Goal: Task Accomplishment & Management: Use online tool/utility

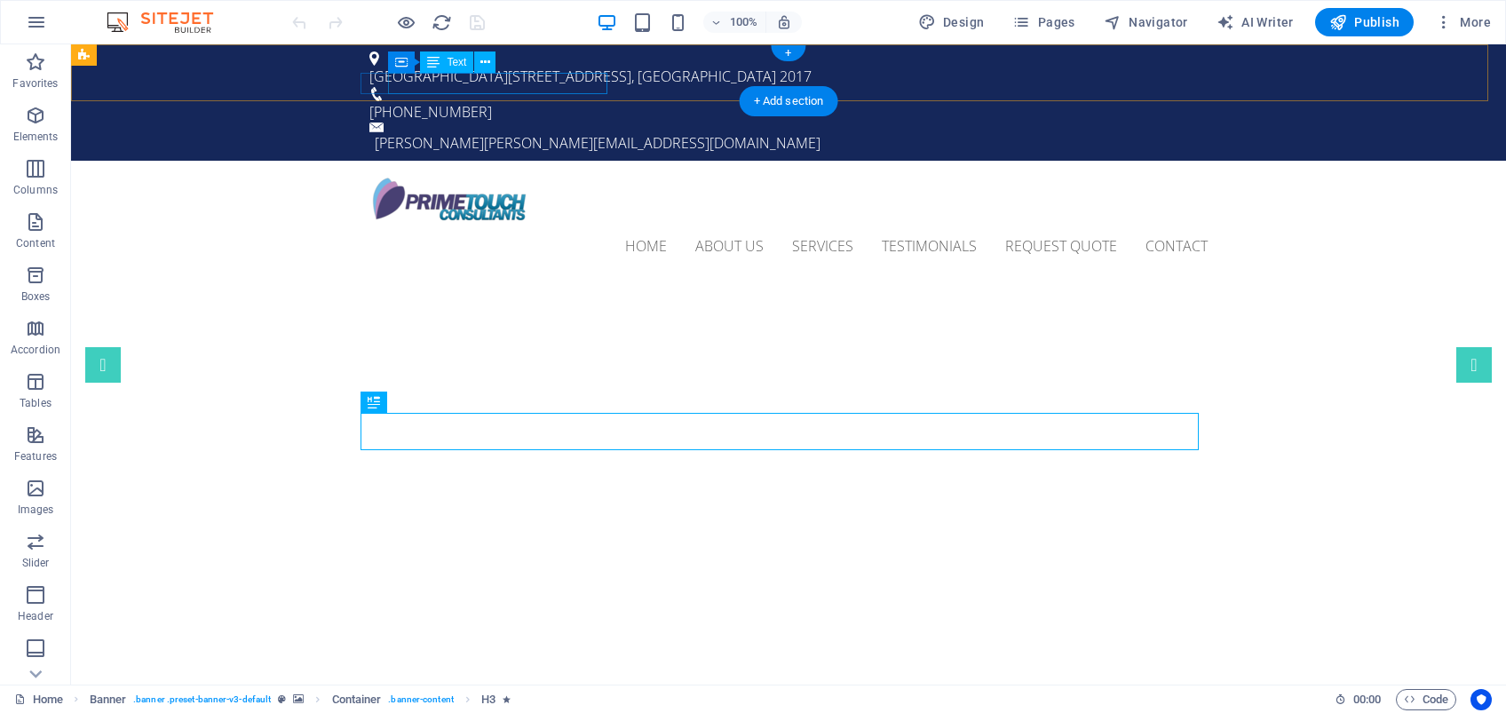
click at [486, 132] on div "[PERSON_NAME] [PERSON_NAME][EMAIL_ADDRESS][DOMAIN_NAME]" at bounding box center [791, 142] width 833 height 21
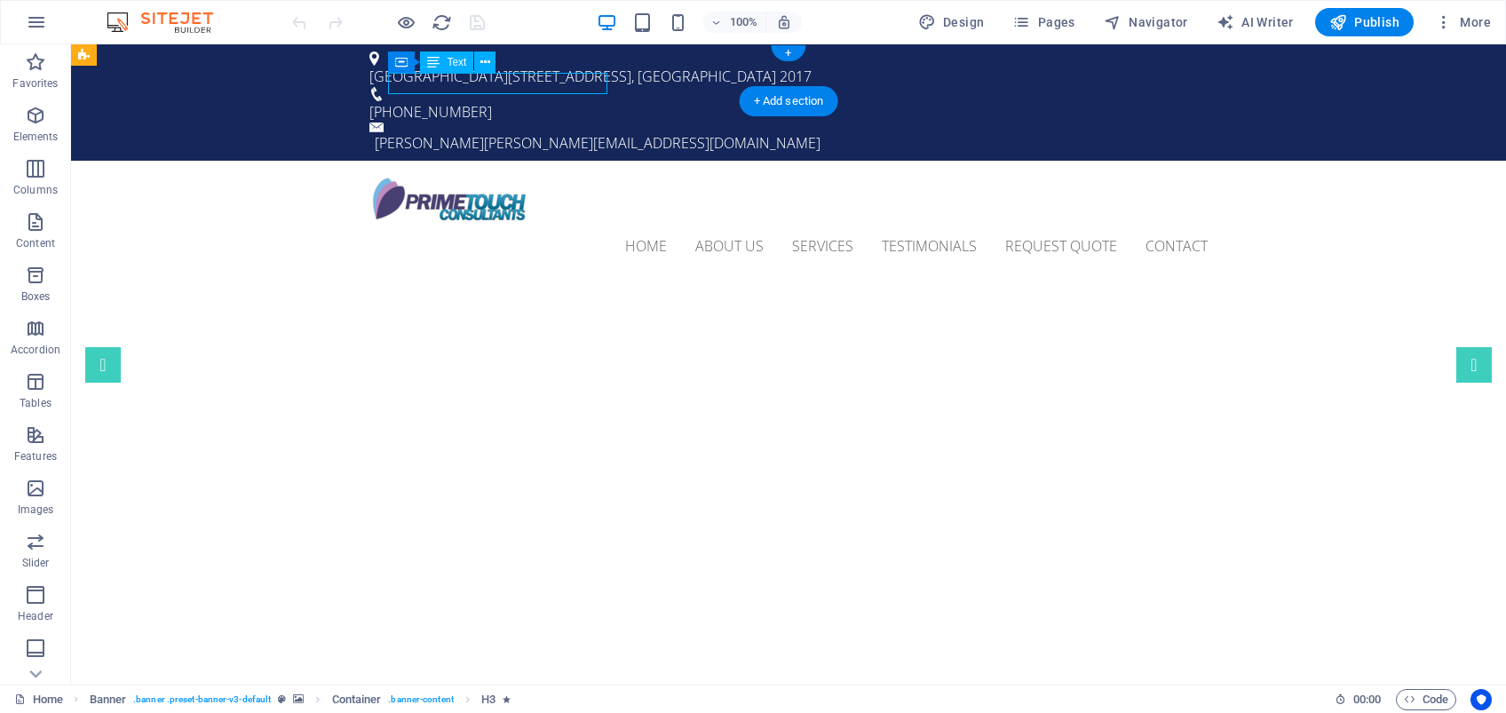
click at [486, 132] on div "[PERSON_NAME] [PERSON_NAME][EMAIL_ADDRESS][DOMAIN_NAME]" at bounding box center [791, 142] width 833 height 21
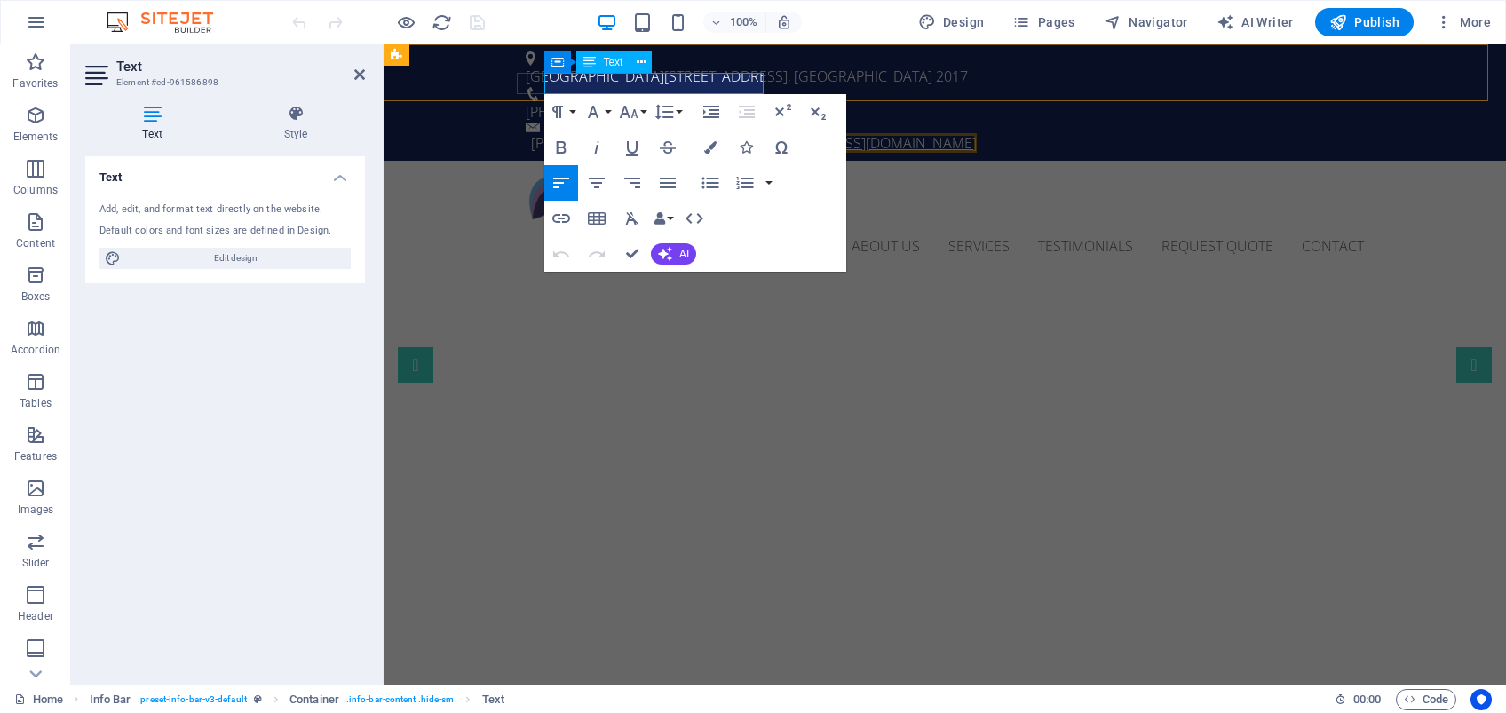
click at [640, 133] on link "[PERSON_NAME][EMAIL_ADDRESS][DOMAIN_NAME]" at bounding box center [808, 143] width 337 height 20
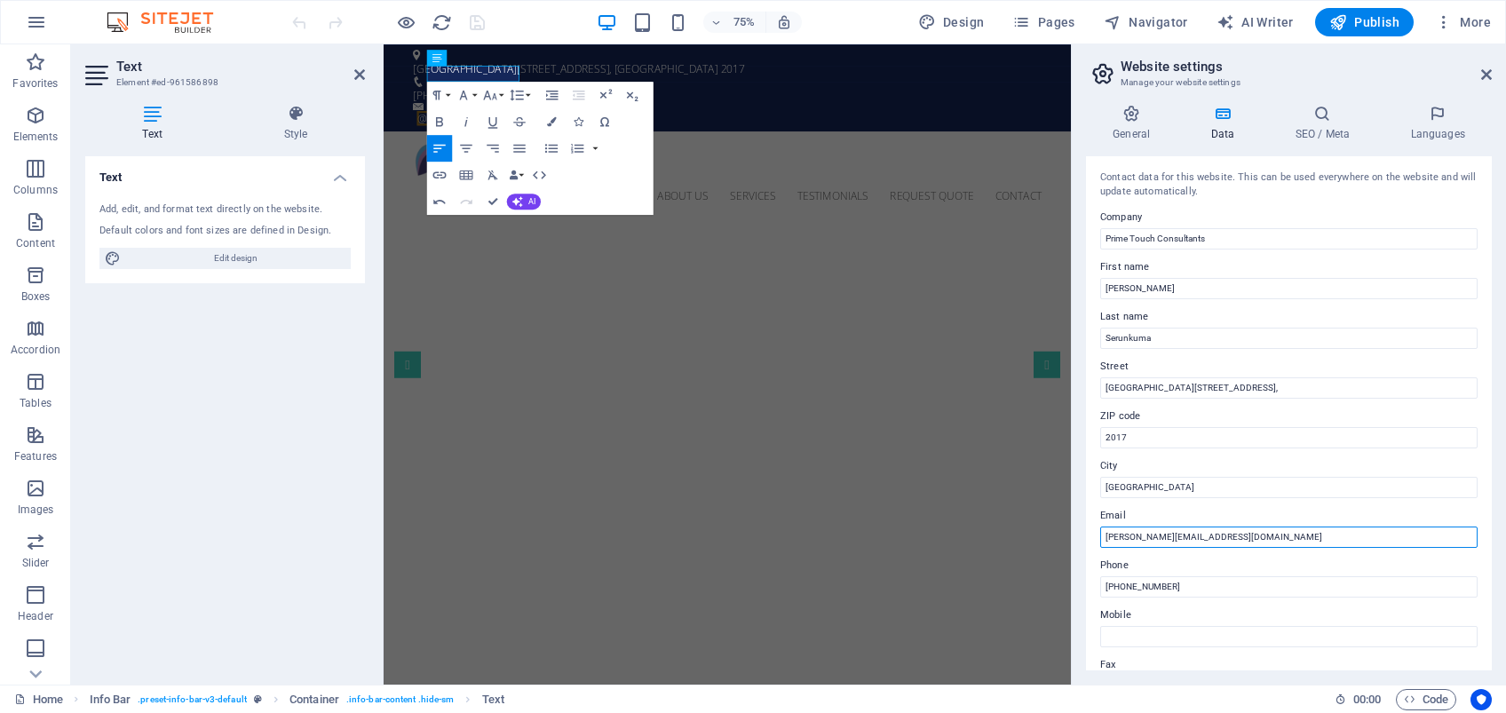
click at [1215, 539] on input "[PERSON_NAME][EMAIL_ADDRESS][DOMAIN_NAME]" at bounding box center [1288, 537] width 377 height 21
drag, startPoint x: 1599, startPoint y: 583, endPoint x: 1263, endPoint y: 695, distance: 353.9
click at [1225, 539] on input "[PERSON_NAME][EMAIL_ADDRESS][DOMAIN_NAME]" at bounding box center [1288, 537] width 377 height 21
type input "e"
type input "[PERSON_NAME][EMAIL_ADDRESS][DOMAIN_NAME]"
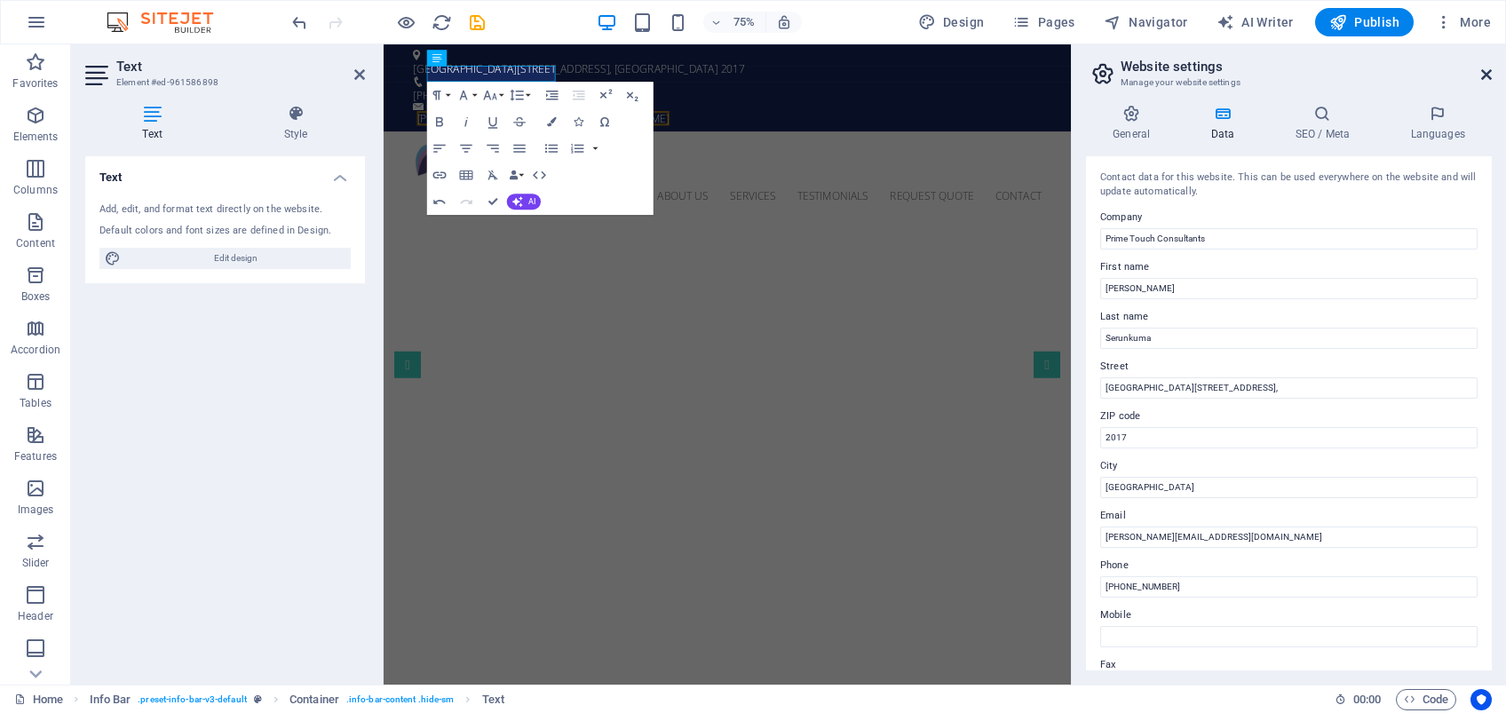
click at [1485, 74] on icon at bounding box center [1486, 74] width 11 height 14
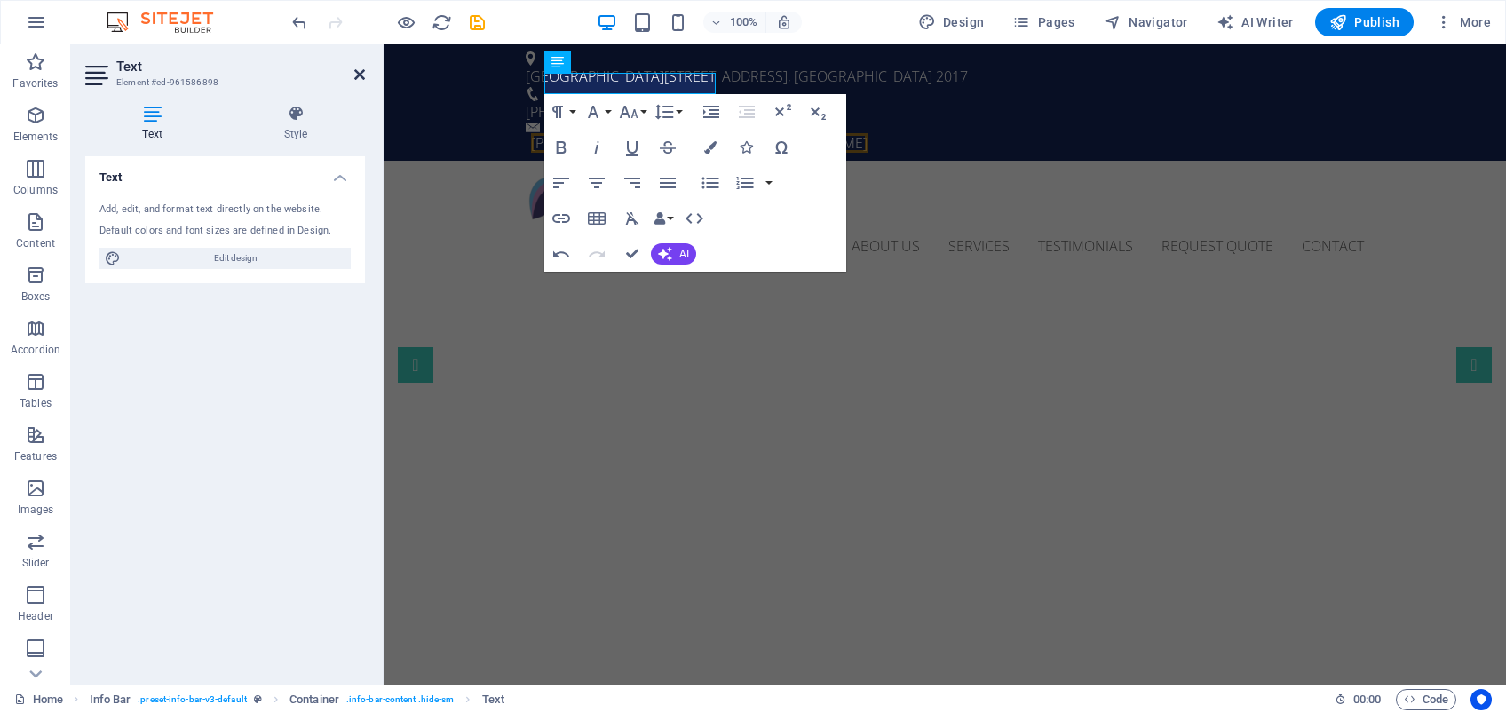
click at [361, 75] on icon at bounding box center [359, 74] width 11 height 14
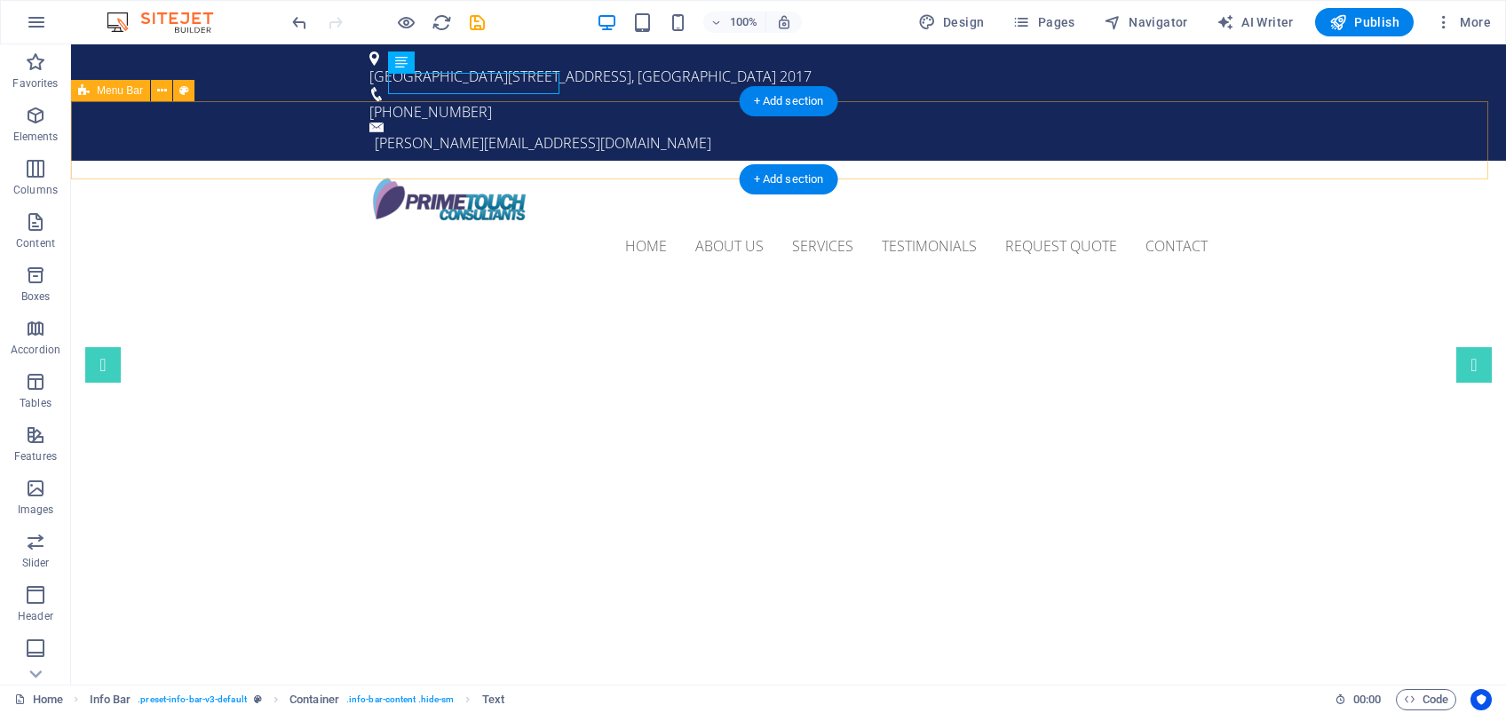
click at [315, 161] on div "Home About us Services Testimonials Request Quote Contact Menu" at bounding box center [788, 221] width 1435 height 121
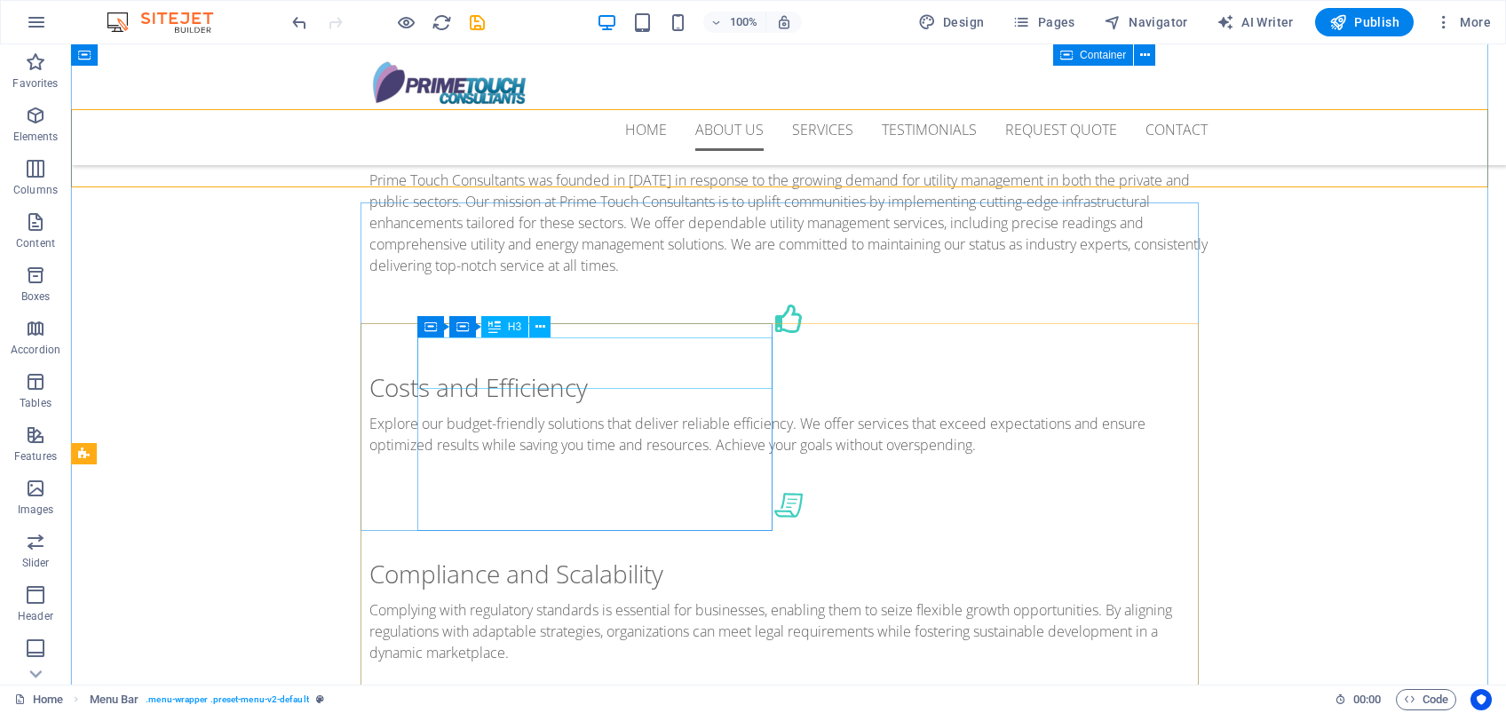
scroll to position [591, 0]
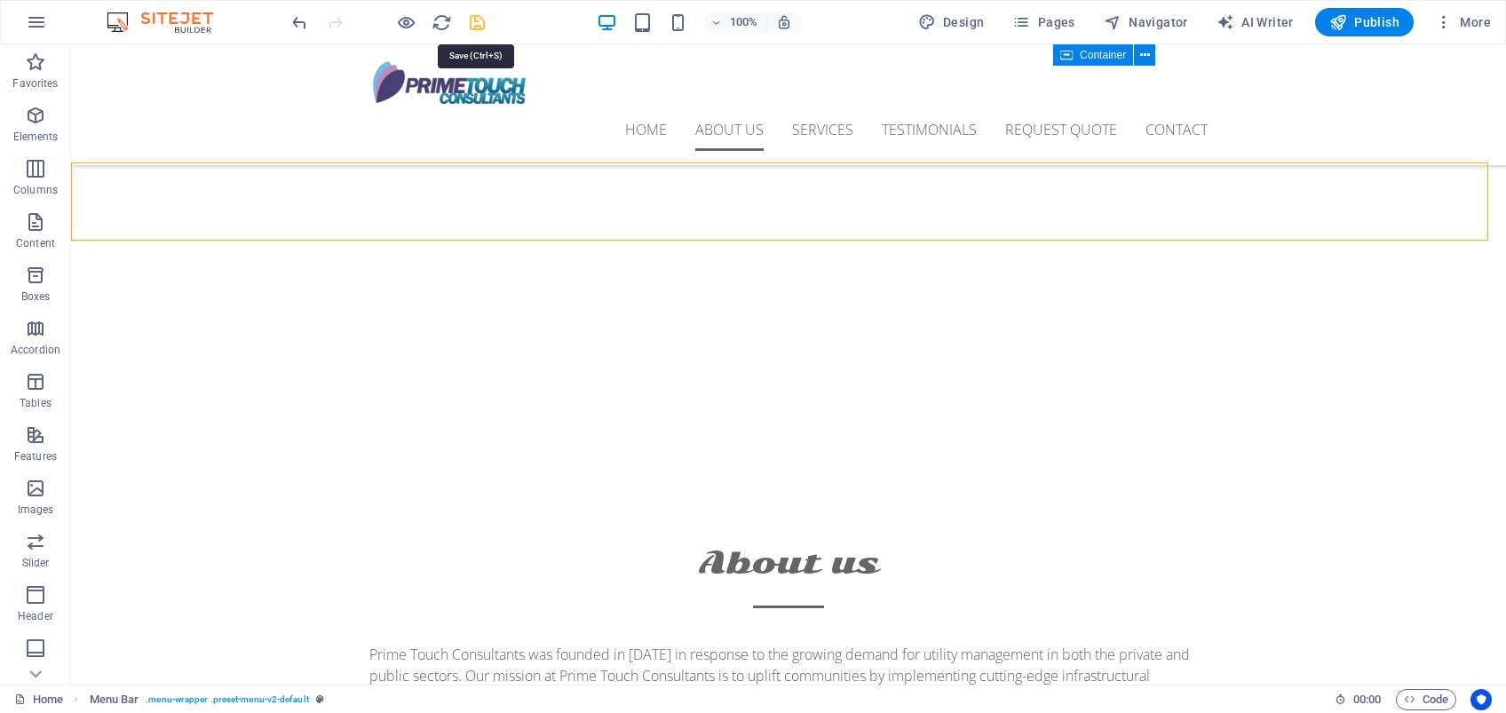
click at [477, 23] on icon "save" at bounding box center [477, 22] width 20 height 20
select select
checkbox input "false"
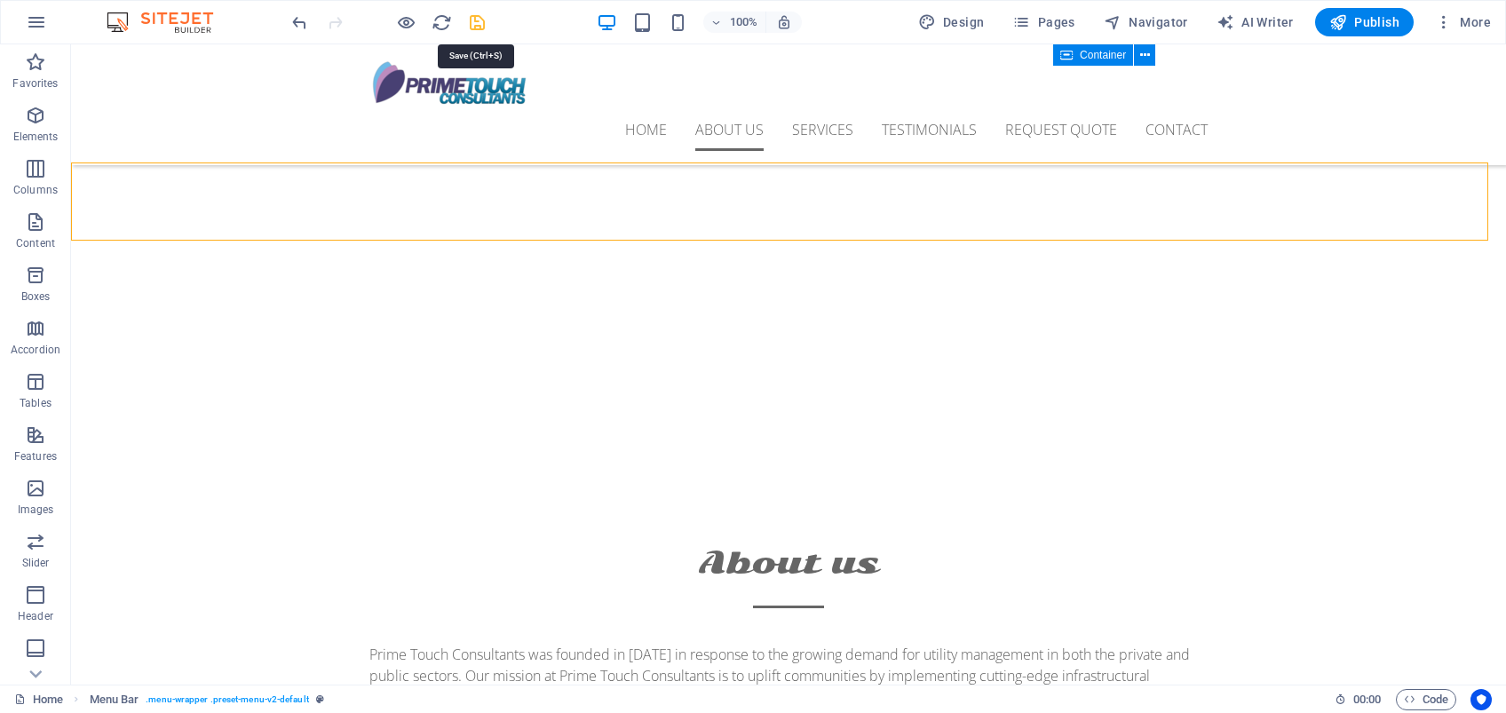
checkbox input "false"
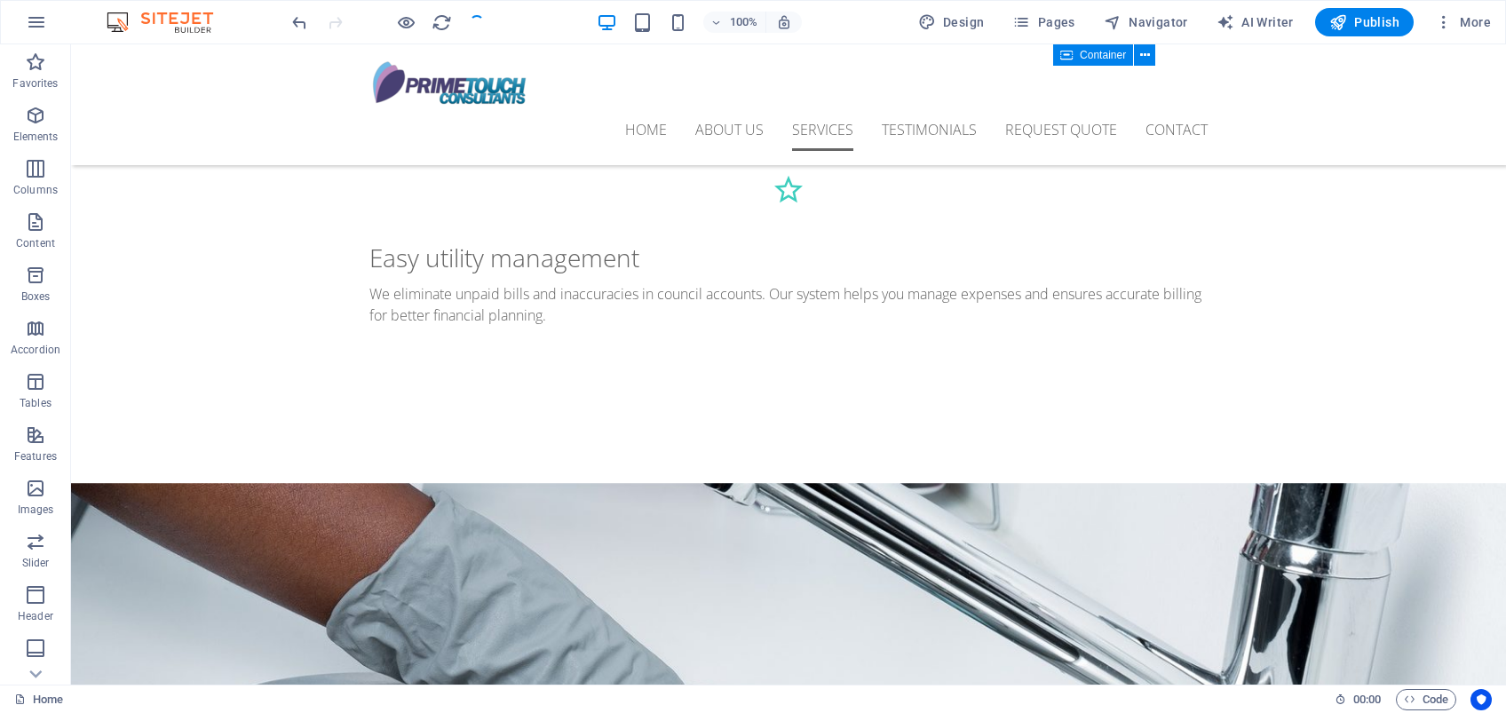
scroll to position [1421, 0]
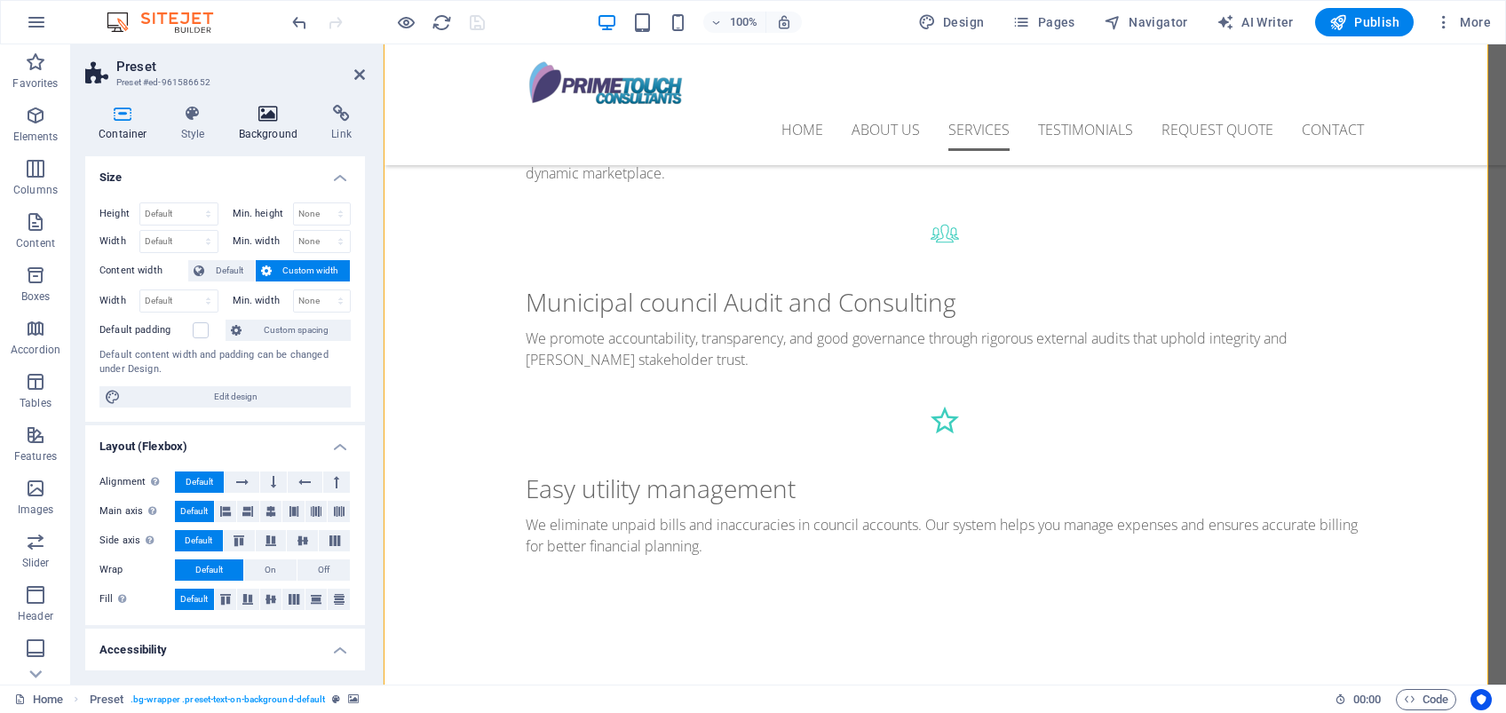
click at [279, 126] on h4 "Background" at bounding box center [272, 123] width 93 height 37
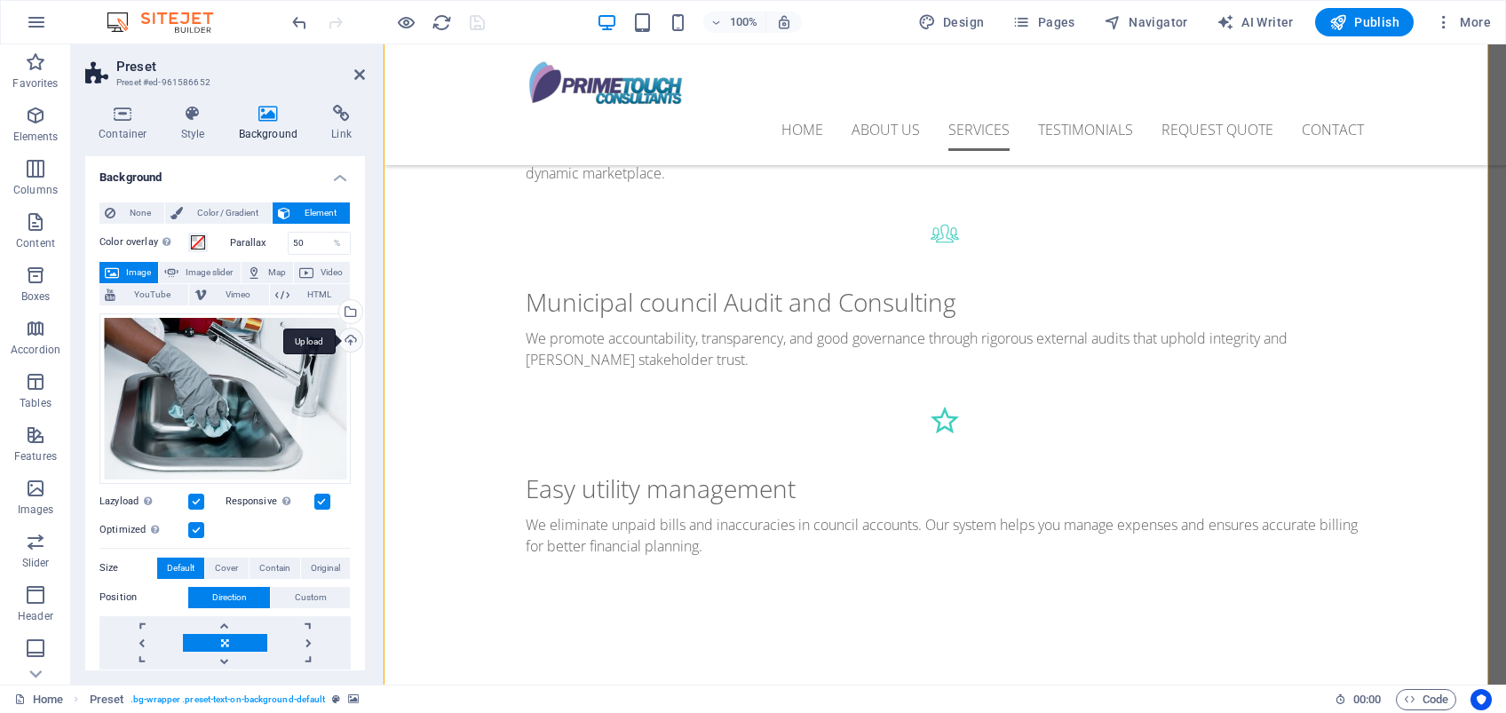
click at [348, 341] on div "Upload" at bounding box center [349, 342] width 27 height 27
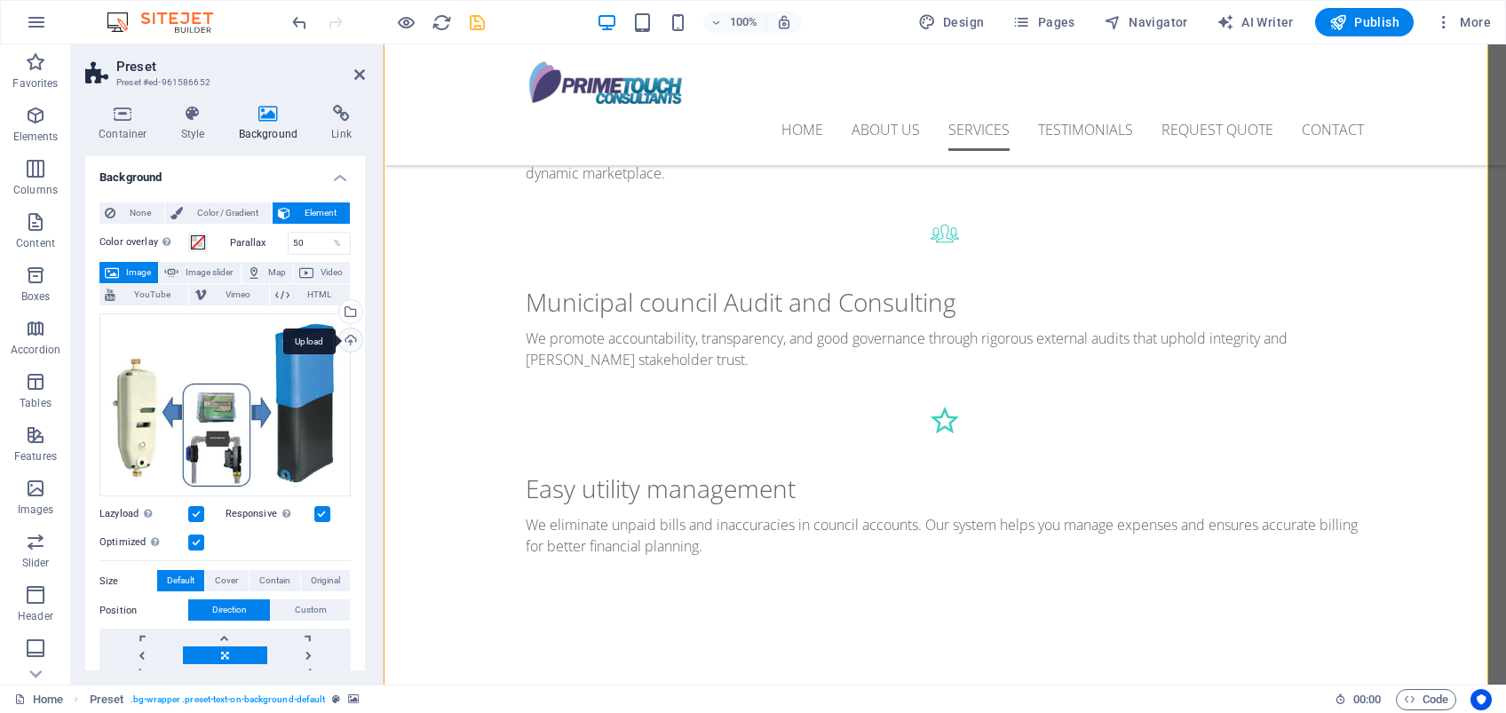
click at [345, 337] on div "Upload" at bounding box center [349, 342] width 27 height 27
drag, startPoint x: 746, startPoint y: 414, endPoint x: 689, endPoint y: 405, distance: 57.5
click at [361, 73] on icon at bounding box center [359, 74] width 11 height 14
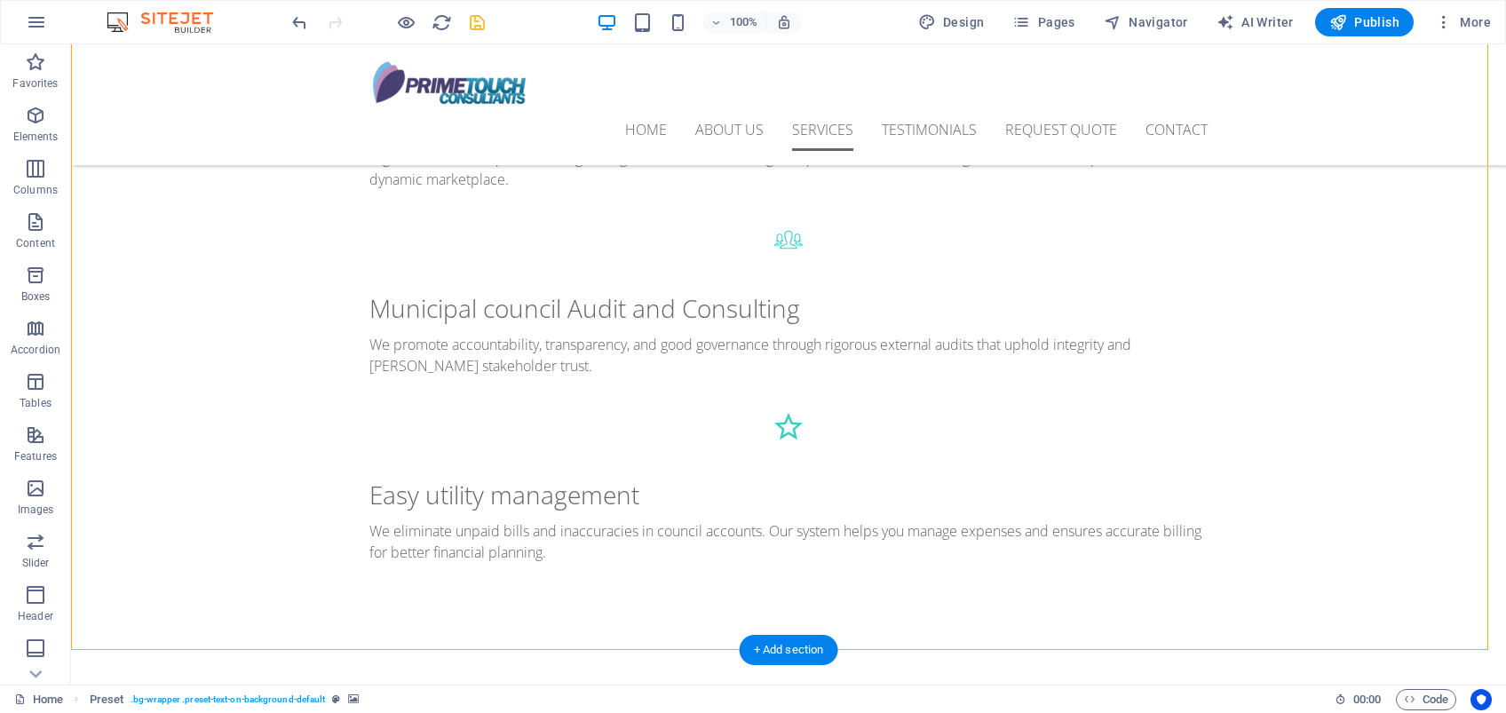
scroll to position [1421, 0]
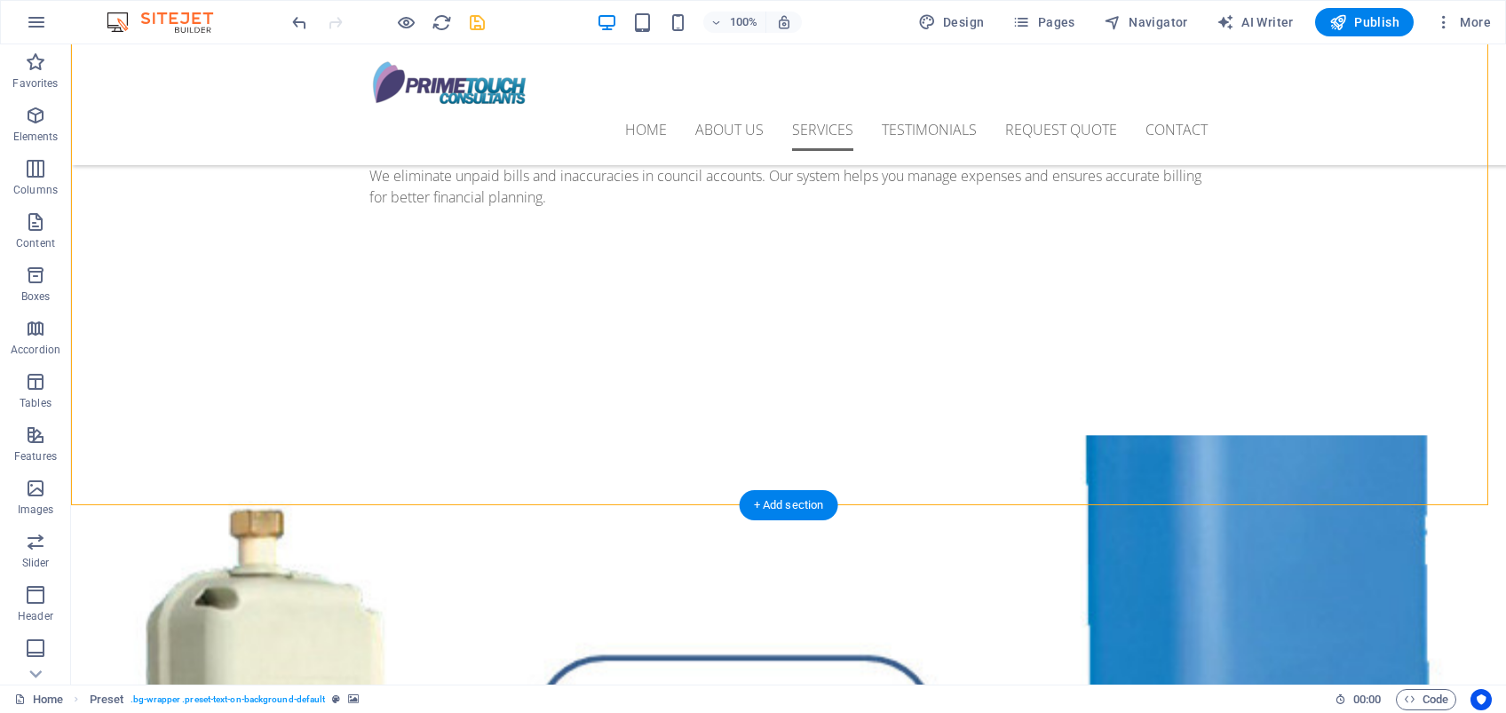
scroll to position [1657, 0]
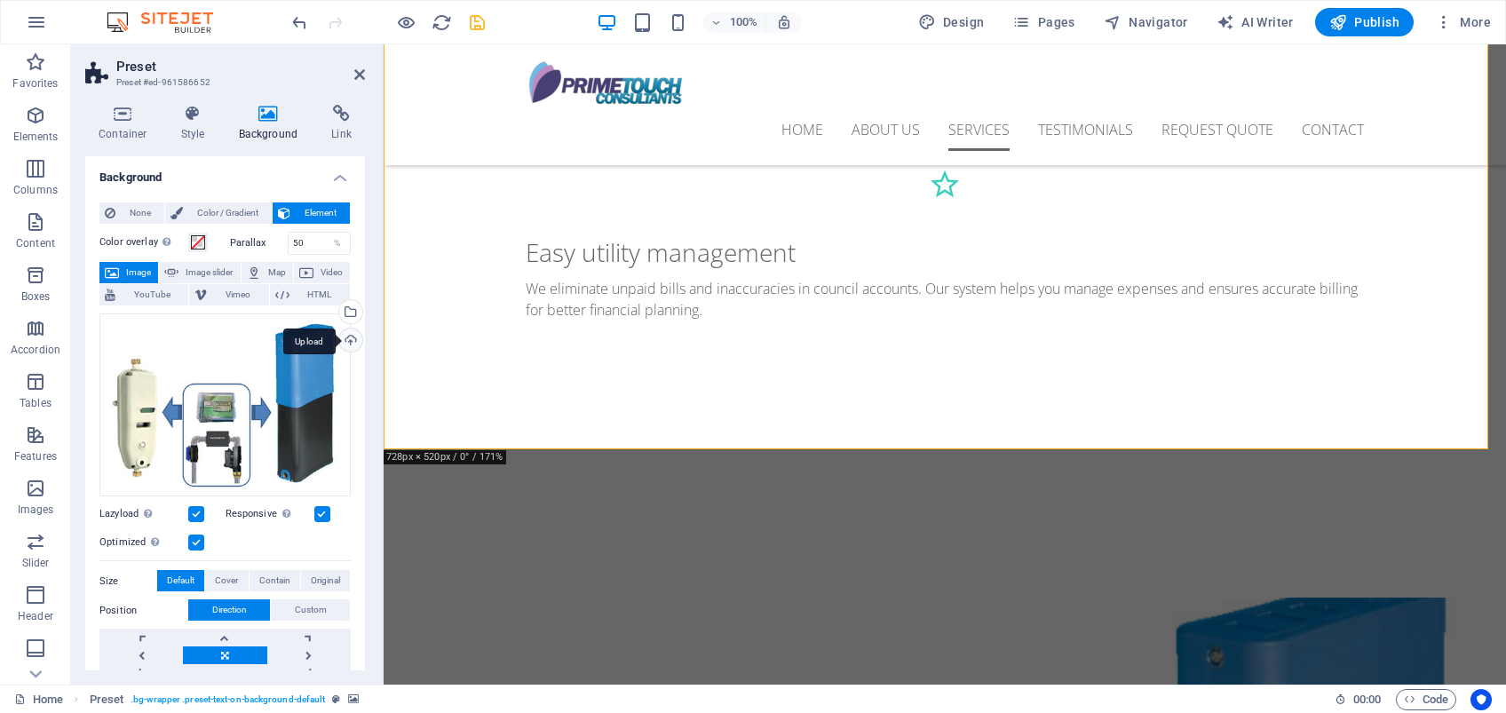
click at [348, 335] on div "Upload" at bounding box center [349, 342] width 27 height 27
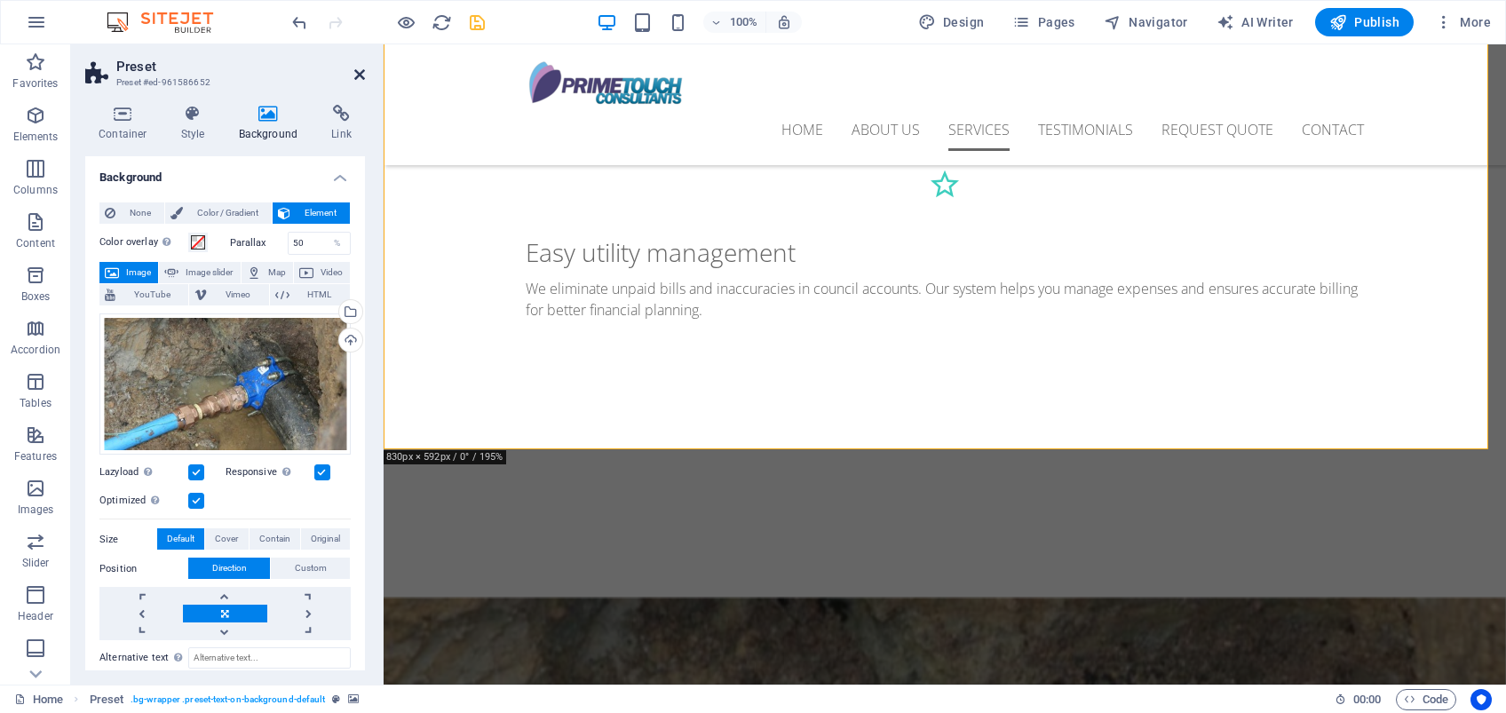
click at [360, 78] on icon at bounding box center [359, 74] width 11 height 14
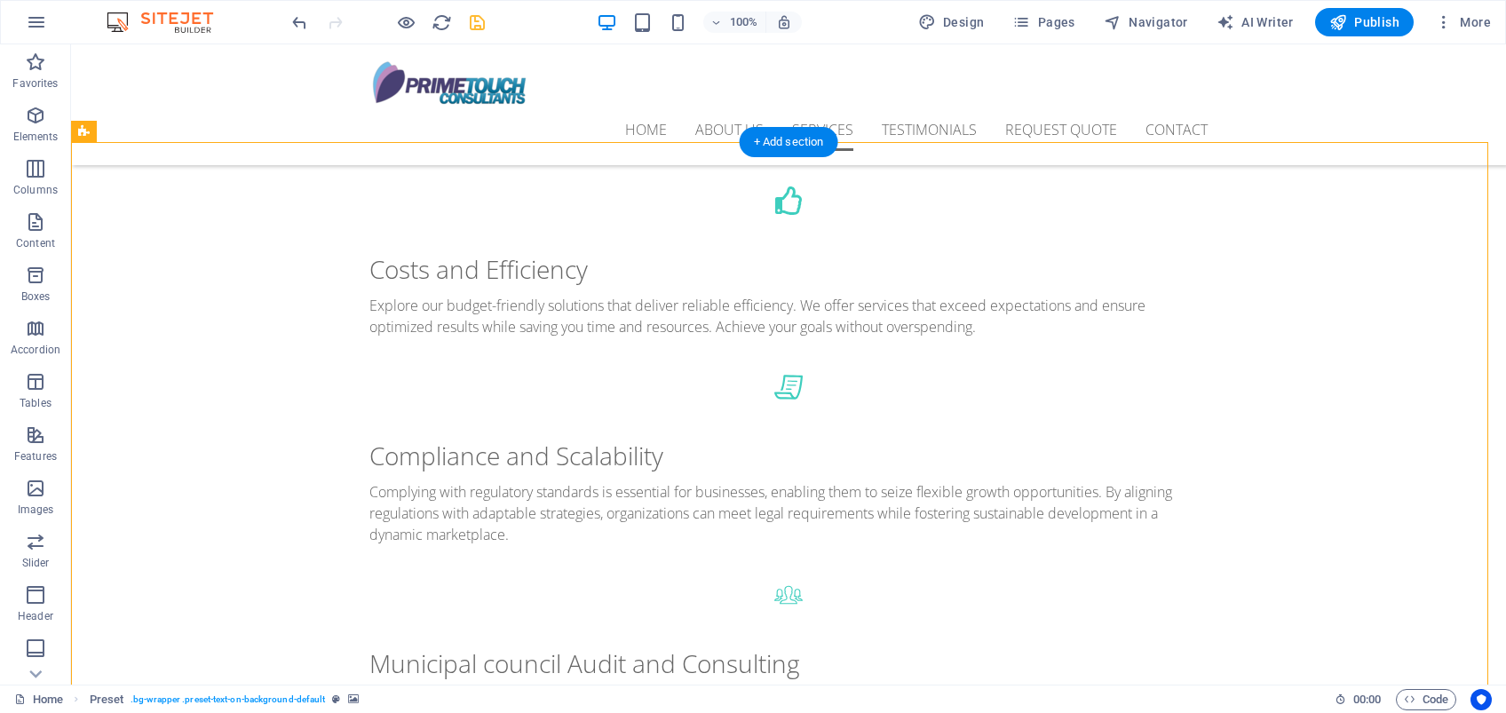
scroll to position [1302, 0]
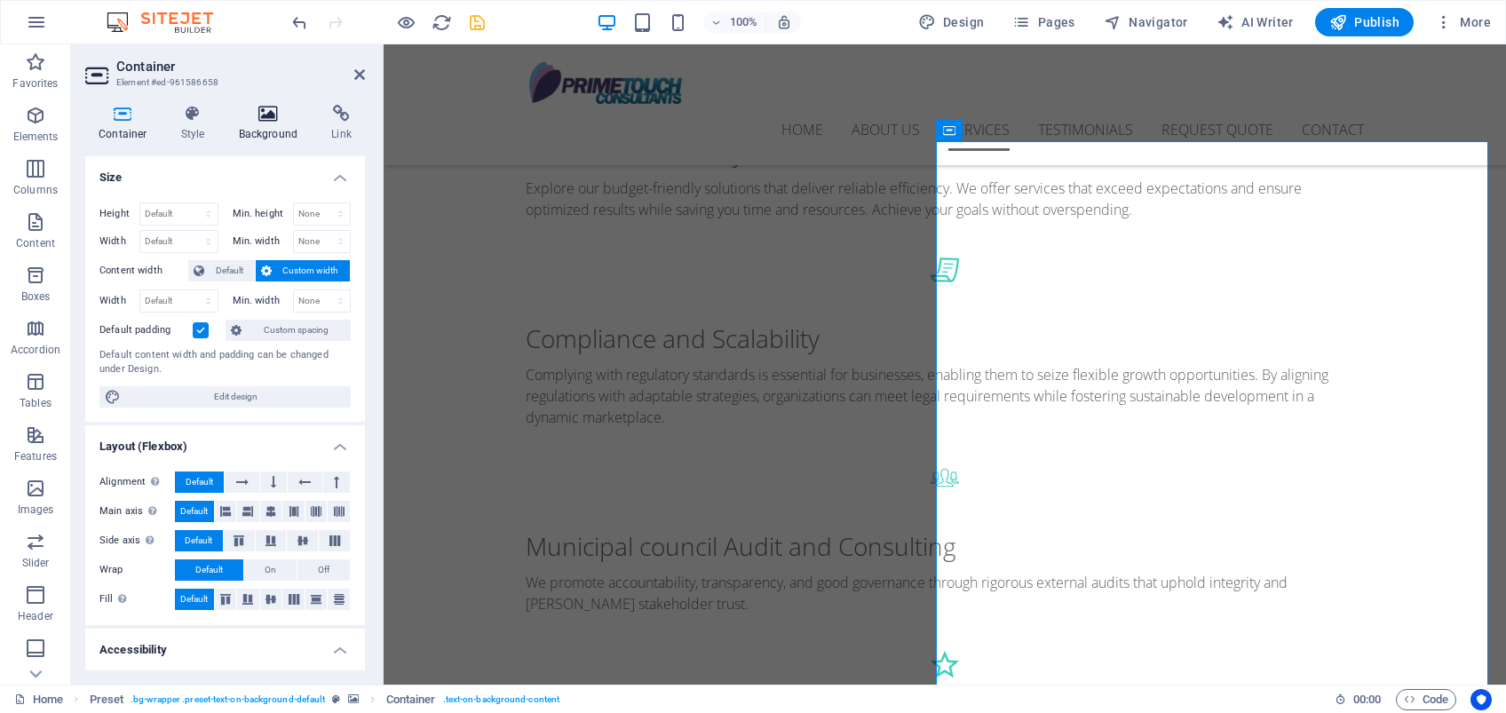
click at [277, 127] on h4 "Background" at bounding box center [272, 123] width 93 height 37
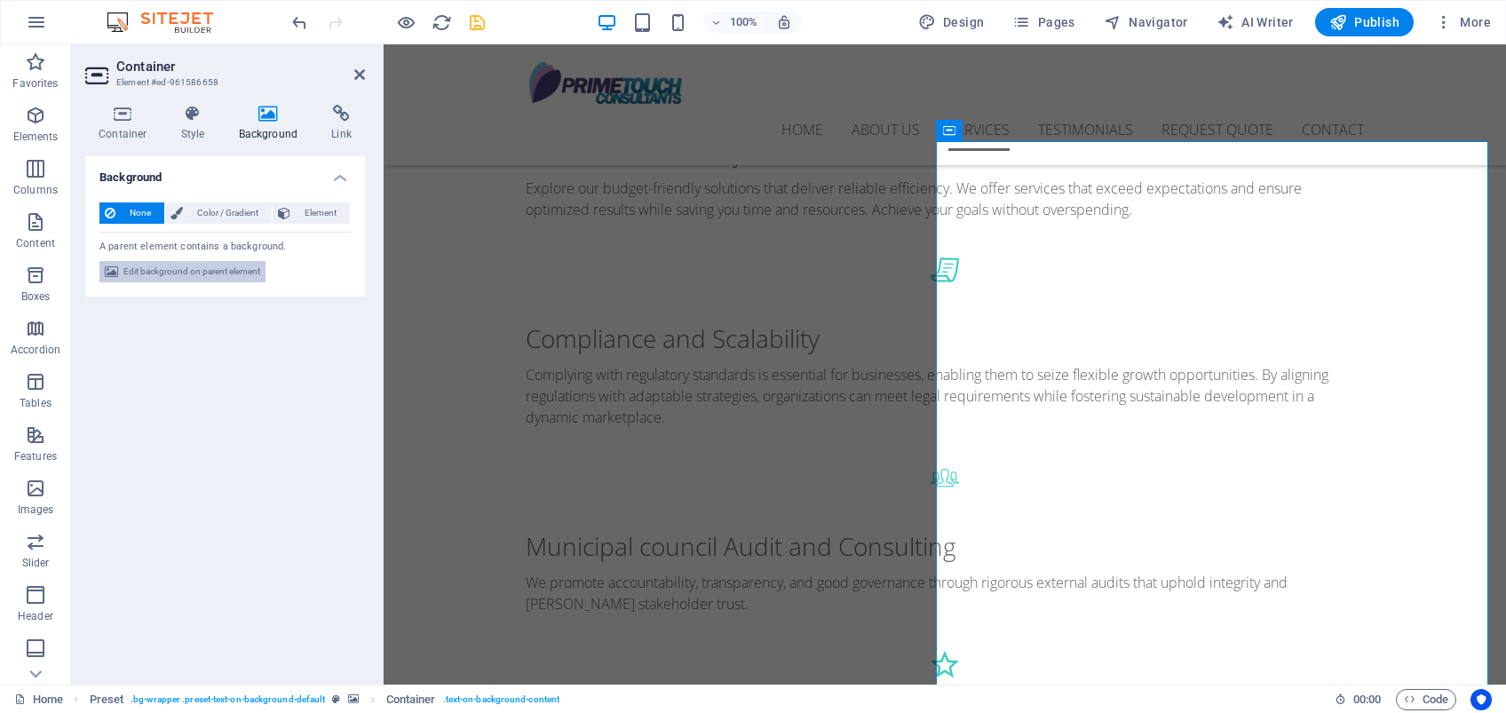
click at [208, 270] on span "Edit background on parent element" at bounding box center [191, 271] width 137 height 21
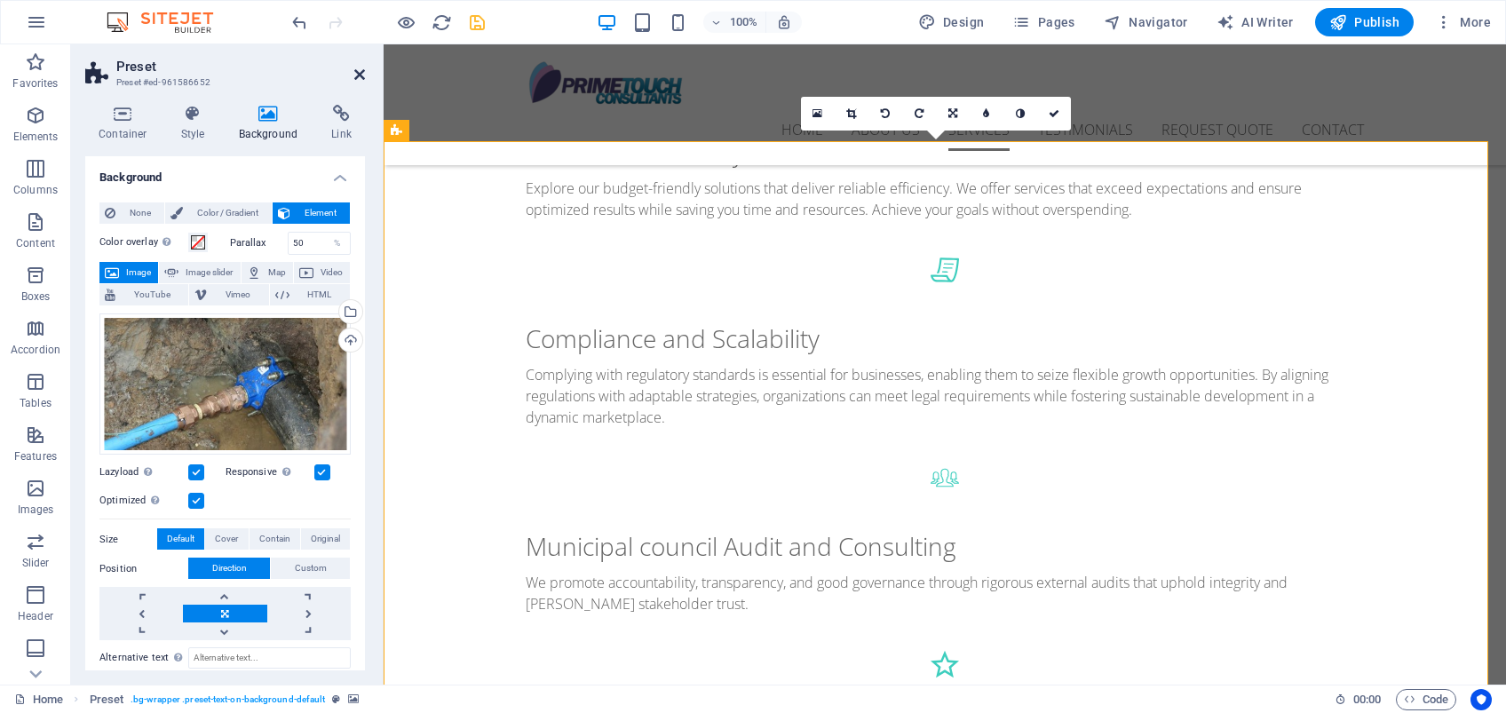
click at [355, 71] on icon at bounding box center [359, 74] width 11 height 14
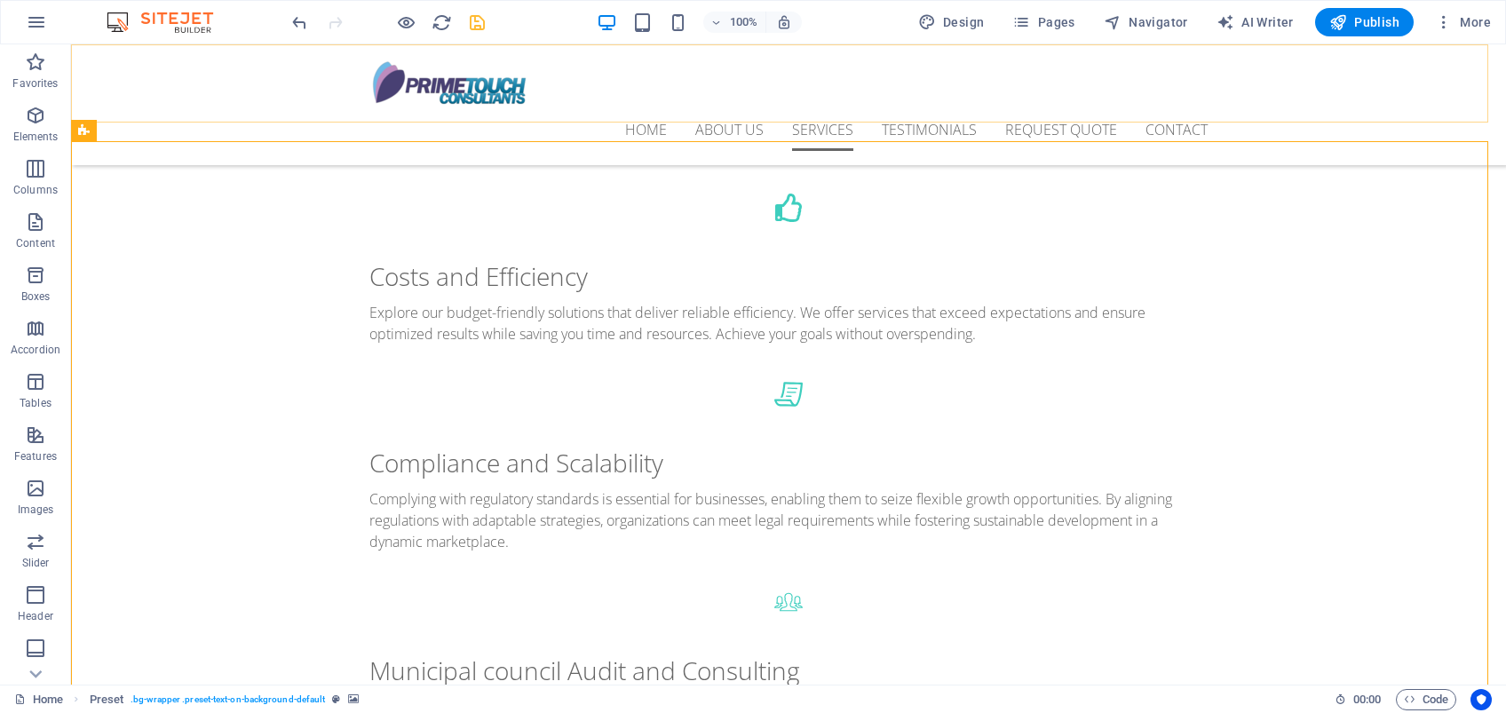
scroll to position [1302, 0]
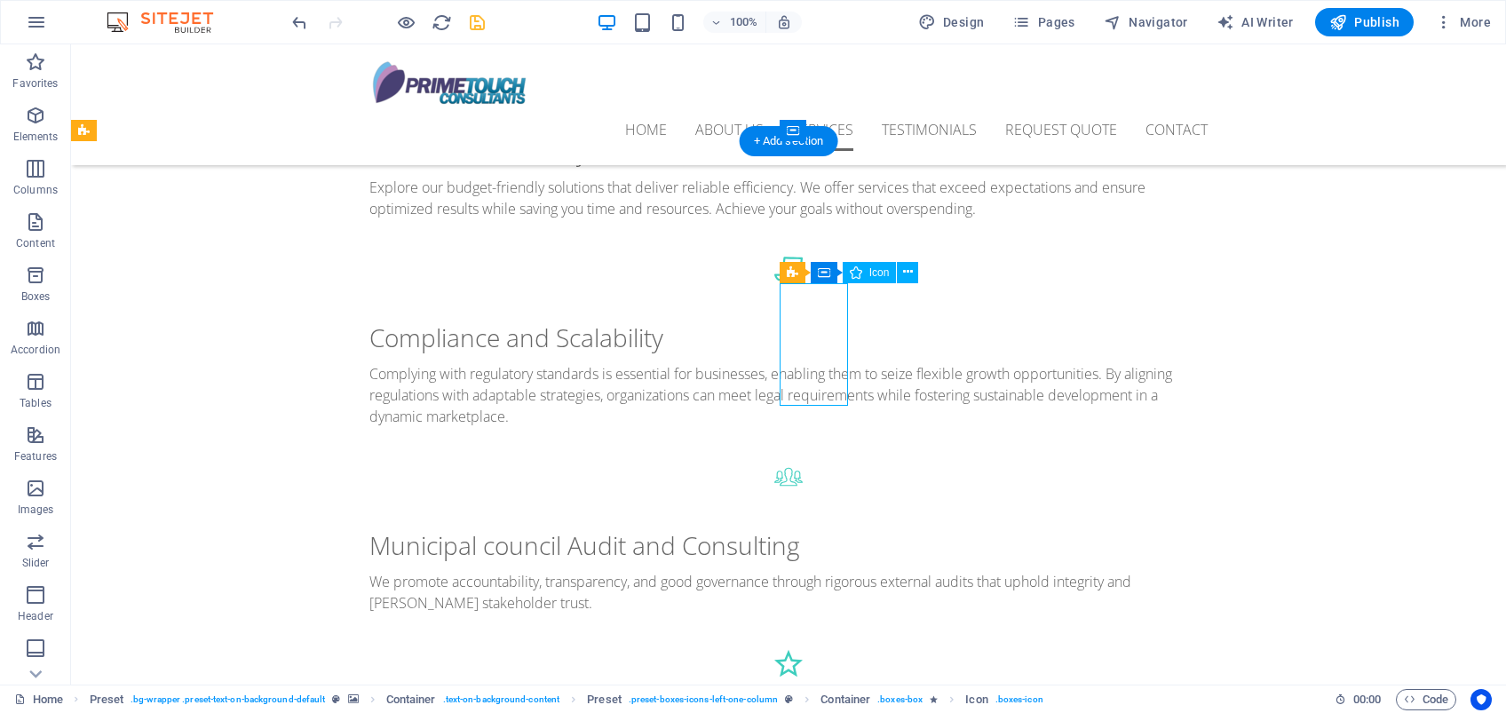
select select "xMidYMid"
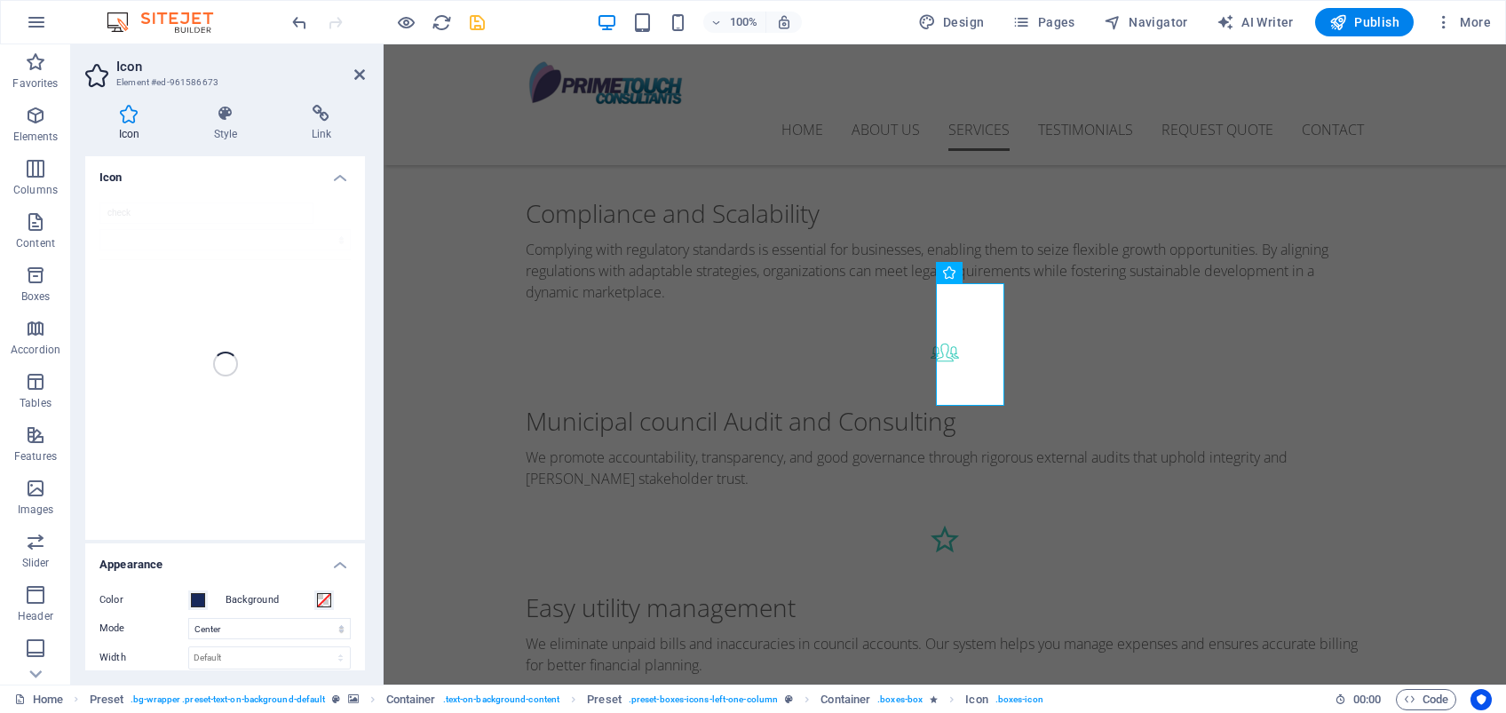
scroll to position [1177, 0]
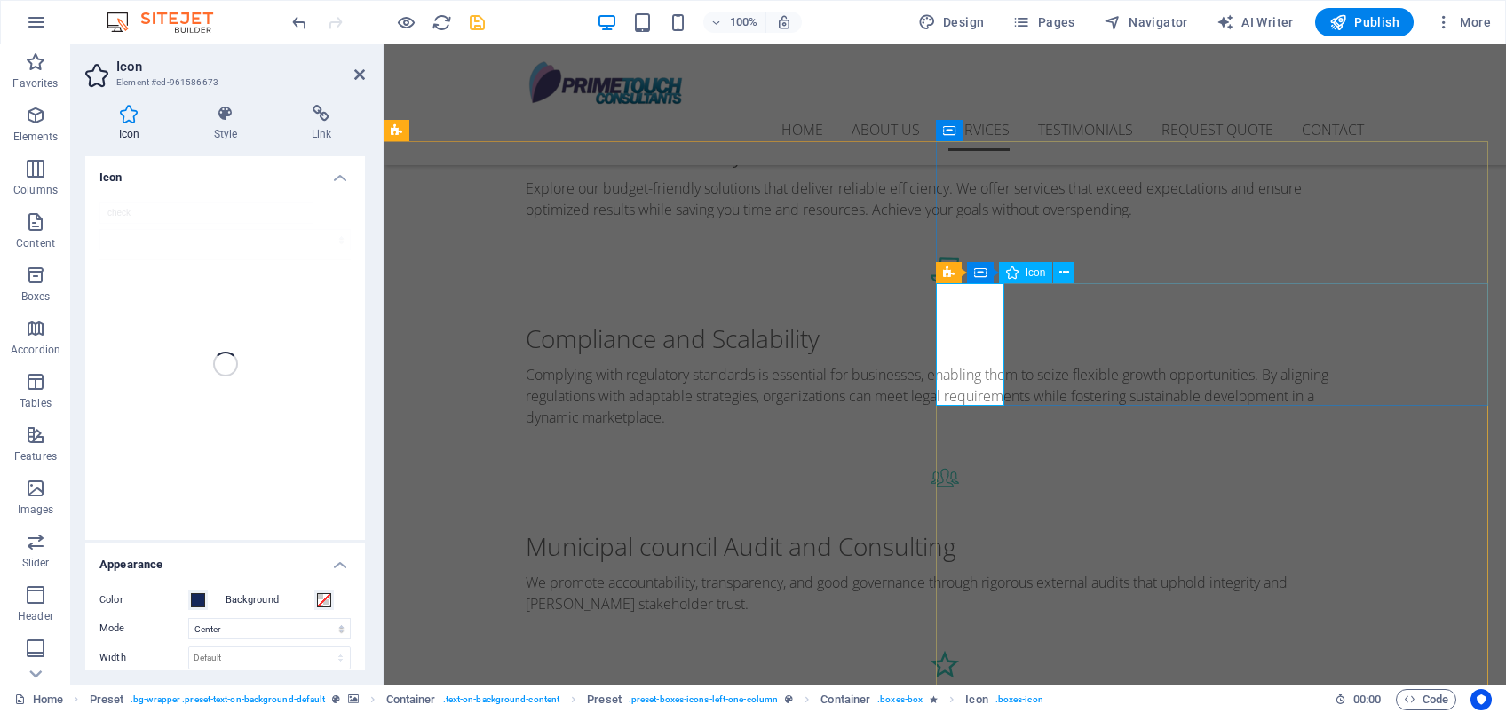
click at [199, 600] on span at bounding box center [198, 600] width 14 height 14
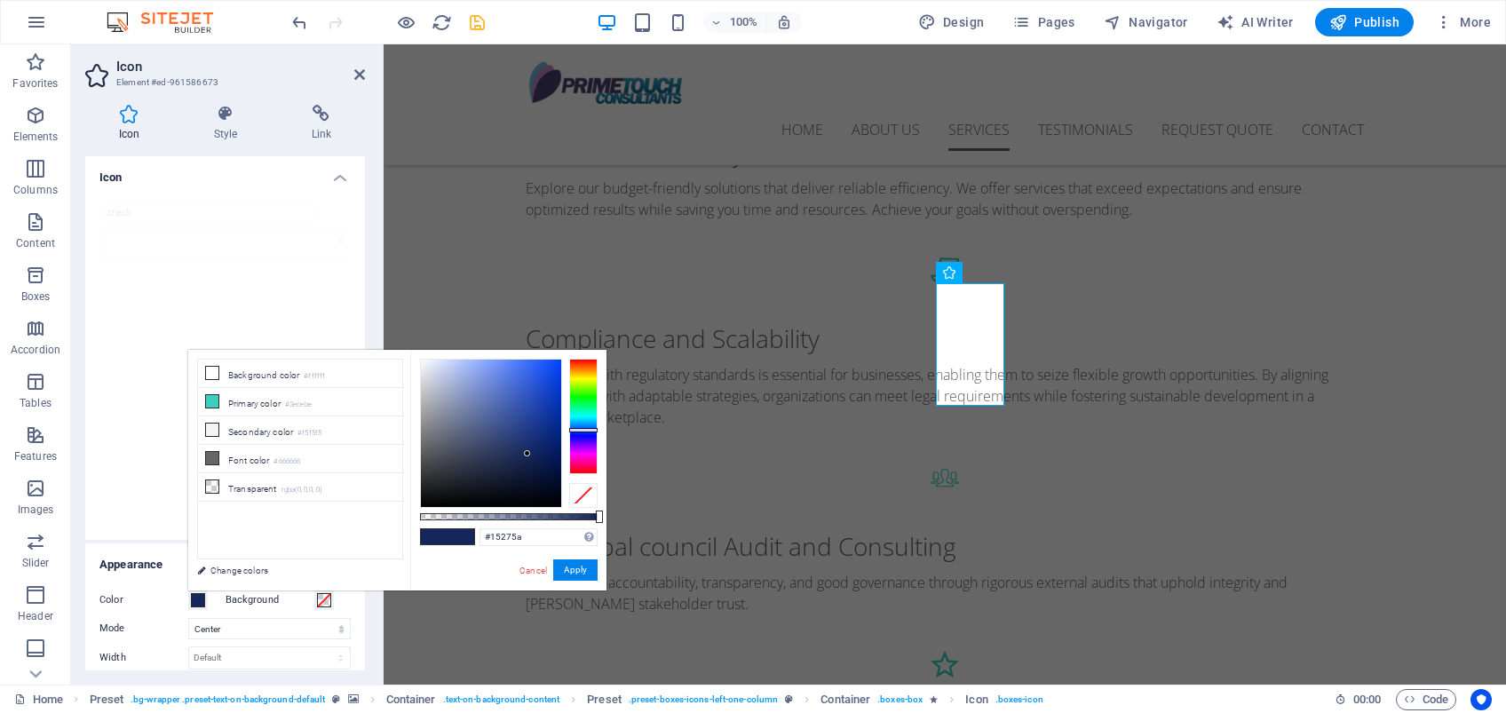
click at [370, 164] on div "Icon Style Link Icon check Appearance Color Background Mode Scale Left Center R…" at bounding box center [225, 388] width 308 height 594
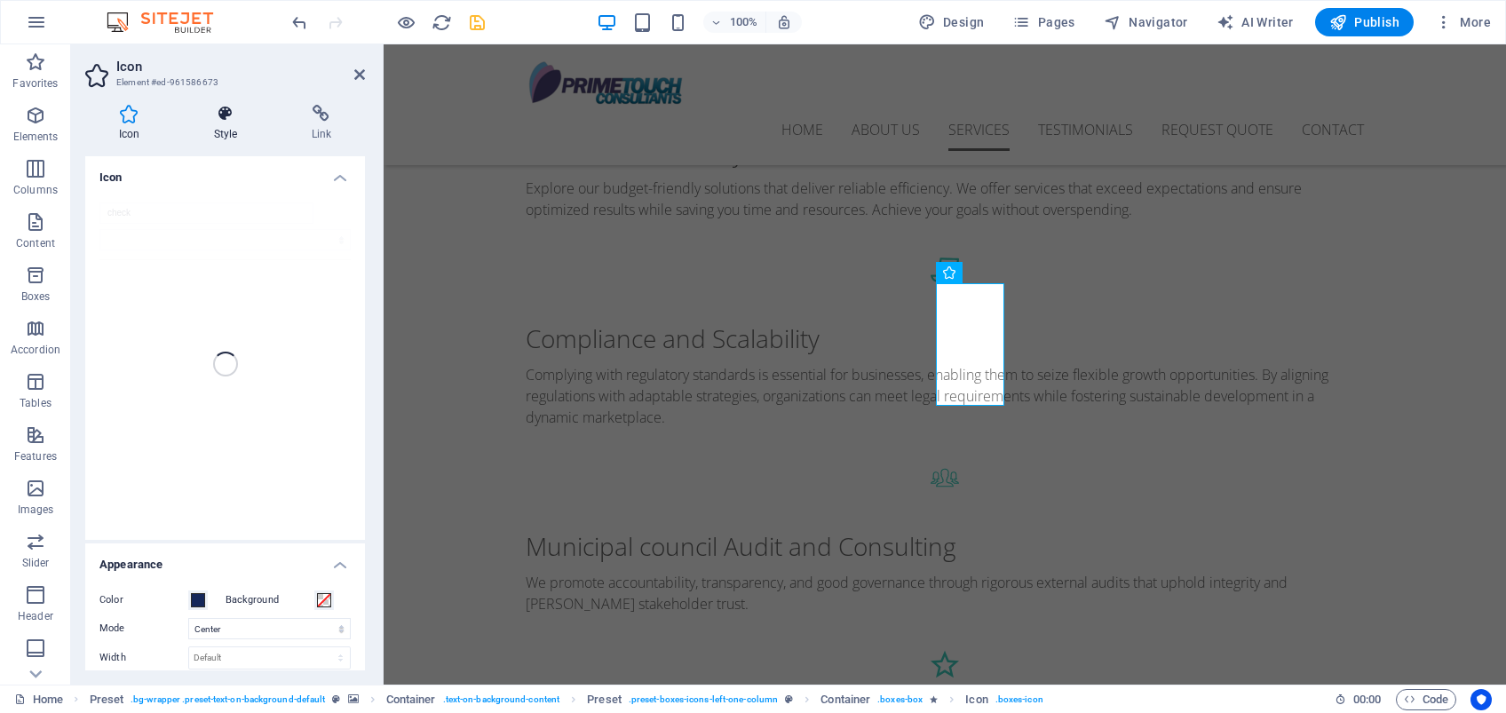
click at [230, 128] on h4 "Style" at bounding box center [229, 123] width 98 height 37
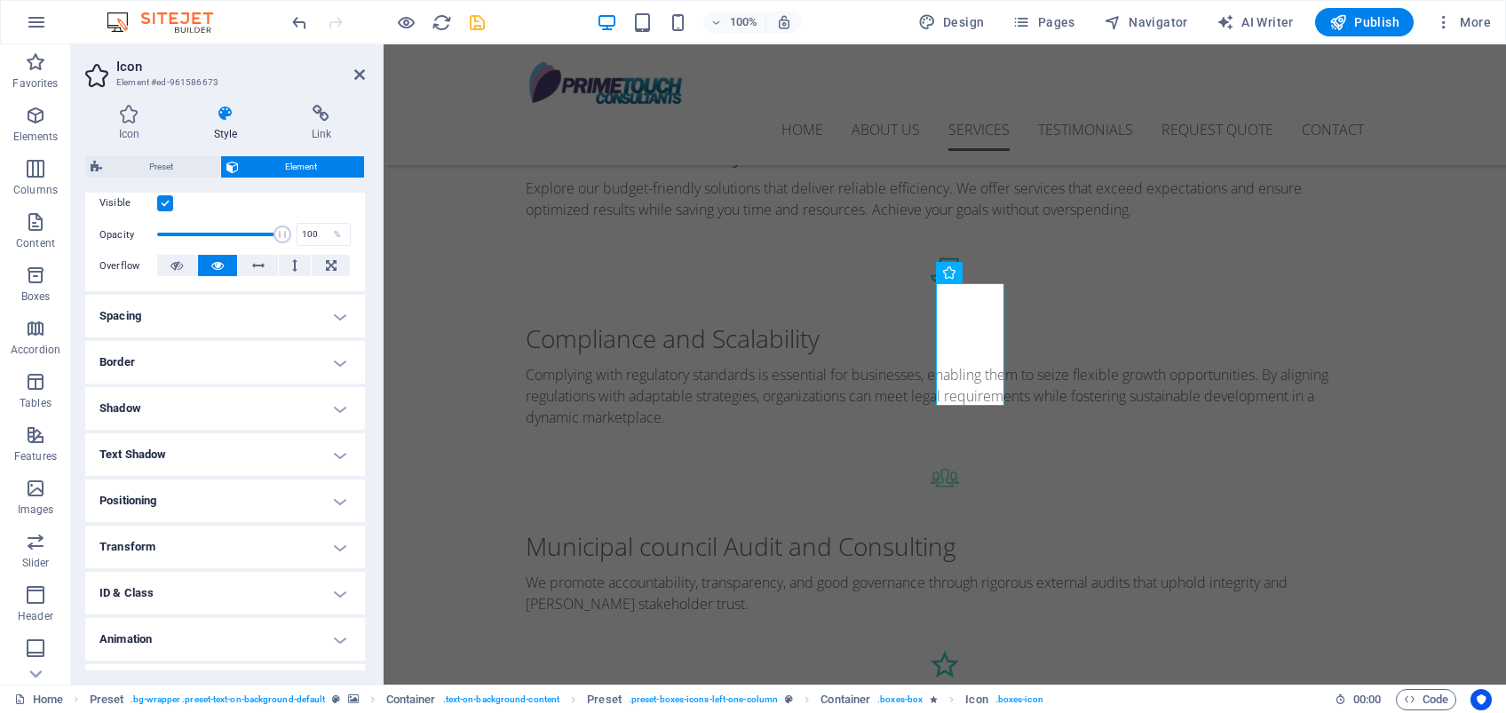
scroll to position [273, 0]
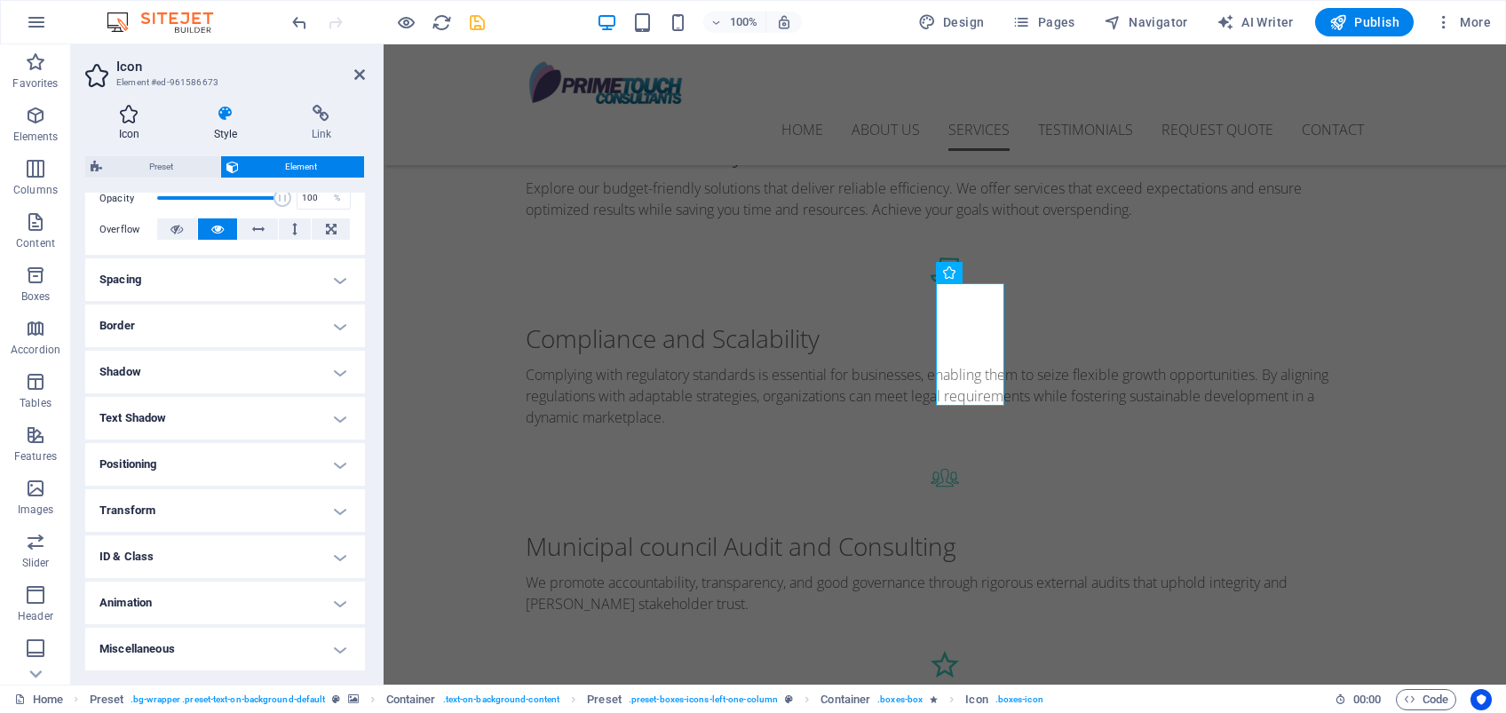
click at [145, 123] on h4 "Icon" at bounding box center [132, 123] width 95 height 37
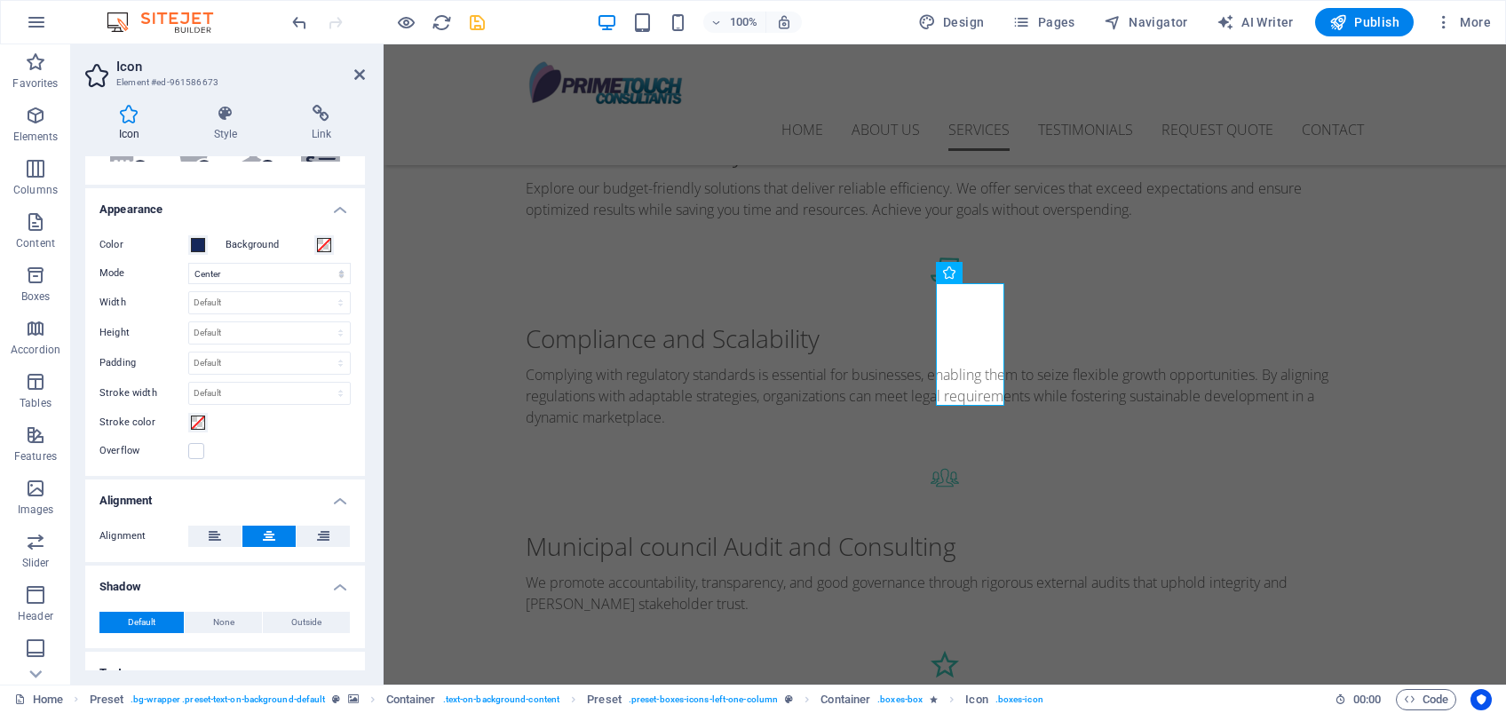
scroll to position [417, 0]
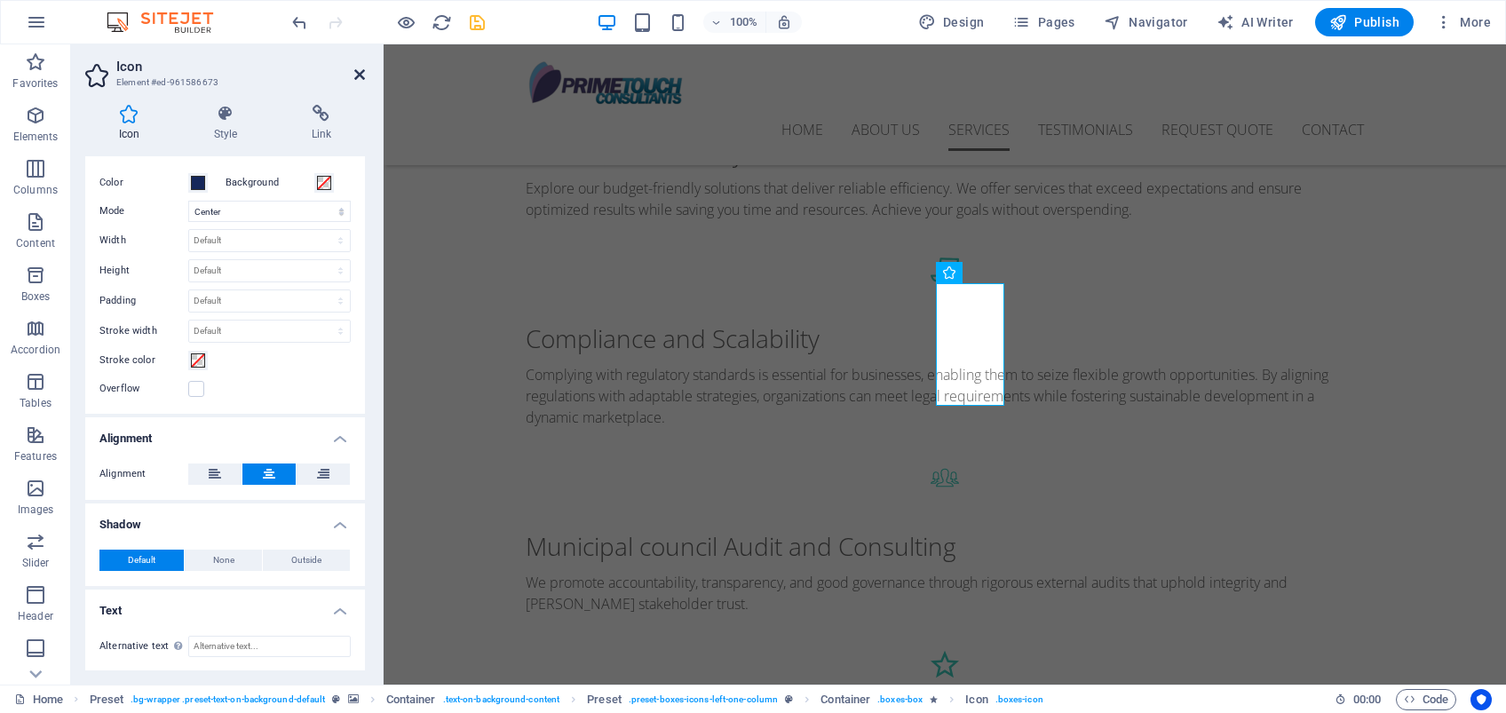
click at [356, 79] on icon at bounding box center [359, 74] width 11 height 14
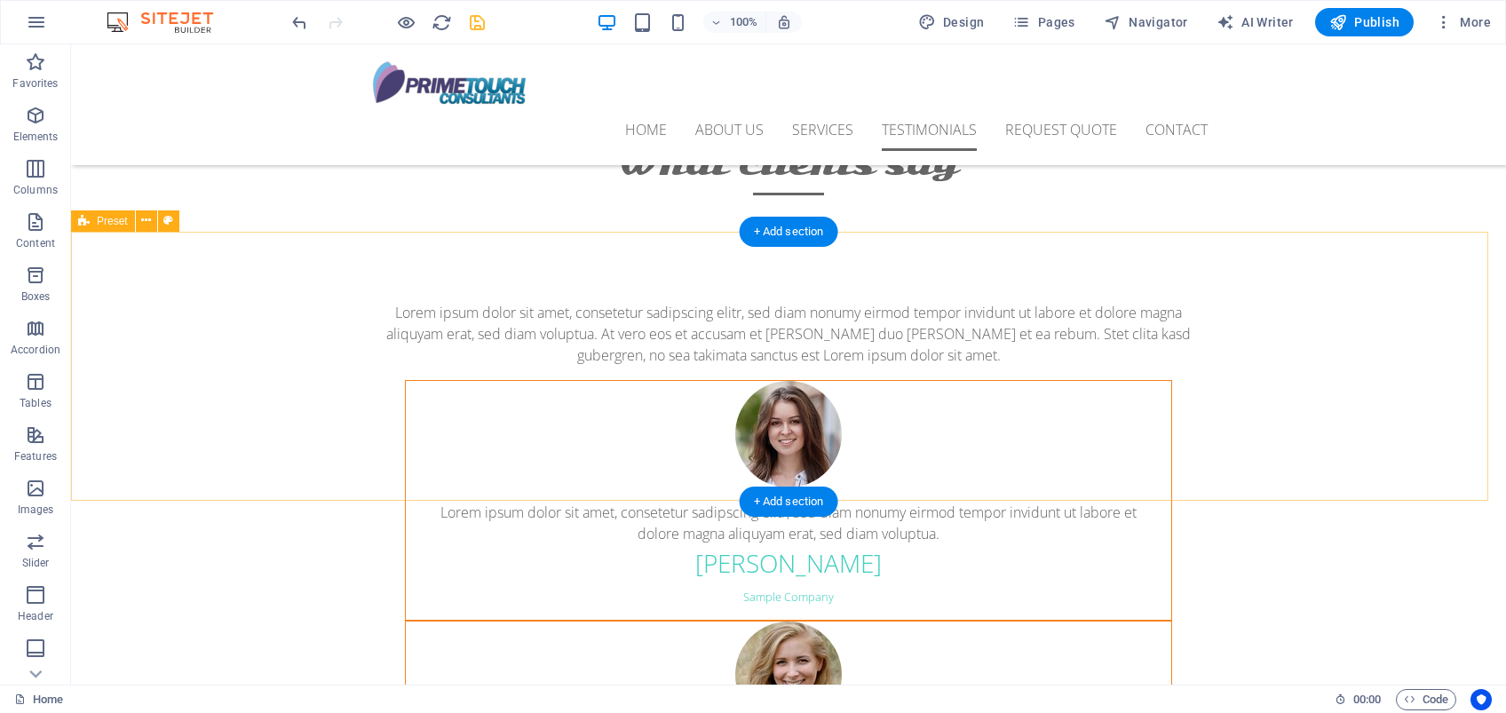
scroll to position [5684, 0]
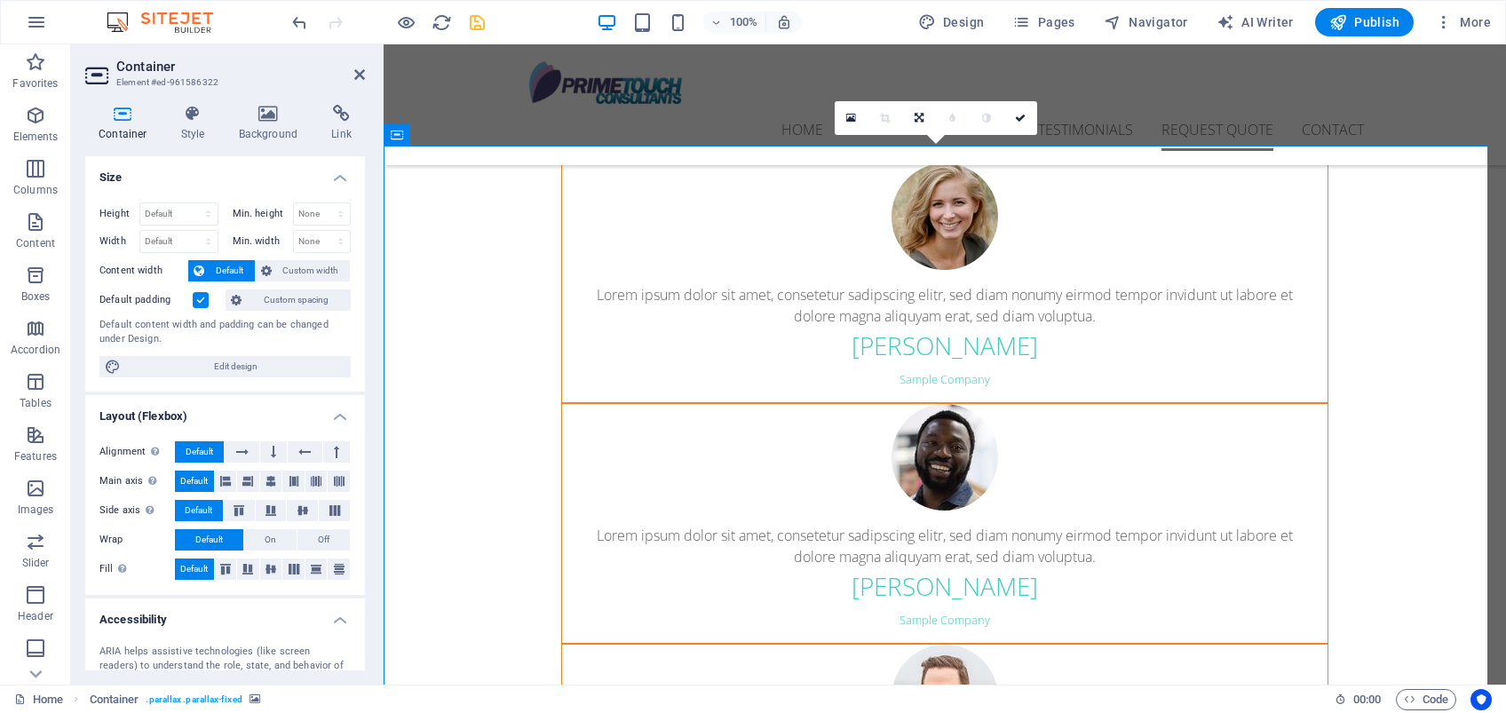
scroll to position [5601, 0]
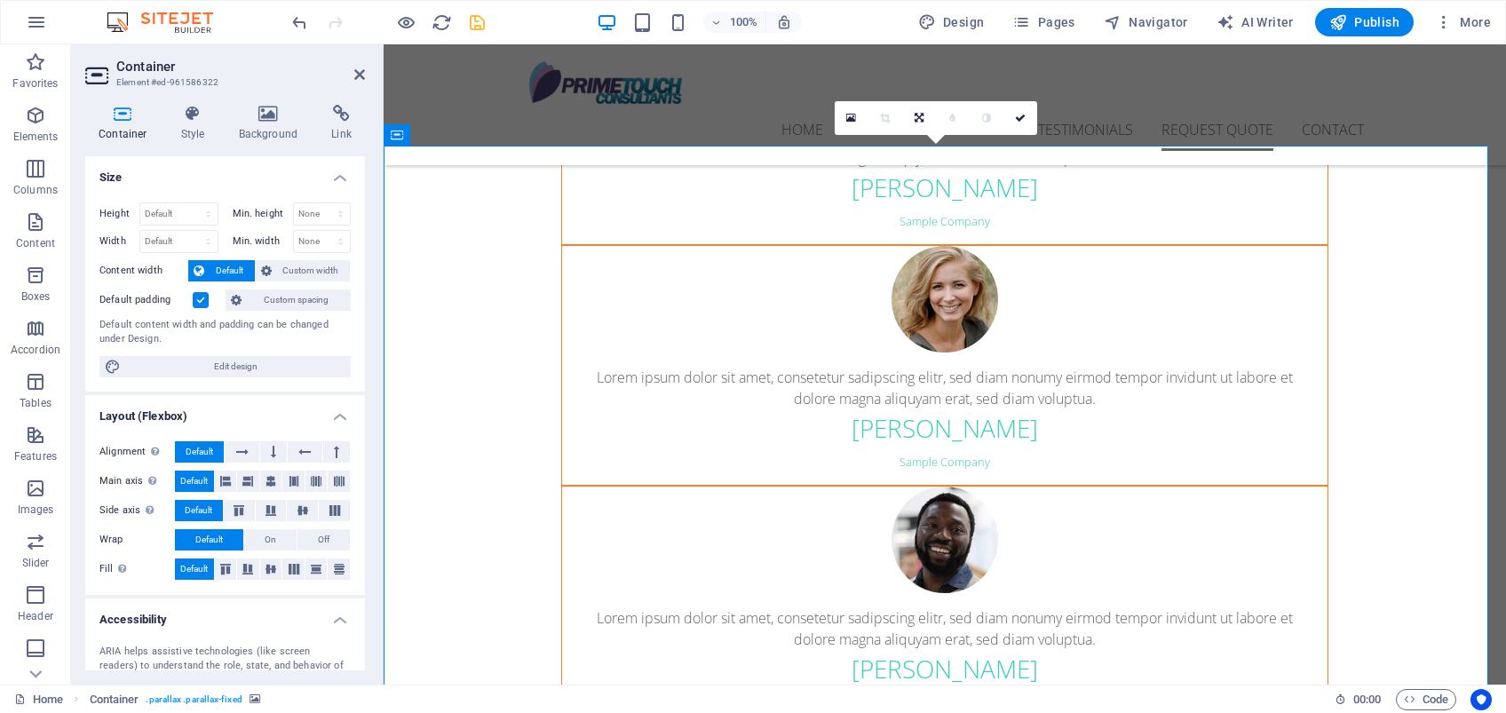
click at [280, 131] on h4 "Background" at bounding box center [272, 123] width 93 height 37
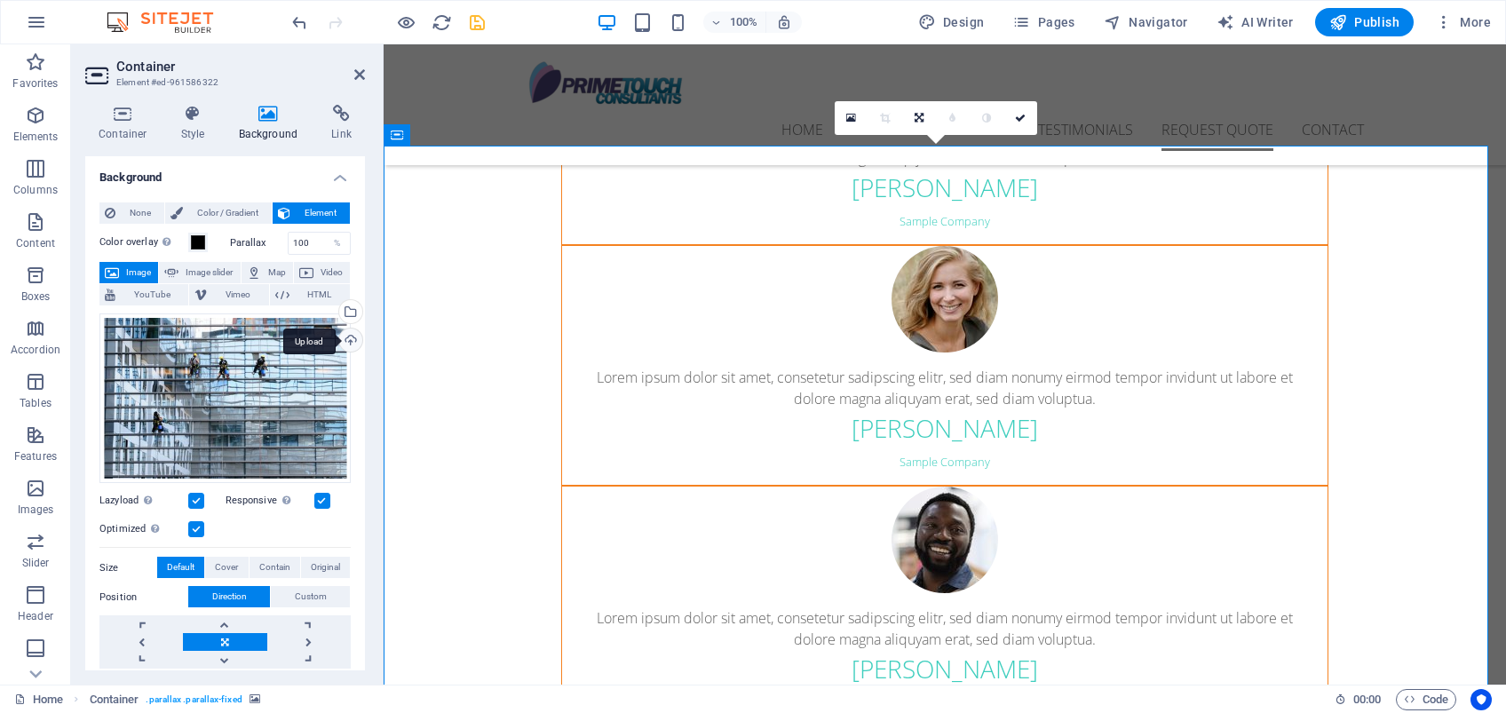
click at [342, 339] on div "Upload" at bounding box center [349, 342] width 27 height 27
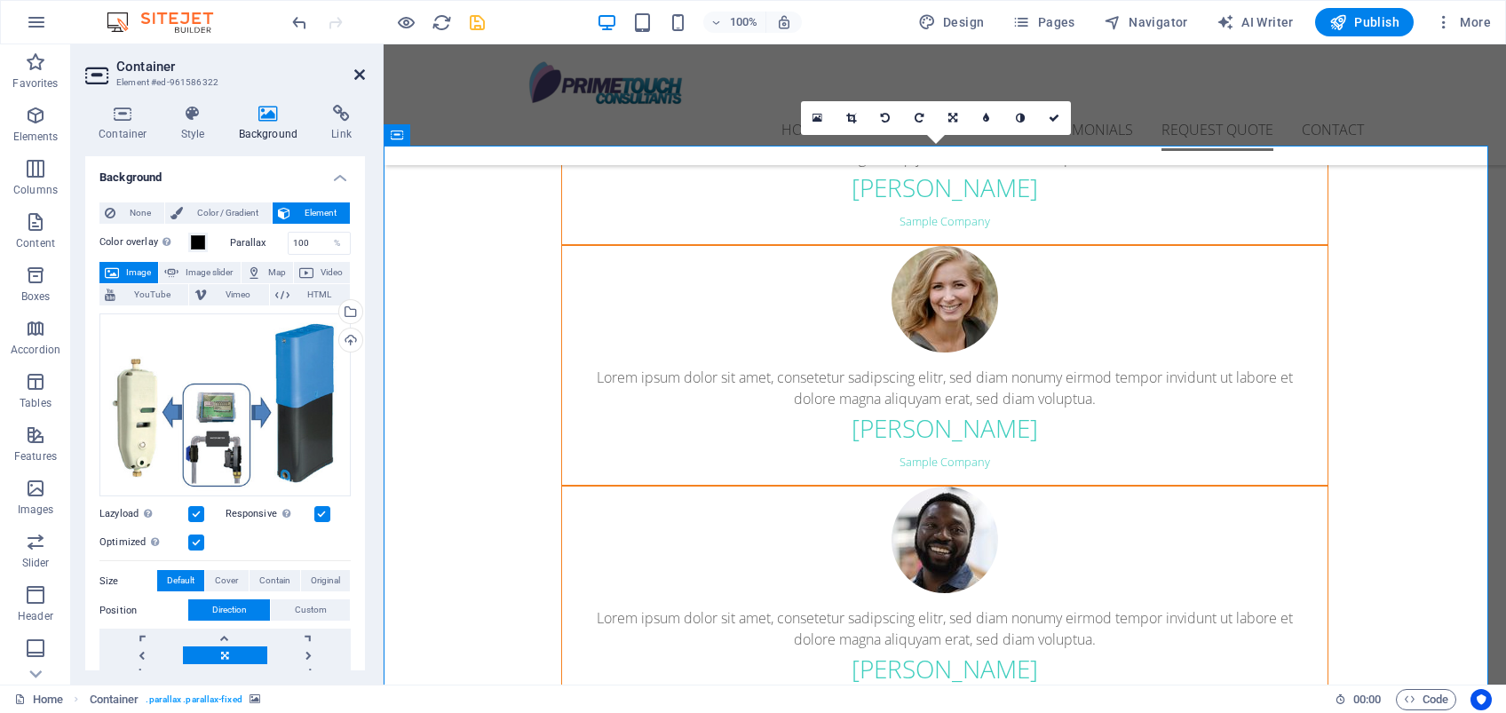
click at [361, 74] on icon at bounding box center [359, 74] width 11 height 14
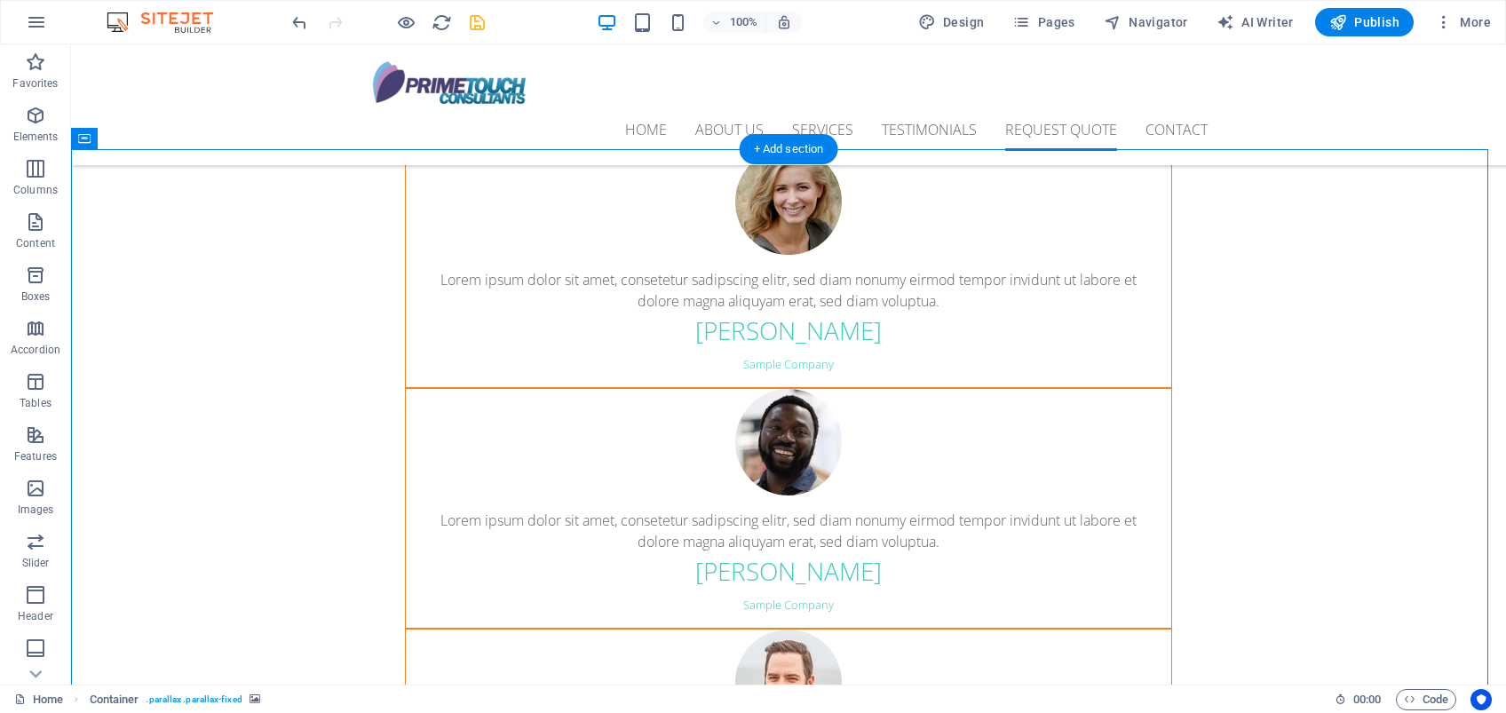
scroll to position [5565, 0]
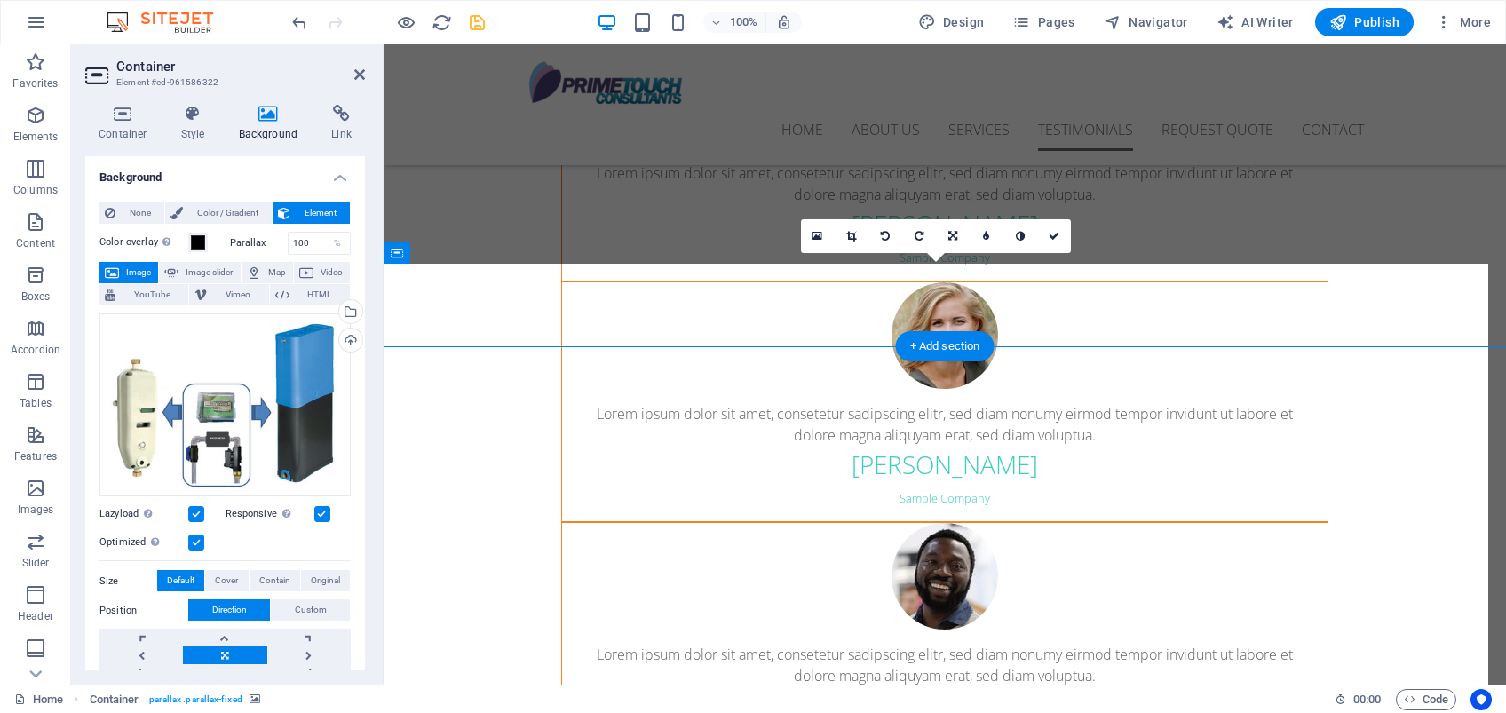
scroll to position [5483, 0]
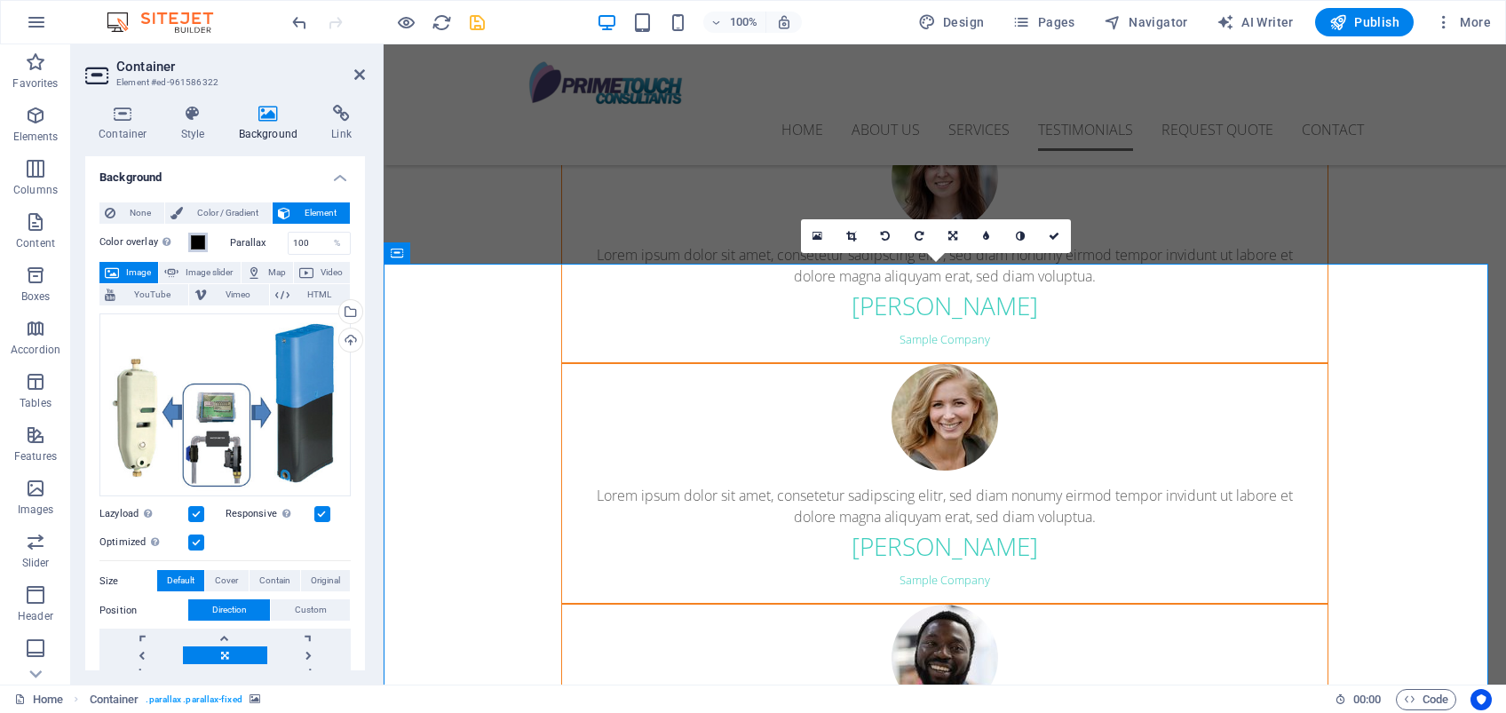
click at [198, 246] on span at bounding box center [198, 242] width 14 height 14
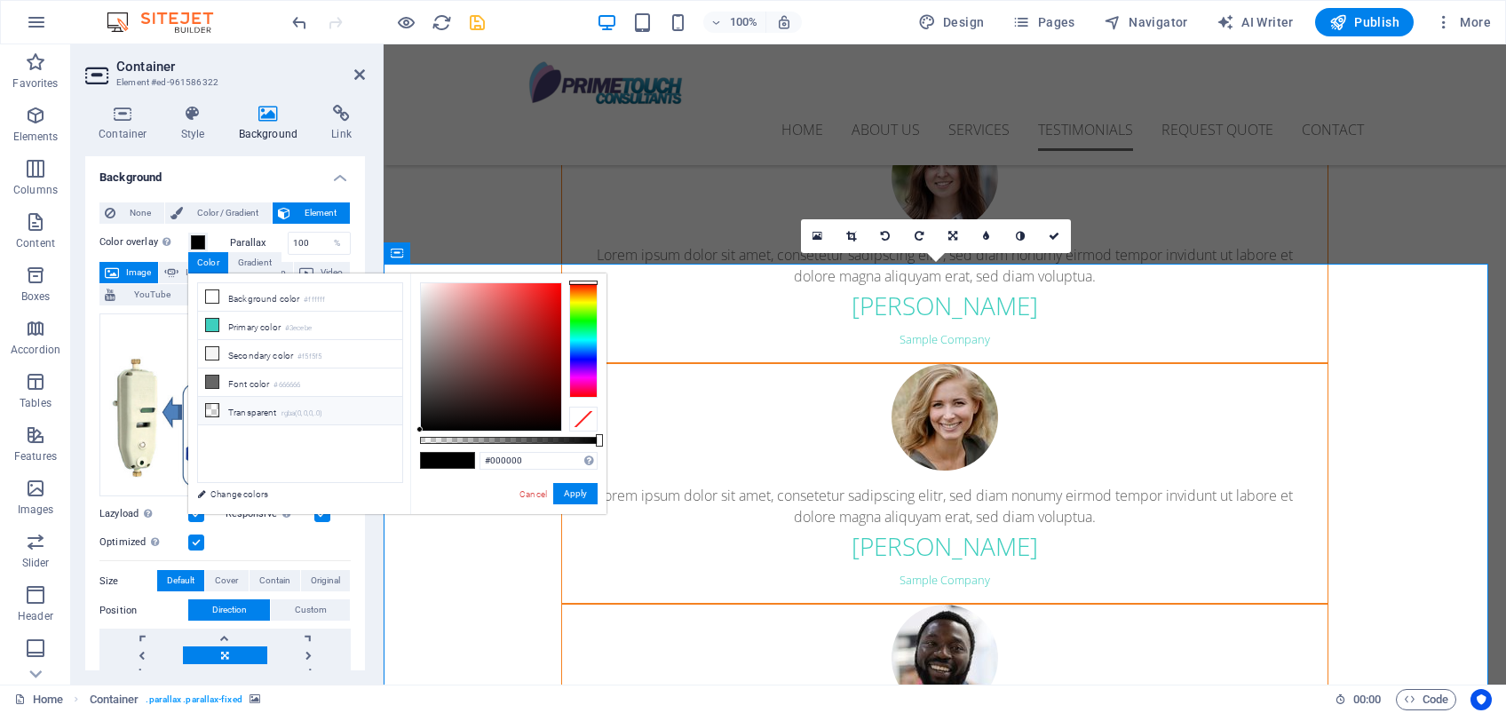
click at [239, 403] on li "Transparent rgba(0,0,0,.0)" at bounding box center [300, 411] width 204 height 28
click at [221, 321] on li "Primary color #3ecebe" at bounding box center [300, 326] width 204 height 28
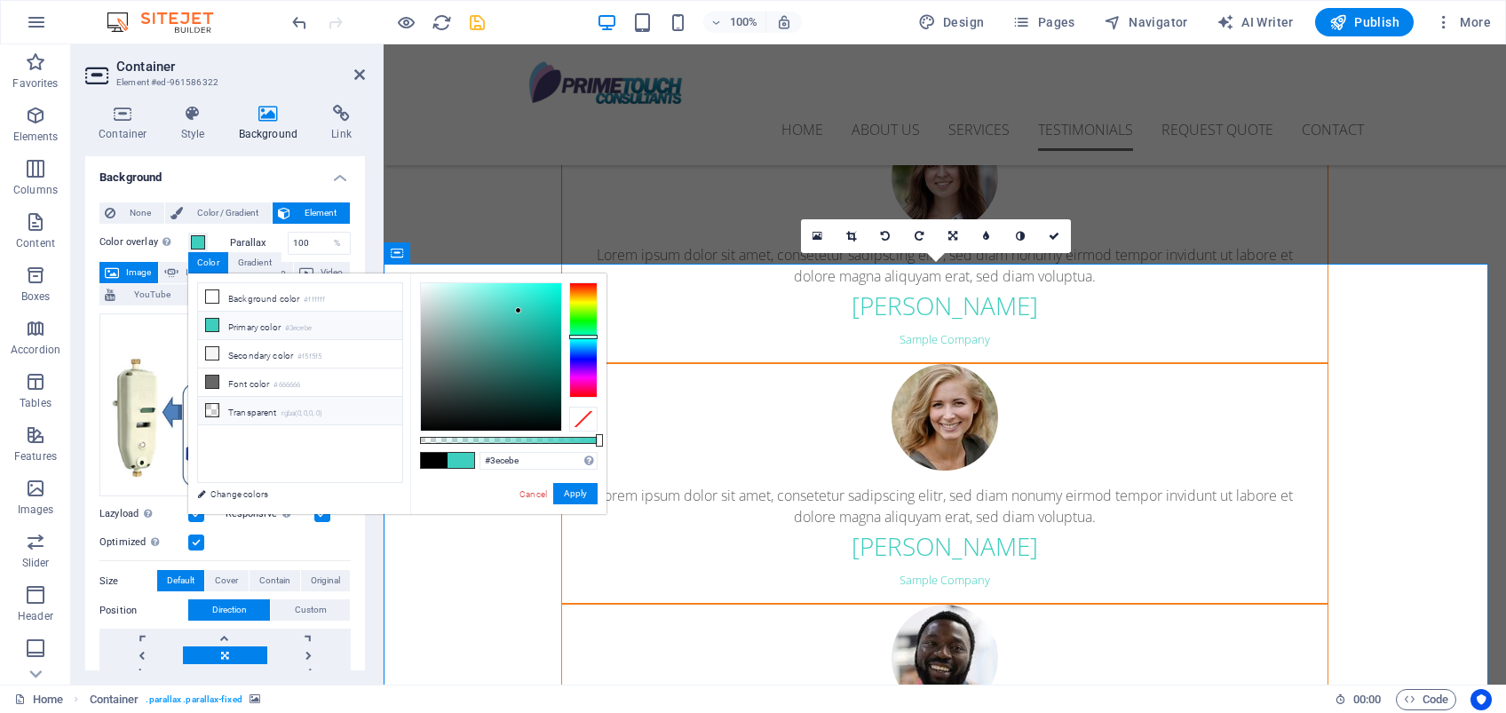
click at [247, 408] on li "Transparent rgba(0,0,0,.0)" at bounding box center [300, 411] width 204 height 28
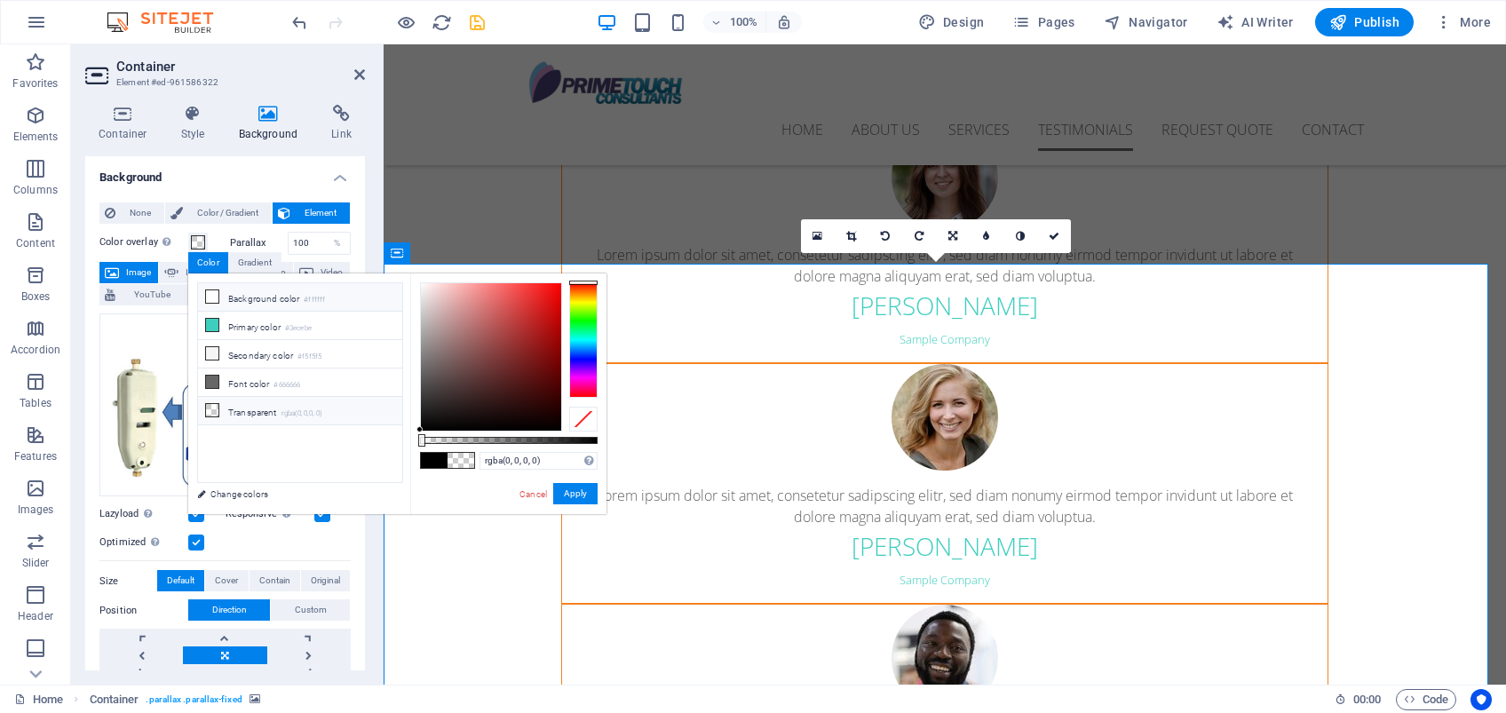
click at [268, 297] on li "Background color #ffffff" at bounding box center [300, 297] width 204 height 28
click at [266, 379] on li "Font color #666666" at bounding box center [300, 383] width 204 height 28
click at [249, 328] on li "Primary color #3ecebe" at bounding box center [300, 326] width 204 height 28
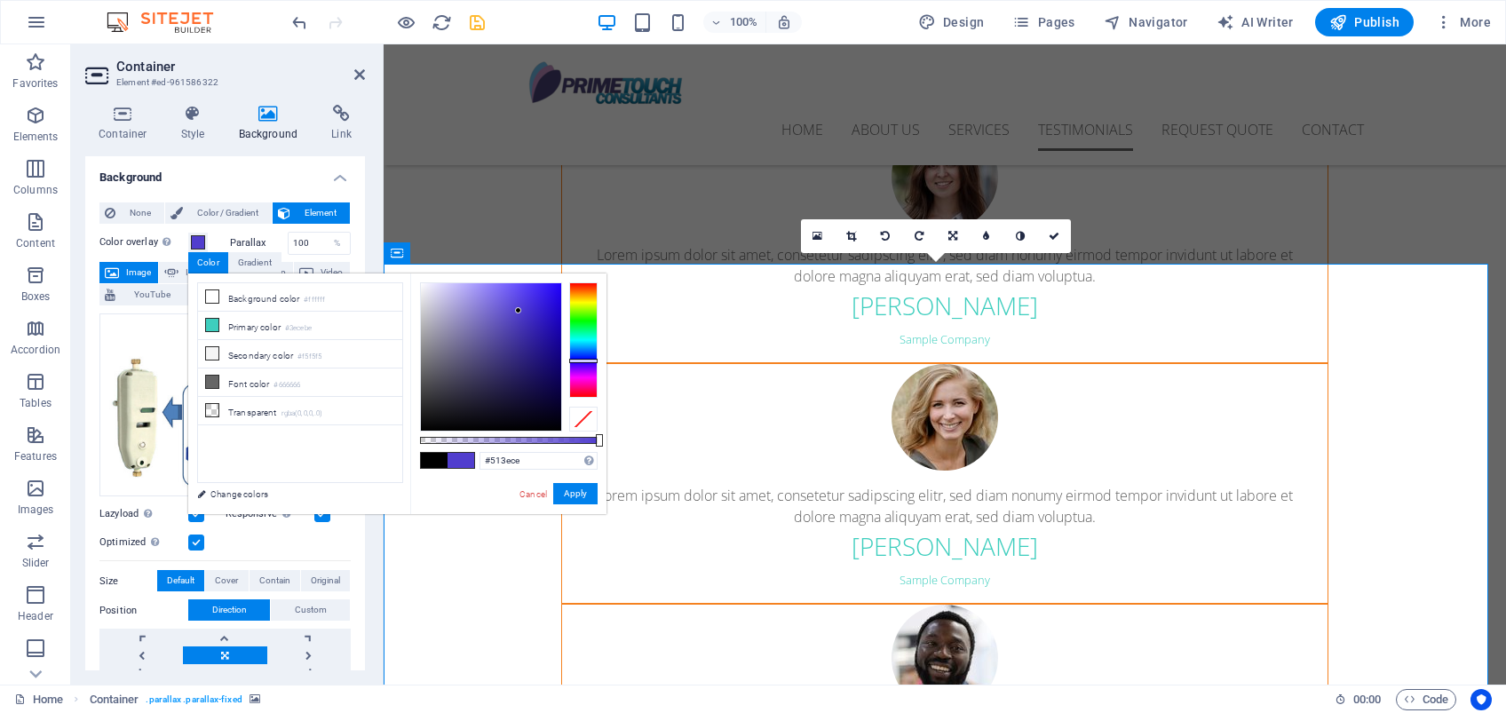
click at [578, 361] on div at bounding box center [583, 339] width 28 height 115
click at [585, 353] on div at bounding box center [583, 339] width 28 height 115
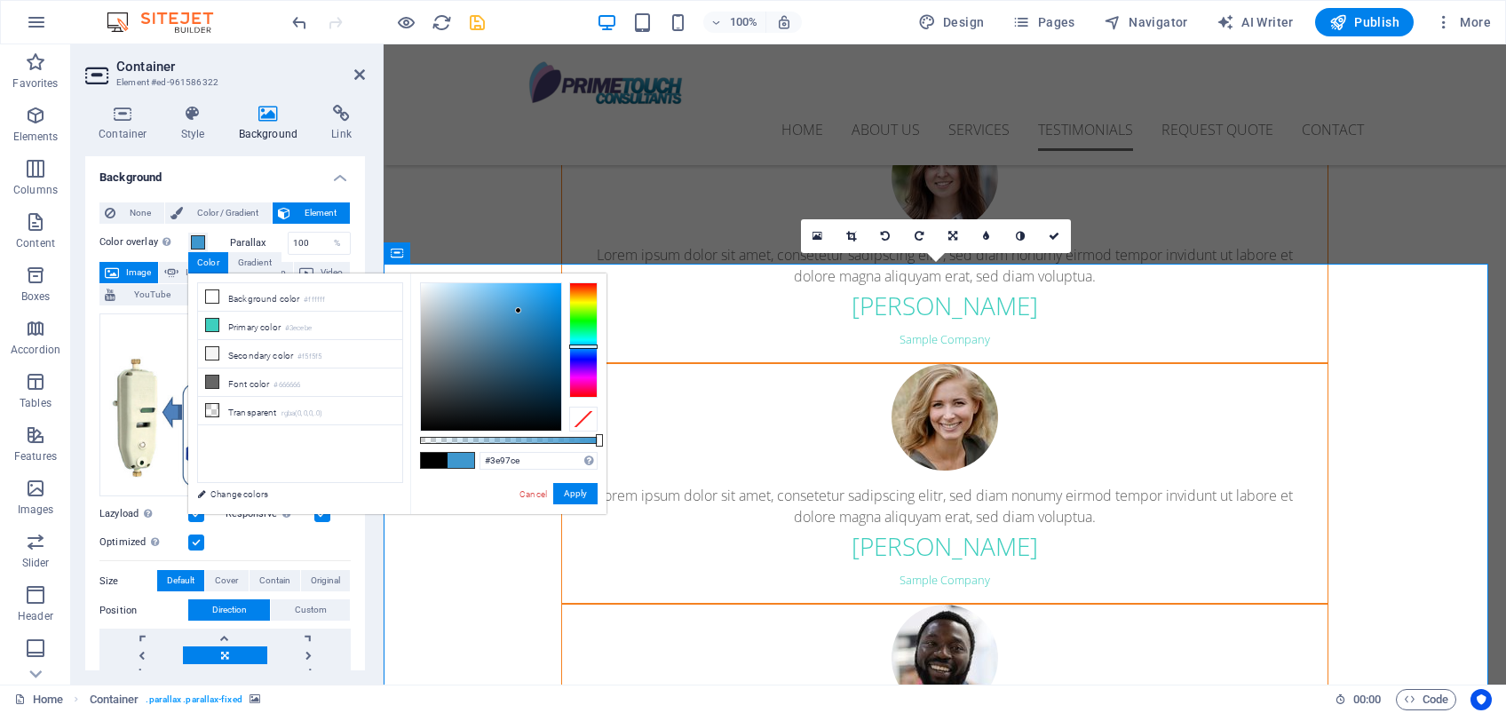
click at [589, 346] on div at bounding box center [583, 339] width 28 height 115
click at [531, 494] on link "Cancel" at bounding box center [533, 494] width 31 height 13
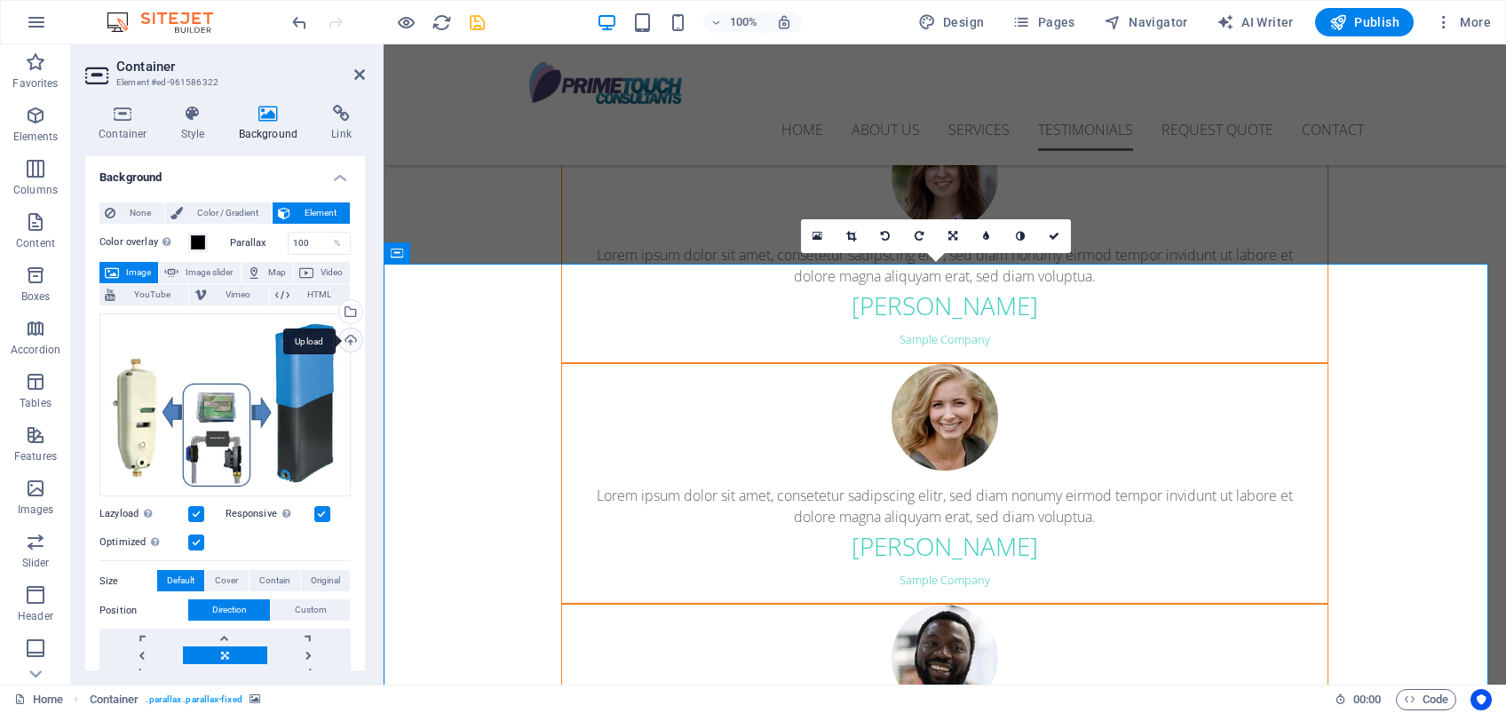
click at [351, 337] on div "Upload" at bounding box center [349, 342] width 27 height 27
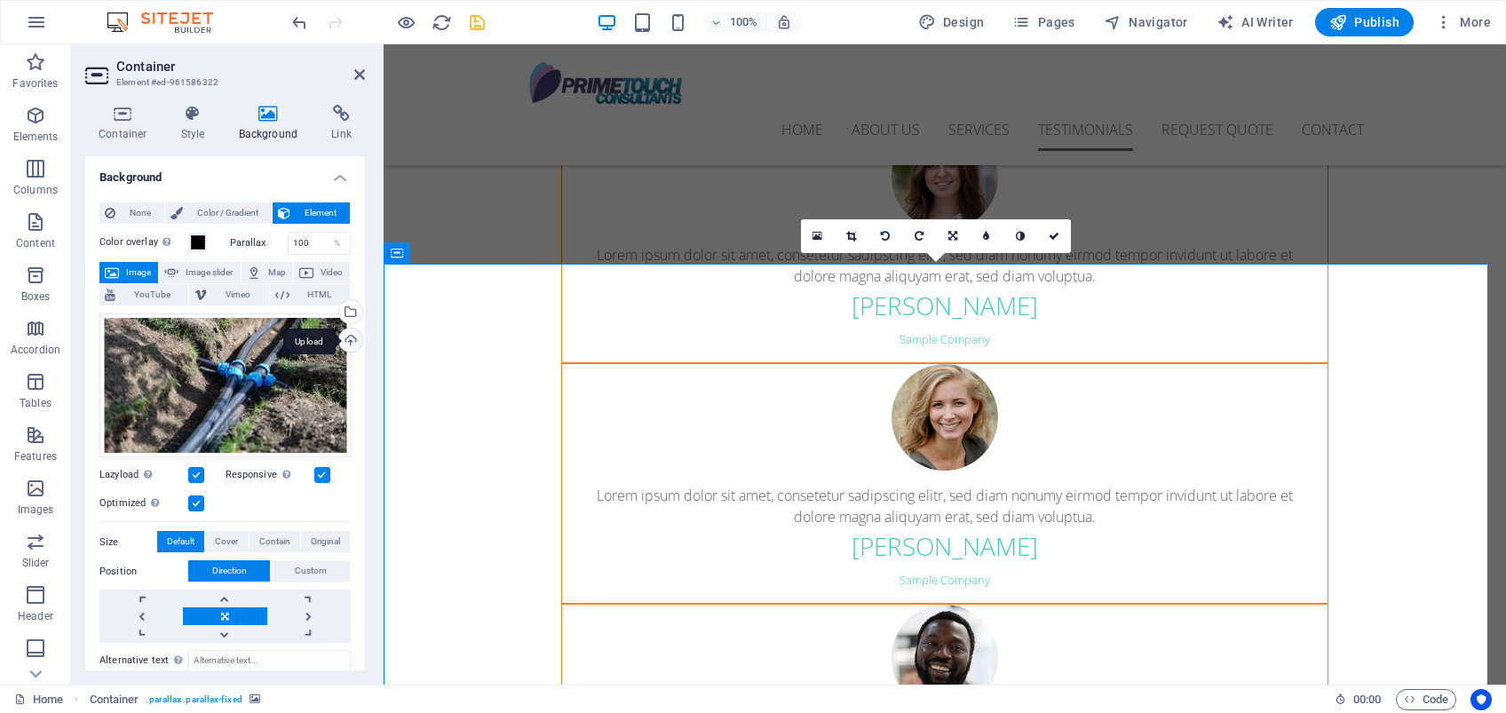
click at [348, 337] on div "Upload" at bounding box center [349, 342] width 27 height 27
click at [360, 76] on icon at bounding box center [359, 74] width 11 height 14
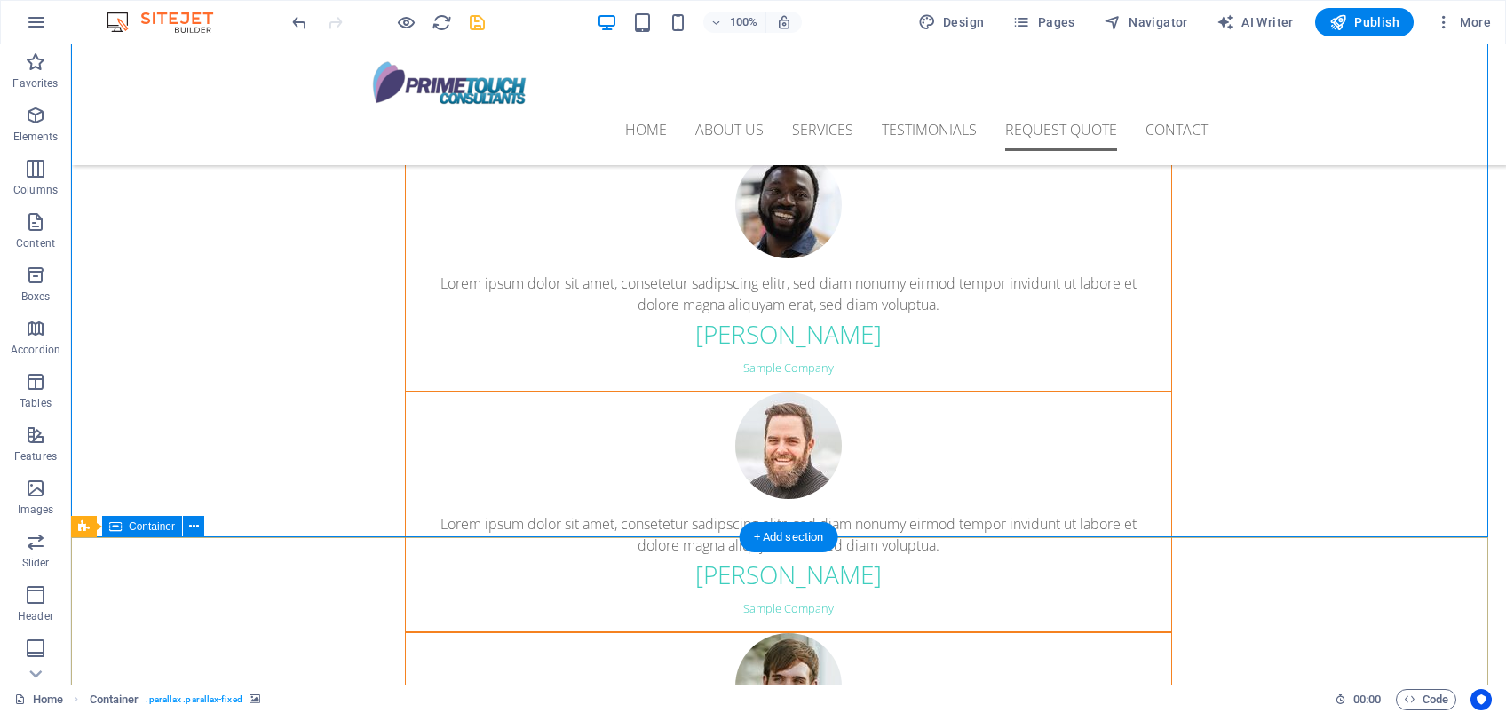
scroll to position [5802, 0]
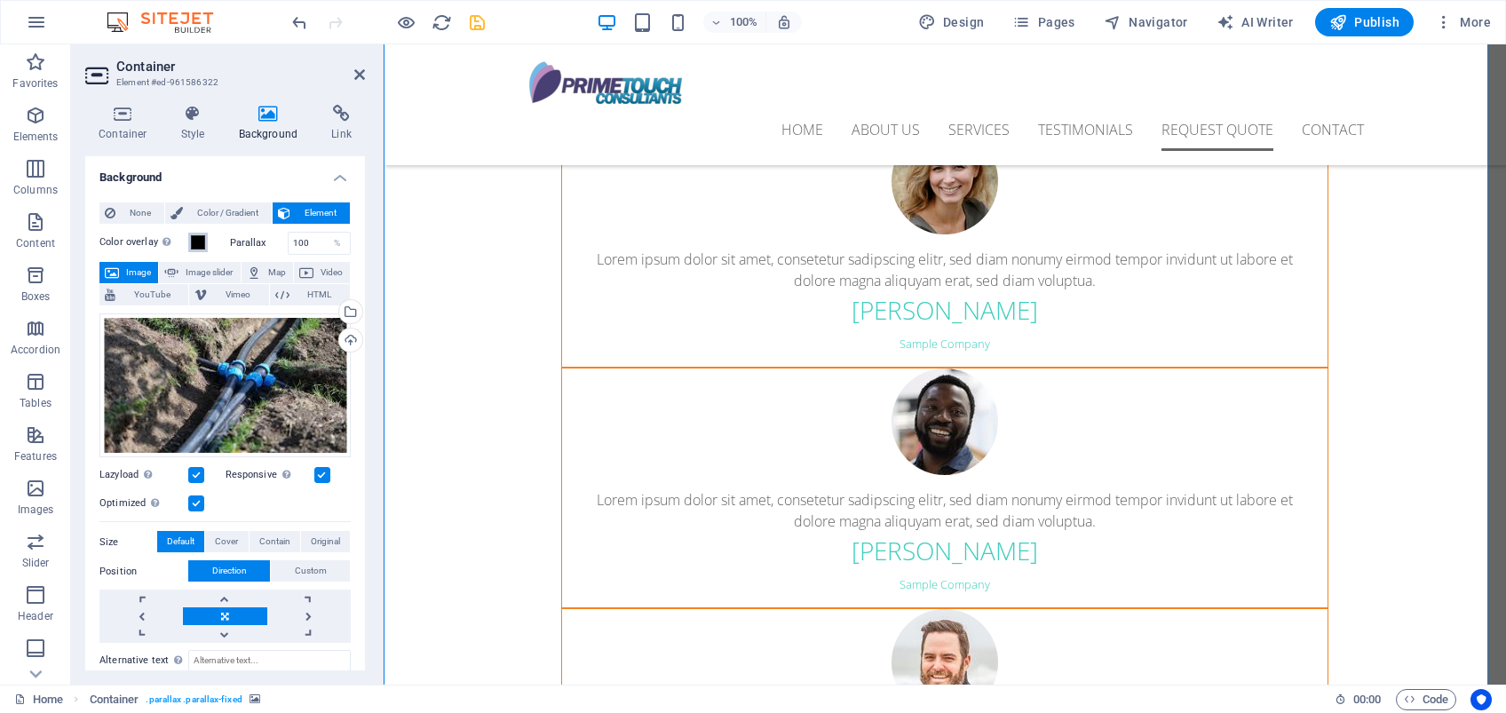
click at [196, 236] on span at bounding box center [198, 242] width 14 height 14
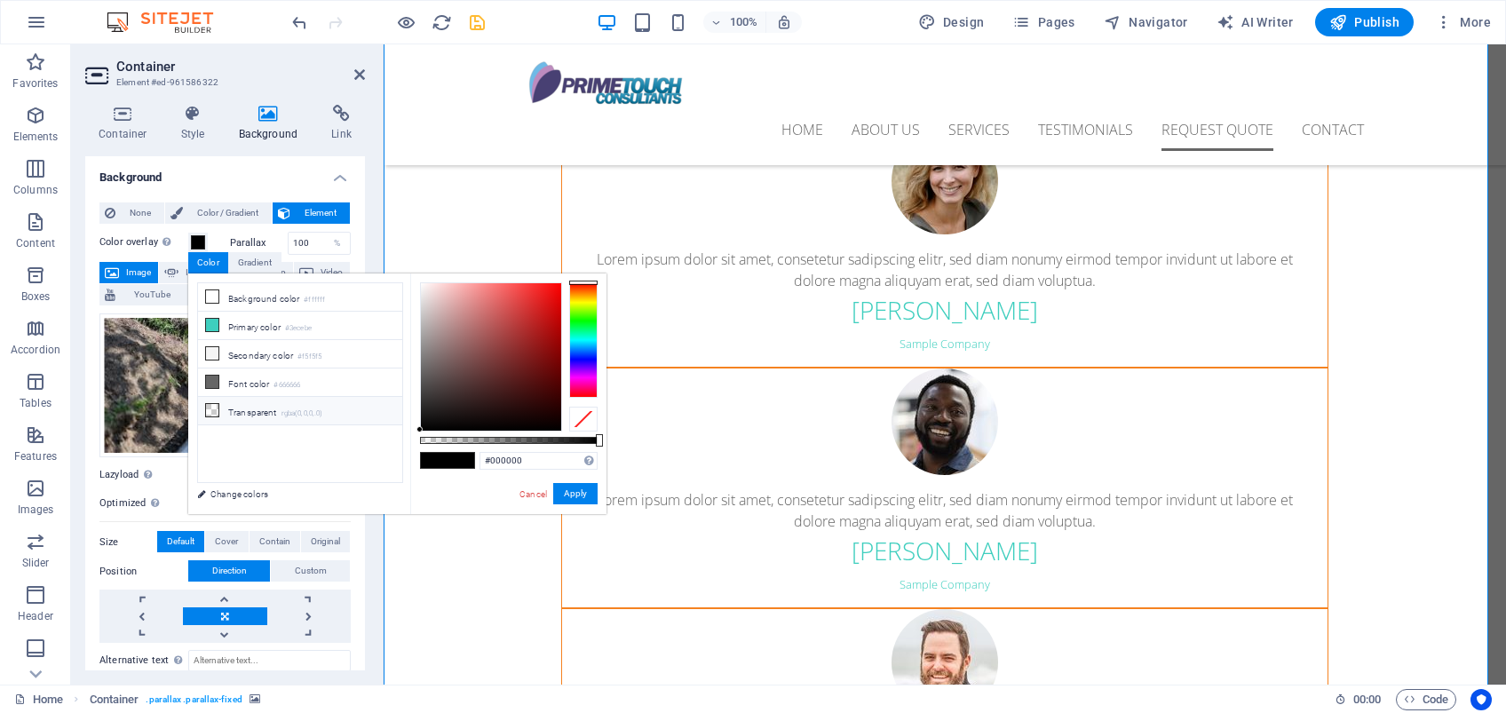
click at [223, 410] on li "Transparent rgba(0,0,0,.0)" at bounding box center [300, 411] width 204 height 28
click at [236, 407] on li "Transparent rgba(0,0,0,.0)" at bounding box center [300, 411] width 204 height 28
click at [242, 376] on li "Font color #666666" at bounding box center [300, 383] width 204 height 28
type input "#666666"
click at [533, 496] on link "Cancel" at bounding box center [533, 494] width 31 height 13
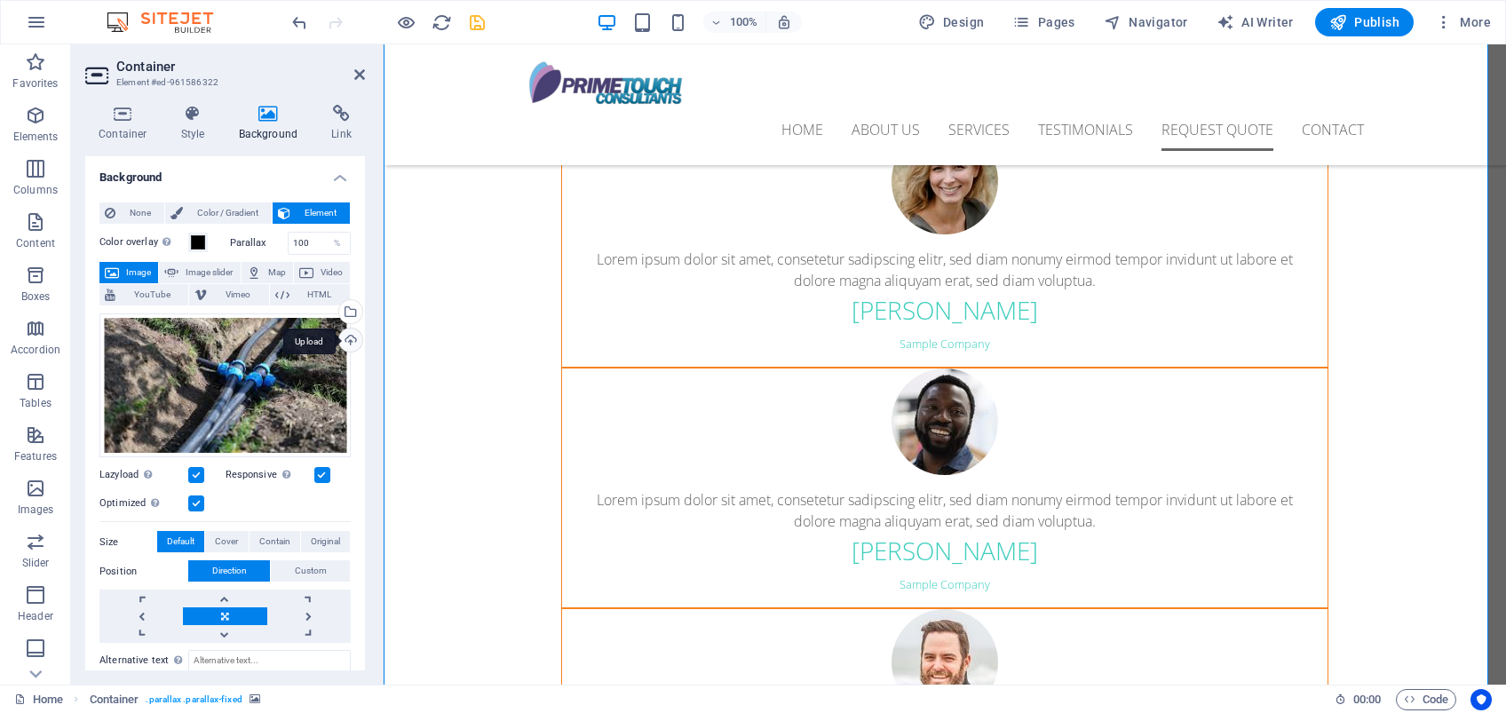
click at [349, 341] on div "Upload" at bounding box center [349, 342] width 27 height 27
click at [361, 77] on icon at bounding box center [359, 74] width 11 height 14
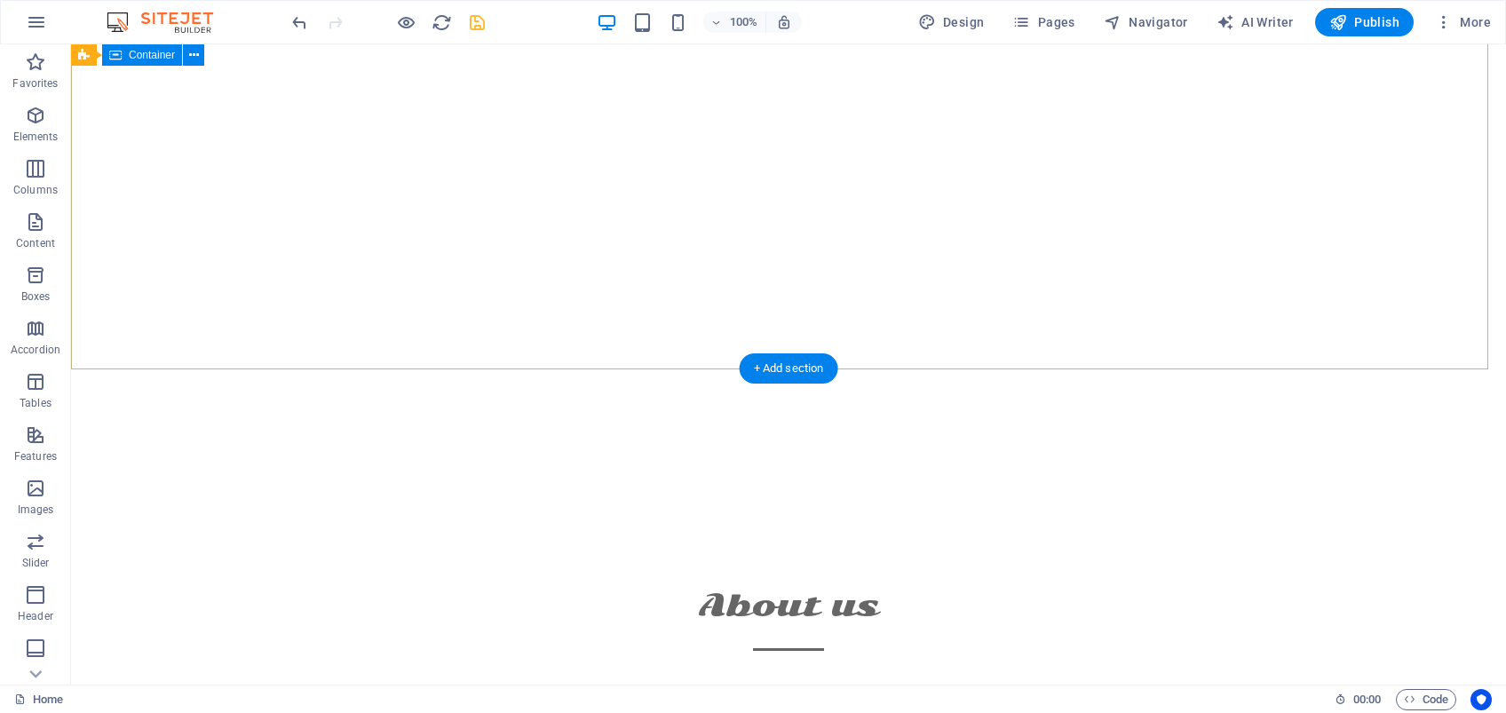
scroll to position [0, 0]
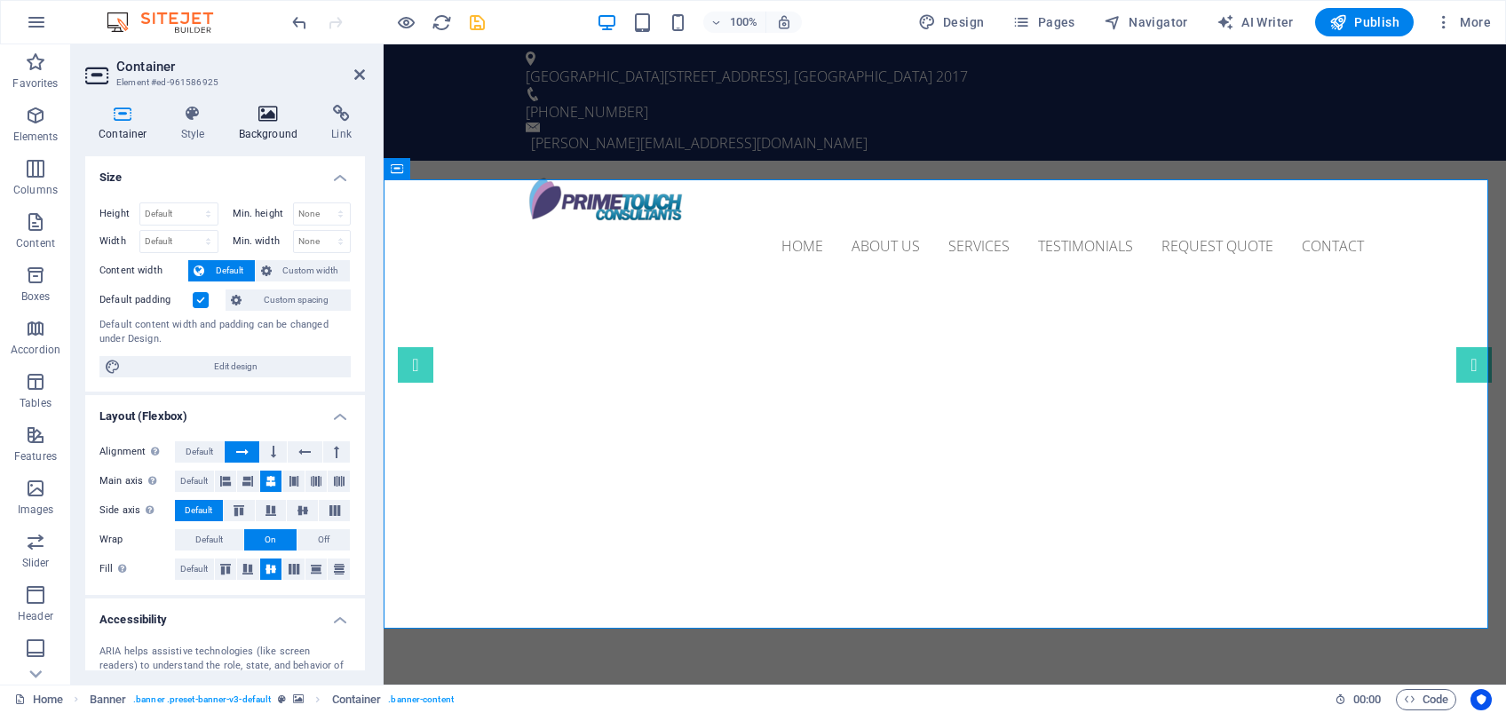
click at [275, 125] on h4 "Background" at bounding box center [272, 123] width 93 height 37
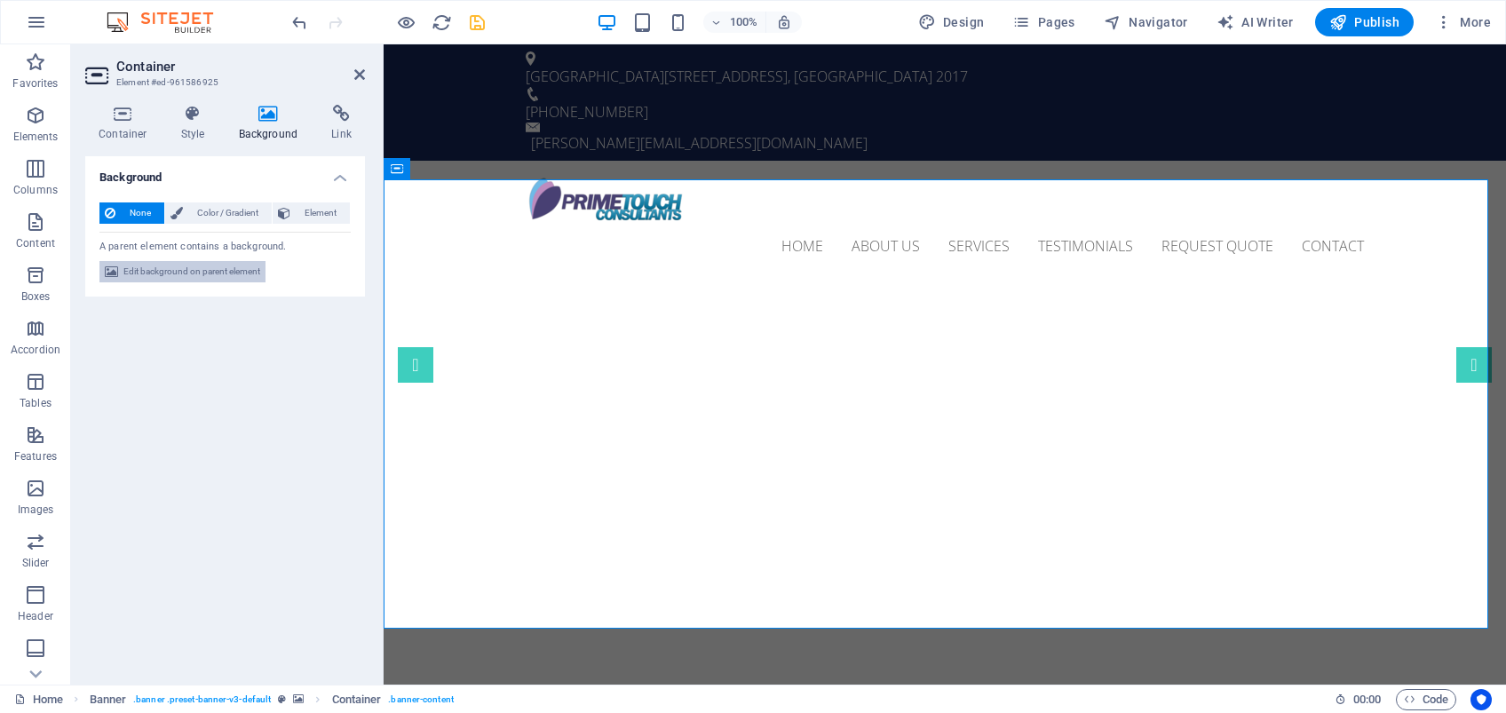
click at [207, 269] on span "Edit background on parent element" at bounding box center [191, 271] width 137 height 21
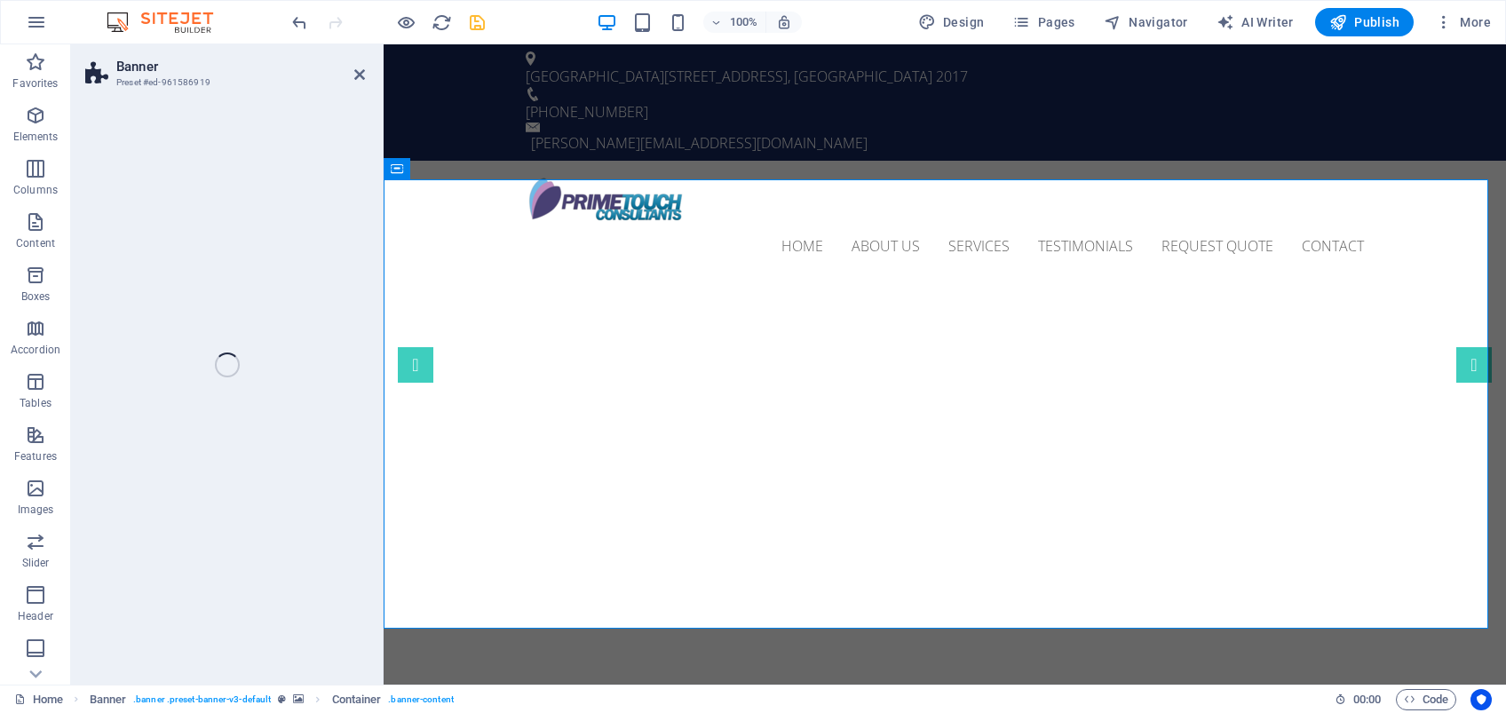
select select "ms"
select select "s"
select select "progressive"
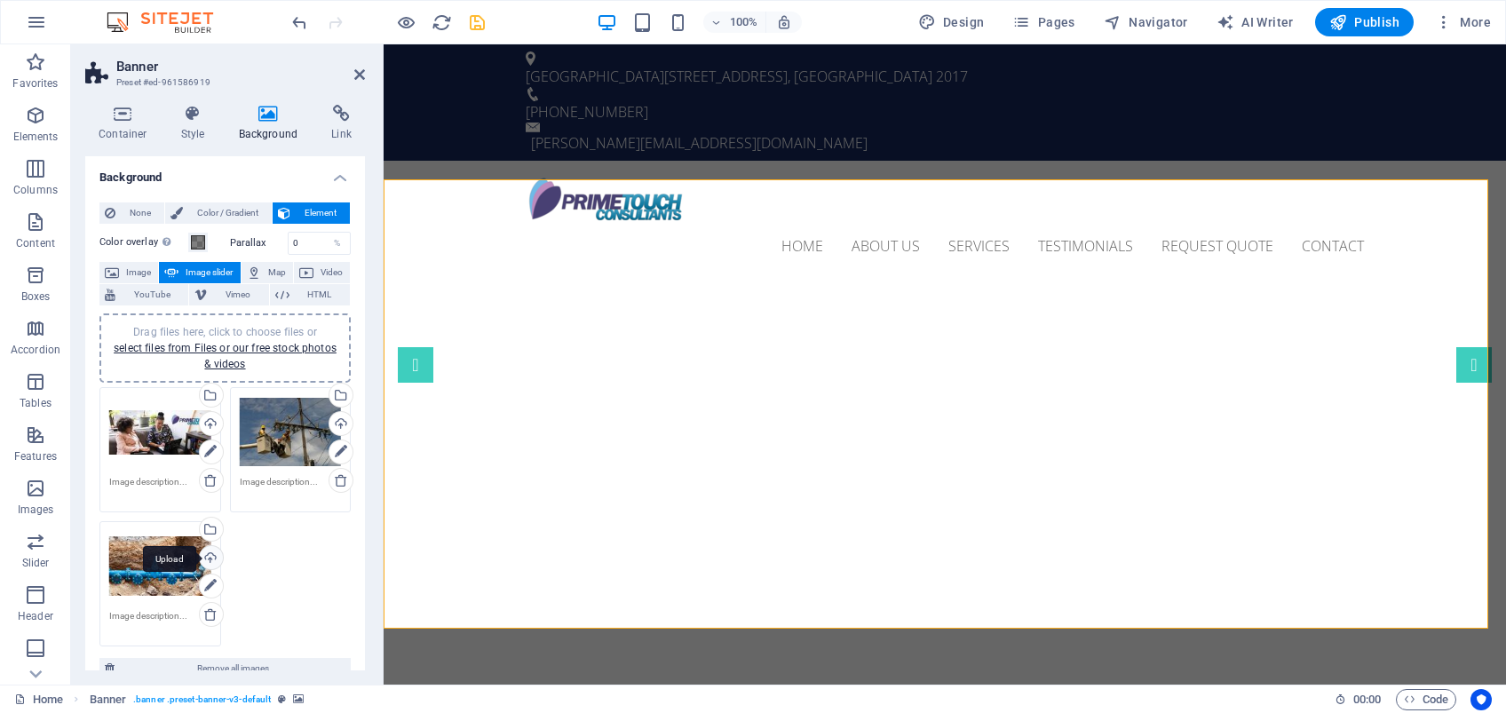
click at [207, 554] on div "Upload" at bounding box center [209, 559] width 27 height 27
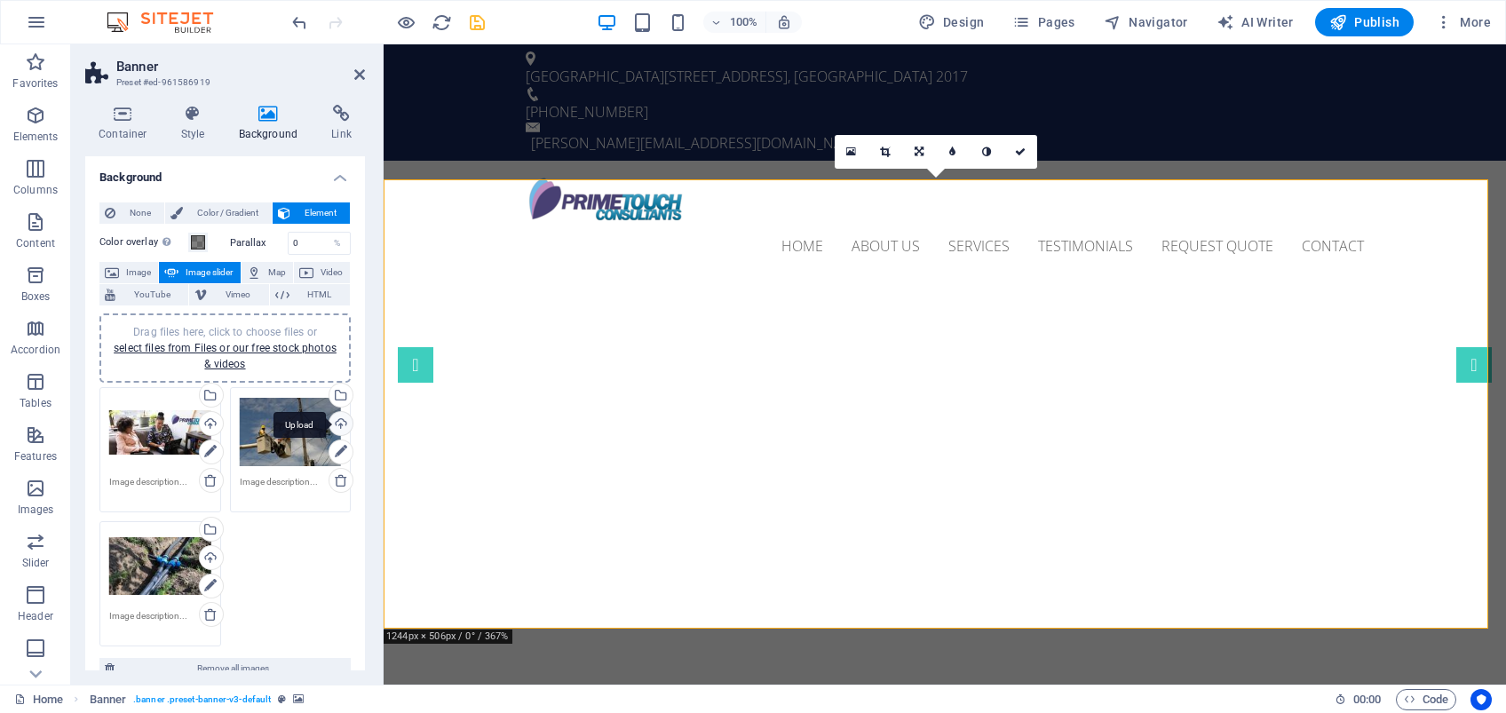
click at [341, 423] on div "Upload" at bounding box center [339, 425] width 27 height 27
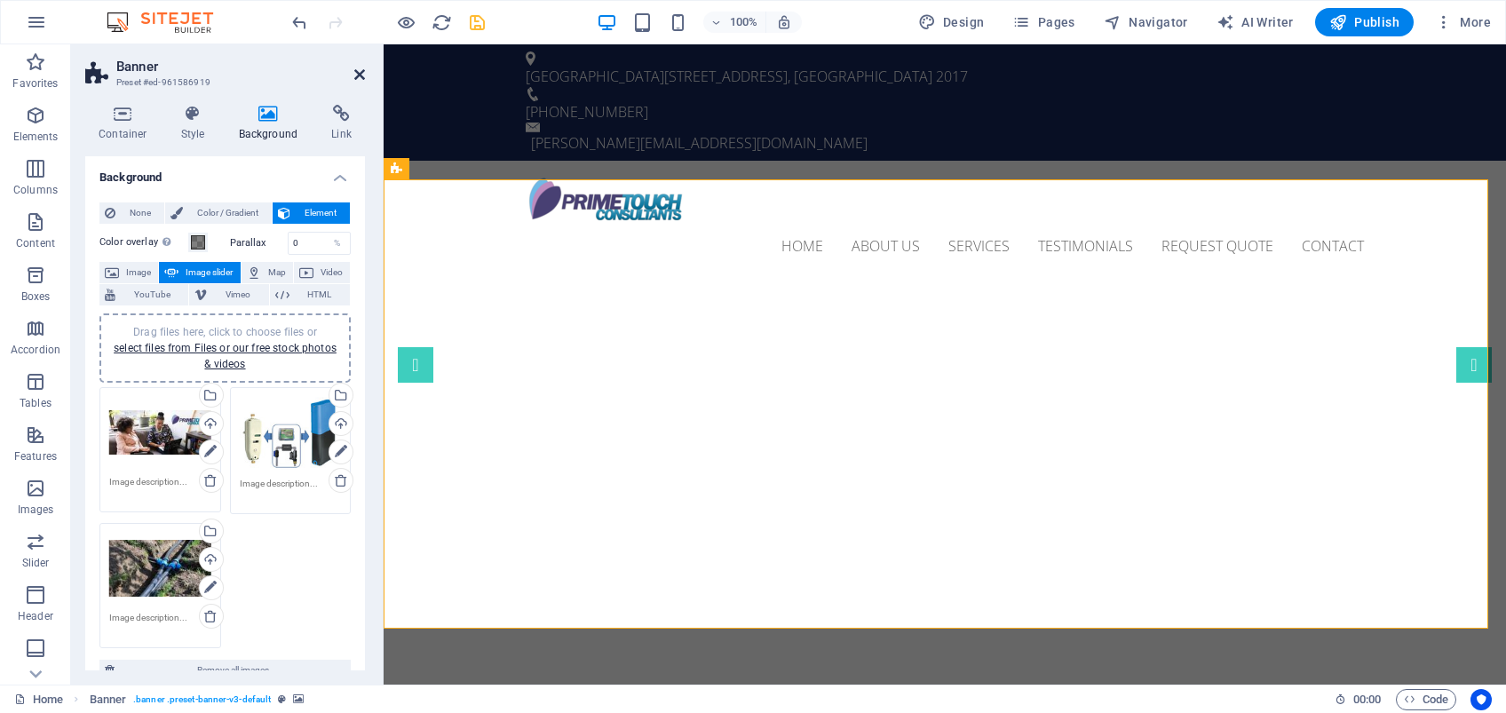
click at [358, 78] on icon at bounding box center [359, 74] width 11 height 14
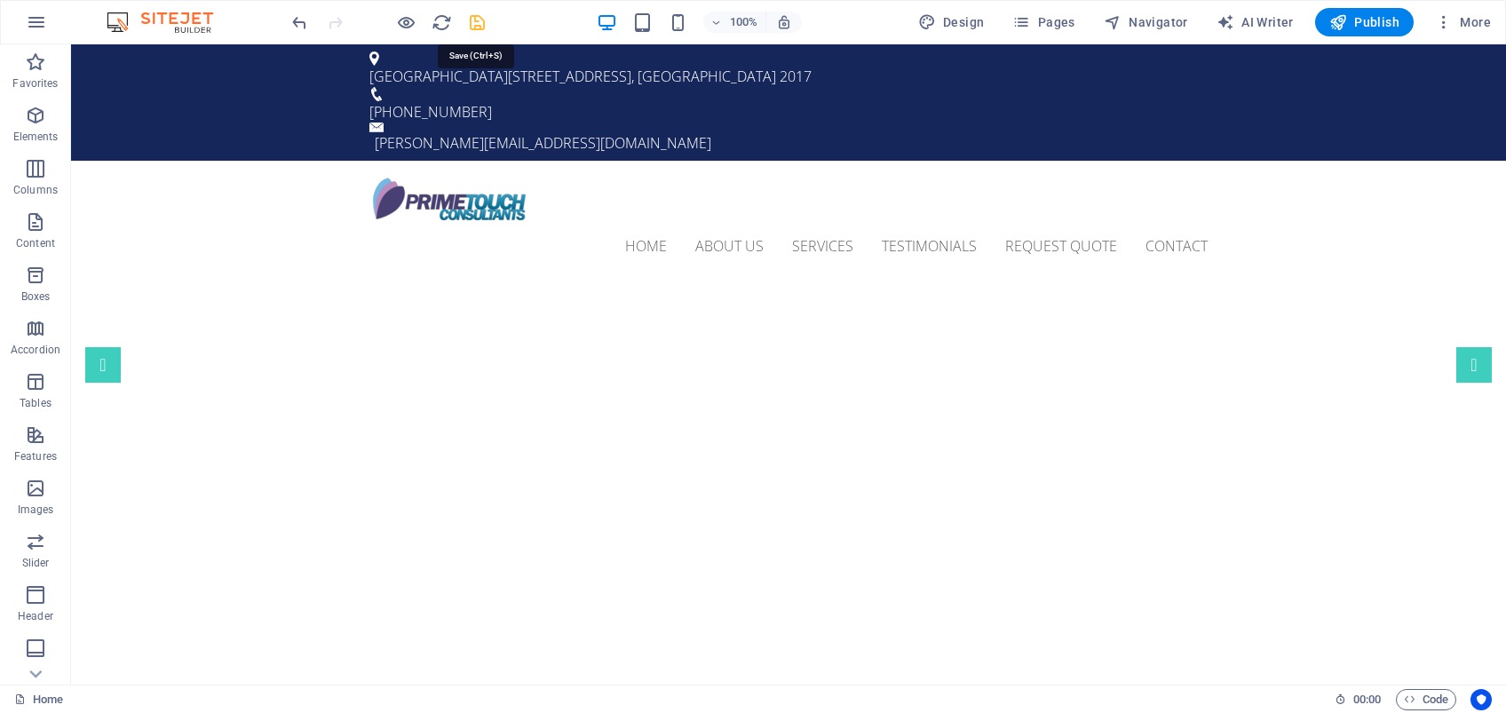
click at [473, 20] on icon "save" at bounding box center [477, 22] width 20 height 20
select select
checkbox input "false"
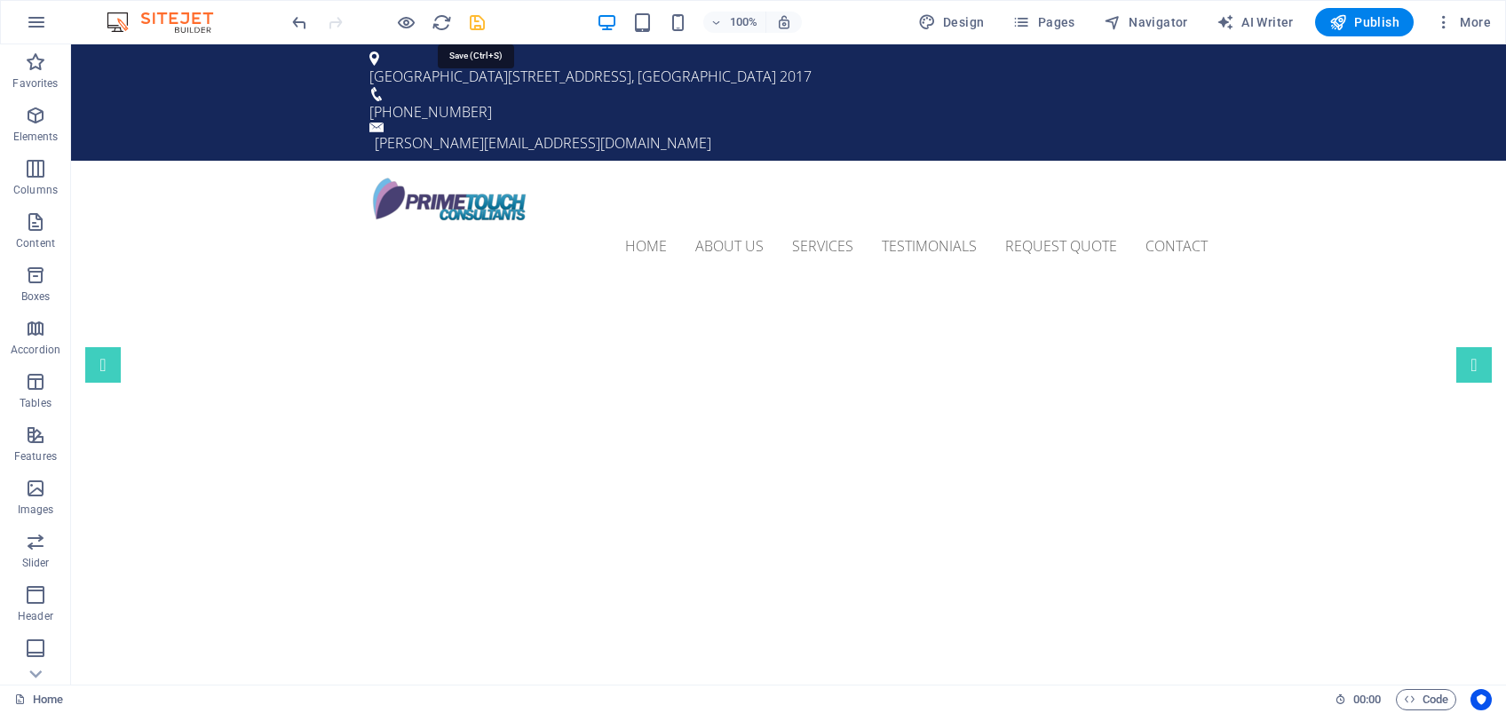
checkbox input "false"
click at [442, 20] on icon "reload" at bounding box center [442, 22] width 20 height 20
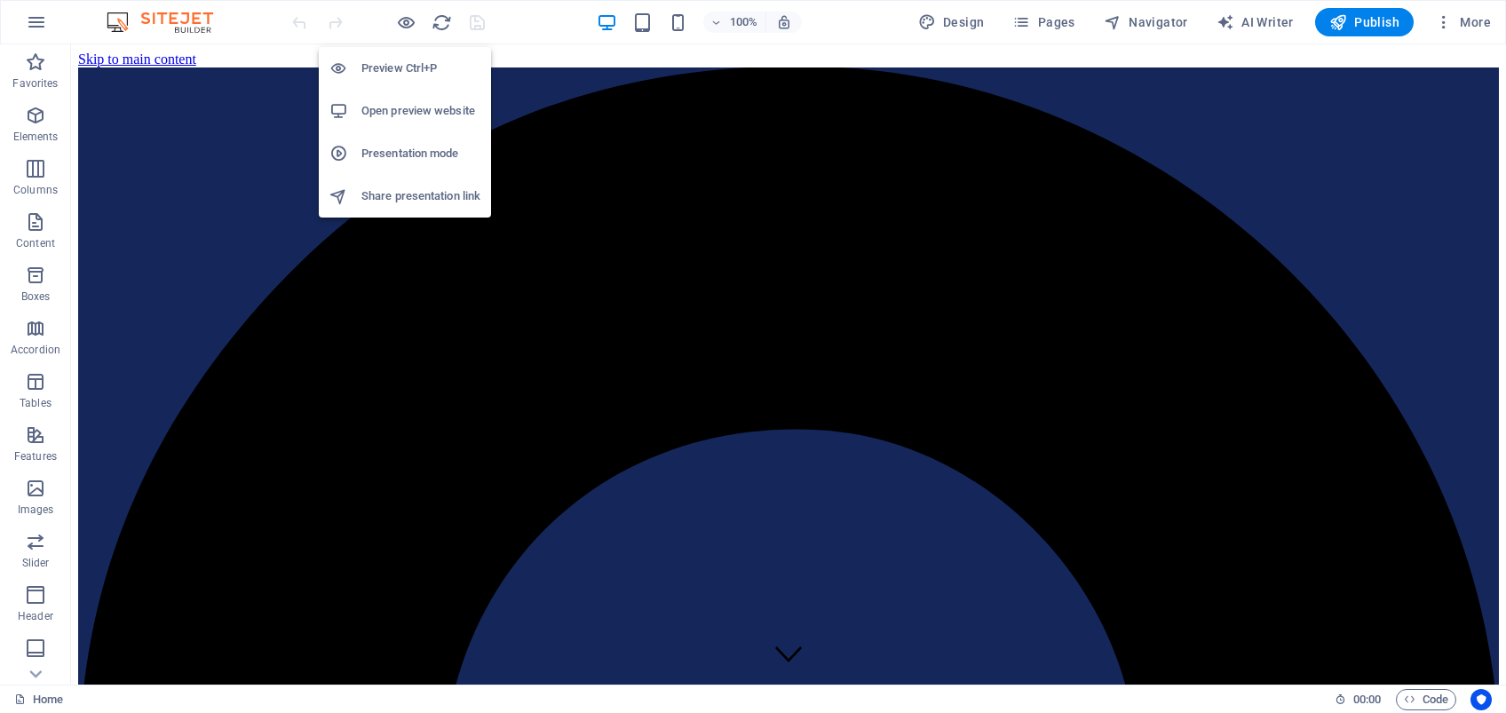
click at [393, 112] on h6 "Open preview website" at bounding box center [420, 110] width 119 height 21
click at [404, 20] on icon "button" at bounding box center [406, 22] width 20 height 20
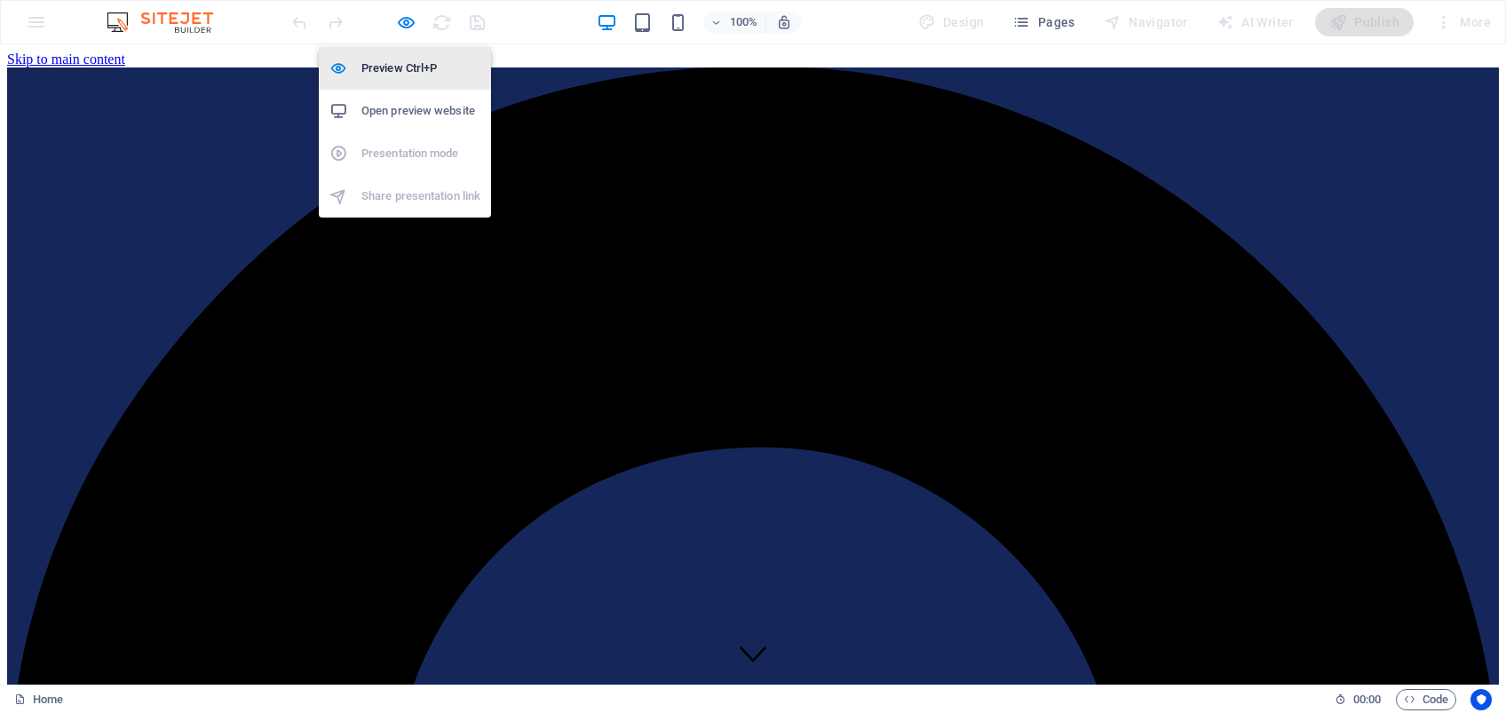
click at [410, 66] on h6 "Preview Ctrl+P" at bounding box center [420, 68] width 119 height 21
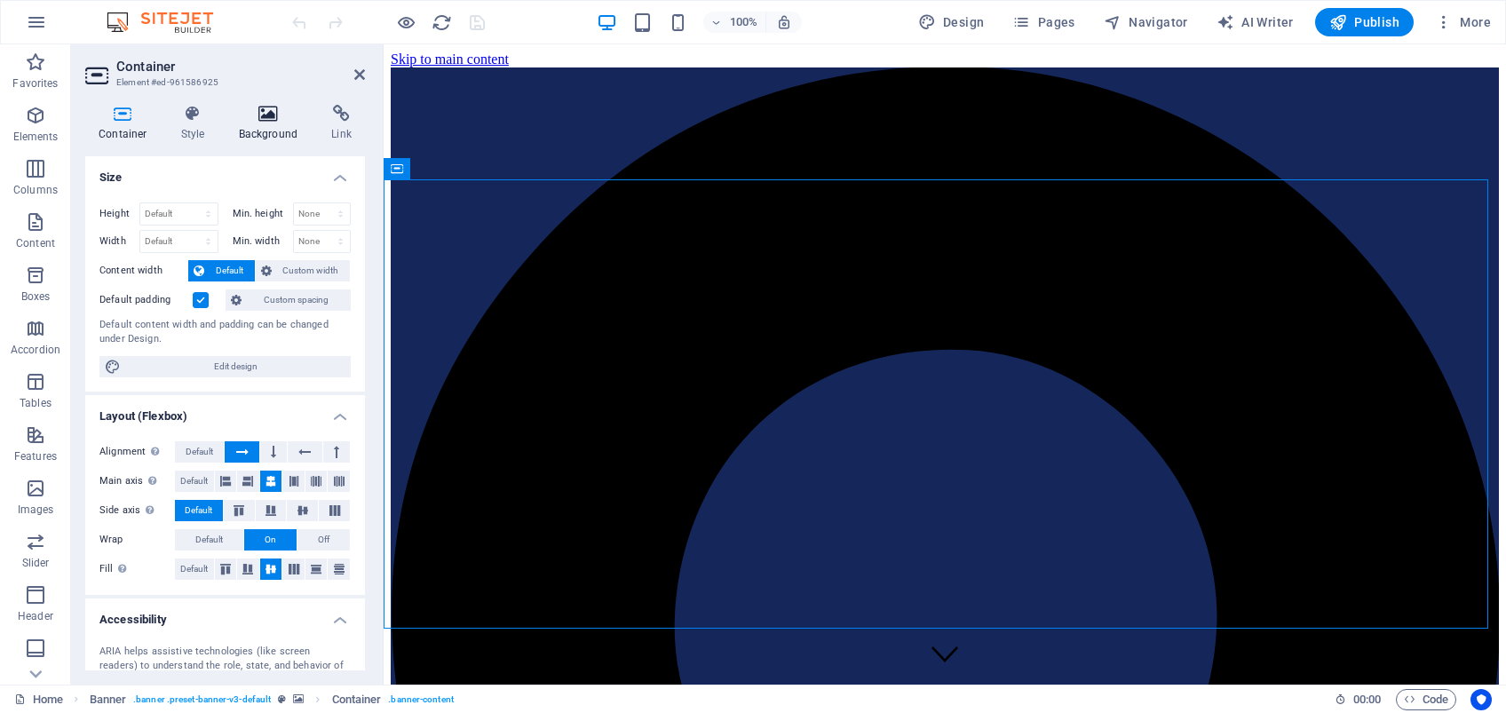
click at [258, 123] on h4 "Background" at bounding box center [272, 123] width 93 height 37
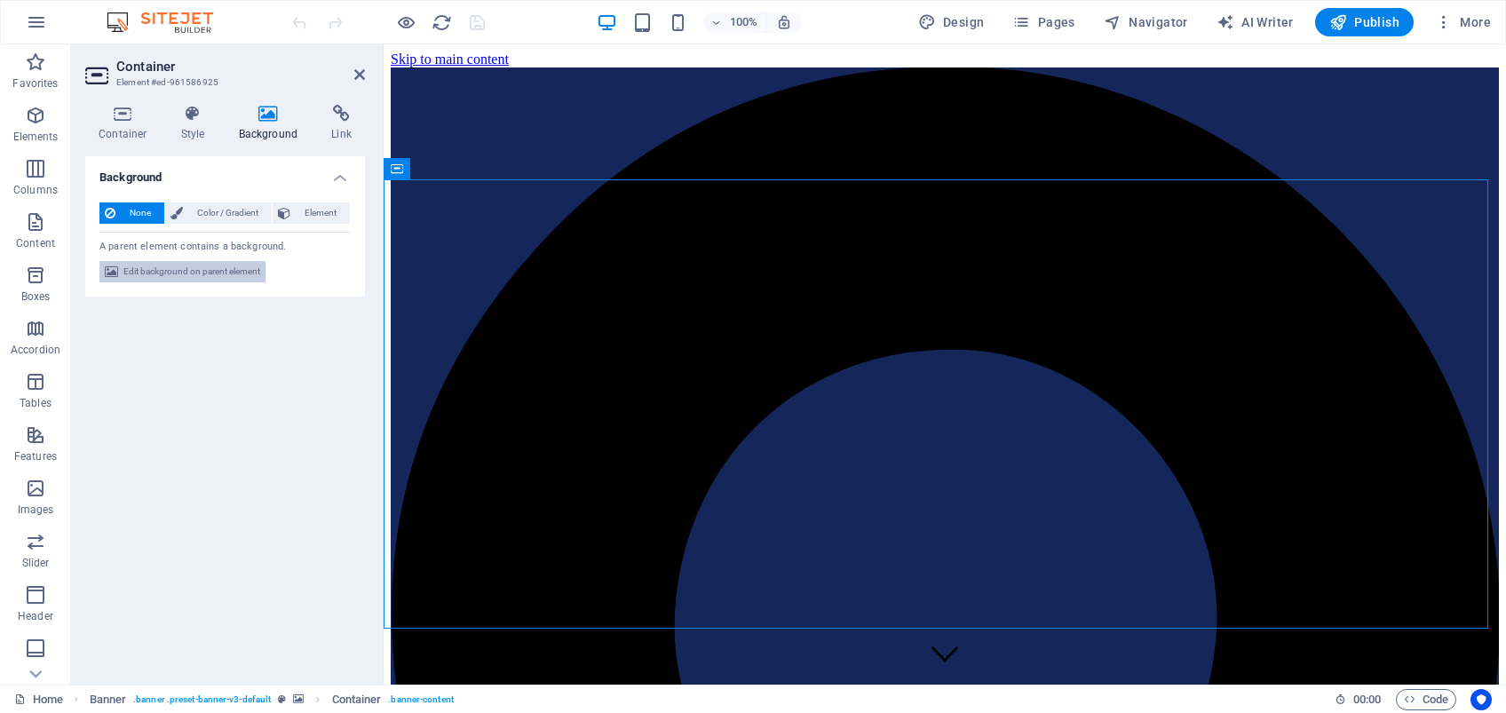
click at [220, 273] on span "Edit background on parent element" at bounding box center [191, 271] width 137 height 21
select select "ms"
select select "s"
select select "progressive"
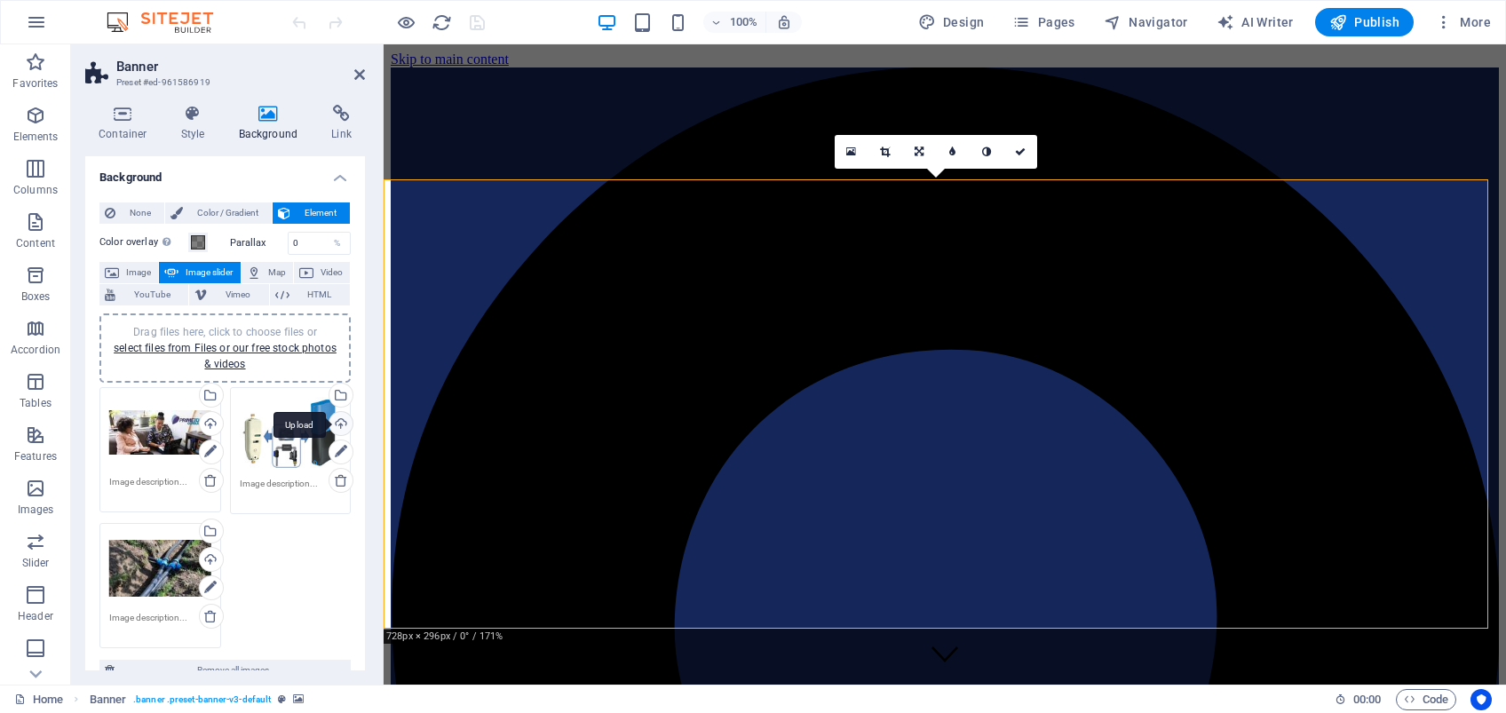
click at [334, 425] on div "Upload" at bounding box center [339, 425] width 27 height 27
click at [361, 77] on icon at bounding box center [359, 74] width 11 height 14
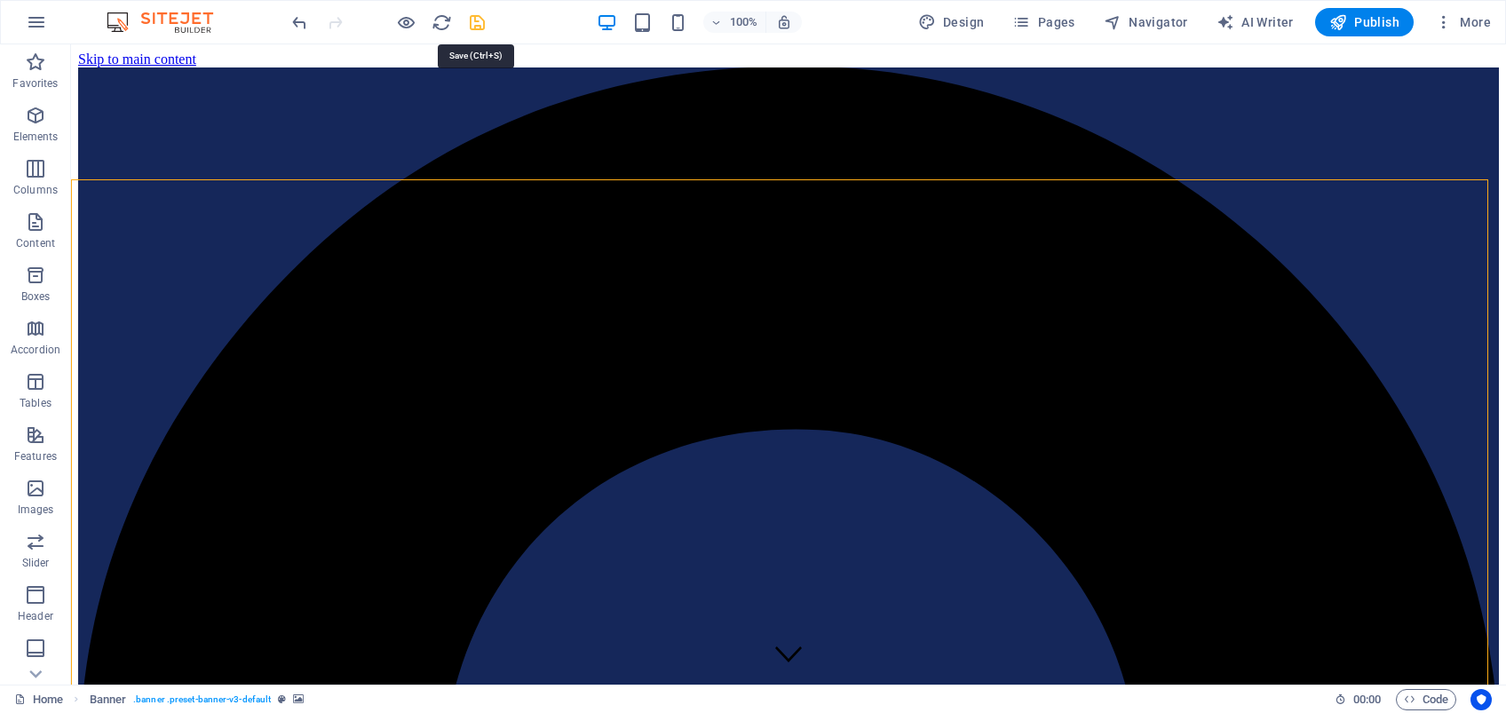
click at [476, 25] on icon "save" at bounding box center [477, 22] width 20 height 20
select select
checkbox input "false"
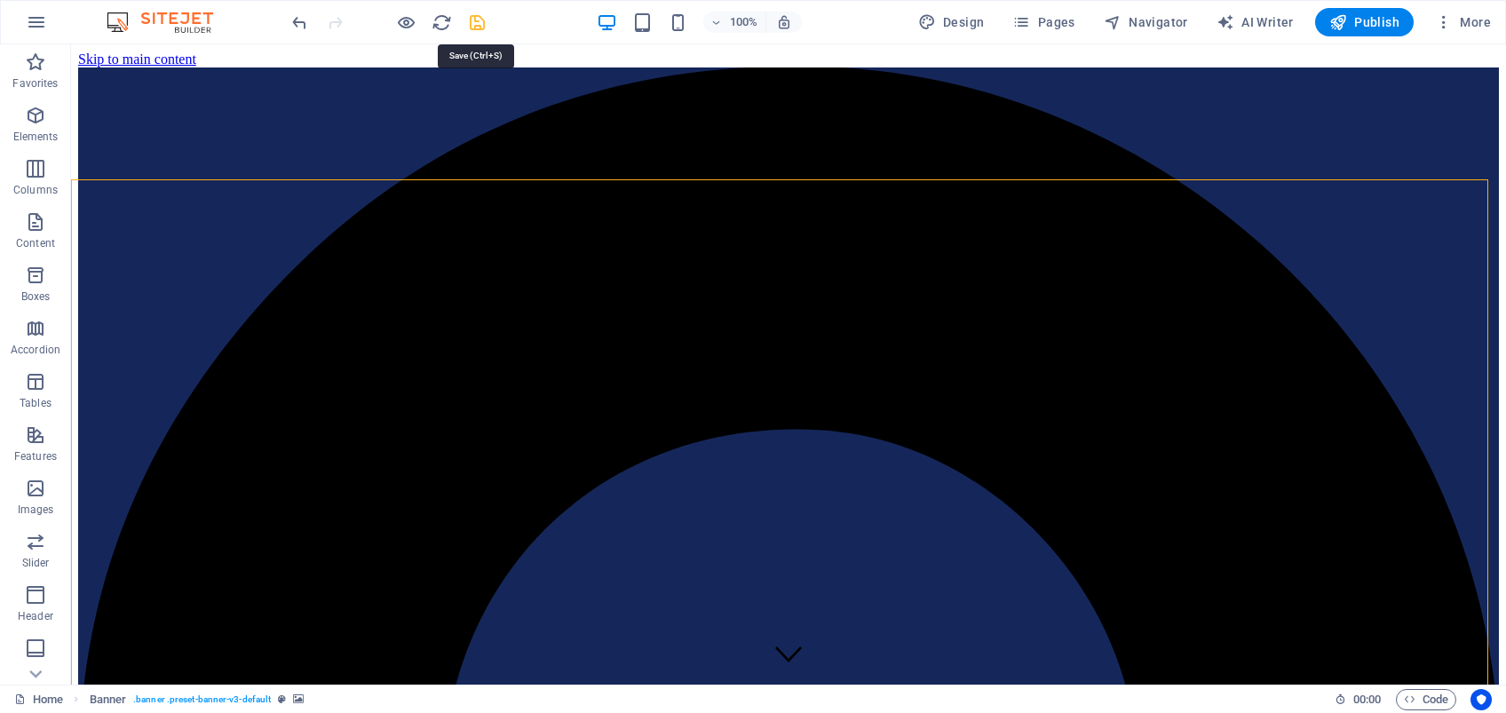
checkbox input "false"
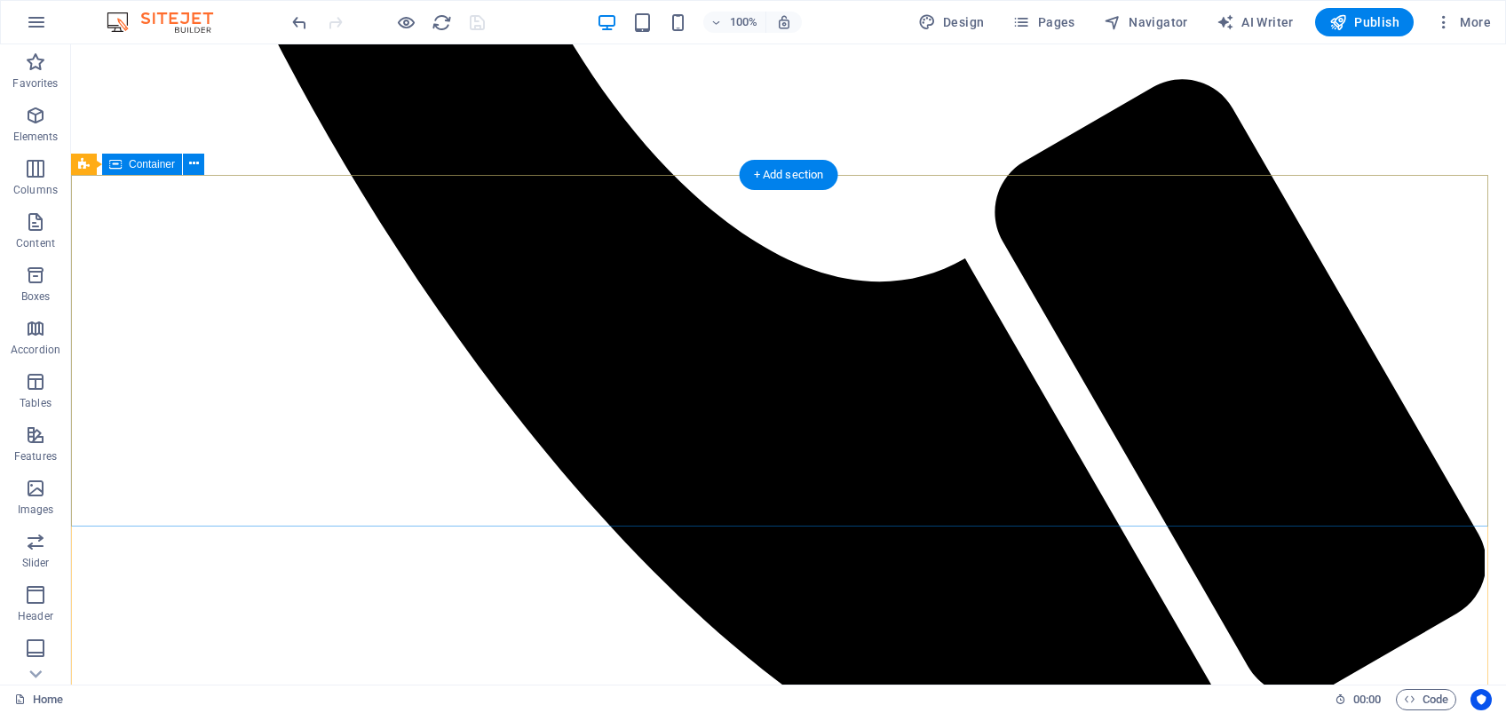
scroll to position [5920, 0]
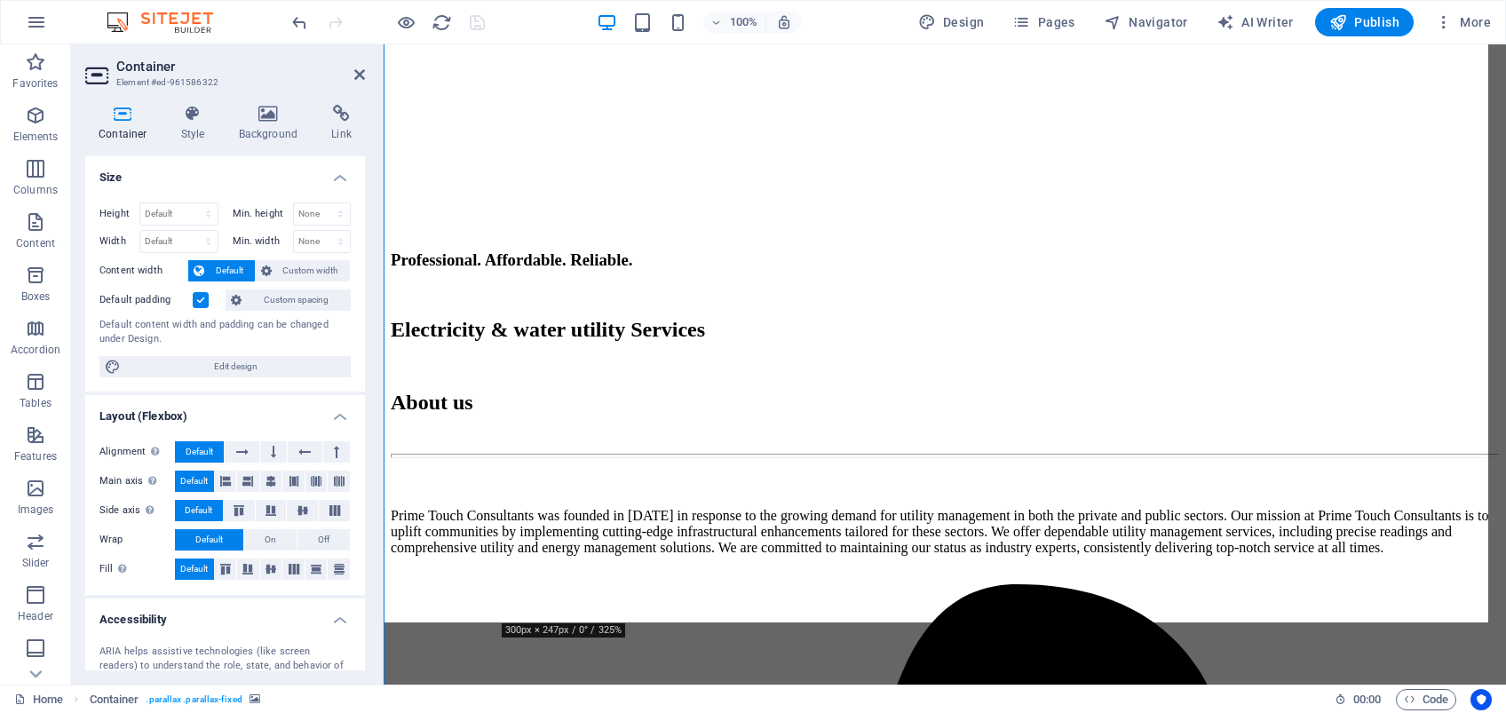
scroll to position [5837, 0]
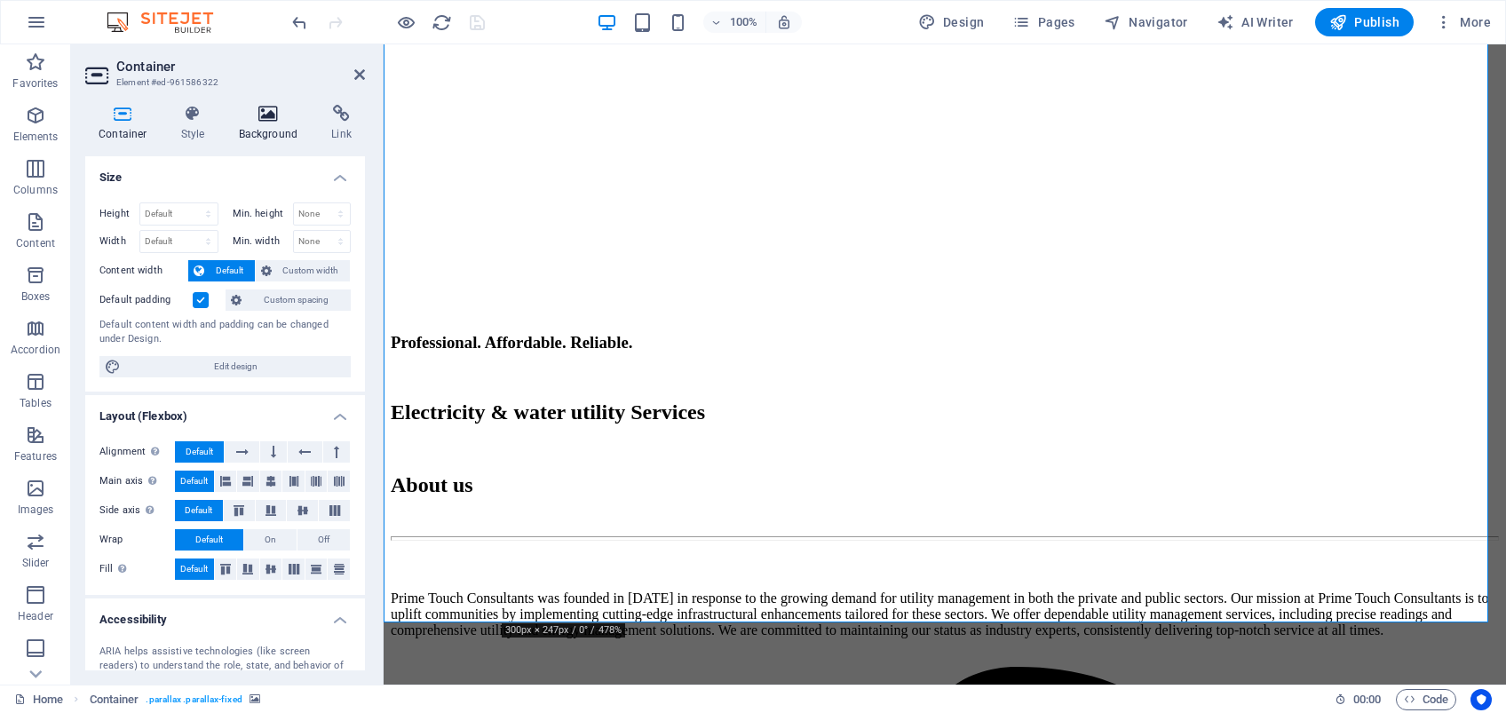
click at [256, 135] on h4 "Background" at bounding box center [272, 123] width 93 height 37
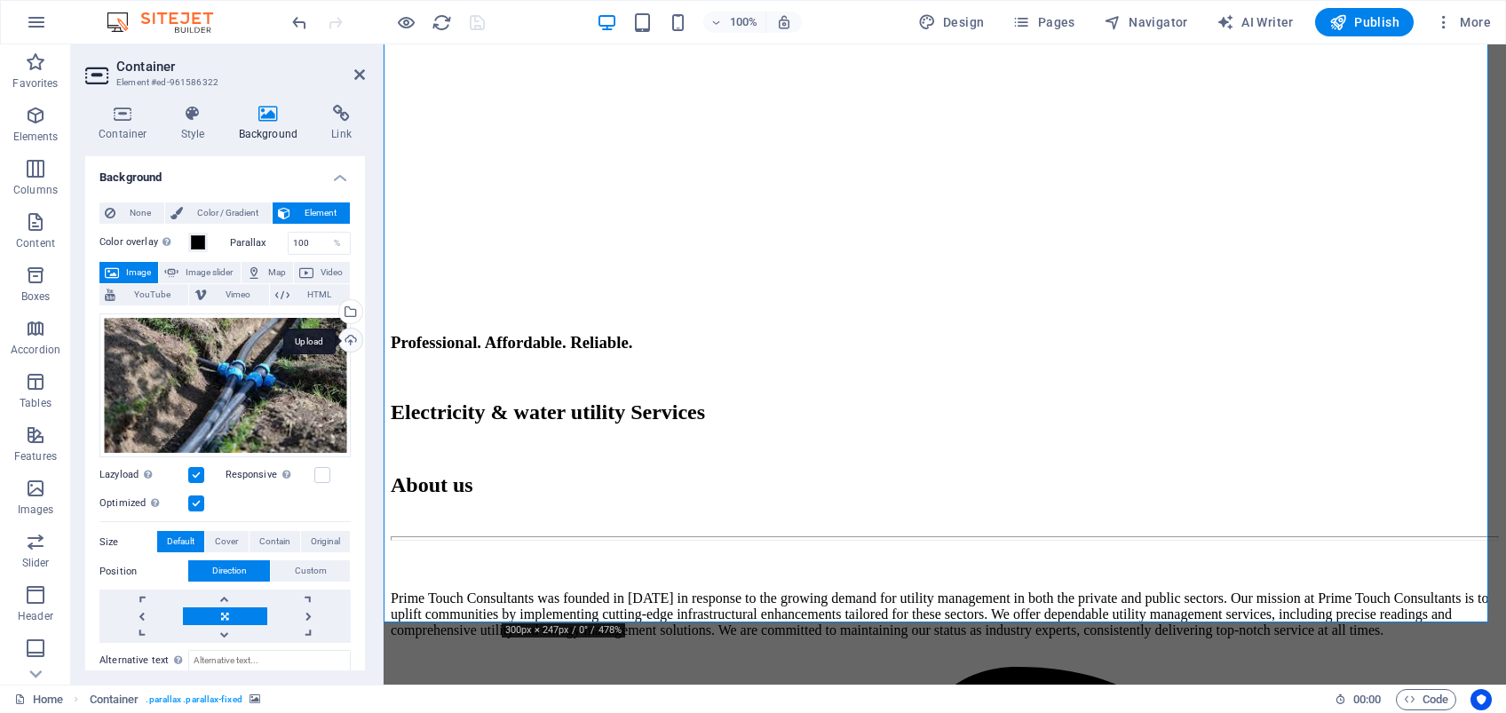
click at [348, 336] on div "Upload" at bounding box center [349, 342] width 27 height 27
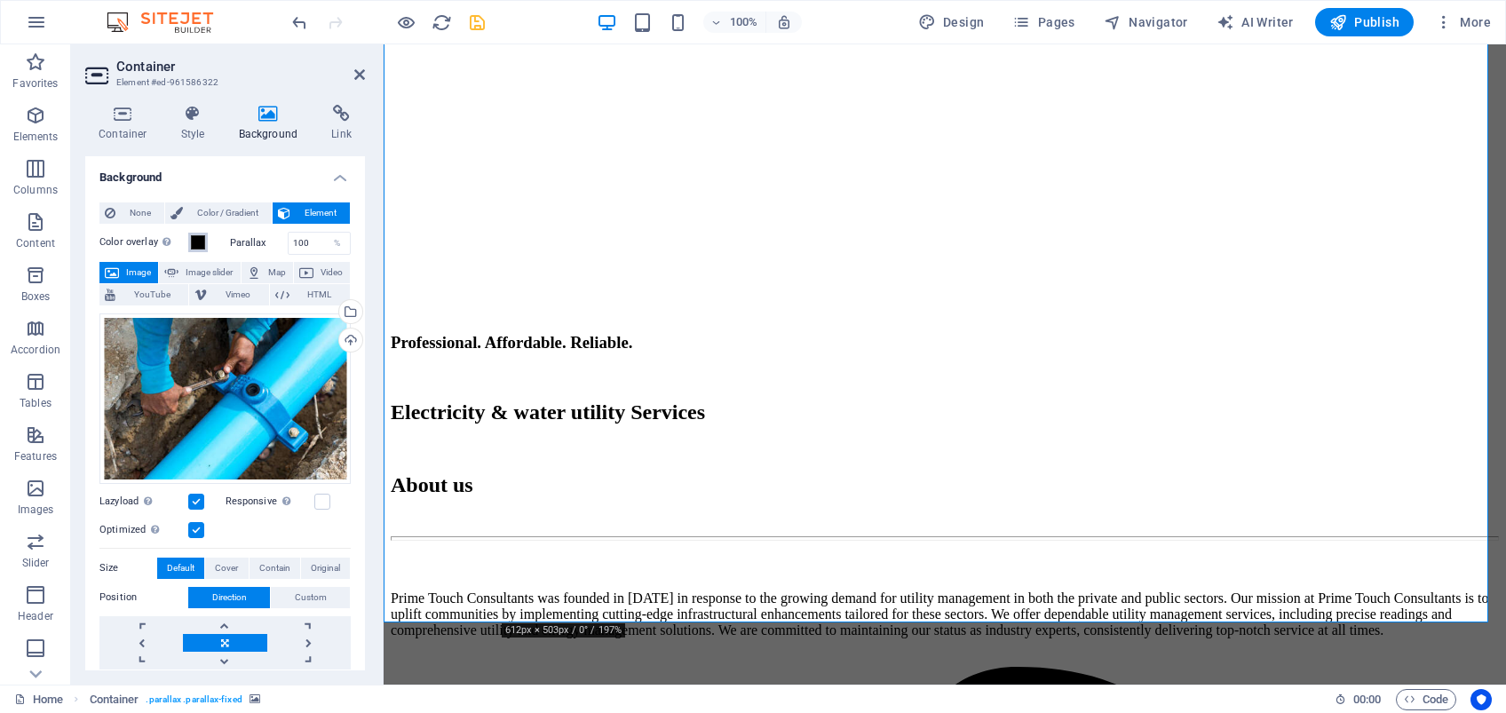
click at [196, 248] on span at bounding box center [198, 242] width 14 height 14
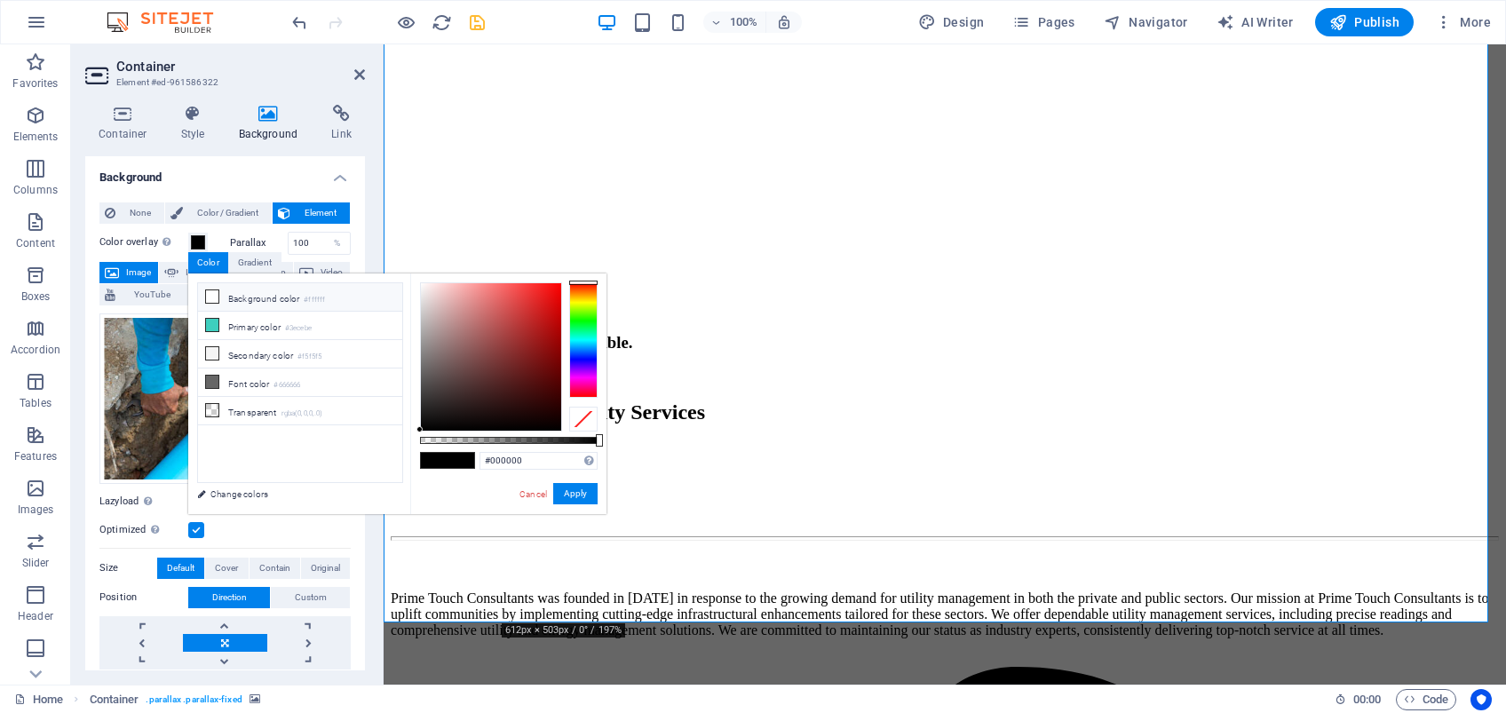
click at [216, 292] on icon at bounding box center [212, 296] width 12 height 12
click at [223, 409] on li "Transparent rgba(0,0,0,.0)" at bounding box center [300, 411] width 204 height 28
type input "rgba(0, 0, 0, 0)"
click at [362, 73] on icon at bounding box center [359, 74] width 11 height 14
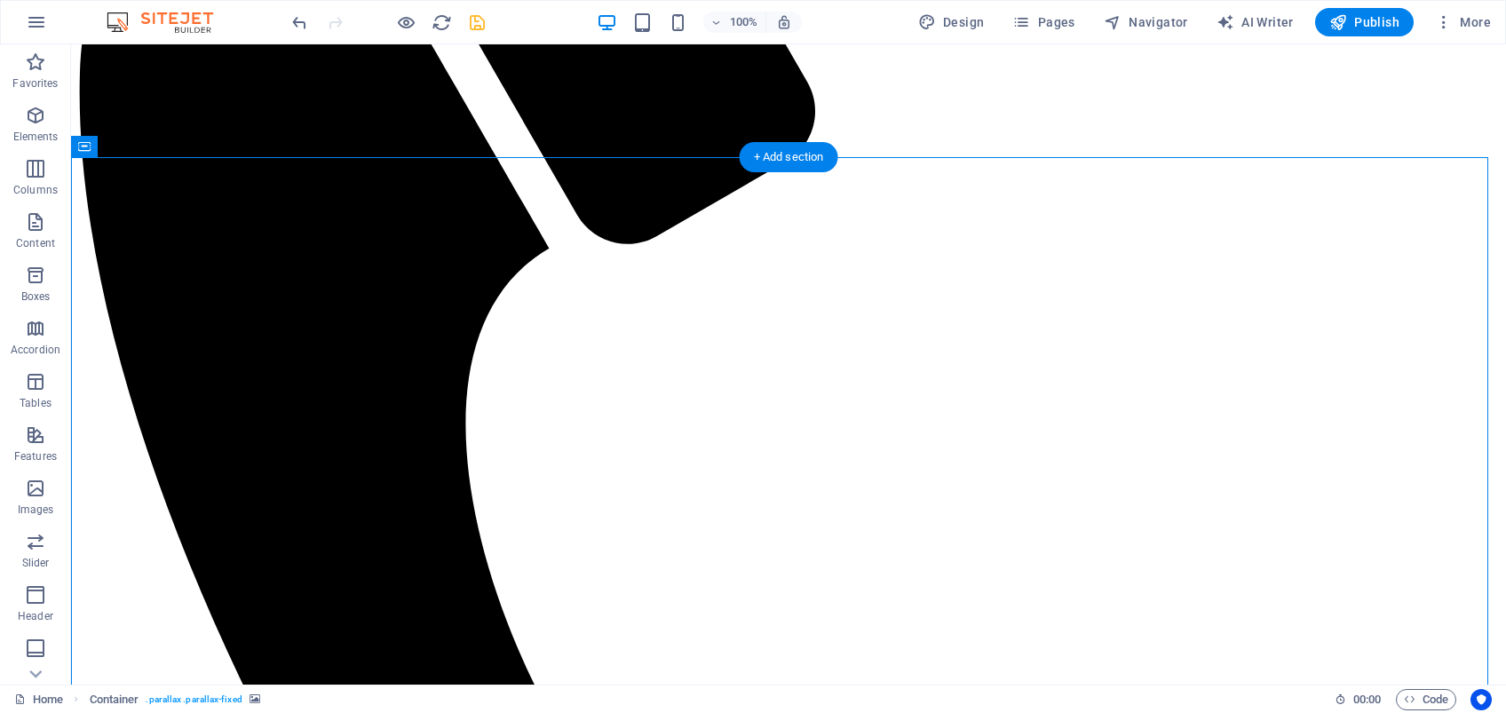
scroll to position [5565, 0]
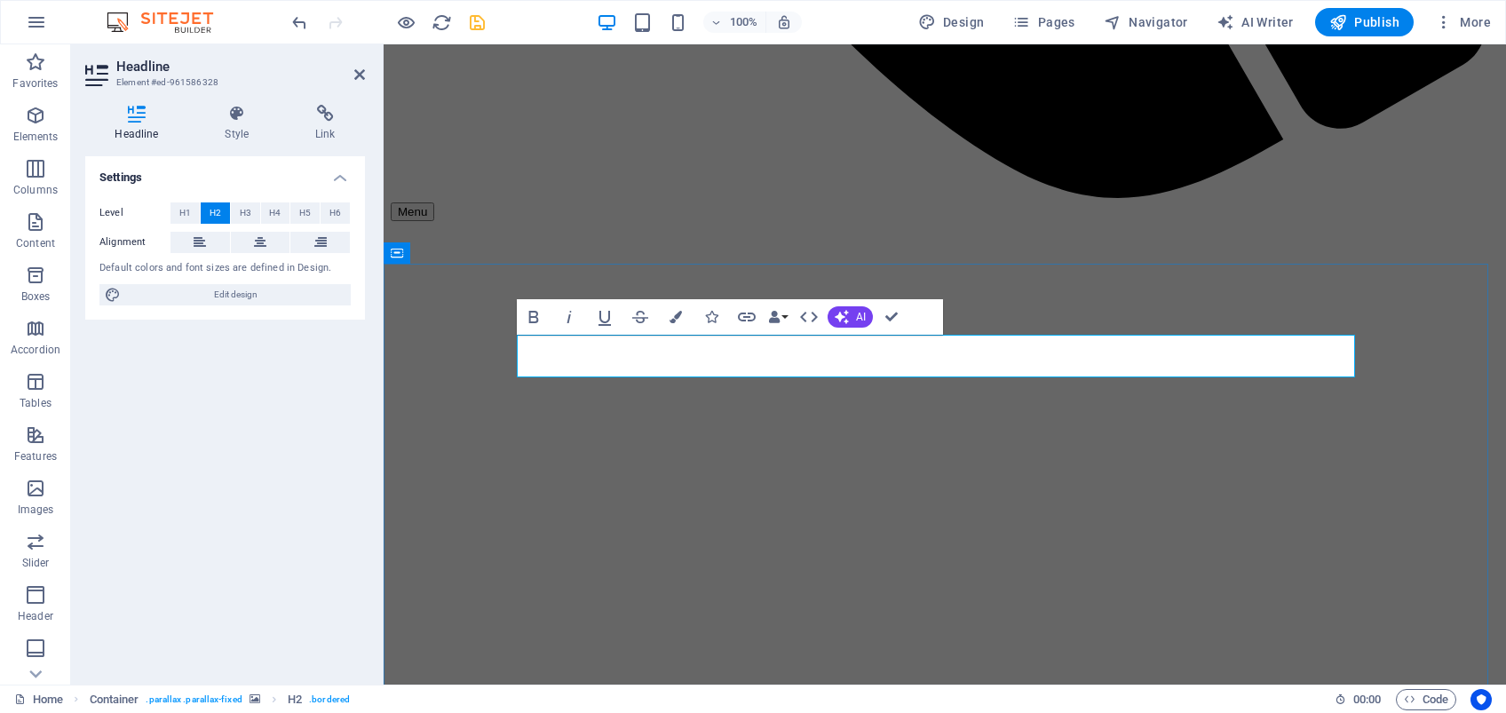
drag, startPoint x: 1064, startPoint y: 353, endPoint x: 819, endPoint y: 357, distance: 245.2
click at [362, 75] on icon at bounding box center [359, 74] width 11 height 14
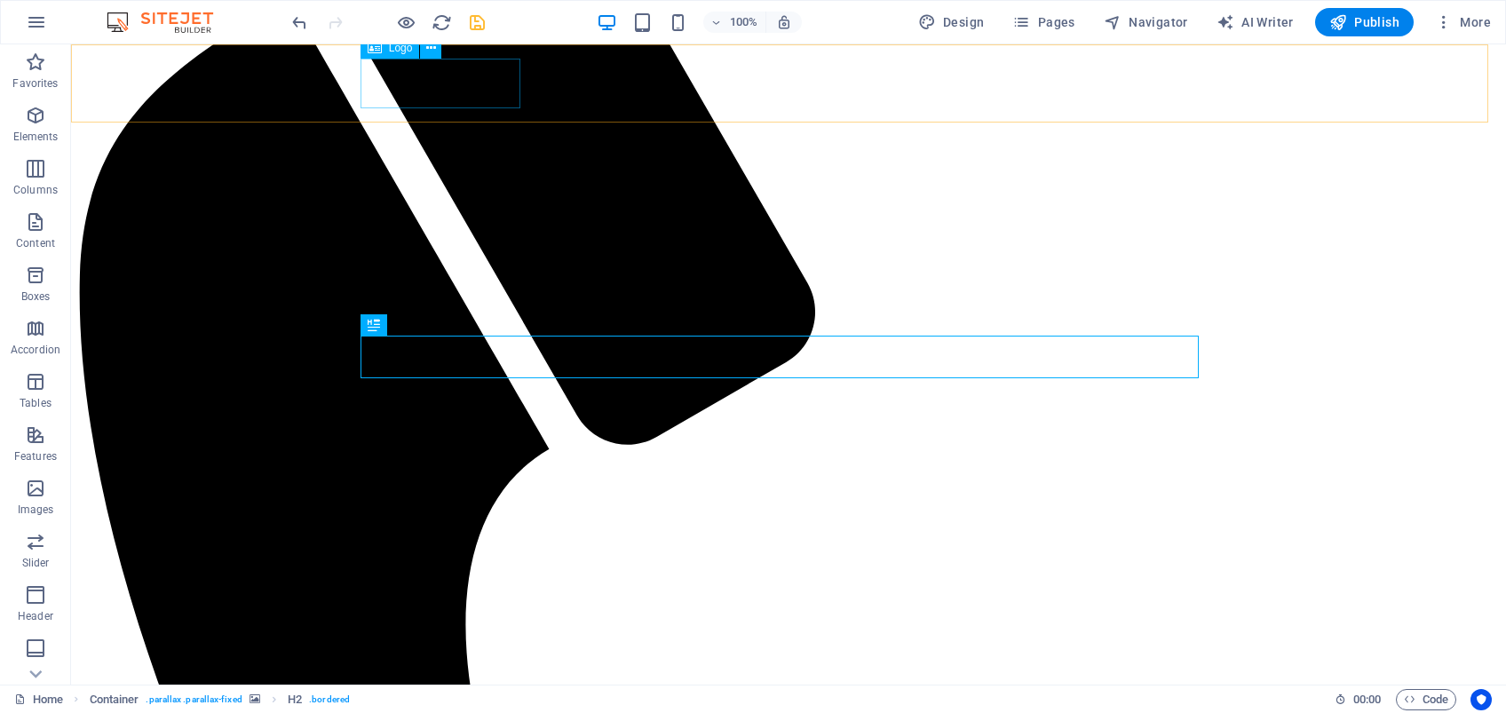
scroll to position [5565, 0]
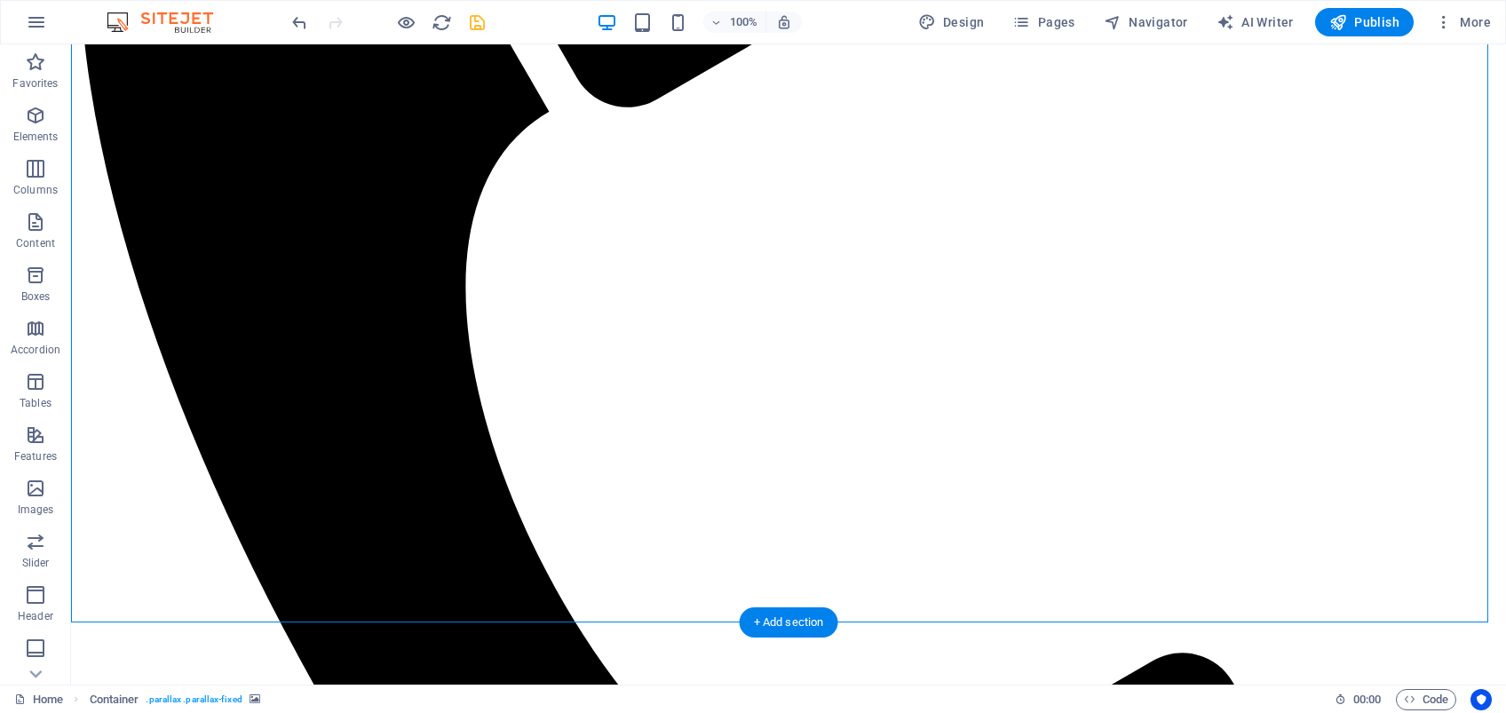
scroll to position [5920, 0]
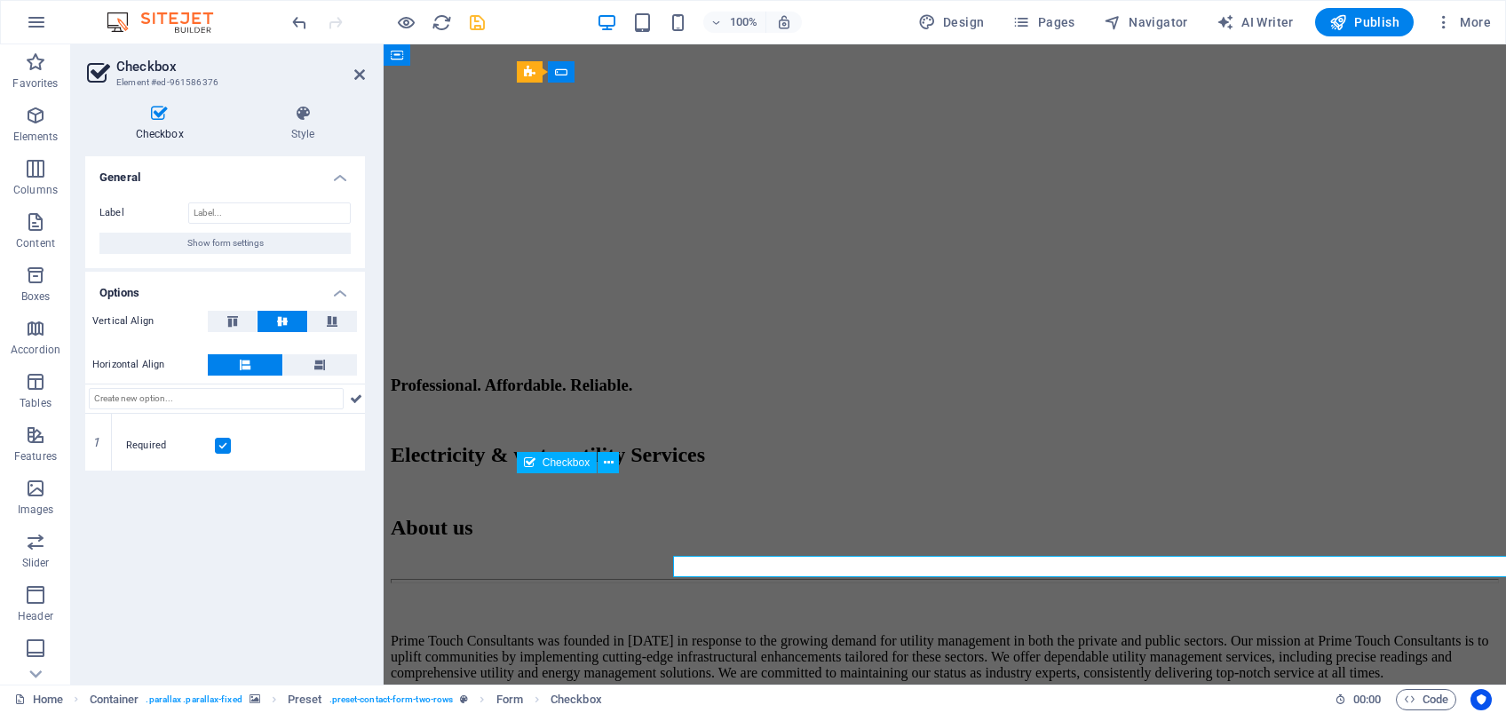
scroll to position [5837, 0]
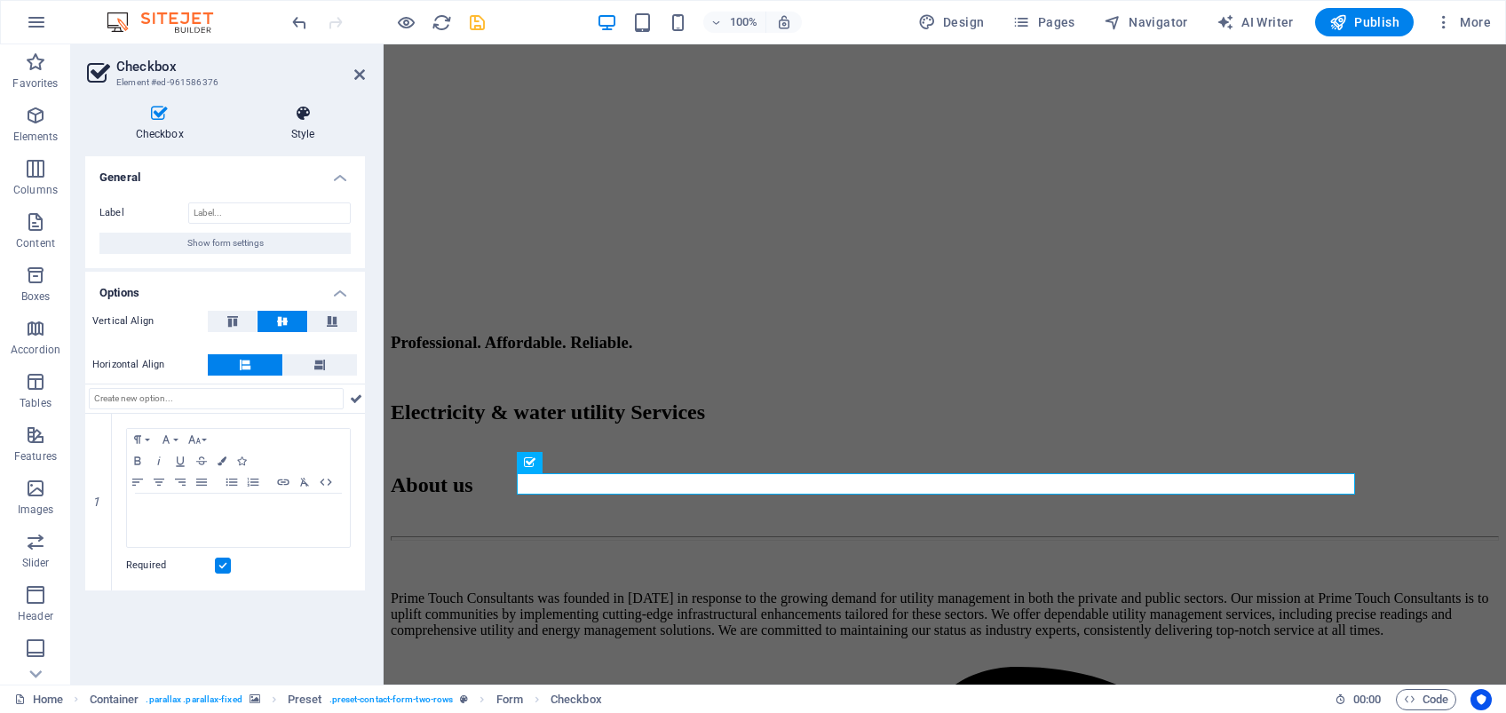
click at [306, 128] on h4 "Style" at bounding box center [303, 123] width 124 height 37
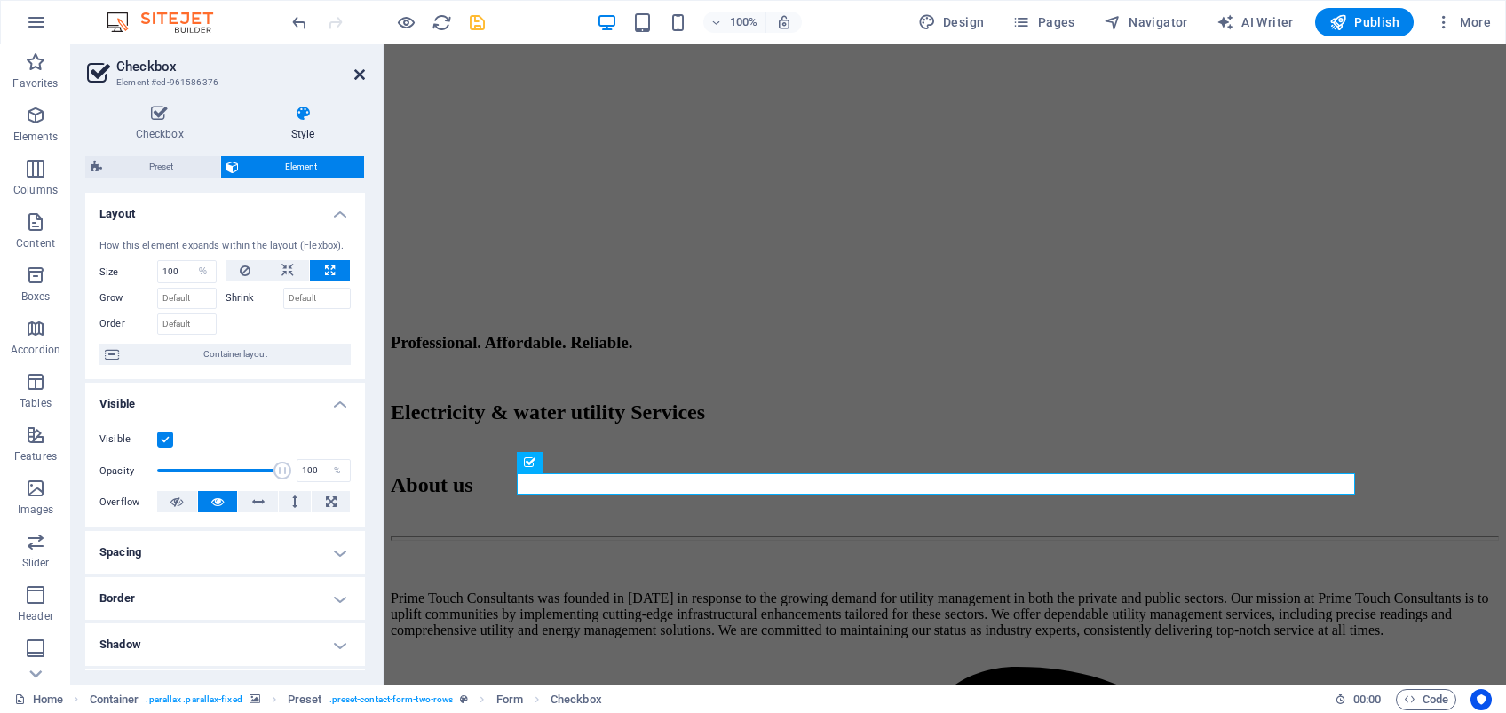
click at [358, 76] on icon at bounding box center [359, 74] width 11 height 14
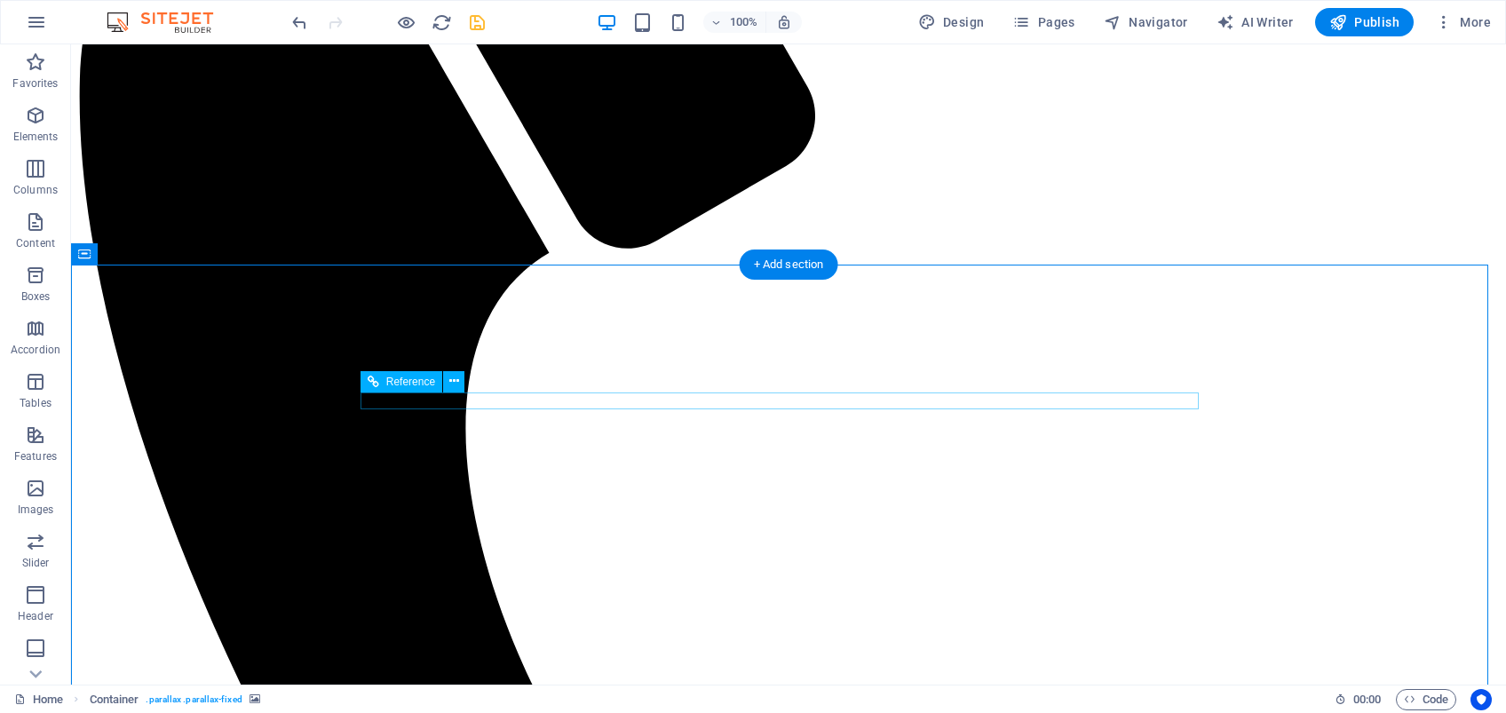
scroll to position [5565, 0]
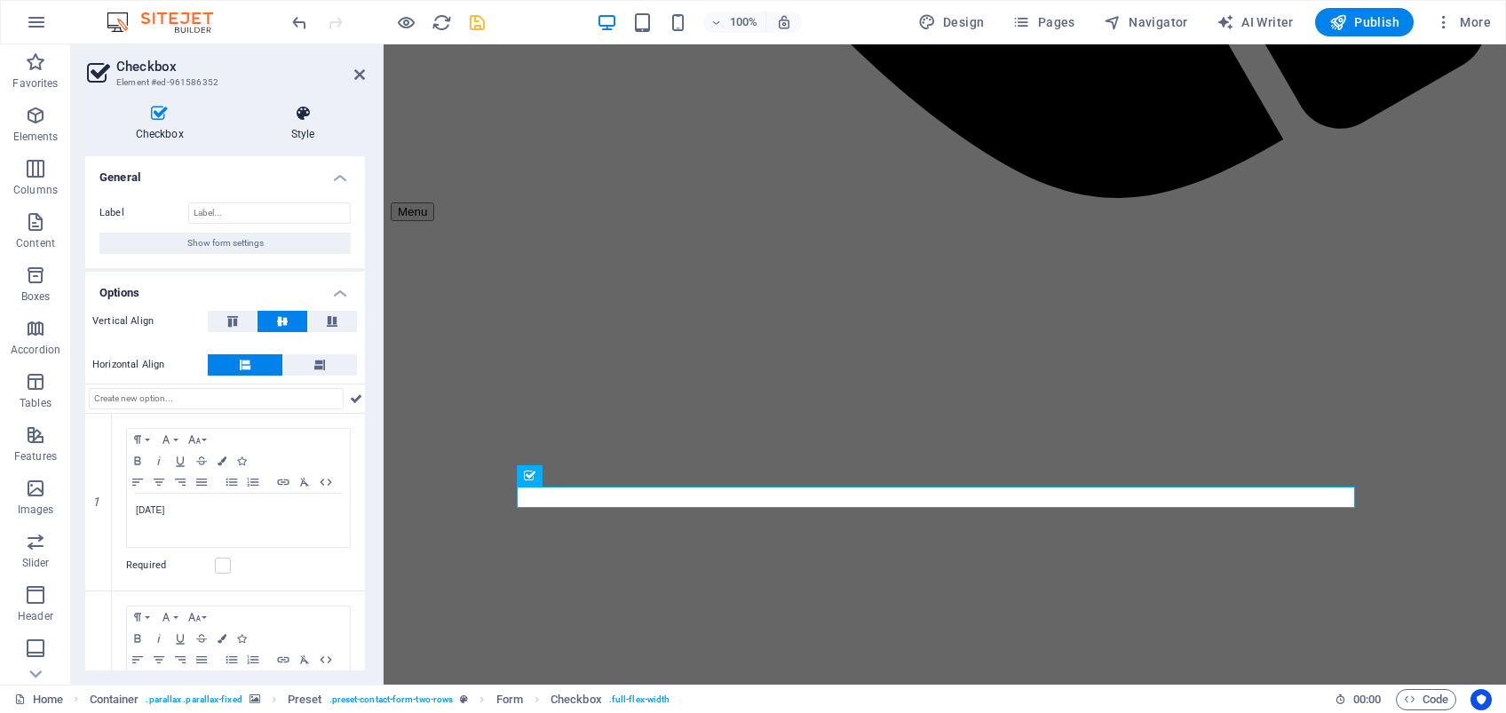
click at [308, 120] on icon at bounding box center [303, 114] width 124 height 18
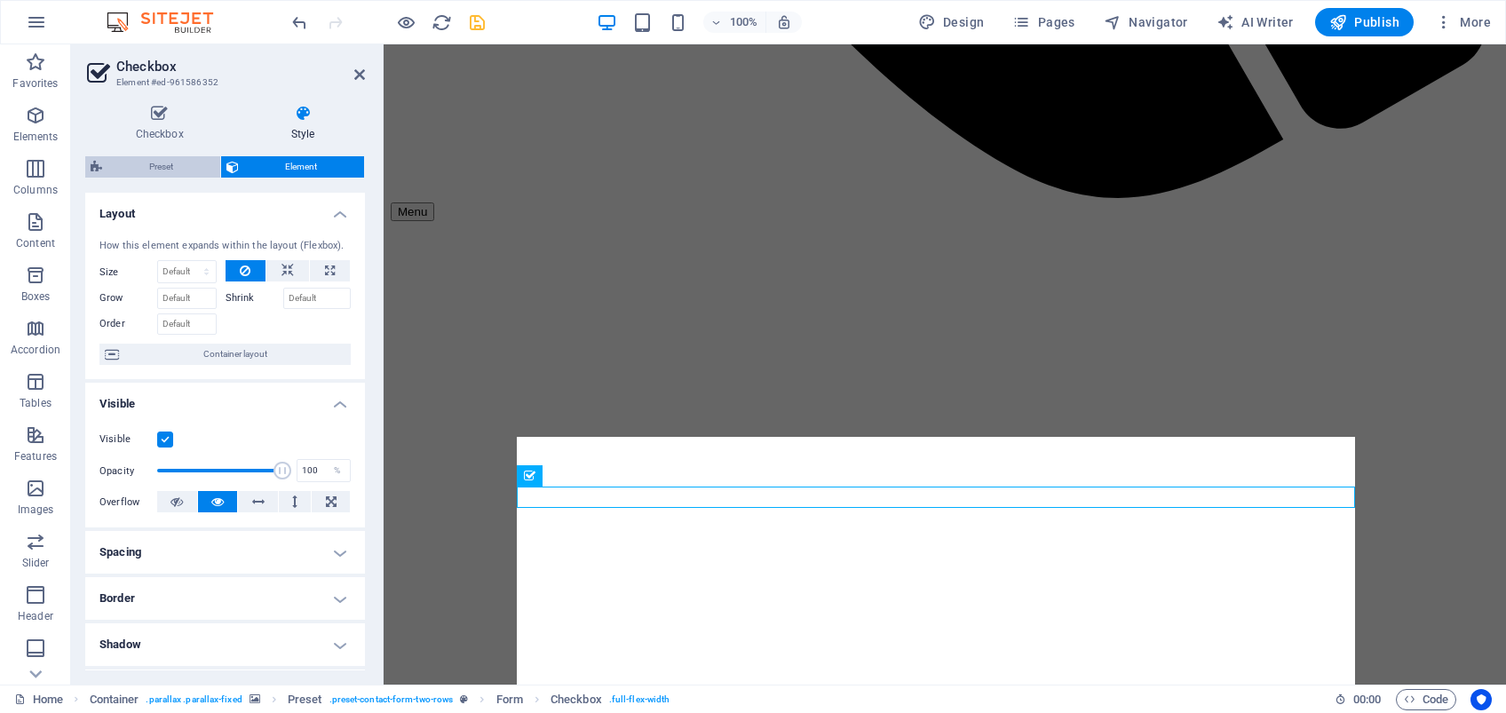
click at [153, 168] on span "Preset" at bounding box center [160, 166] width 107 height 21
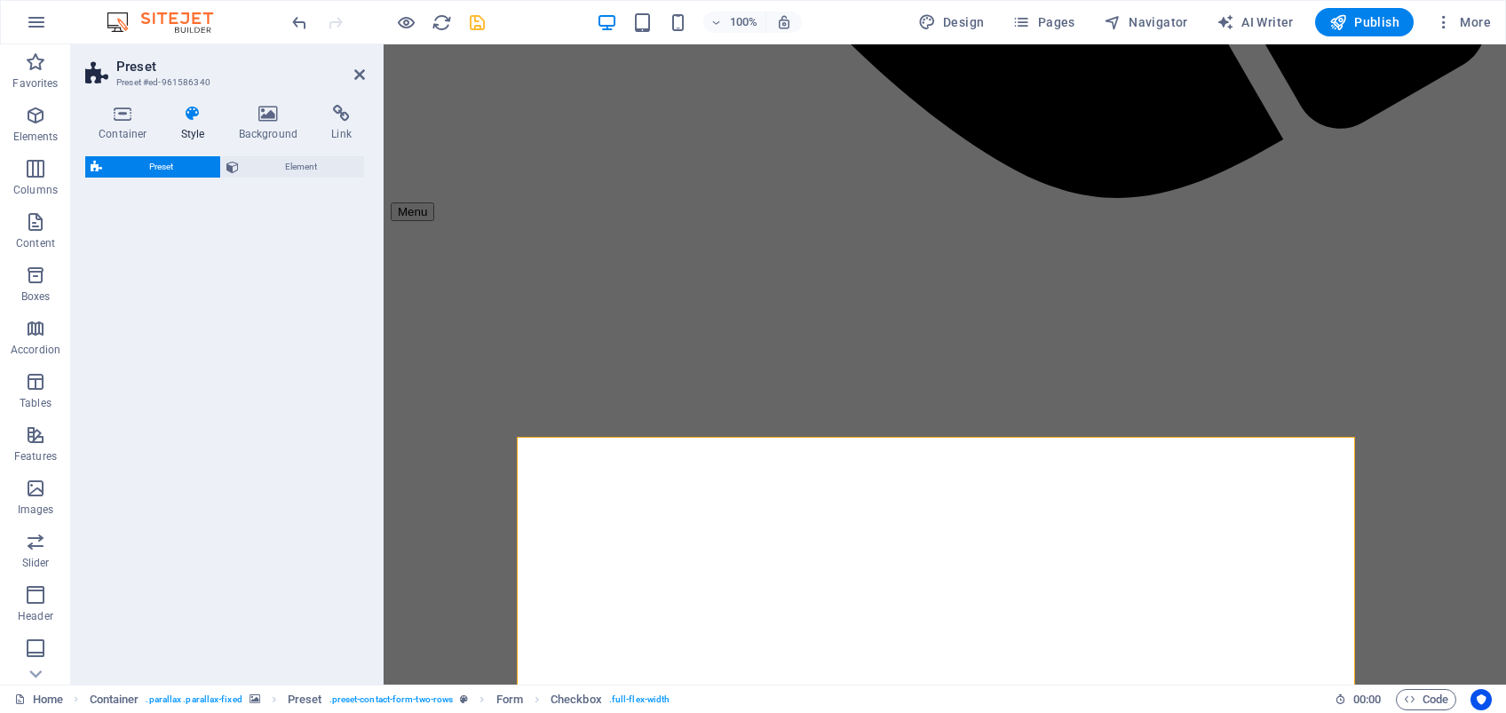
select select "px"
select select "rem"
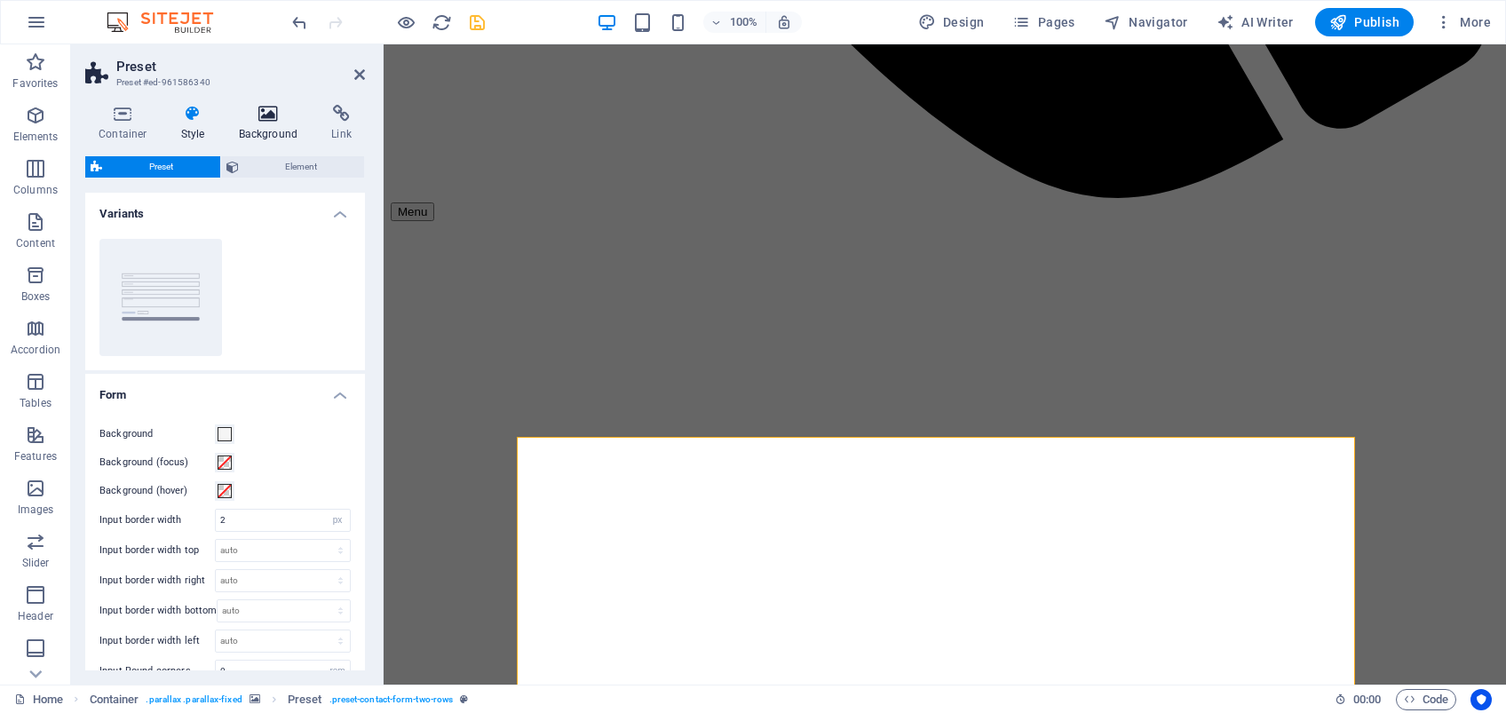
click at [263, 126] on h4 "Background" at bounding box center [272, 123] width 93 height 37
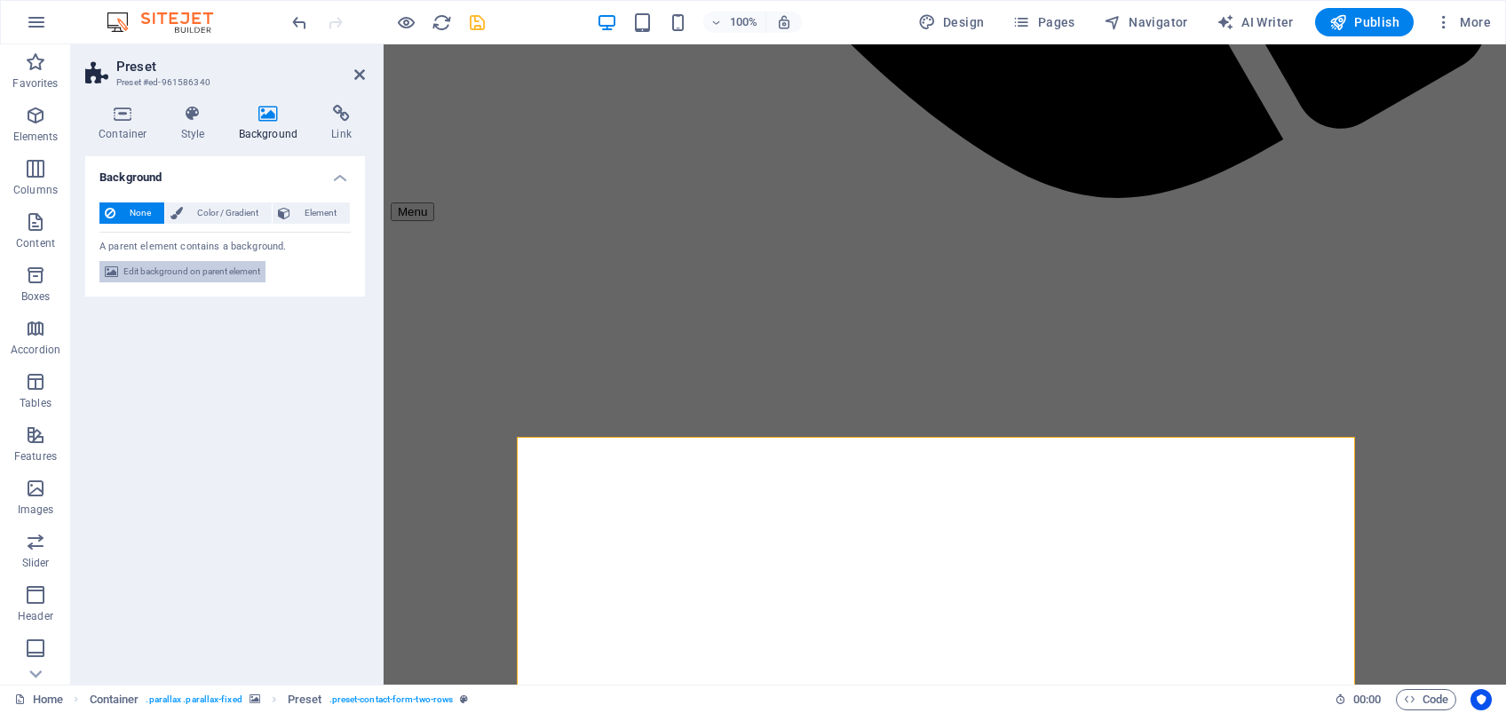
click at [219, 273] on span "Edit background on parent element" at bounding box center [191, 271] width 137 height 21
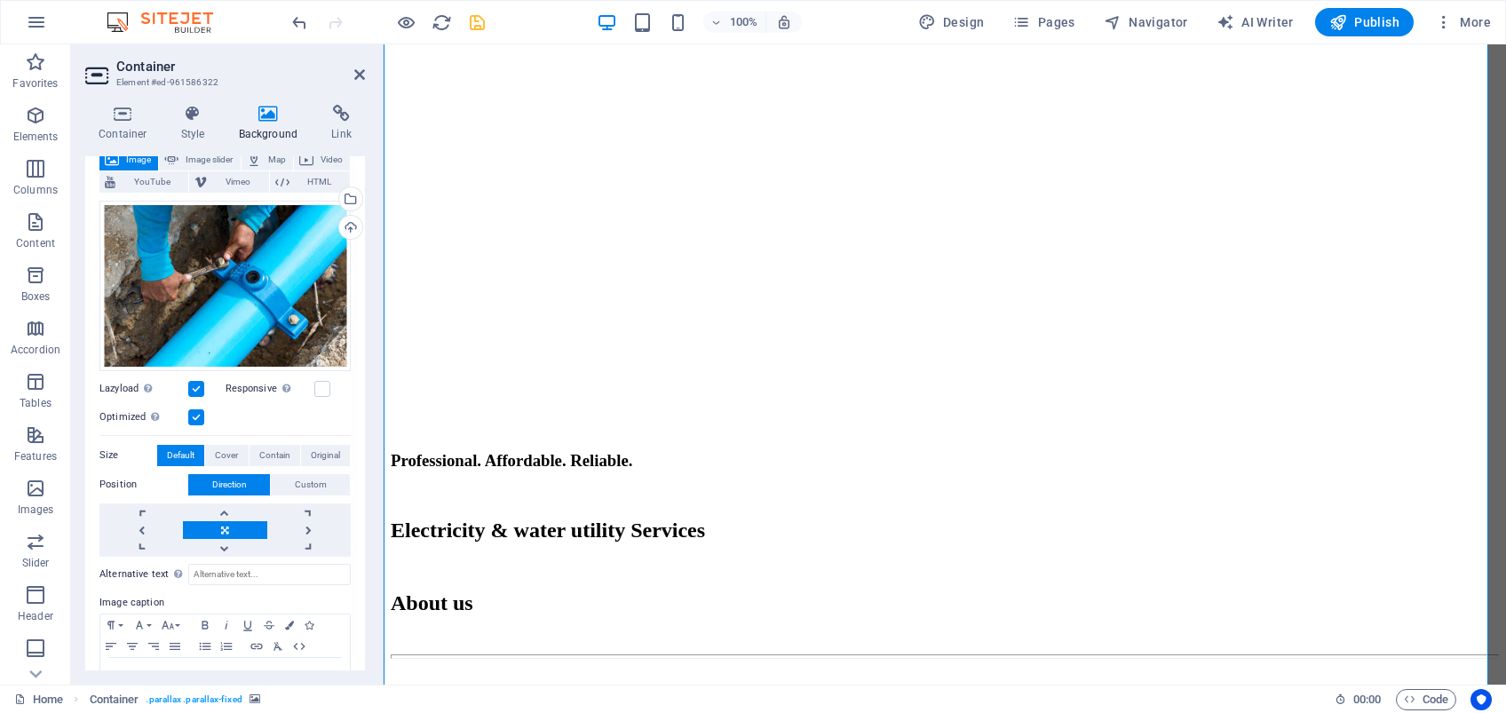
scroll to position [167, 0]
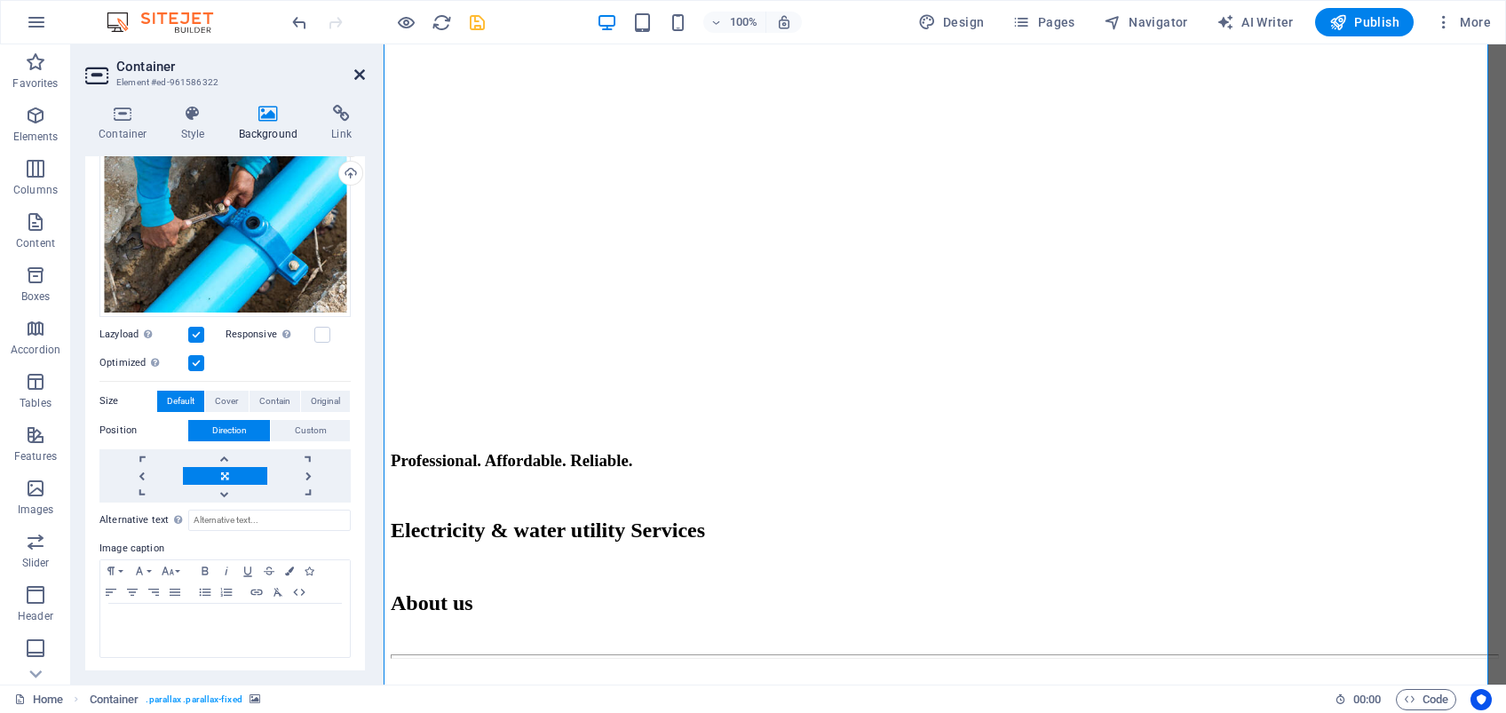
click at [360, 76] on icon at bounding box center [359, 74] width 11 height 14
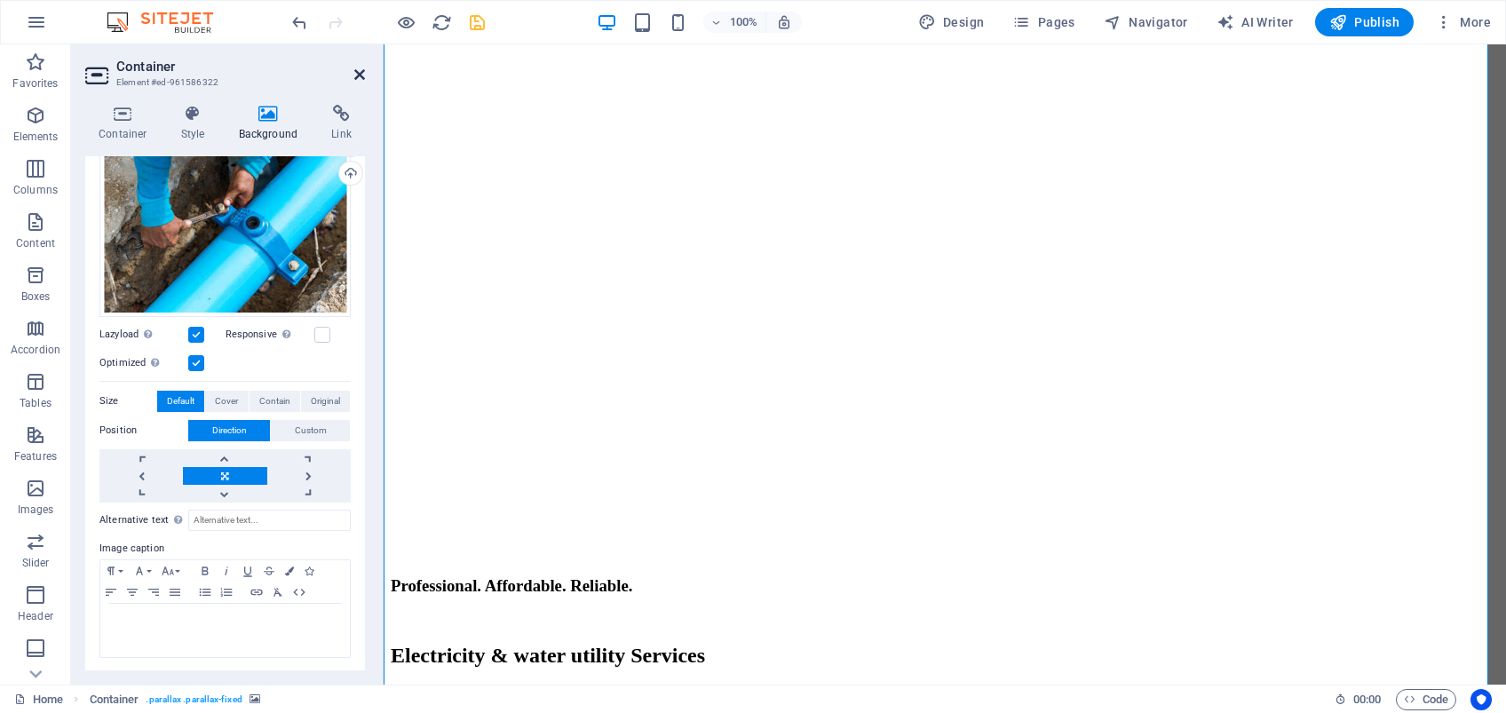
scroll to position [5803, 0]
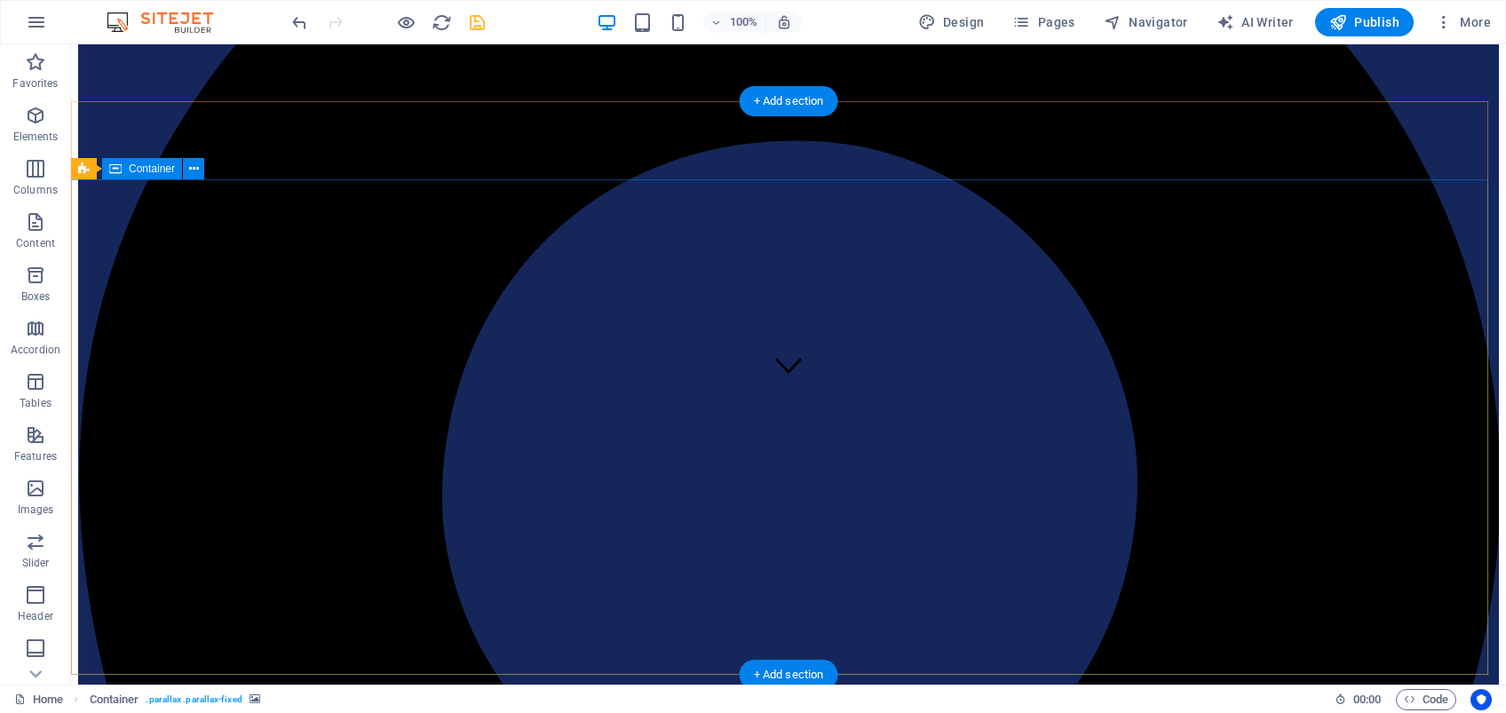
scroll to position [0, 0]
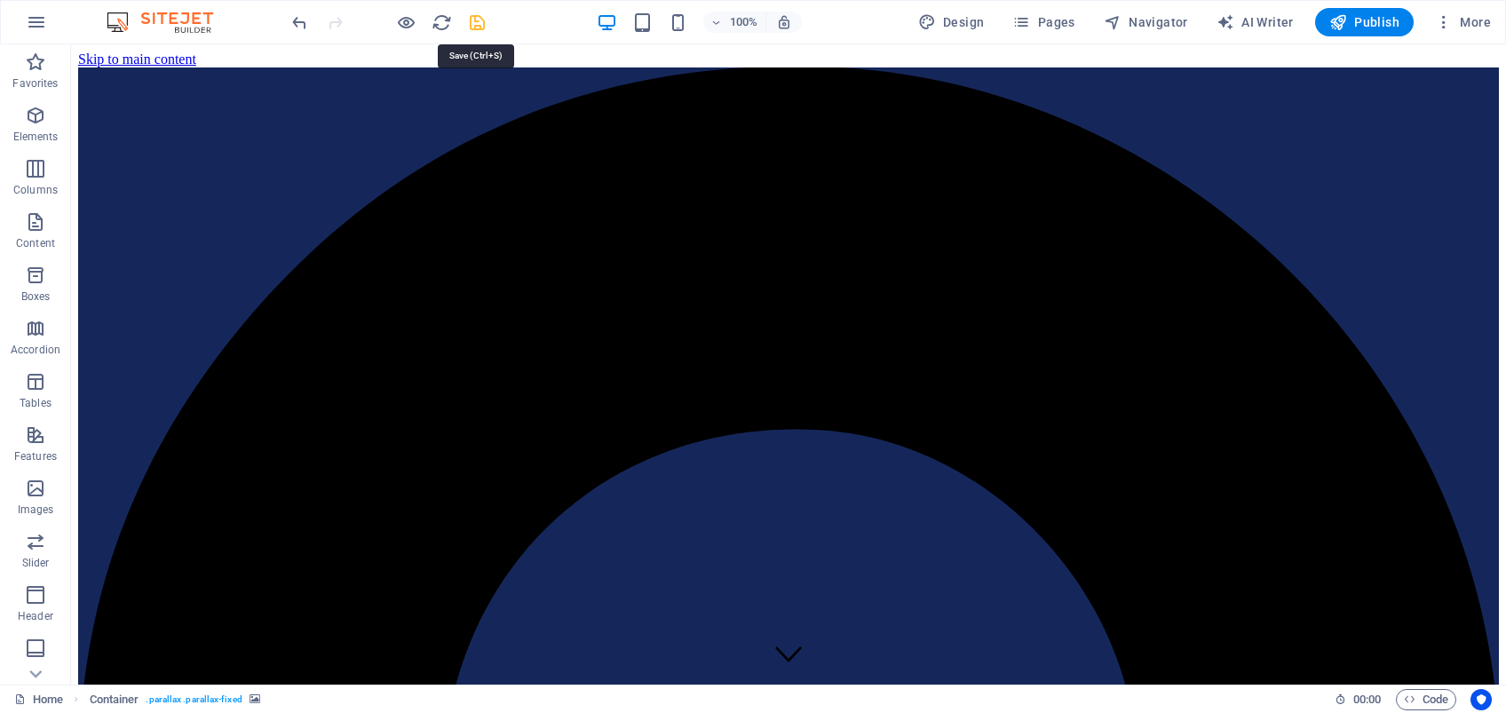
click at [479, 20] on icon "save" at bounding box center [477, 22] width 20 height 20
select select
checkbox input "false"
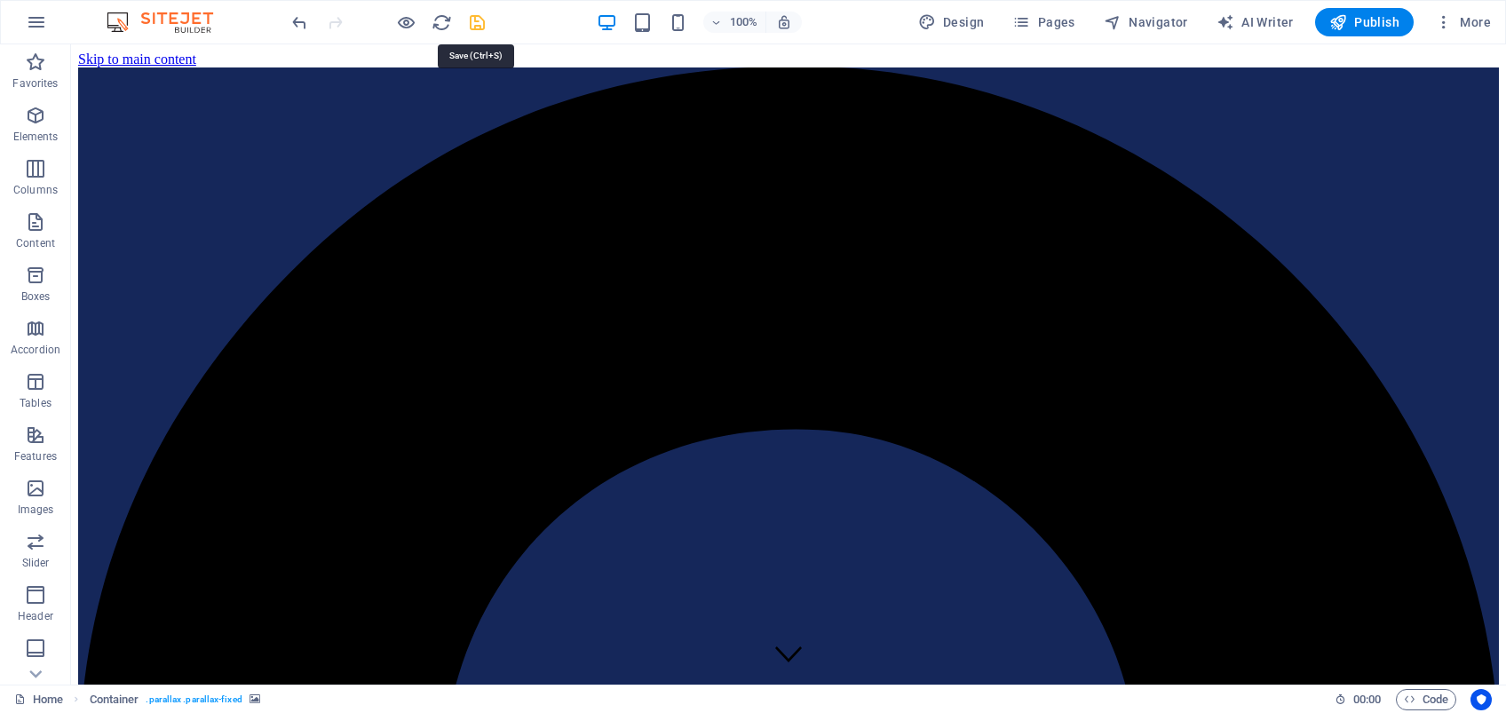
checkbox input "false"
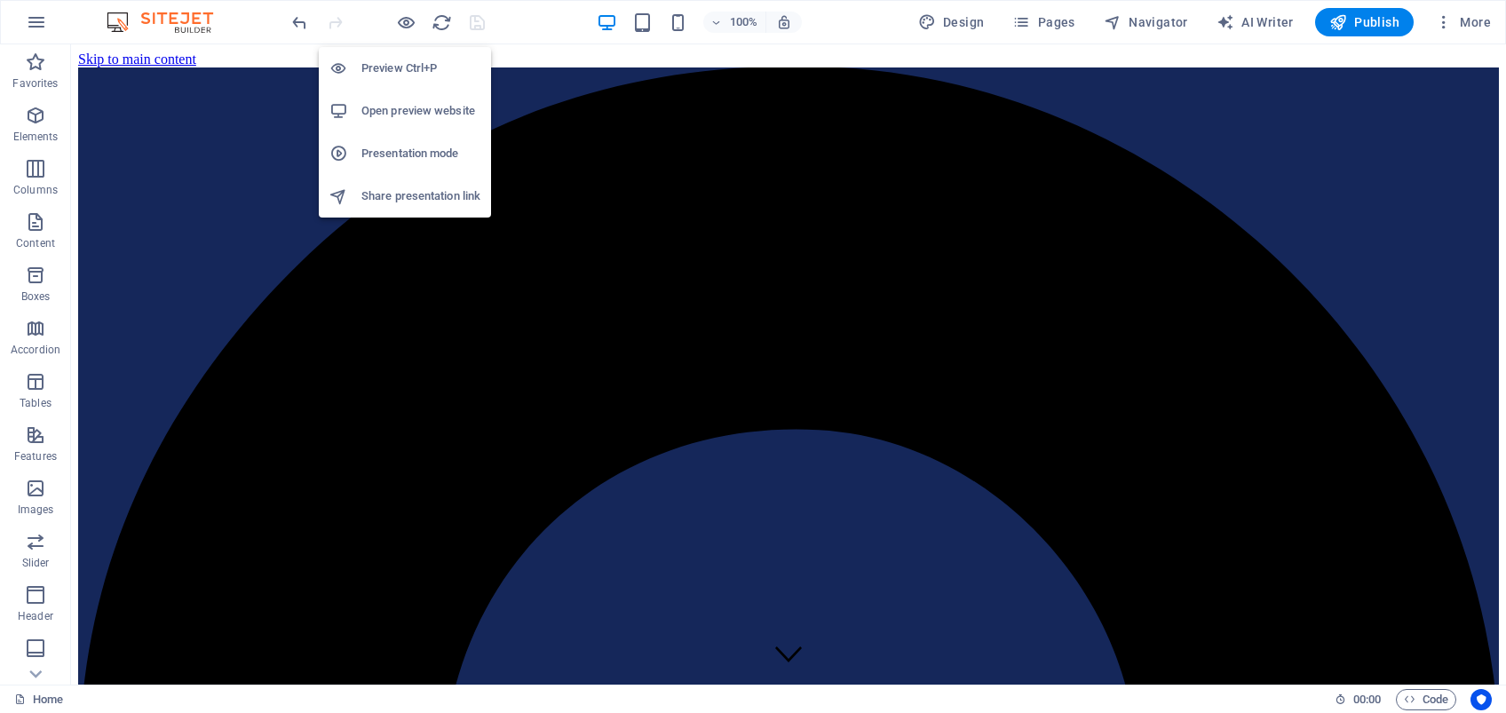
click at [403, 107] on h6 "Open preview website" at bounding box center [420, 110] width 119 height 21
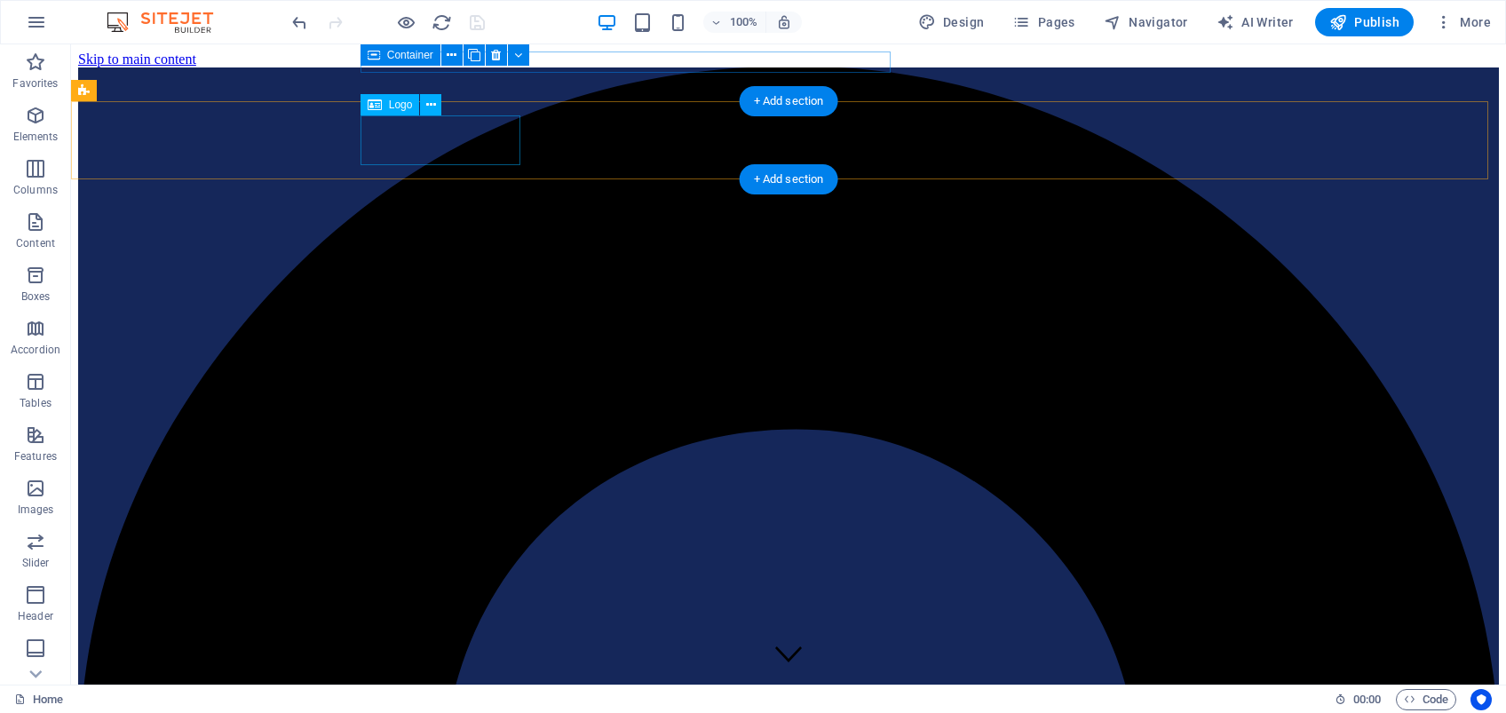
select select "px"
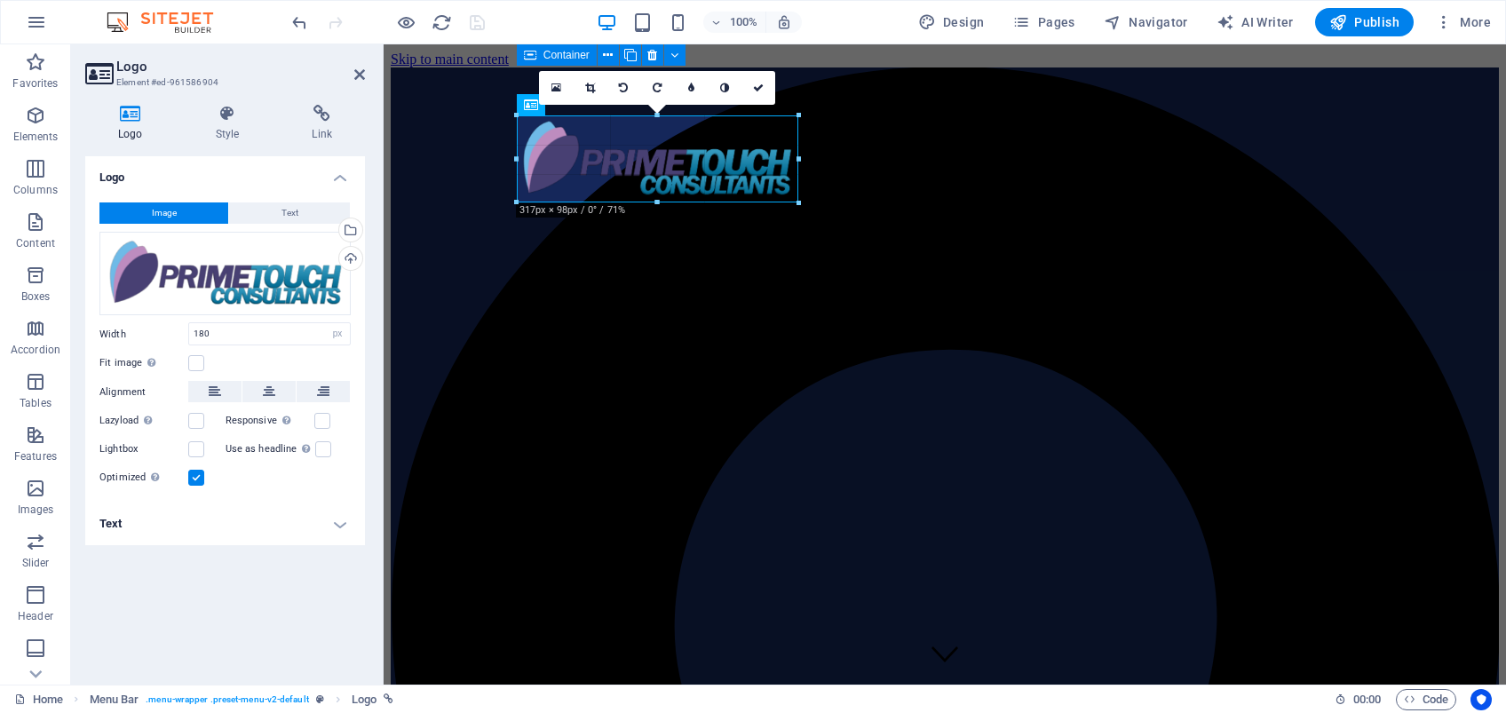
drag, startPoint x: 676, startPoint y: 165, endPoint x: 710, endPoint y: 203, distance: 51.6
type input "316"
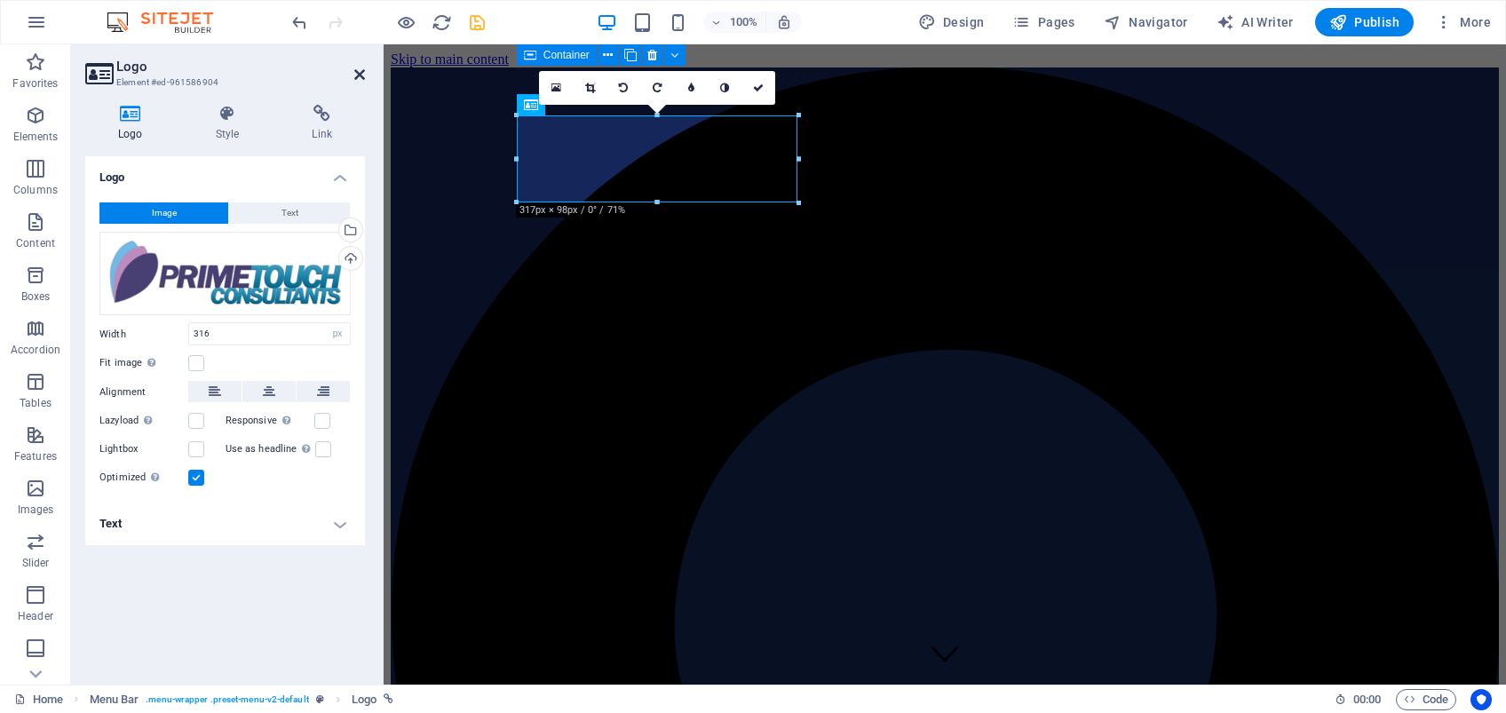
click at [361, 72] on icon at bounding box center [359, 74] width 11 height 14
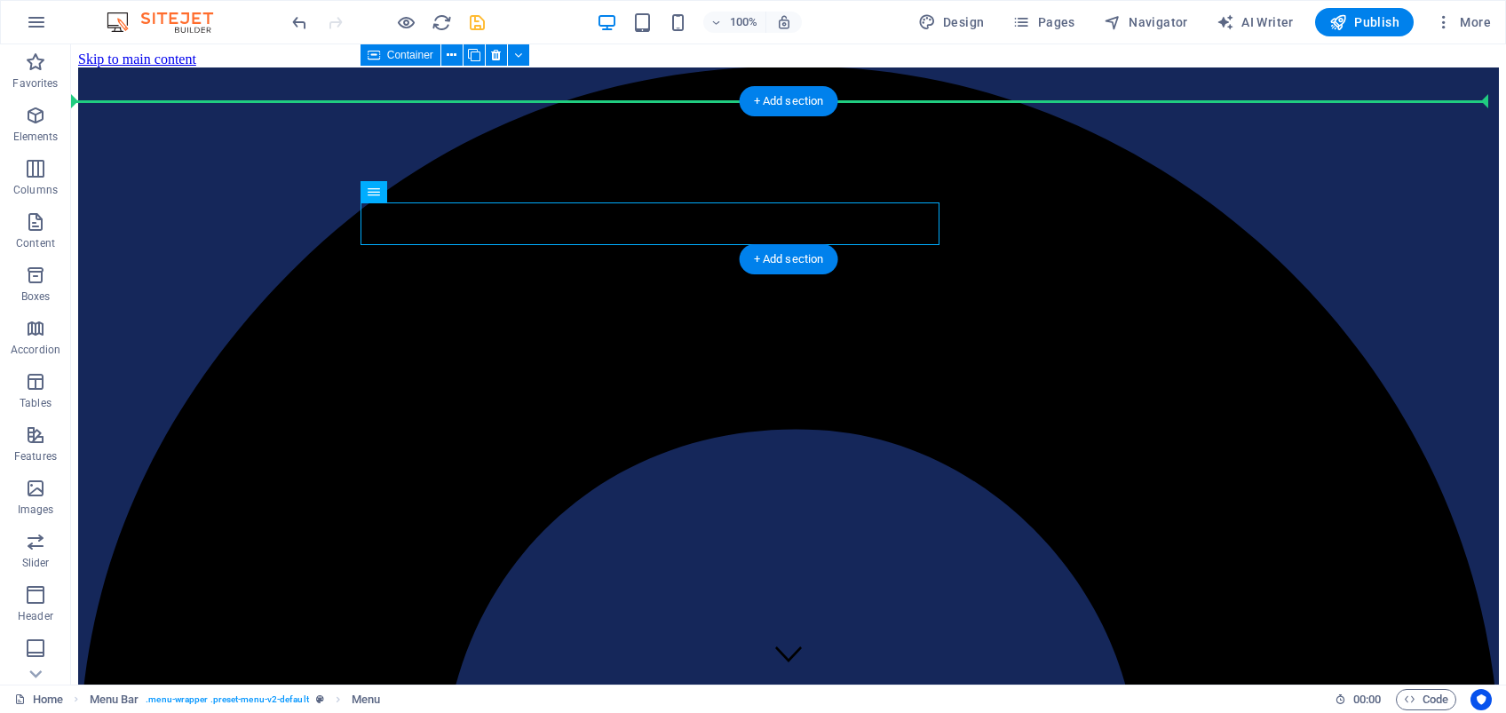
drag, startPoint x: 686, startPoint y: 216, endPoint x: 841, endPoint y: 178, distance: 160.0
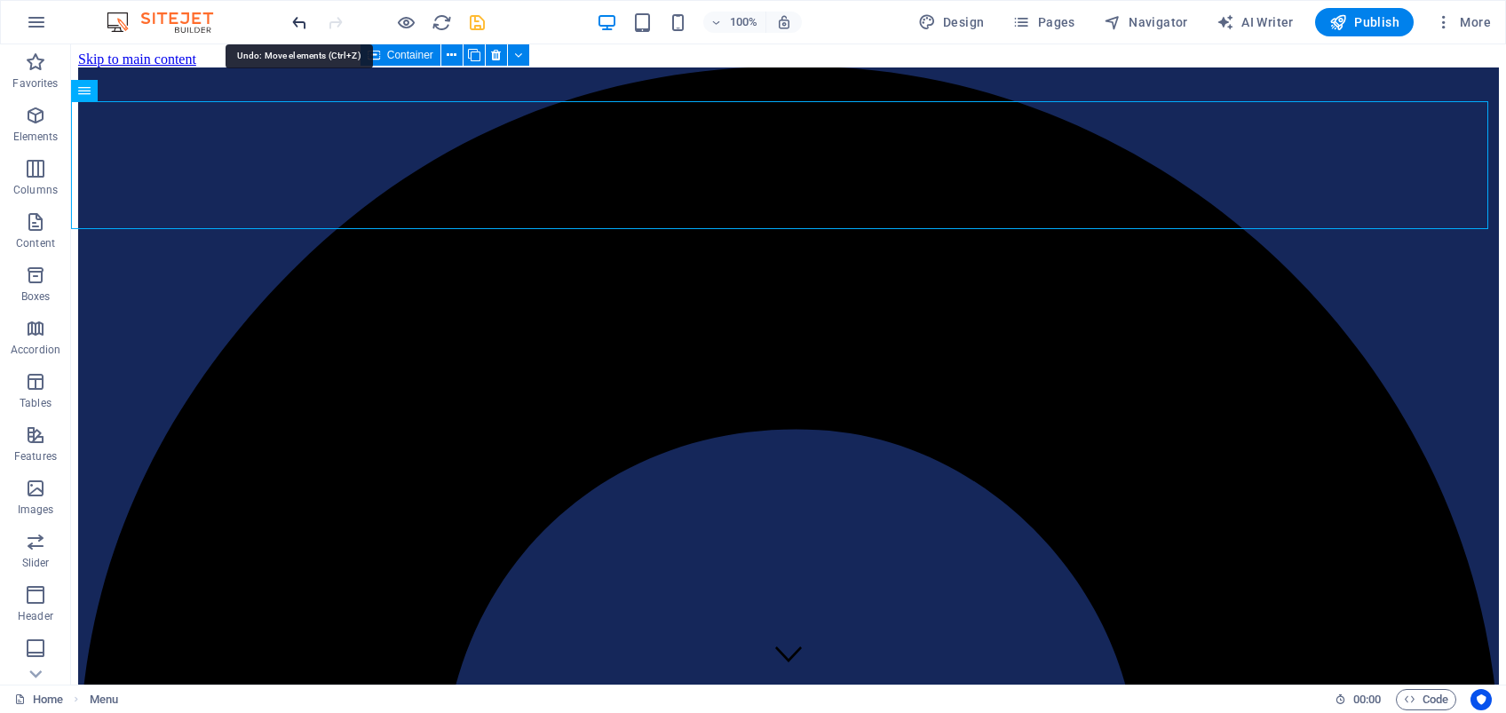
click at [297, 17] on icon "undo" at bounding box center [300, 22] width 20 height 20
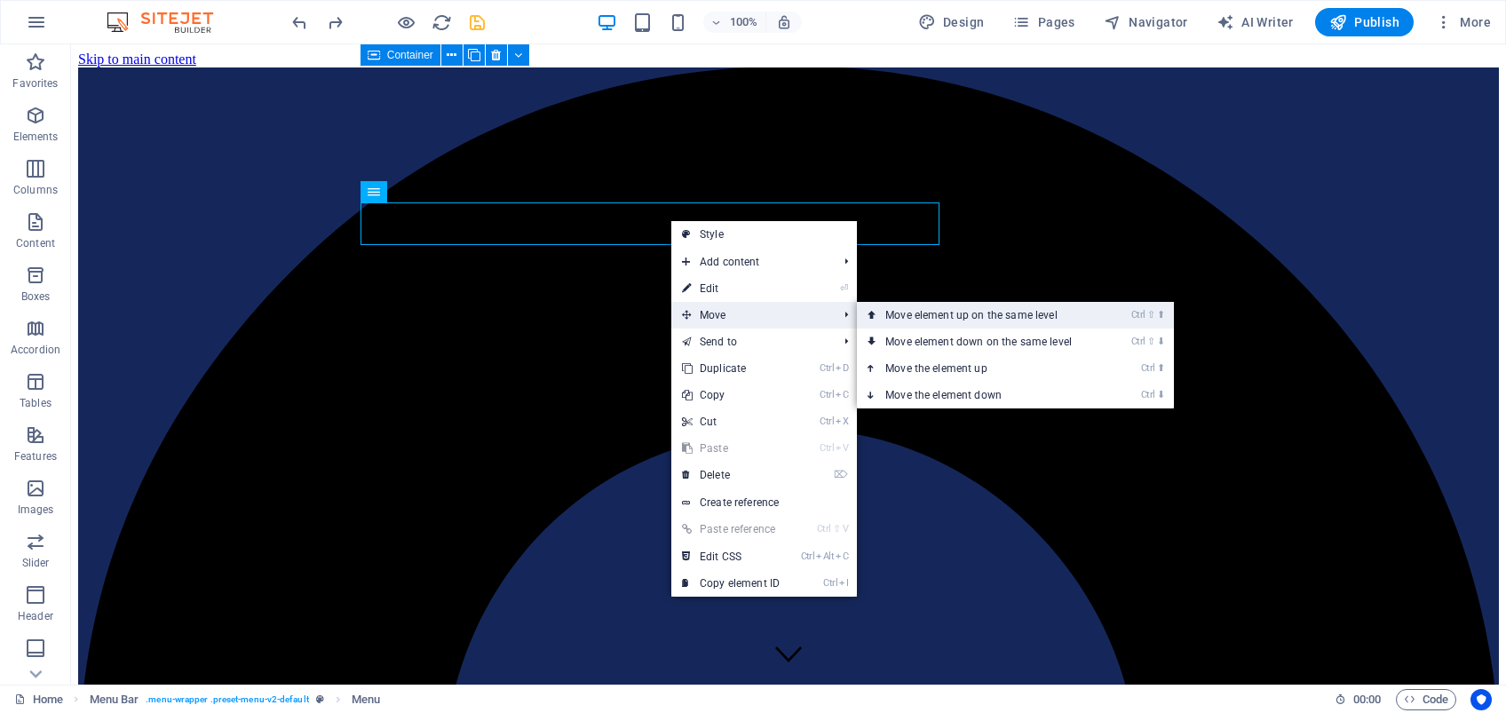
click at [951, 313] on link "Ctrl ⇧ ⬆ Move element up on the same level" at bounding box center [982, 315] width 250 height 27
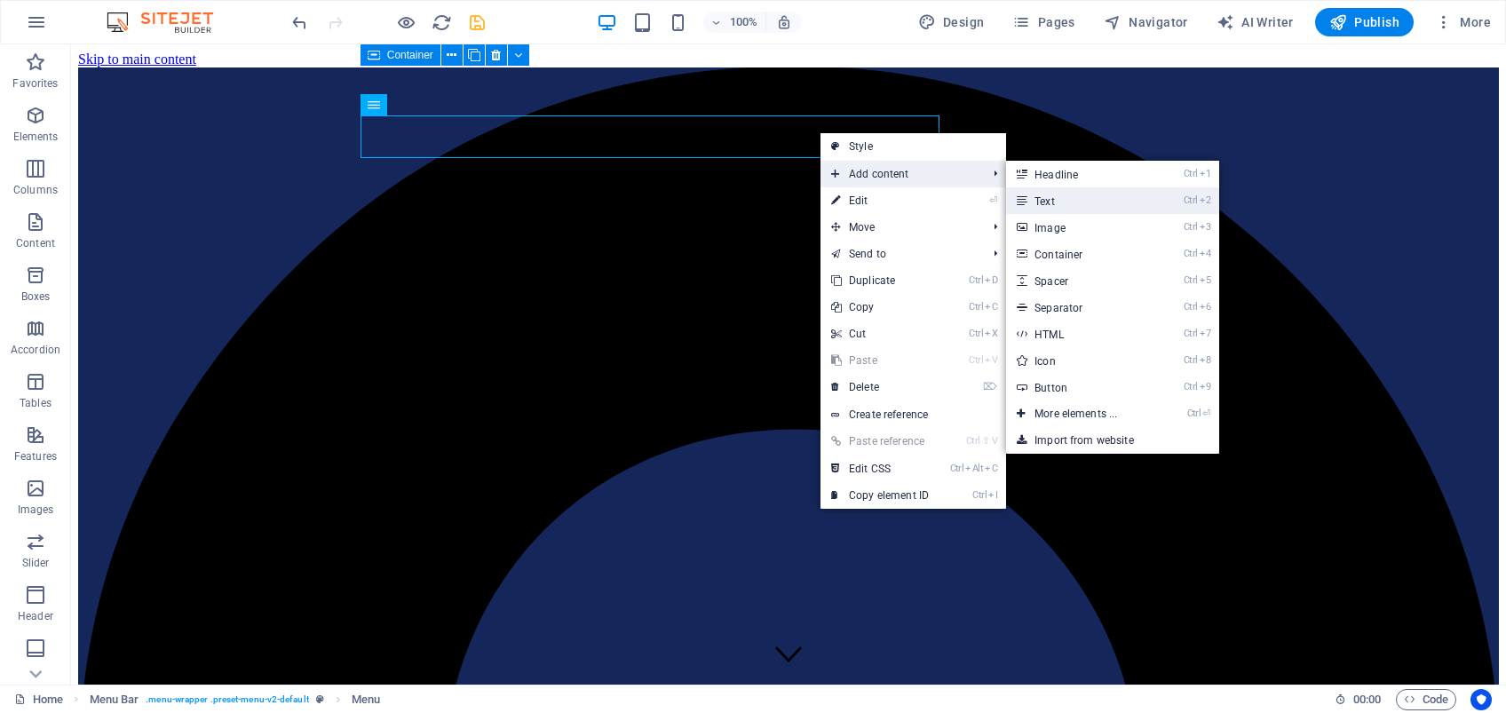
click at [1060, 199] on link "Ctrl 2 Text" at bounding box center [1079, 200] width 147 height 27
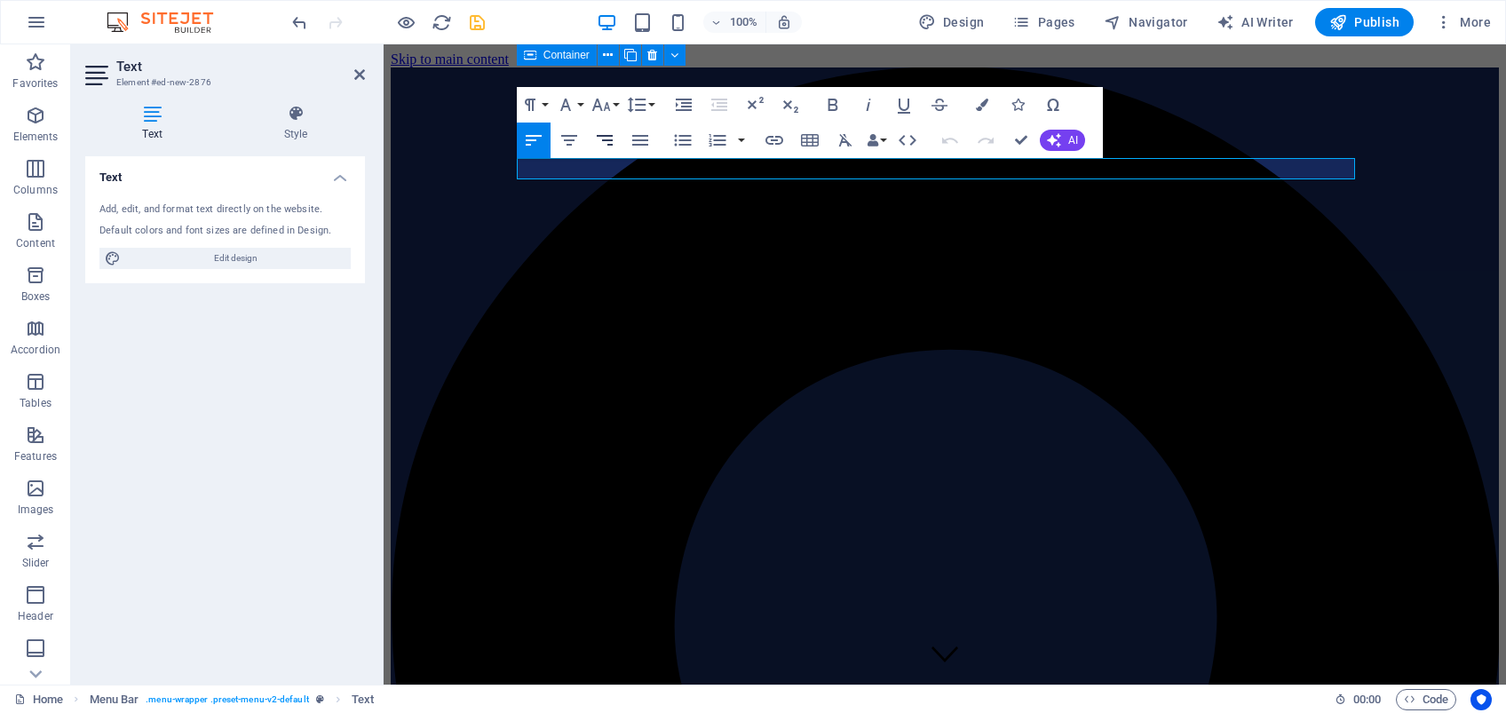
click at [607, 137] on icon "button" at bounding box center [604, 140] width 21 height 21
click at [358, 72] on icon at bounding box center [359, 74] width 11 height 14
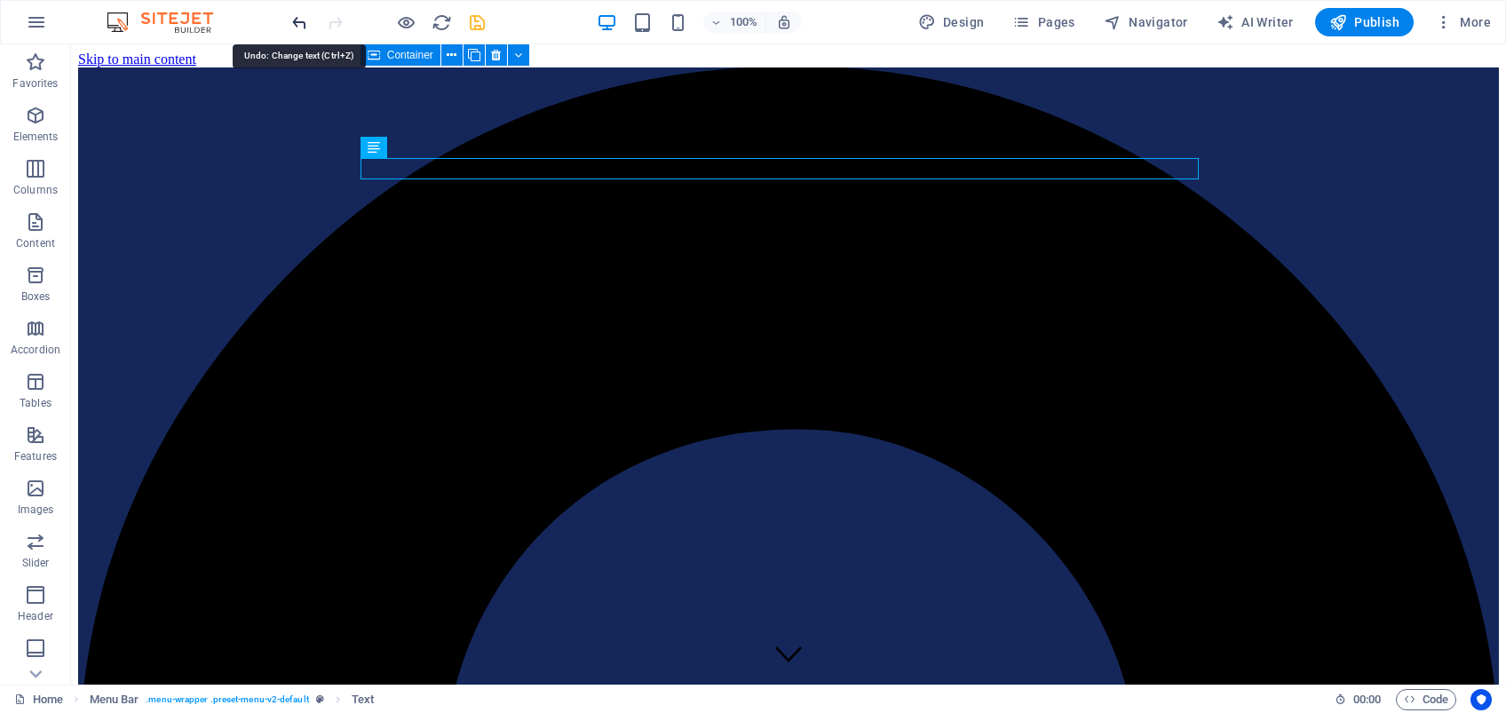
click at [300, 20] on icon "undo" at bounding box center [300, 22] width 20 height 20
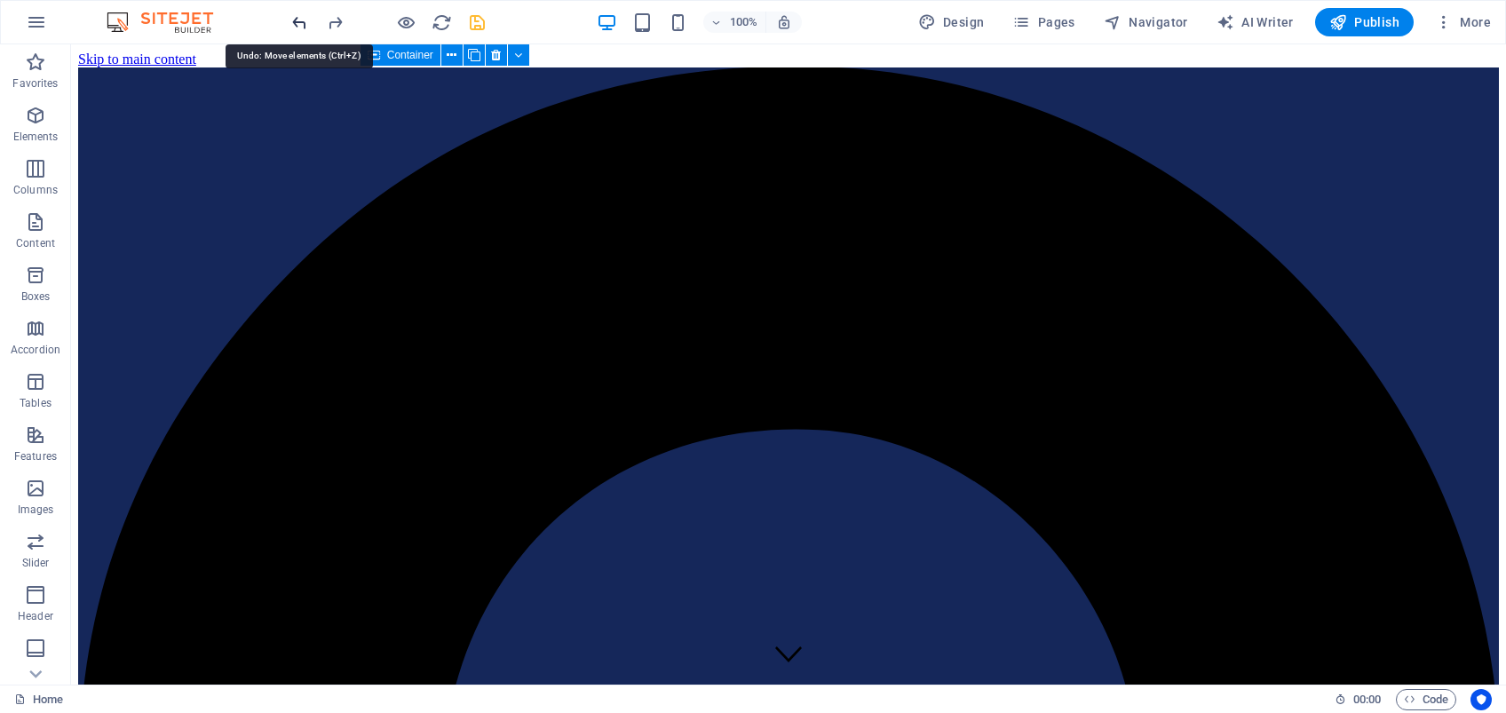
click at [300, 20] on icon "undo" at bounding box center [300, 22] width 20 height 20
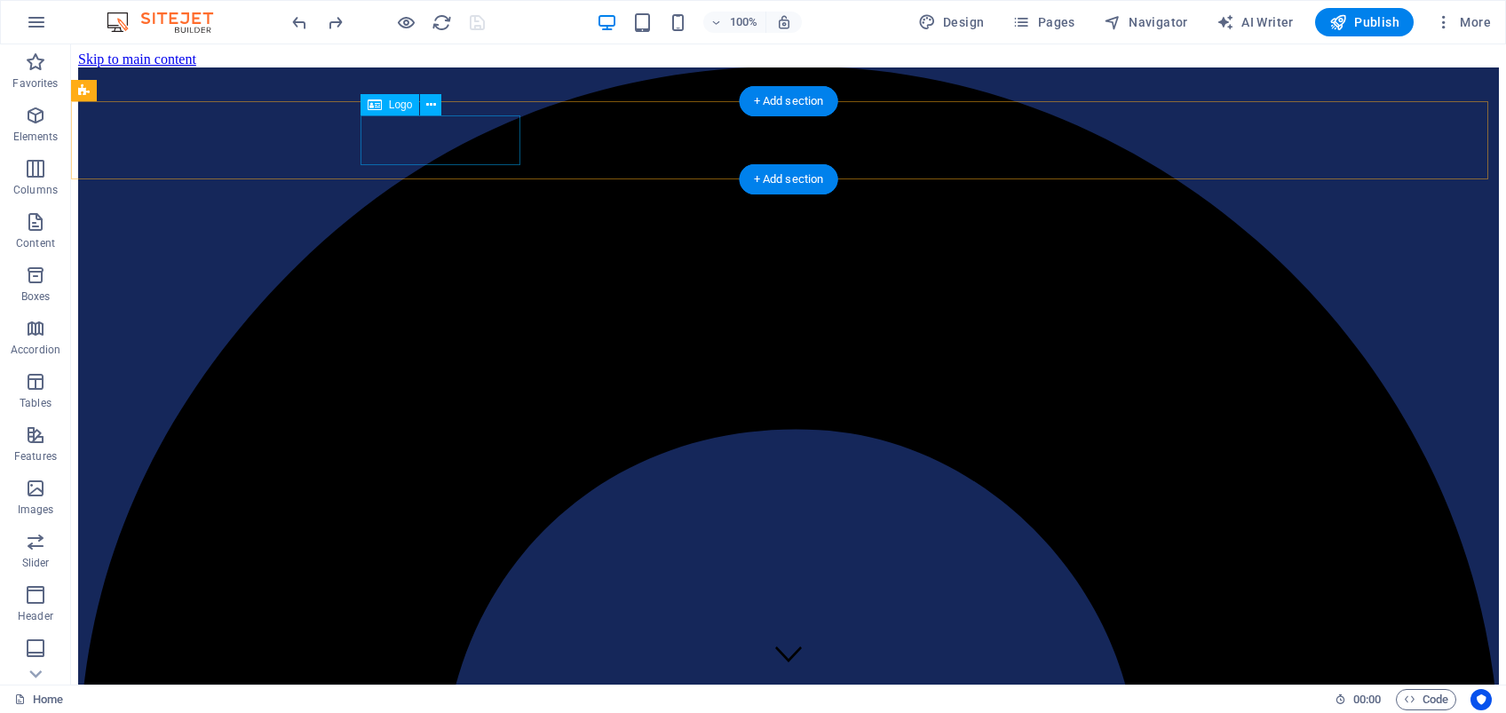
select select "px"
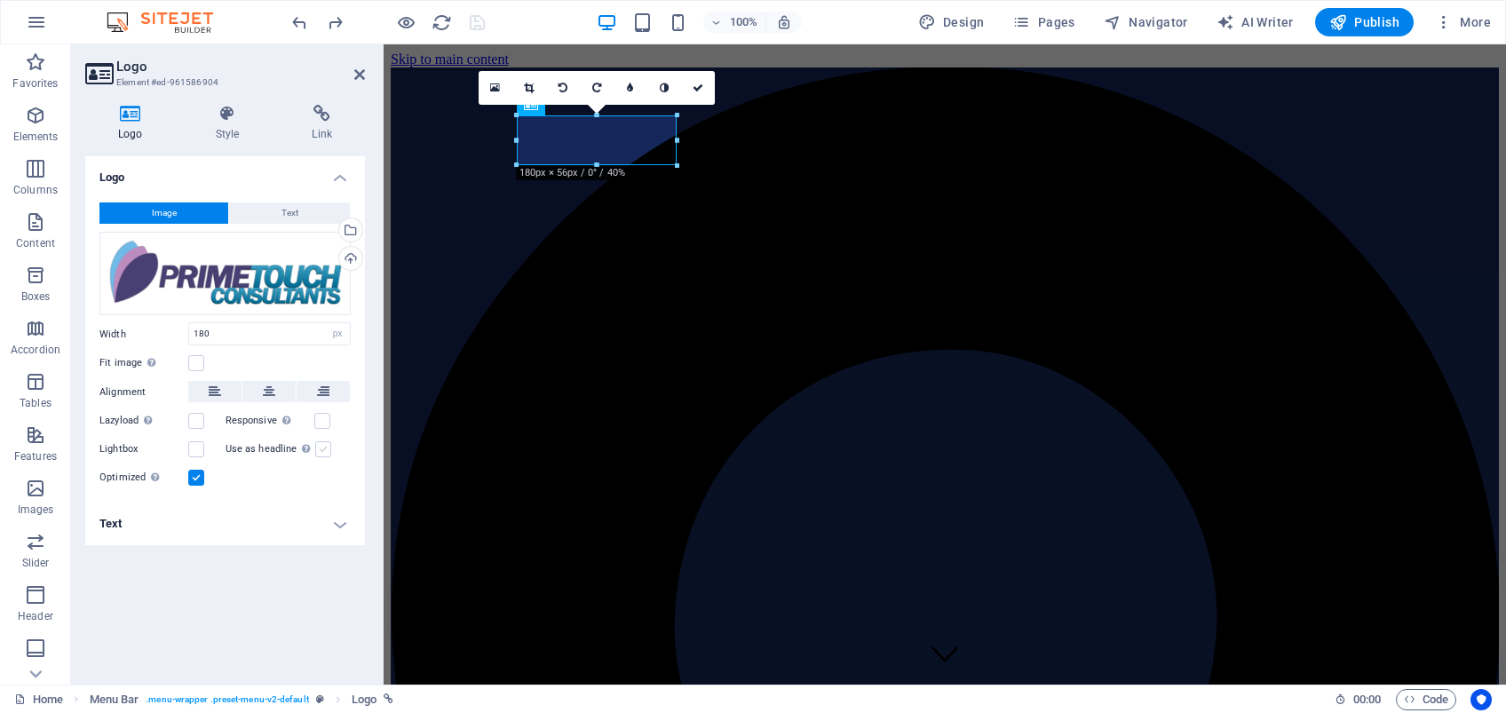
click at [320, 449] on label at bounding box center [323, 449] width 16 height 16
click at [0, 0] on input "Use as headline The image will be wrapped in an H1 headline tag. Useful for giv…" at bounding box center [0, 0] width 0 height 0
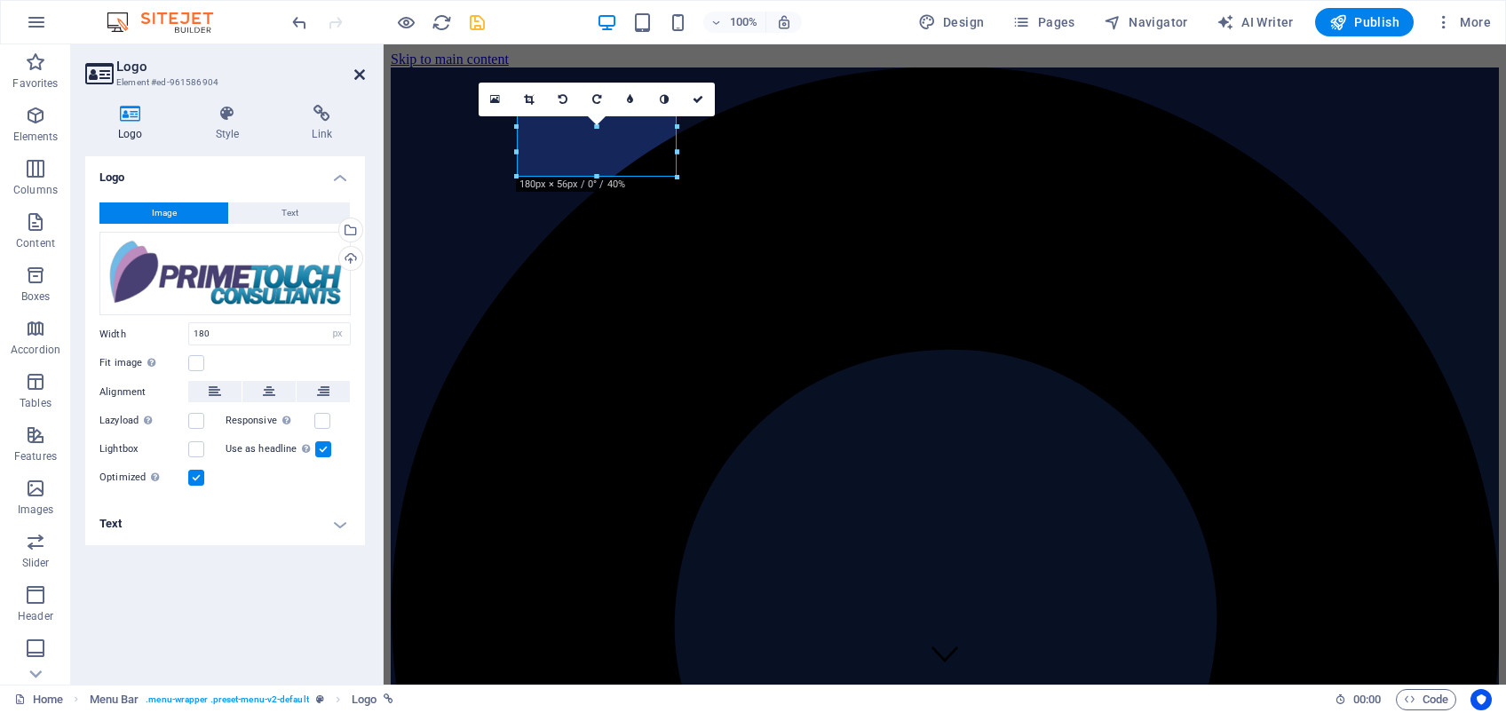
click at [359, 78] on icon at bounding box center [359, 74] width 11 height 14
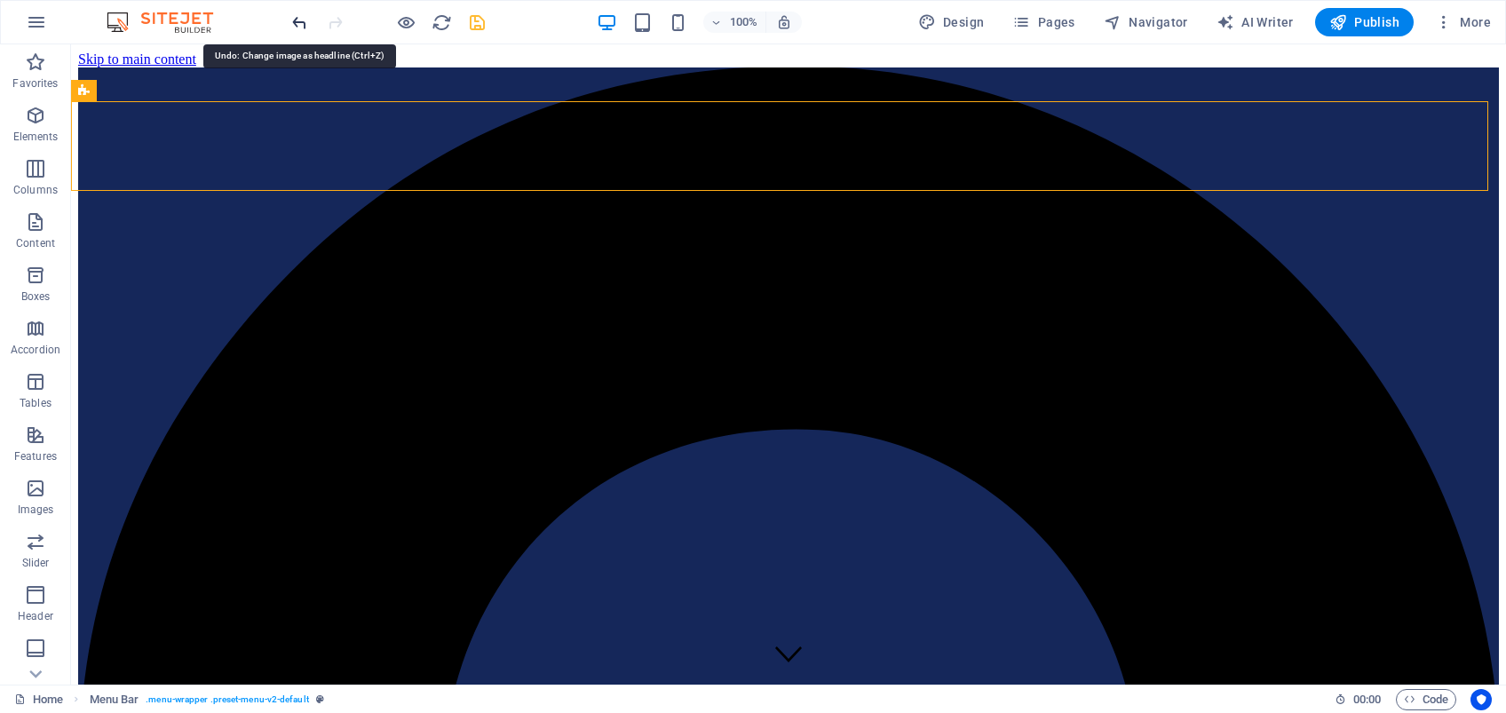
click at [295, 24] on icon "undo" at bounding box center [300, 22] width 20 height 20
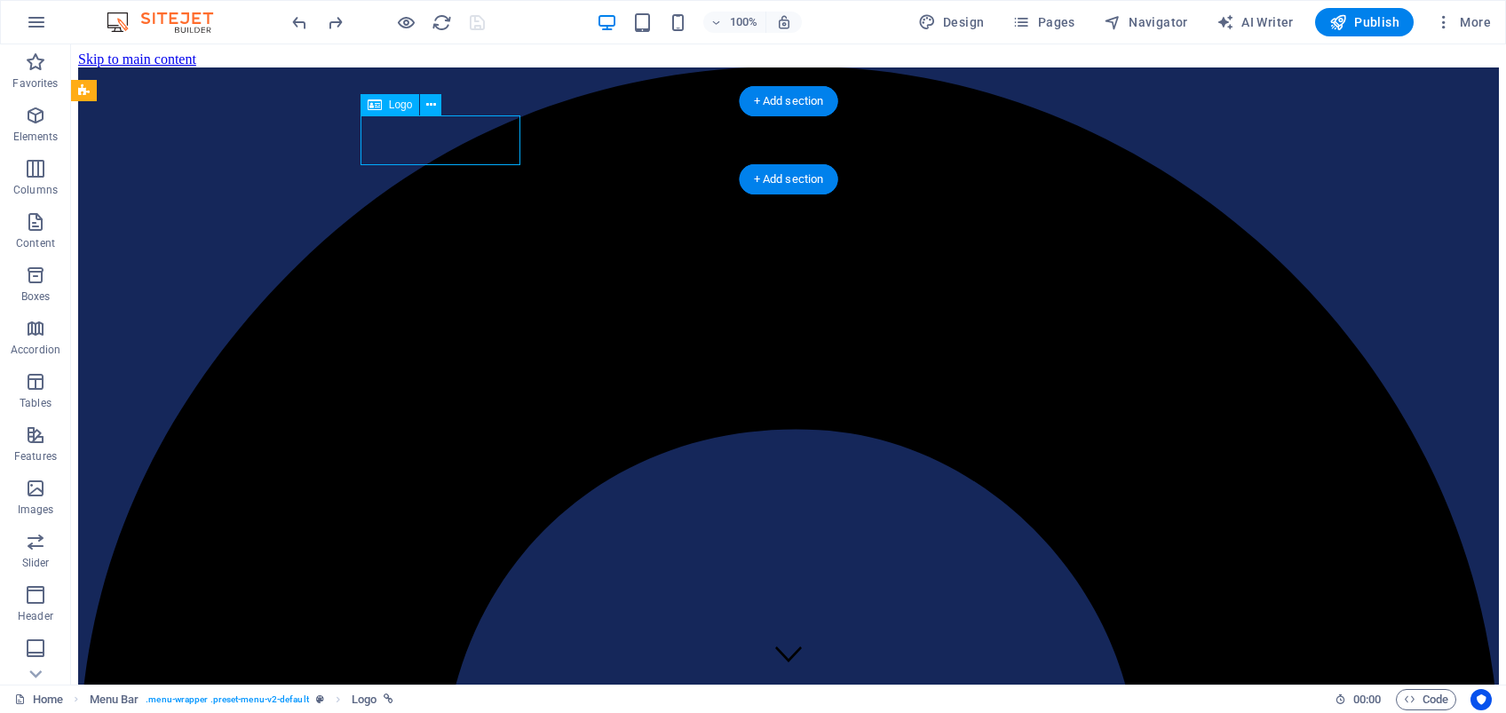
select select "px"
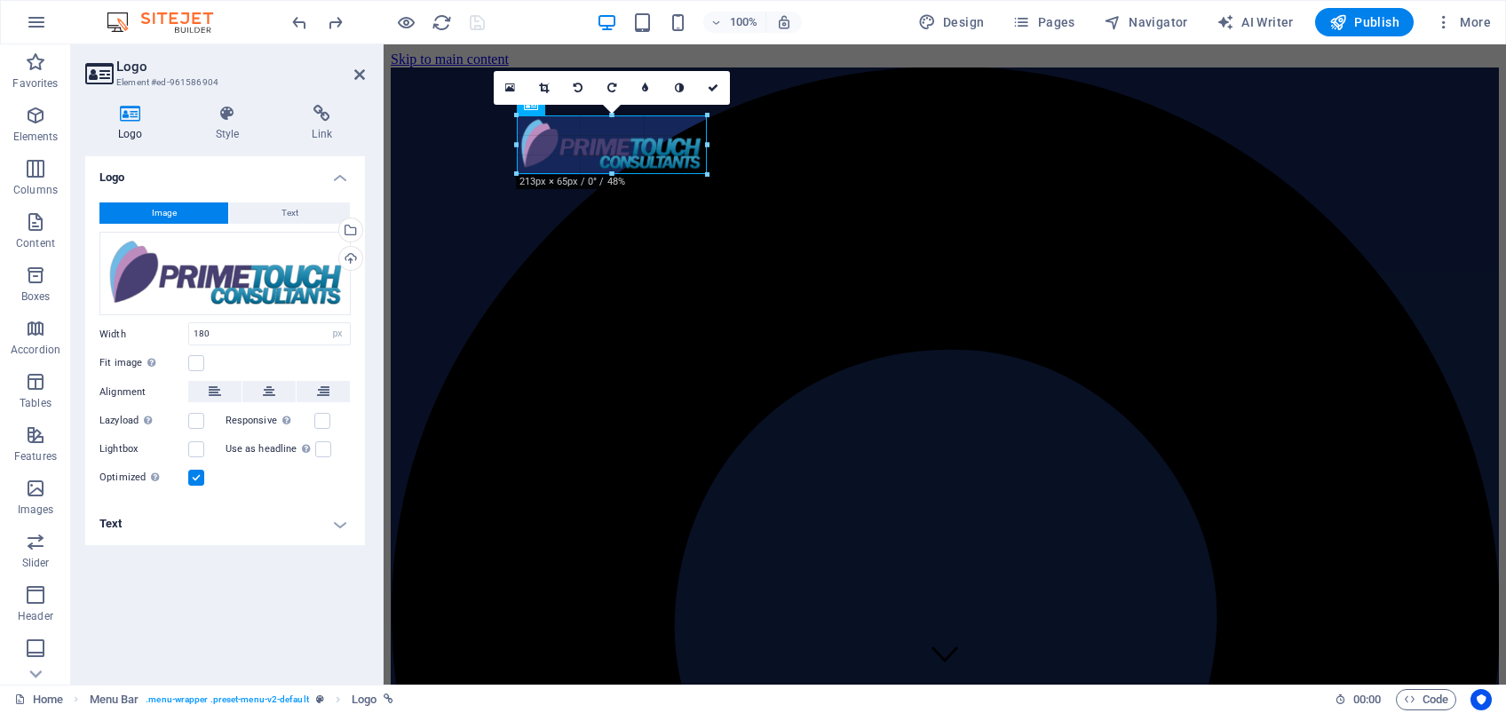
drag, startPoint x: 675, startPoint y: 163, endPoint x: 708, endPoint y: 178, distance: 35.8
type input "214"
click at [359, 71] on icon at bounding box center [359, 74] width 11 height 14
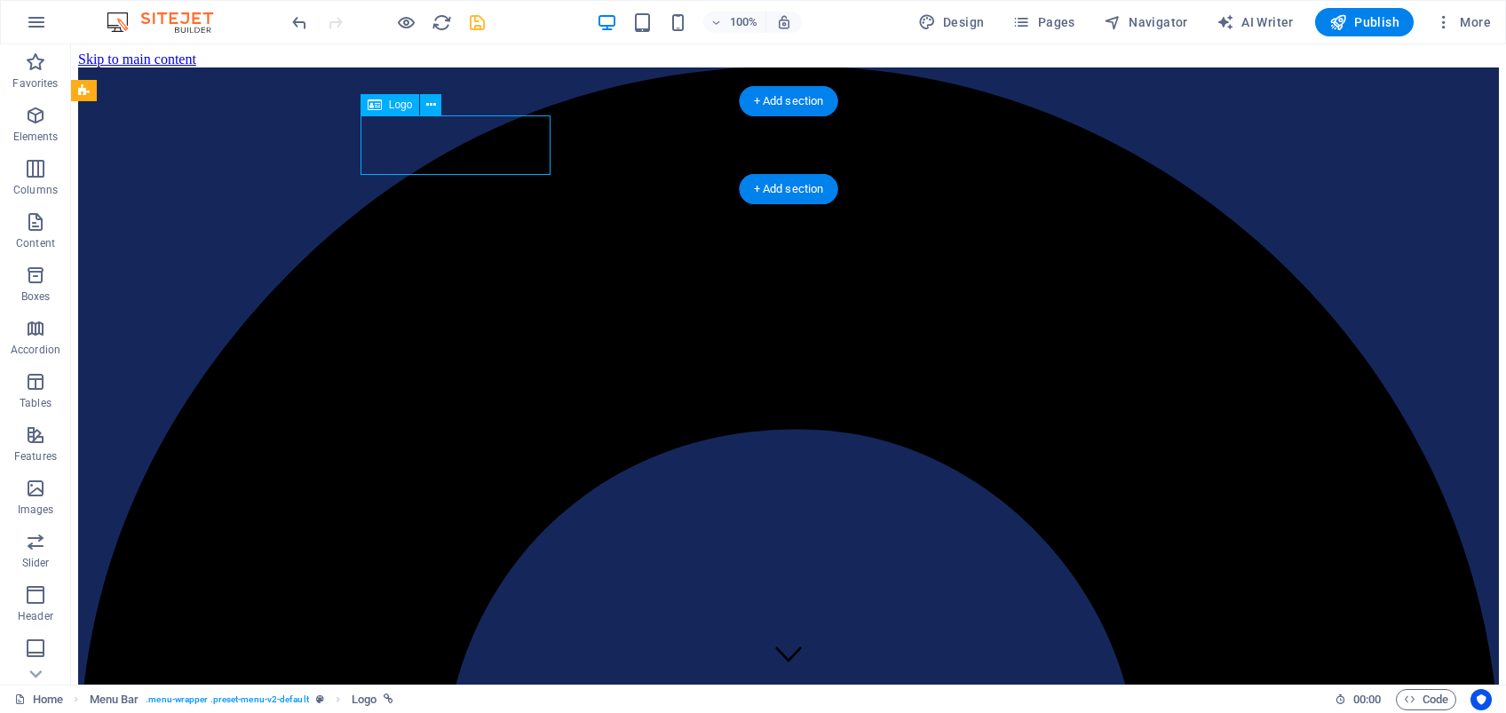
select select "px"
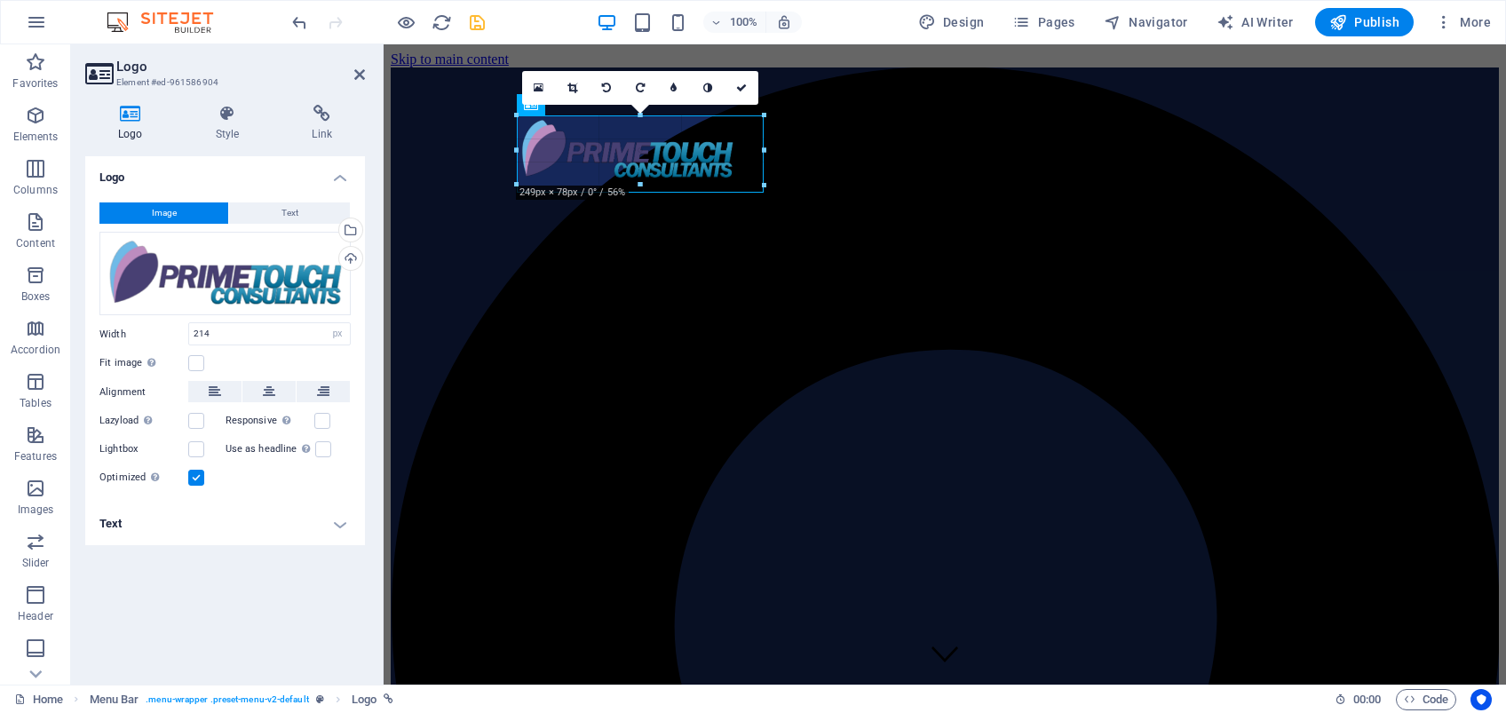
drag, startPoint x: 611, startPoint y: 174, endPoint x: 611, endPoint y: 192, distance: 17.8
type input "277"
click at [362, 75] on icon at bounding box center [359, 74] width 11 height 14
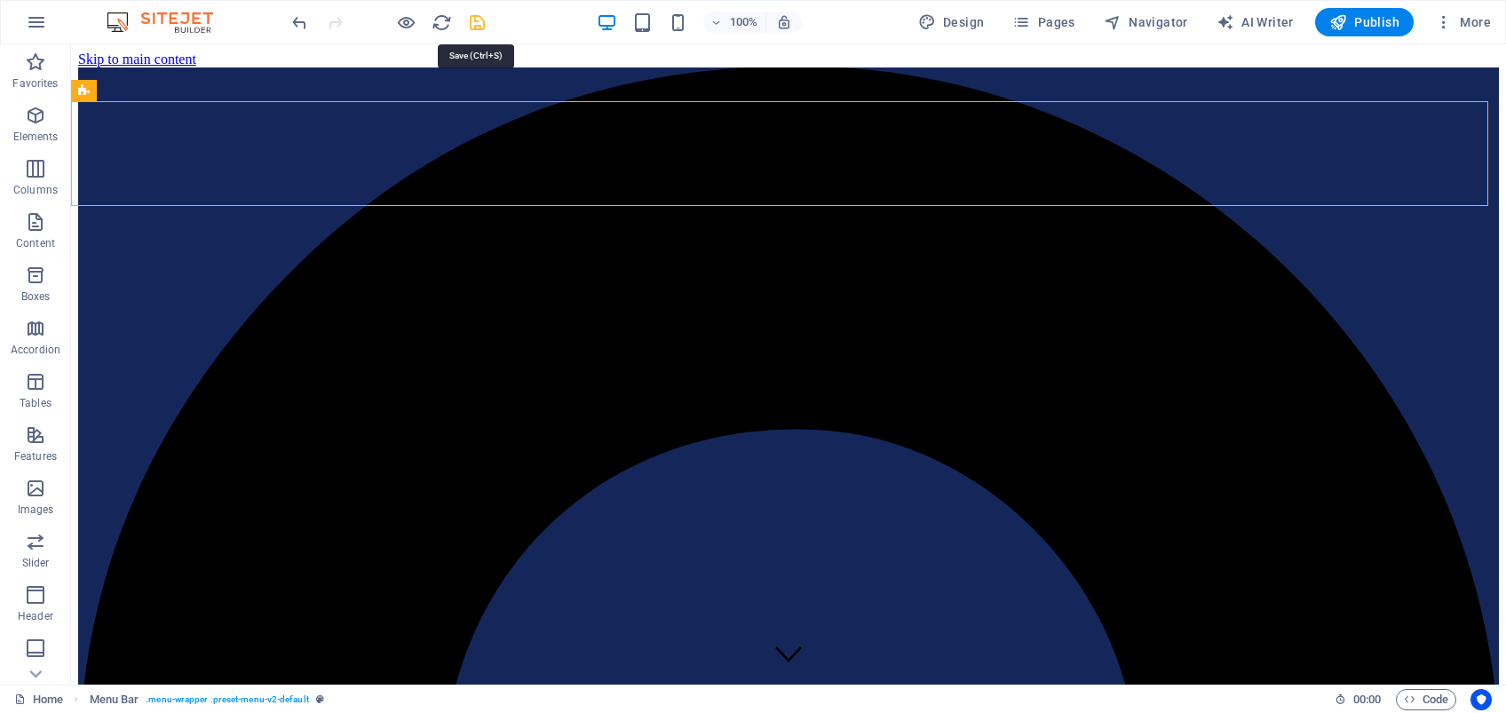
click at [476, 27] on icon "save" at bounding box center [477, 22] width 20 height 20
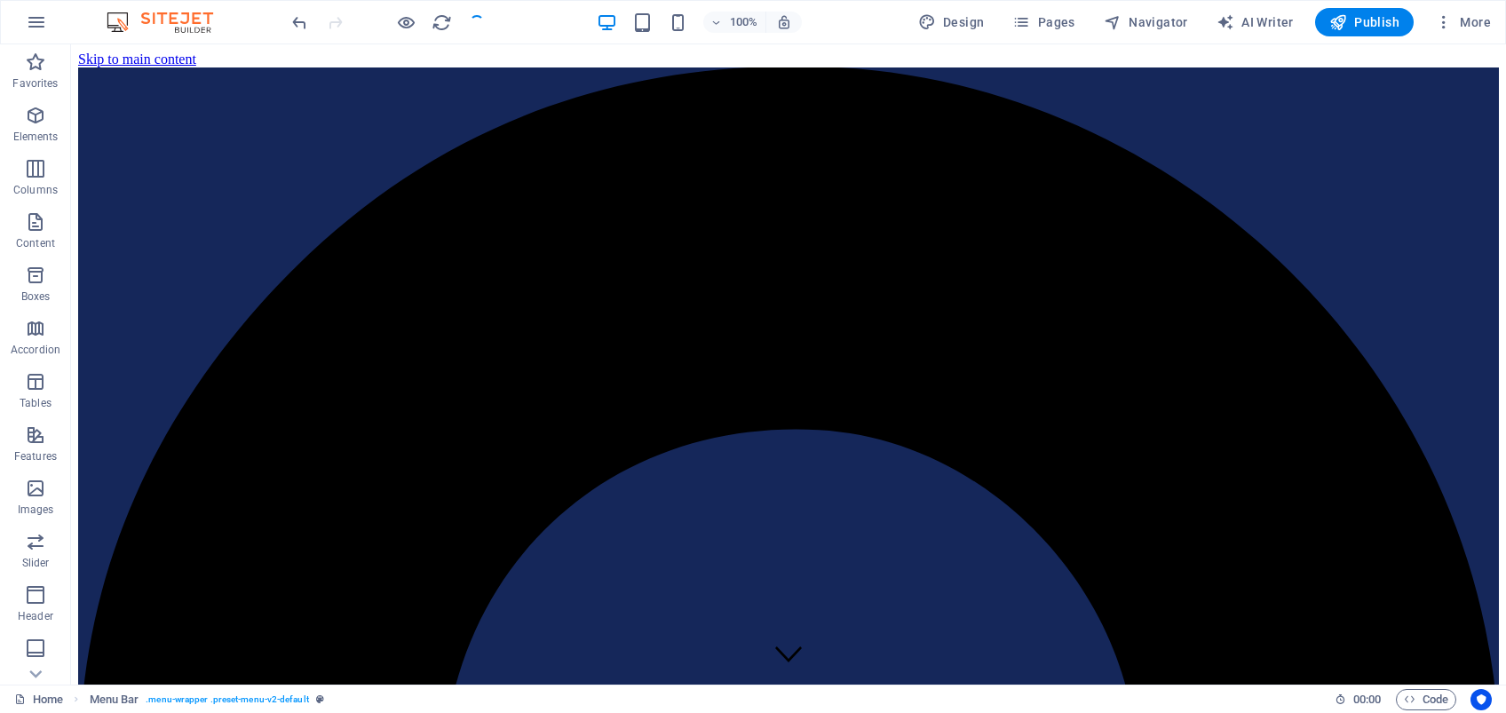
select select
checkbox input "false"
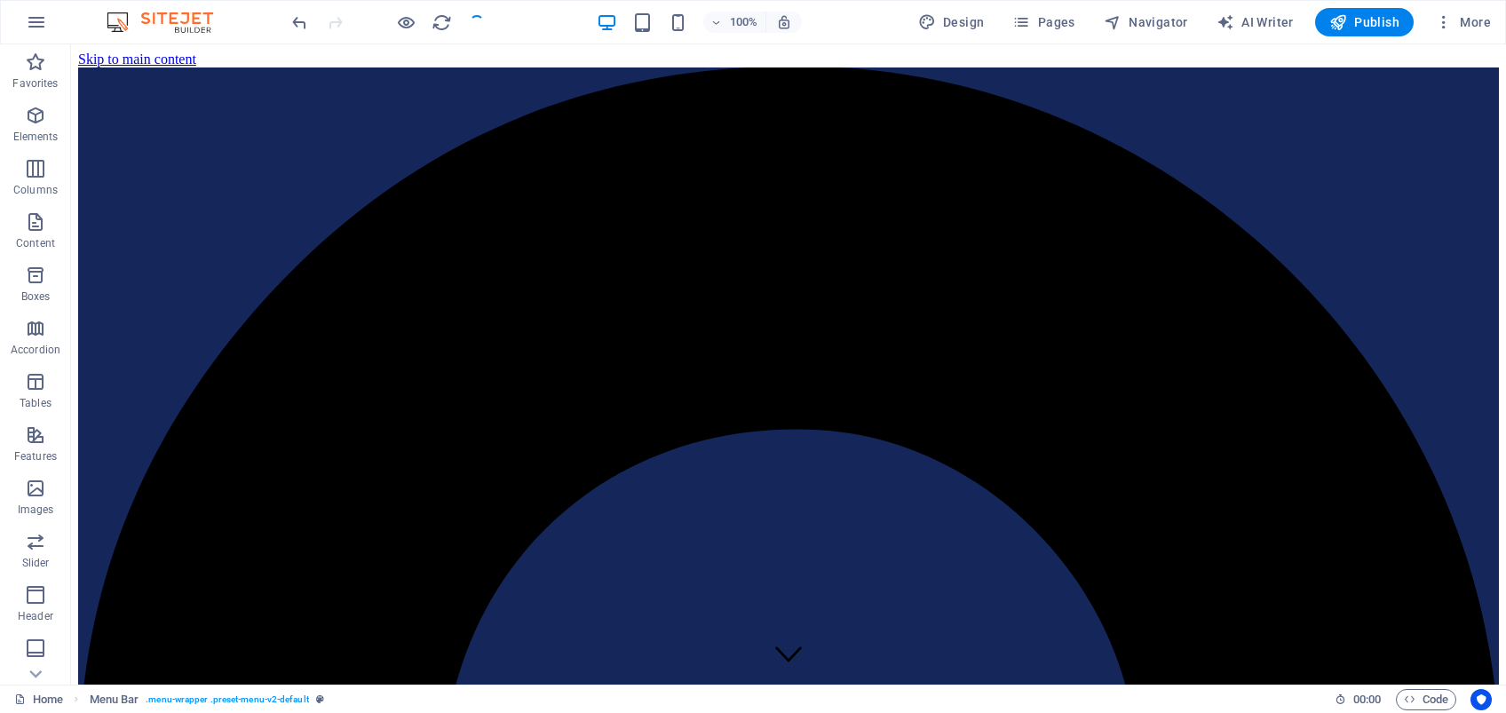
checkbox input "false"
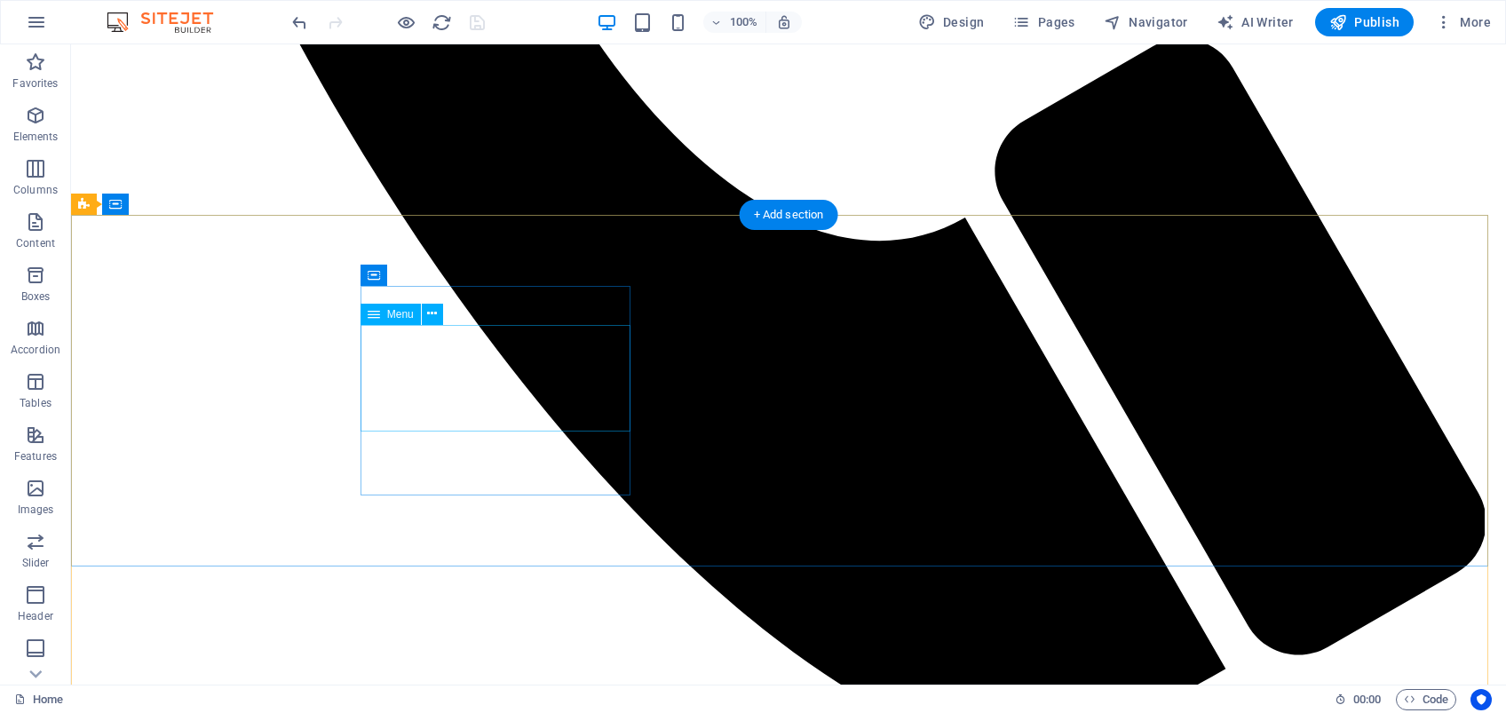
scroll to position [6328, 0]
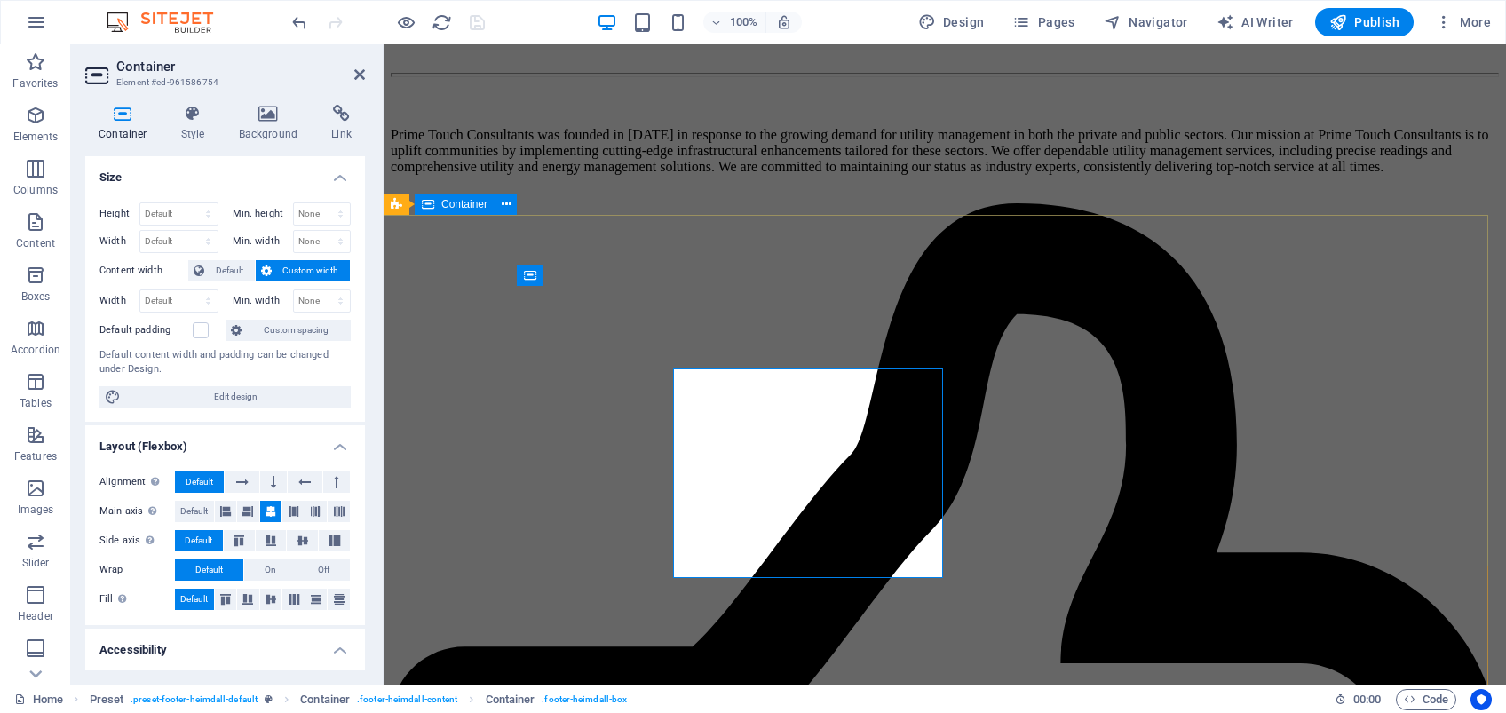
scroll to position [6245, 0]
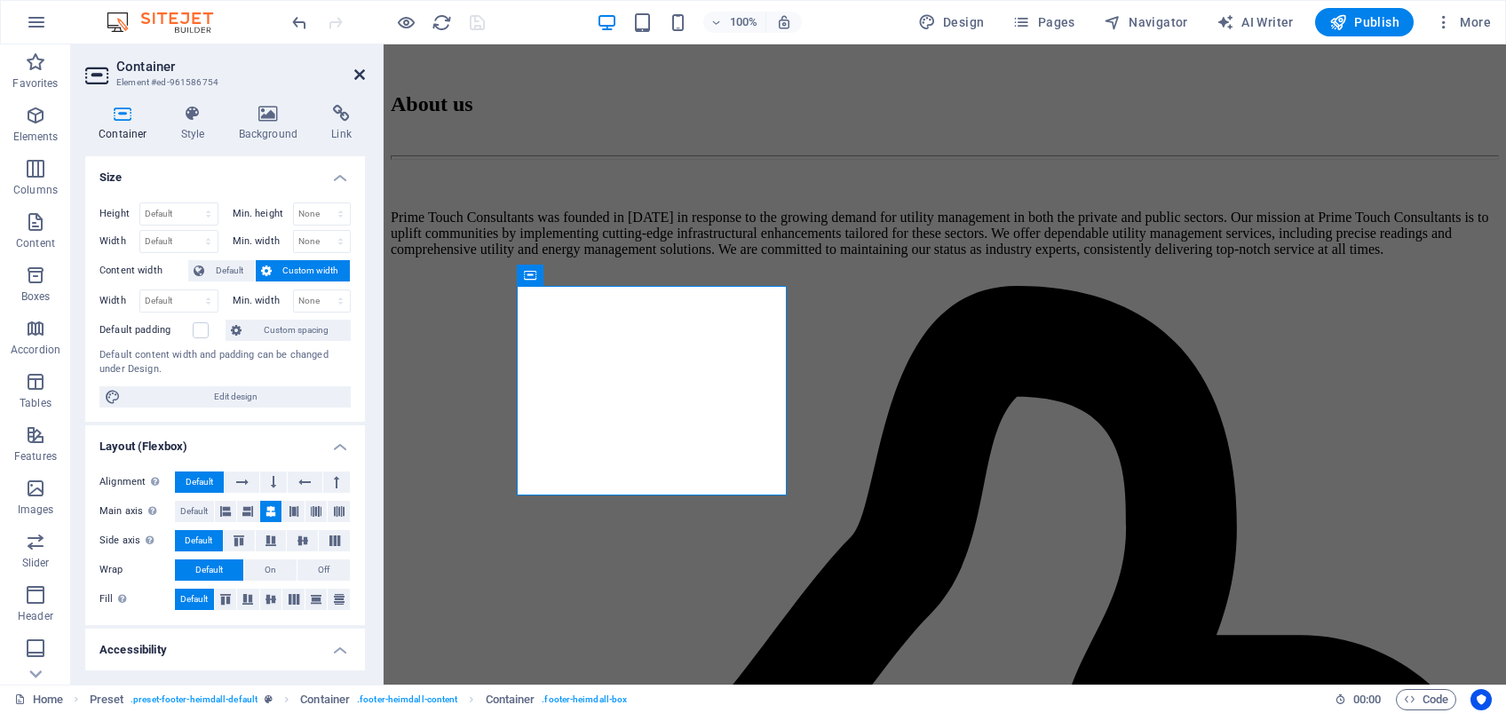
click at [361, 72] on icon at bounding box center [359, 74] width 11 height 14
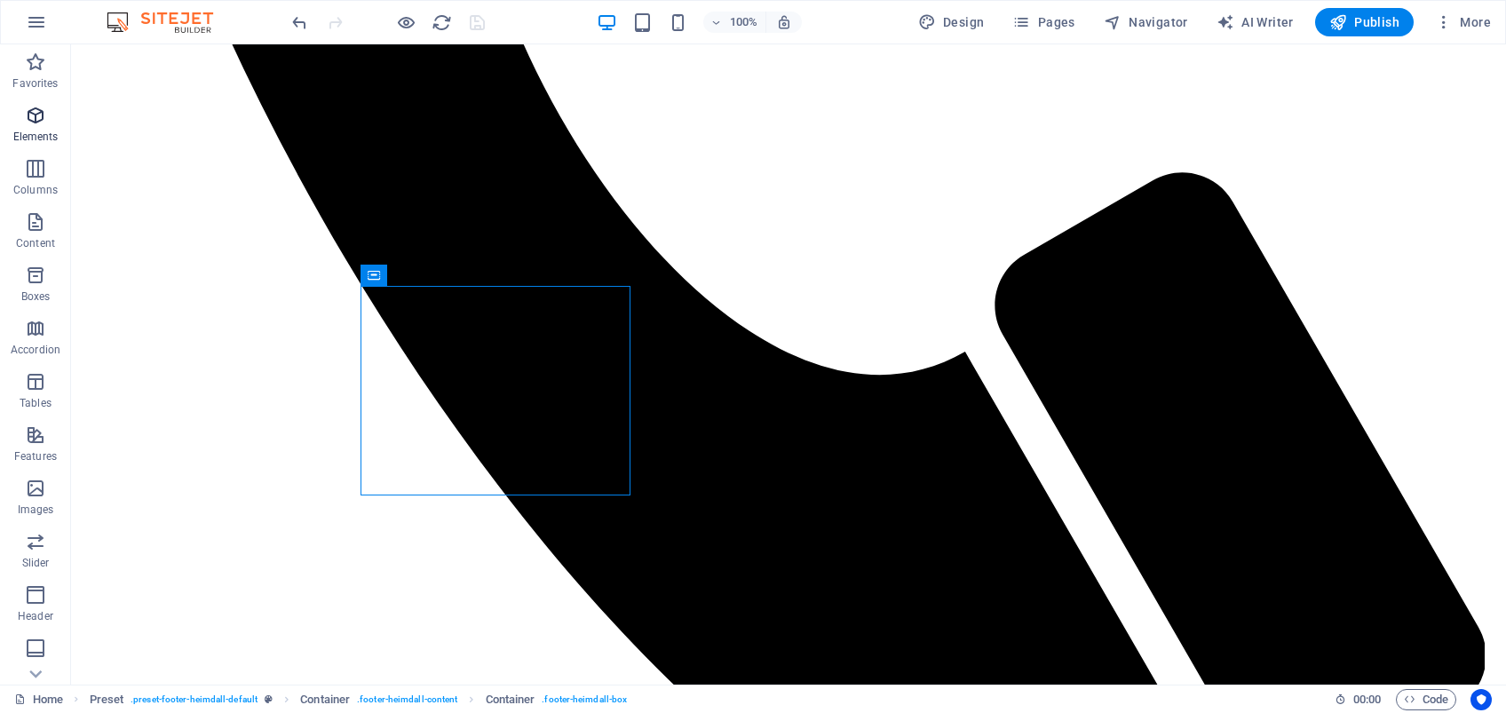
click at [41, 128] on span "Elements" at bounding box center [35, 126] width 71 height 43
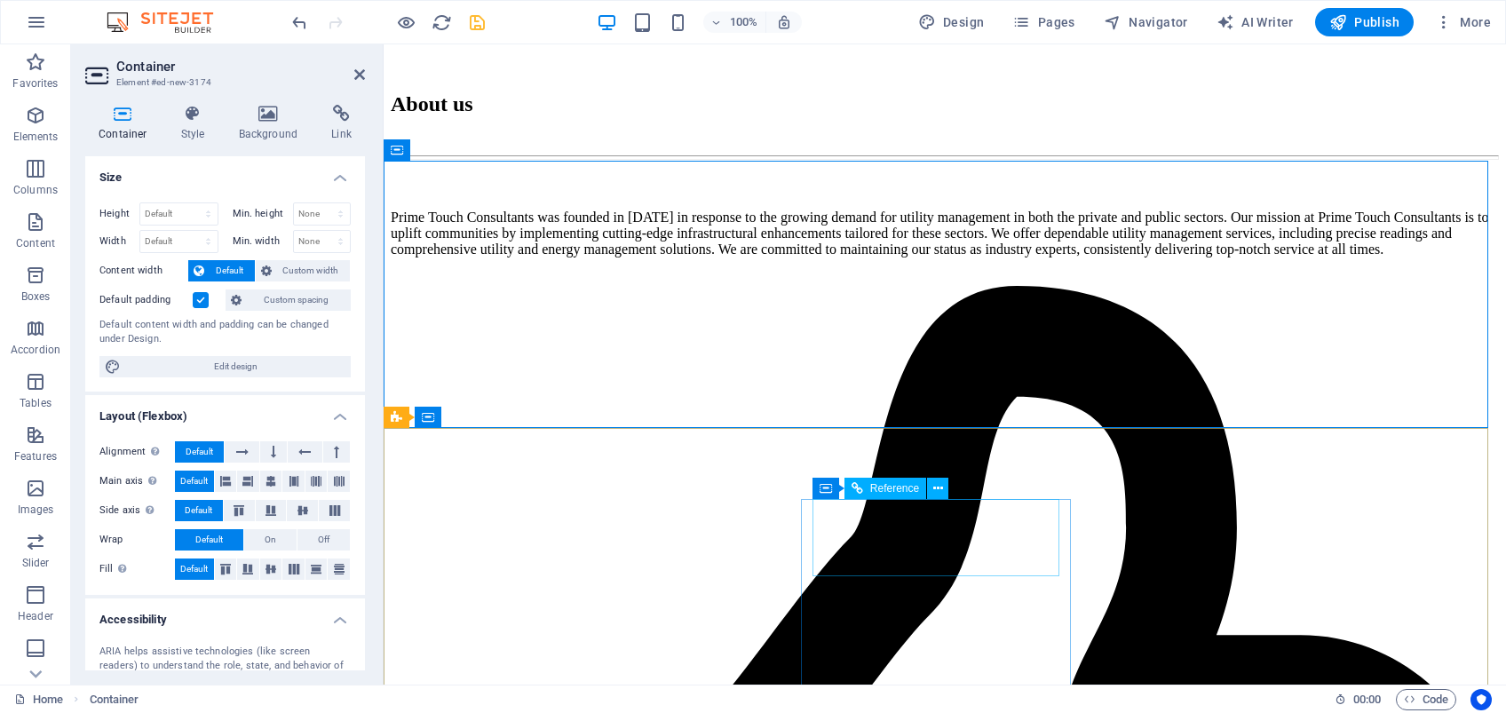
scroll to position [6363, 0]
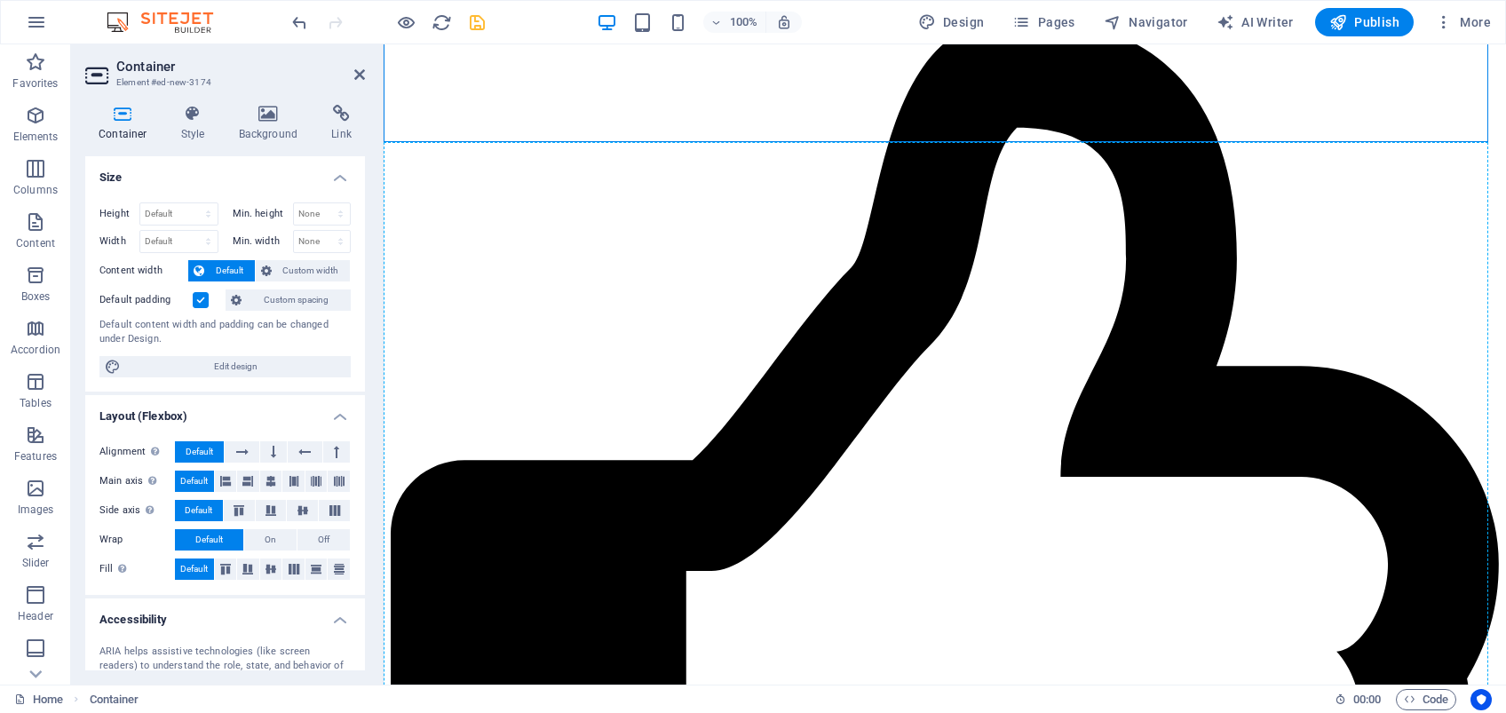
scroll to position [6586, 0]
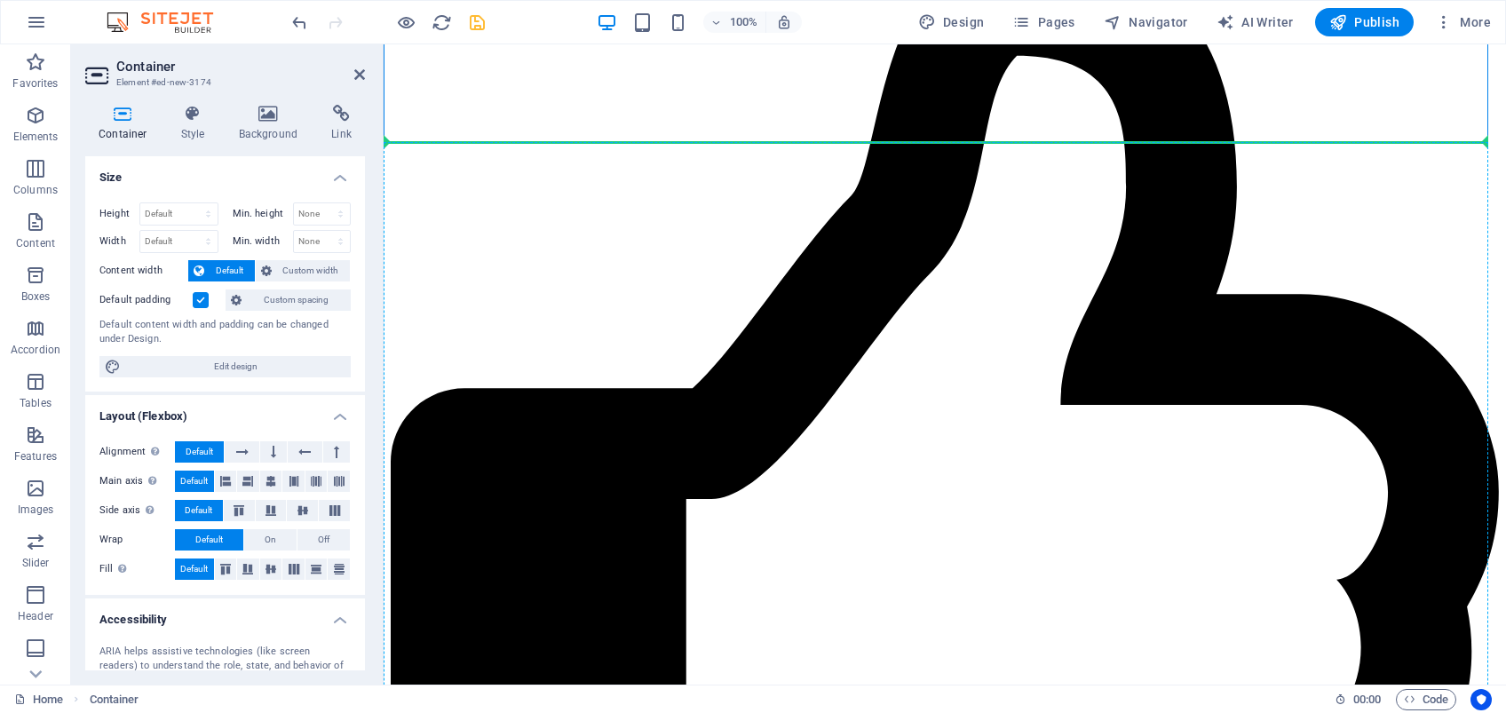
drag, startPoint x: 788, startPoint y: 220, endPoint x: 831, endPoint y: 462, distance: 245.5
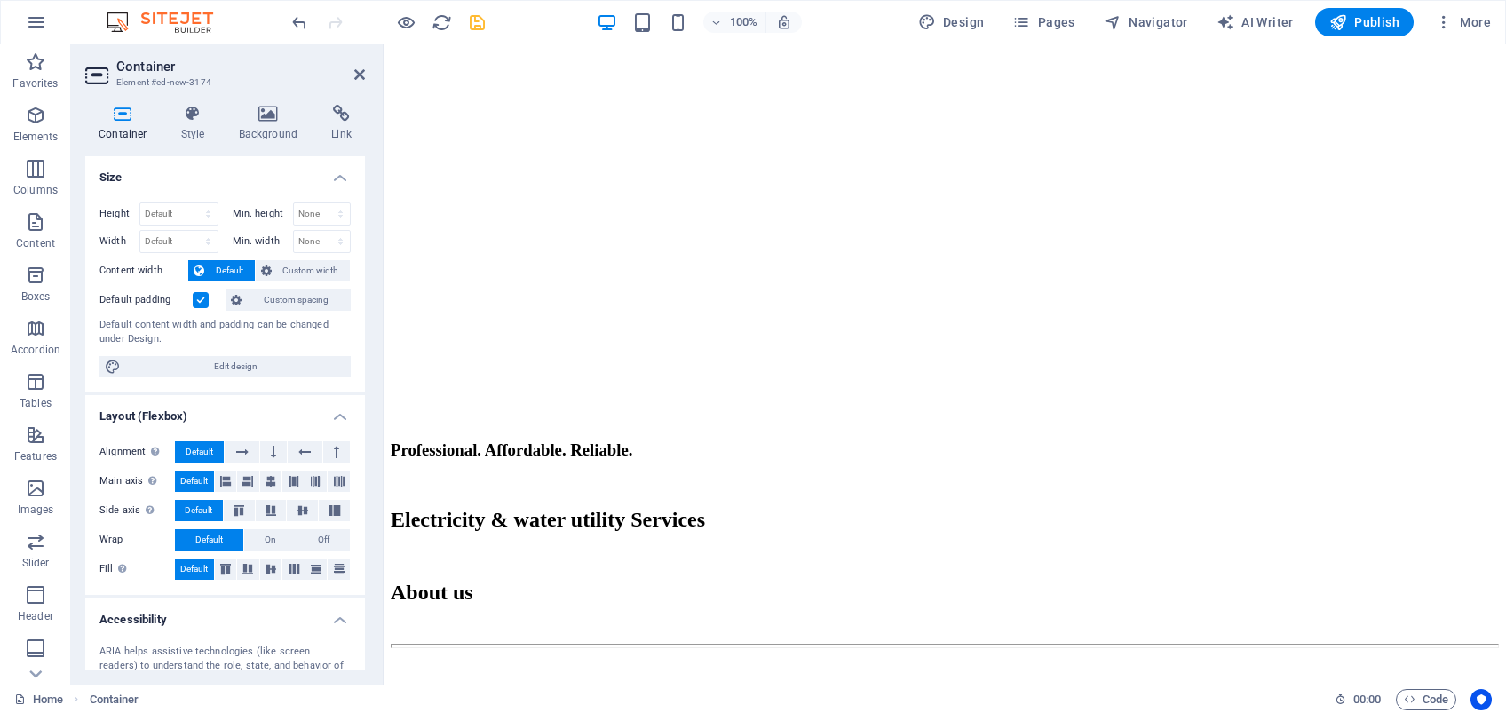
scroll to position [5283, 0]
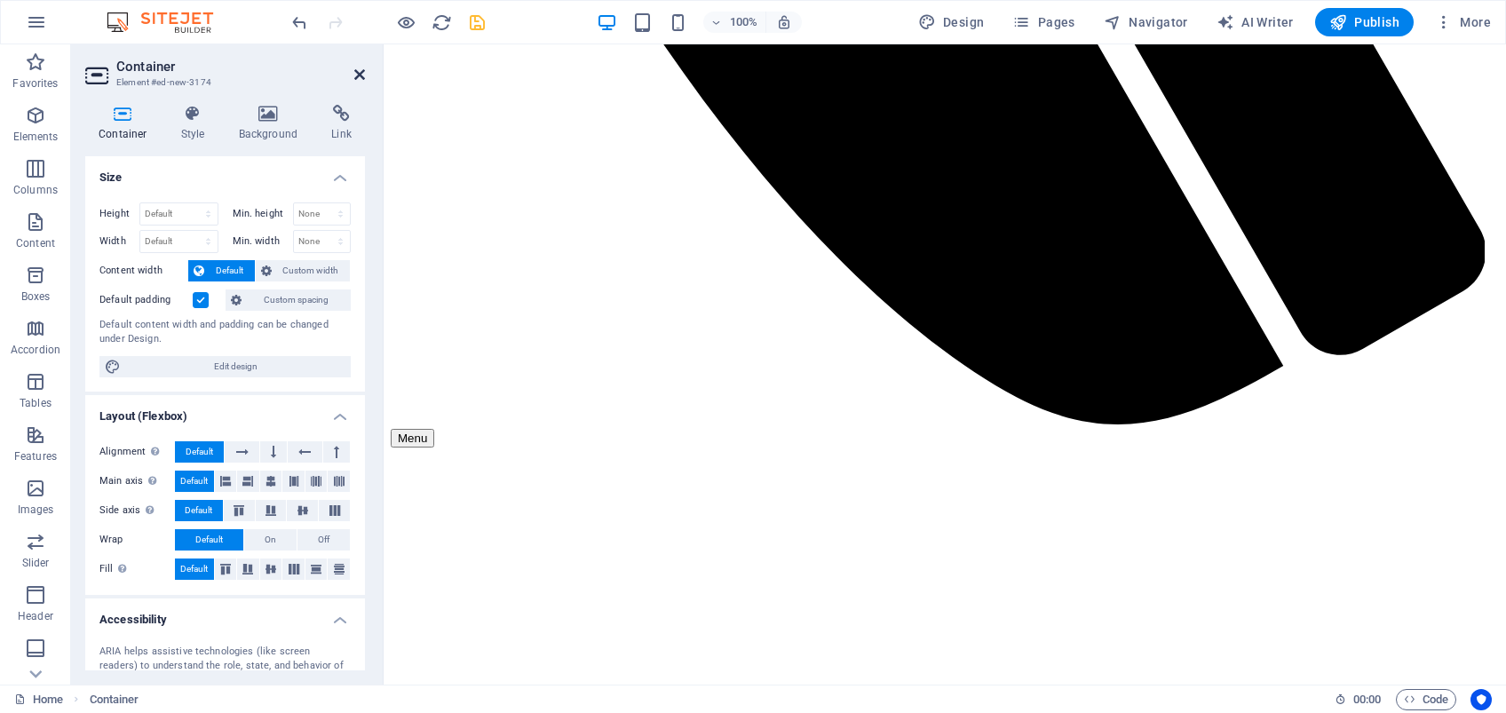
click at [361, 72] on icon at bounding box center [359, 74] width 11 height 14
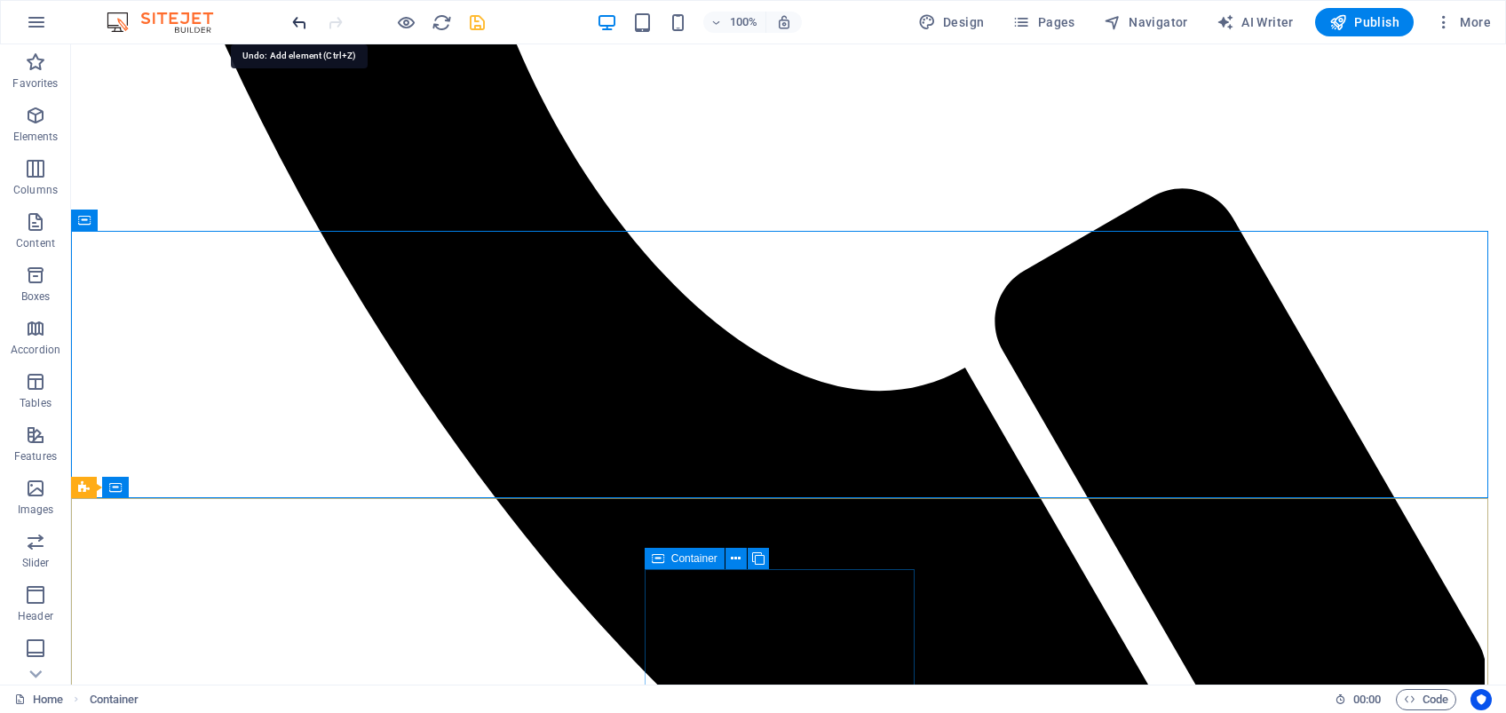
click at [295, 21] on icon "undo" at bounding box center [300, 22] width 20 height 20
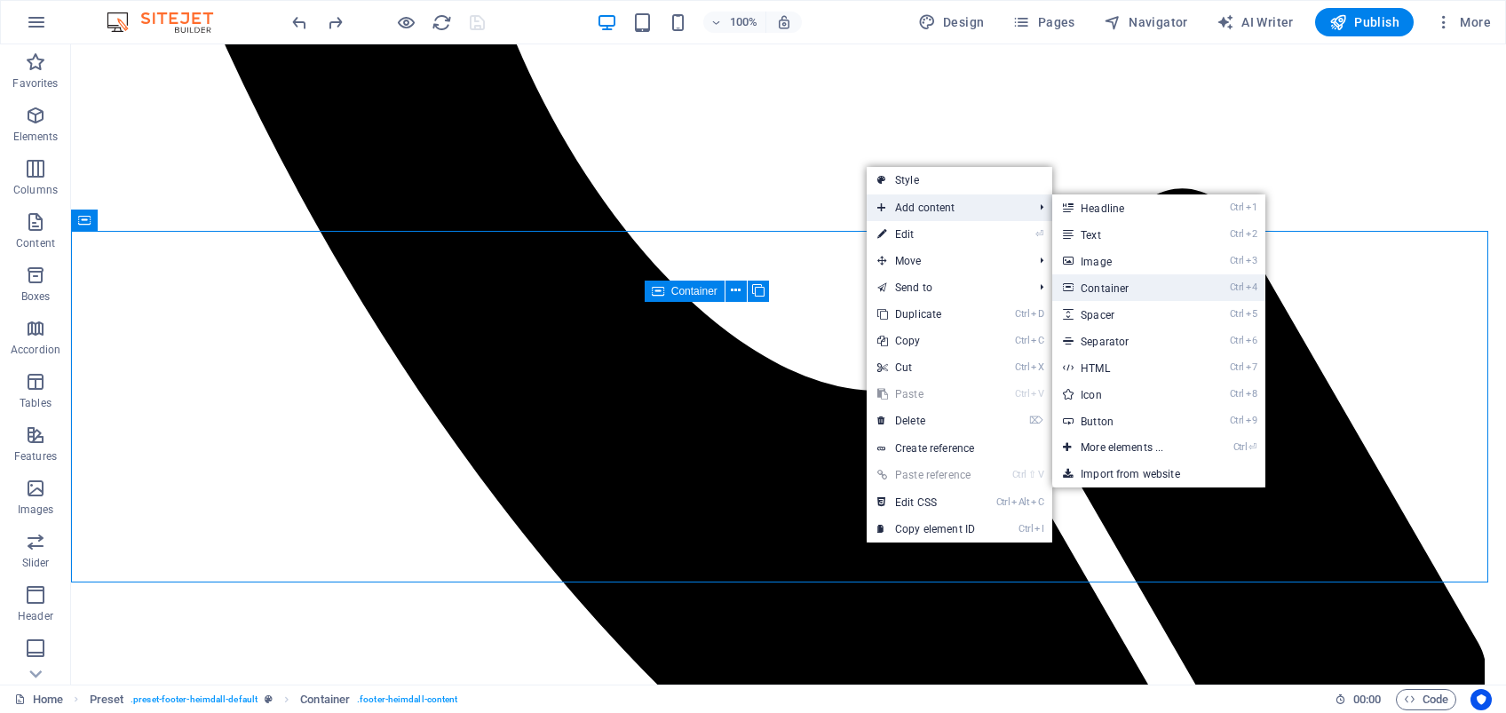
click at [1121, 285] on link "Ctrl 4 Container" at bounding box center [1125, 287] width 147 height 27
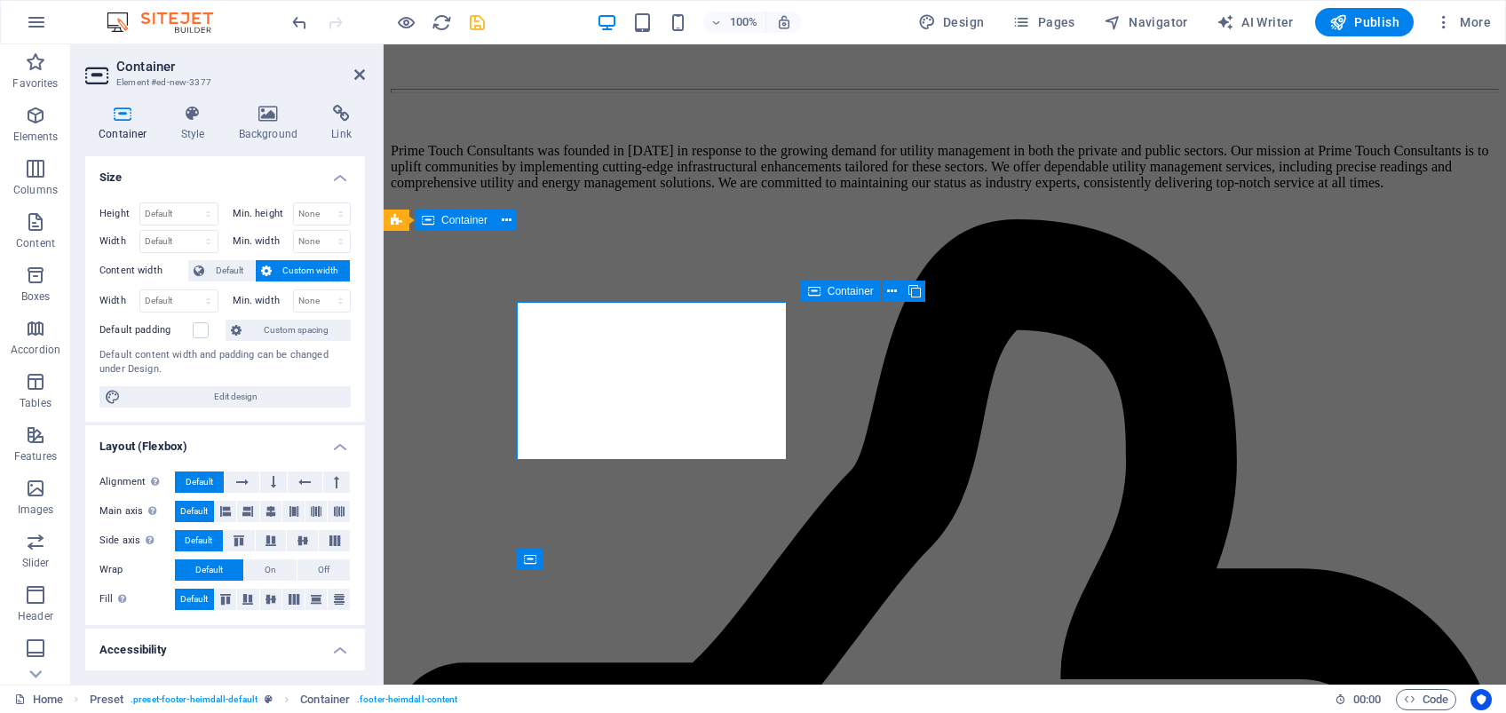
scroll to position [6229, 0]
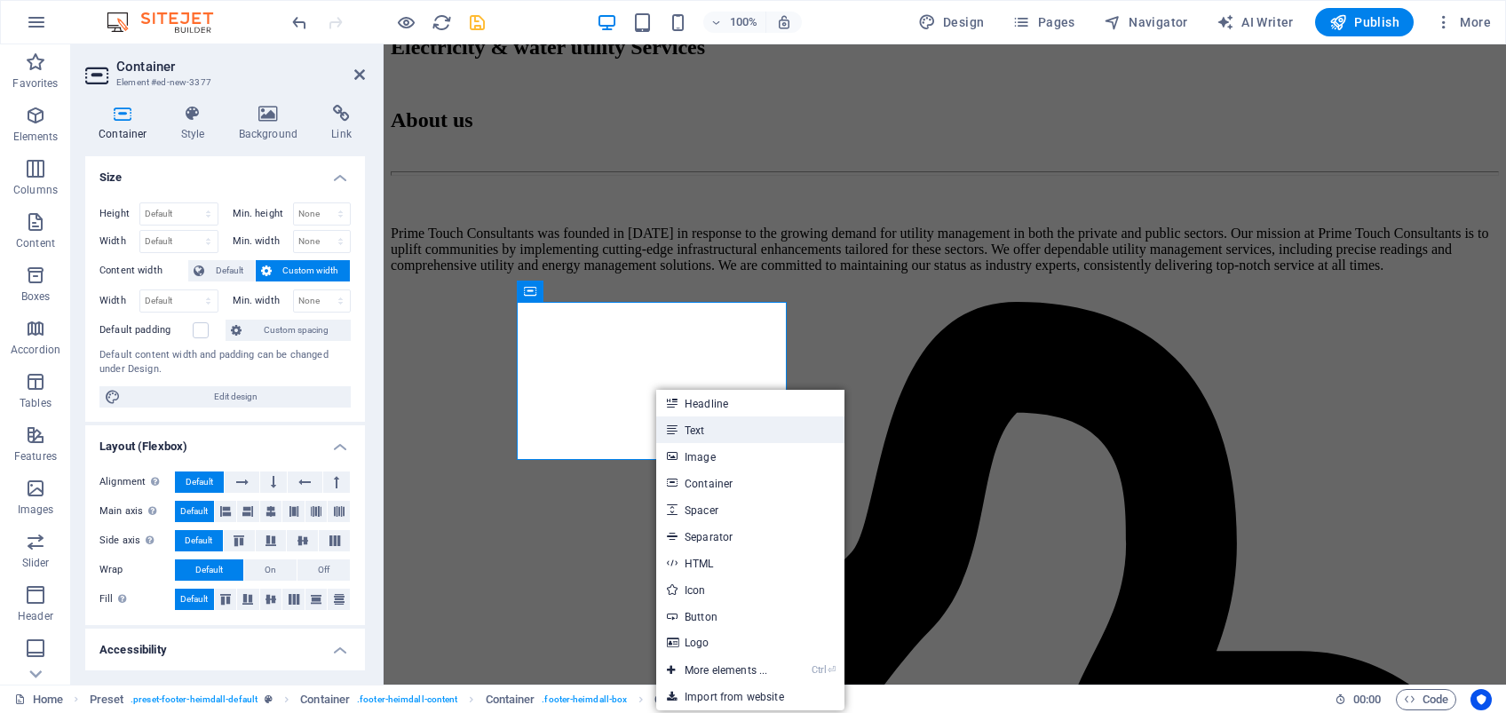
click at [703, 425] on link "Text" at bounding box center [750, 430] width 188 height 27
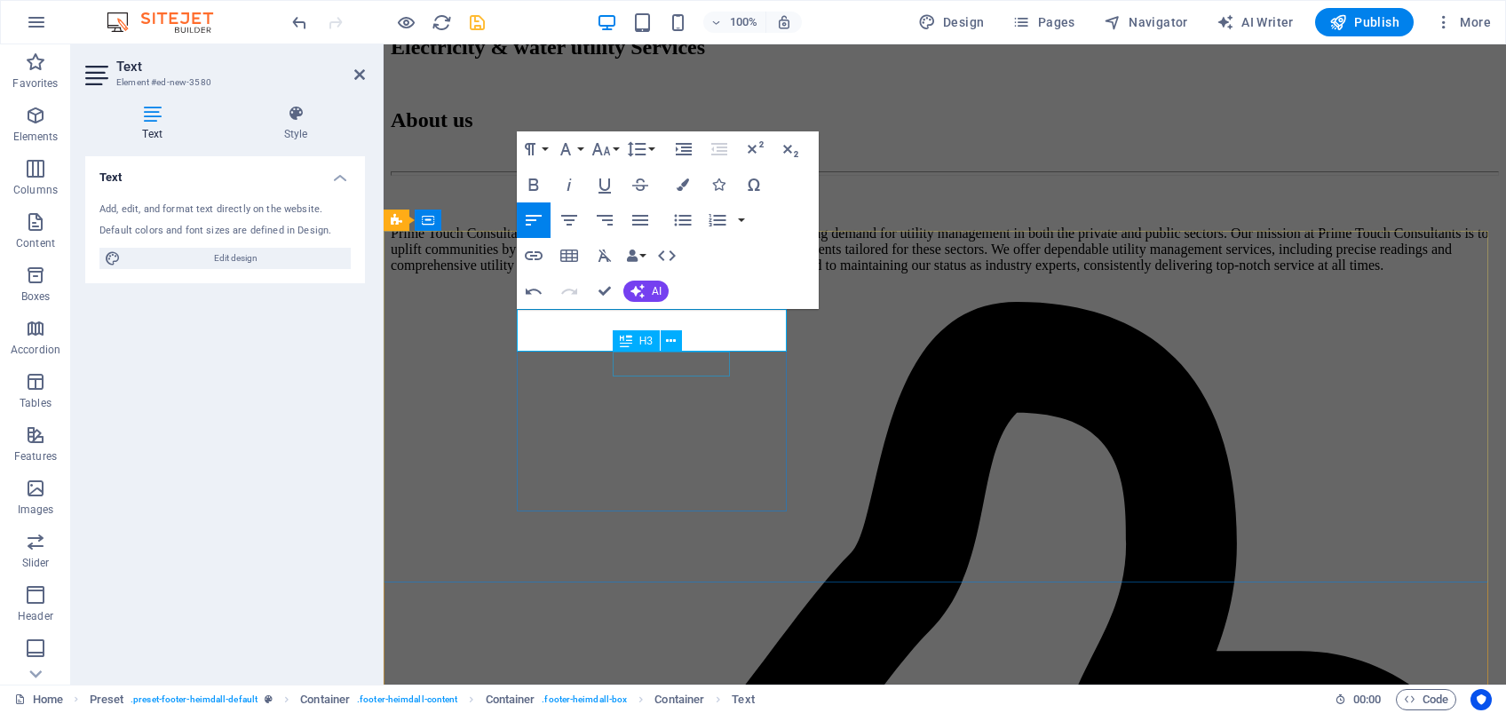
scroll to position [512, 7]
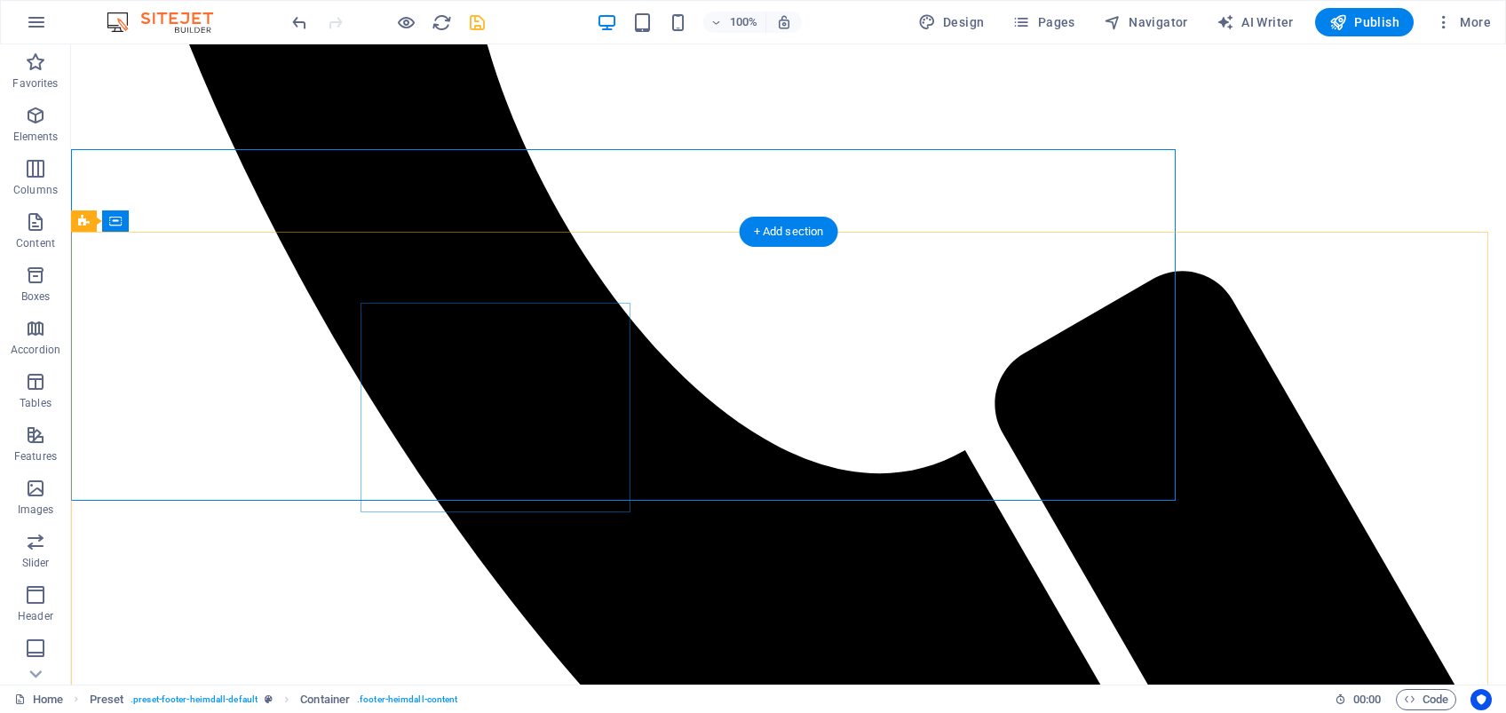
scroll to position [6311, 0]
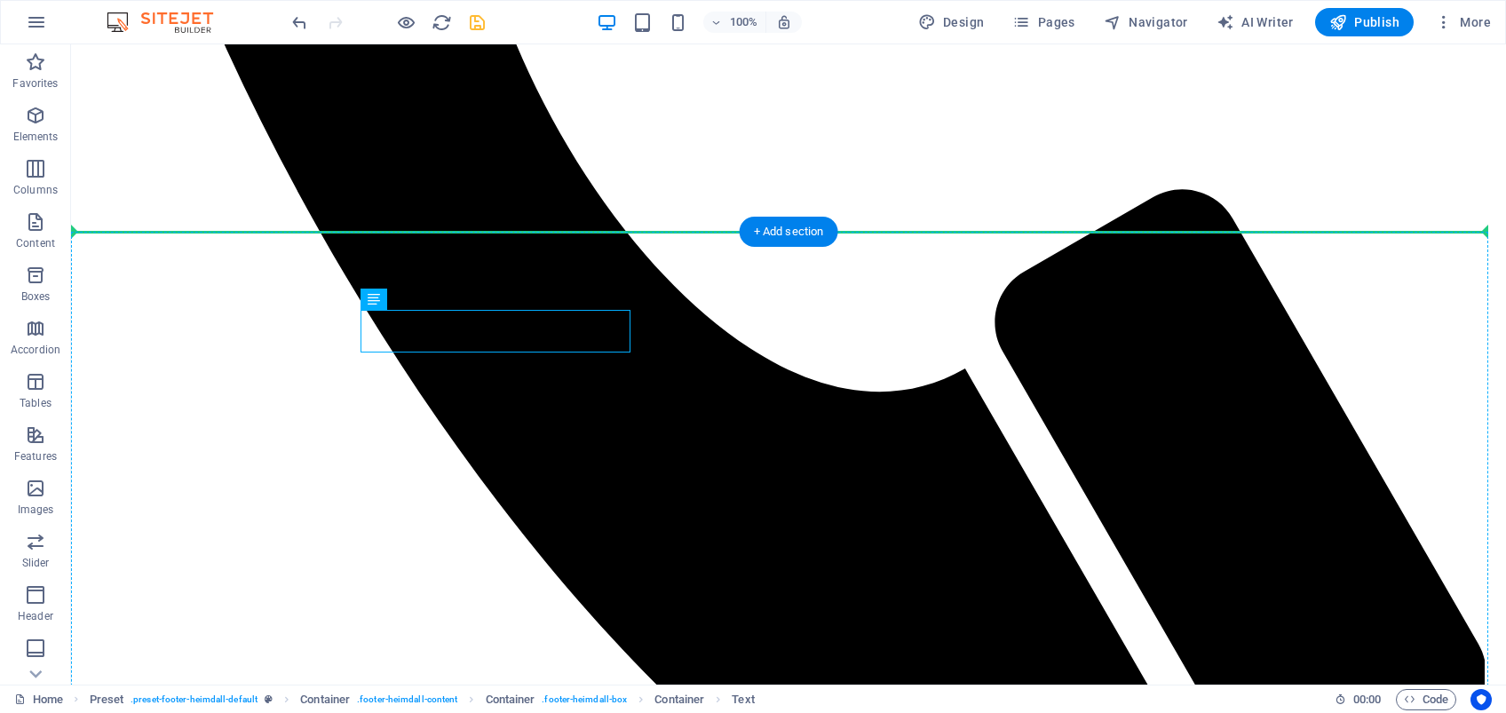
drag, startPoint x: 500, startPoint y: 321, endPoint x: 262, endPoint y: 393, distance: 248.9
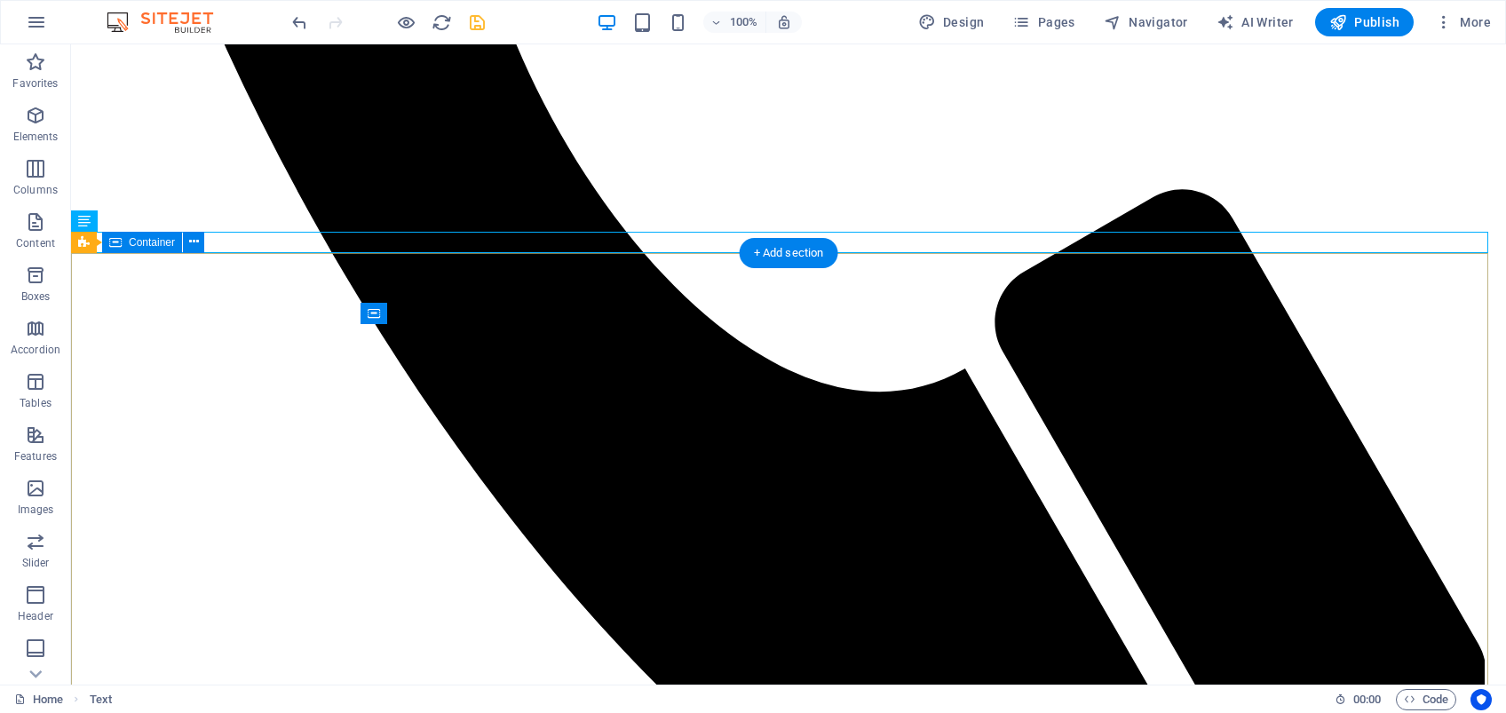
drag, startPoint x: 531, startPoint y: 242, endPoint x: 512, endPoint y: 665, distance: 424.1
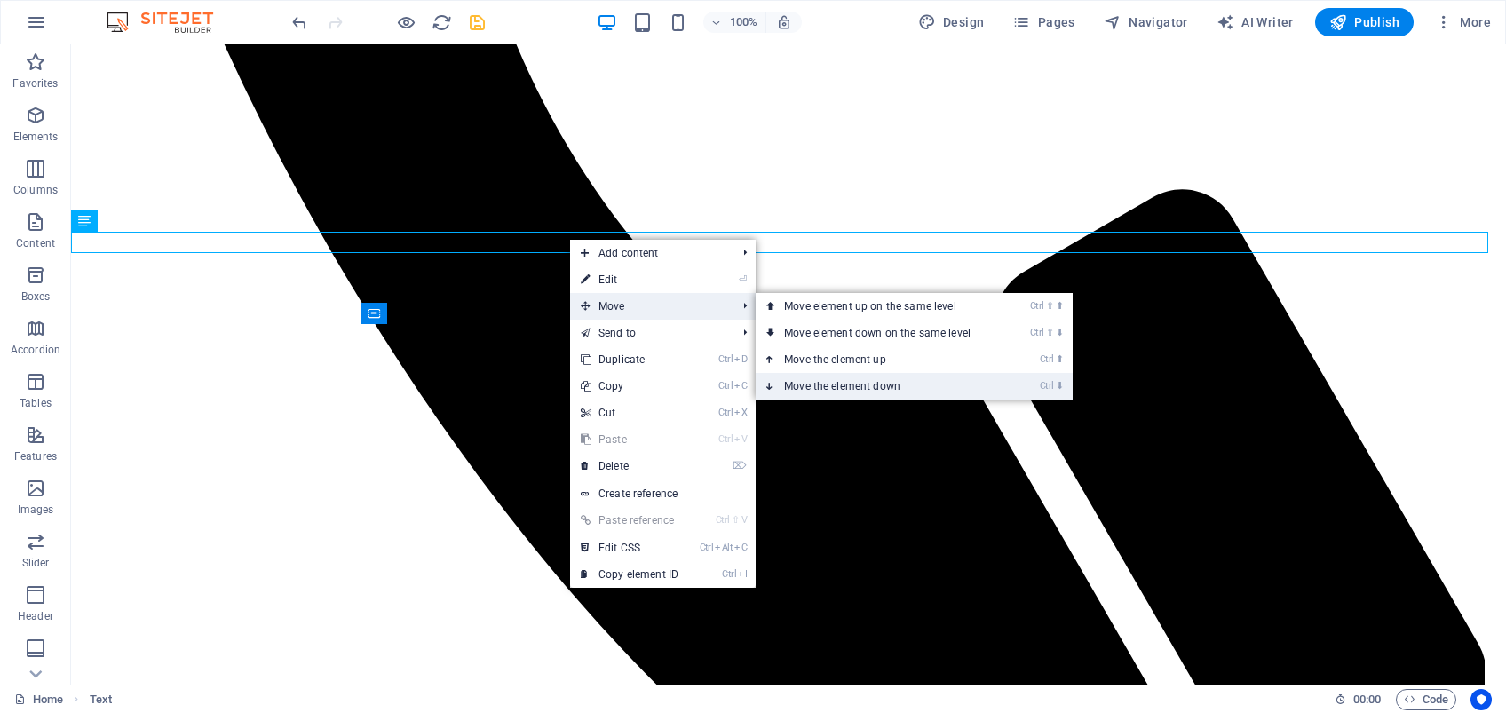
click at [865, 385] on link "Ctrl ⬇ Move the element down" at bounding box center [881, 386] width 250 height 27
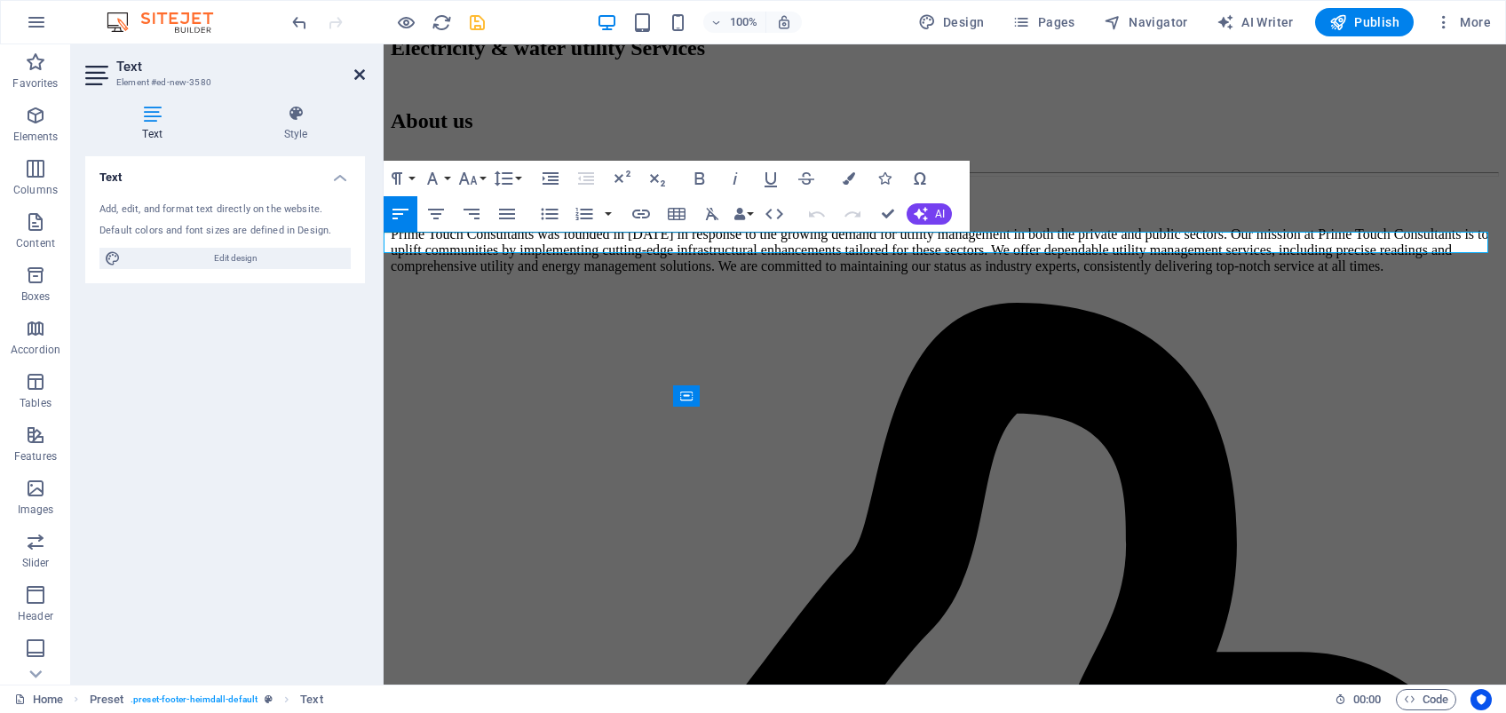
click at [362, 77] on icon at bounding box center [359, 74] width 11 height 14
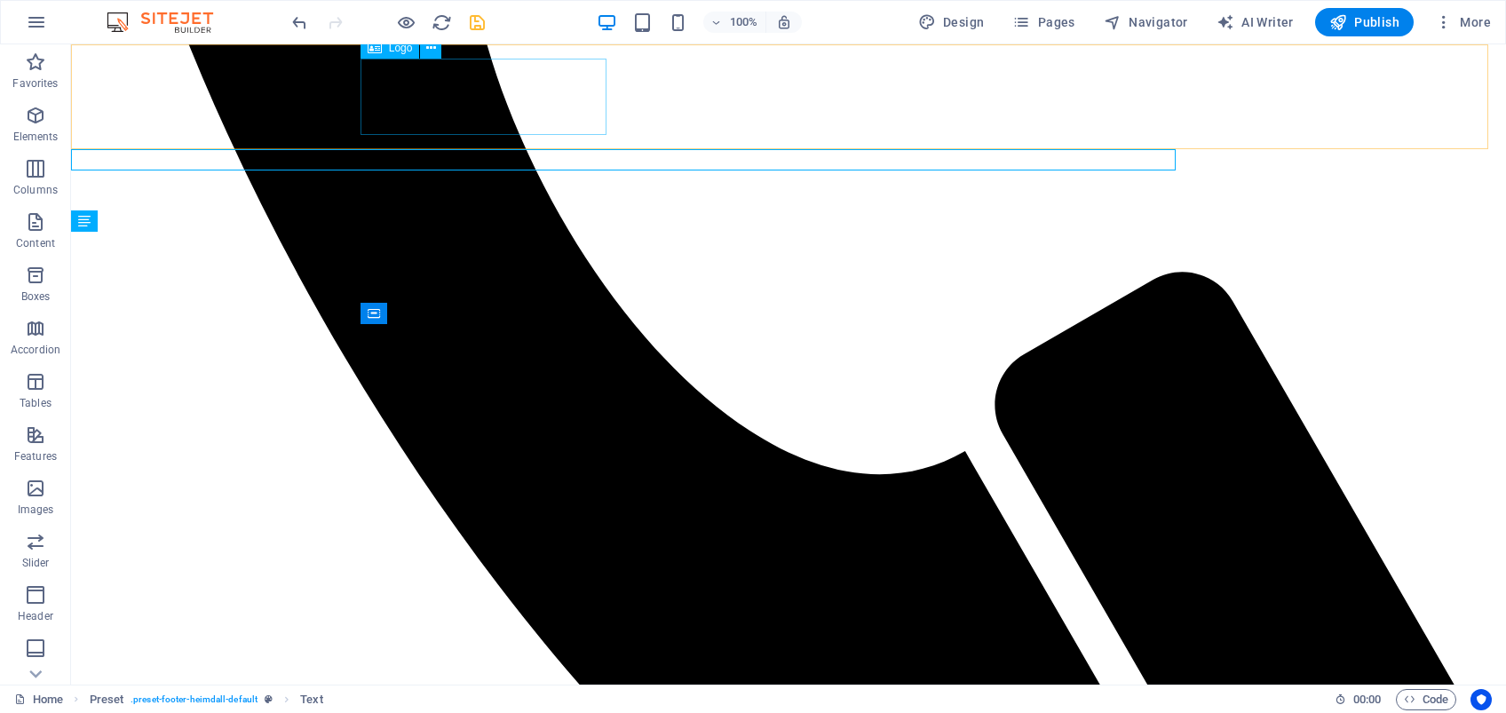
scroll to position [6311, 0]
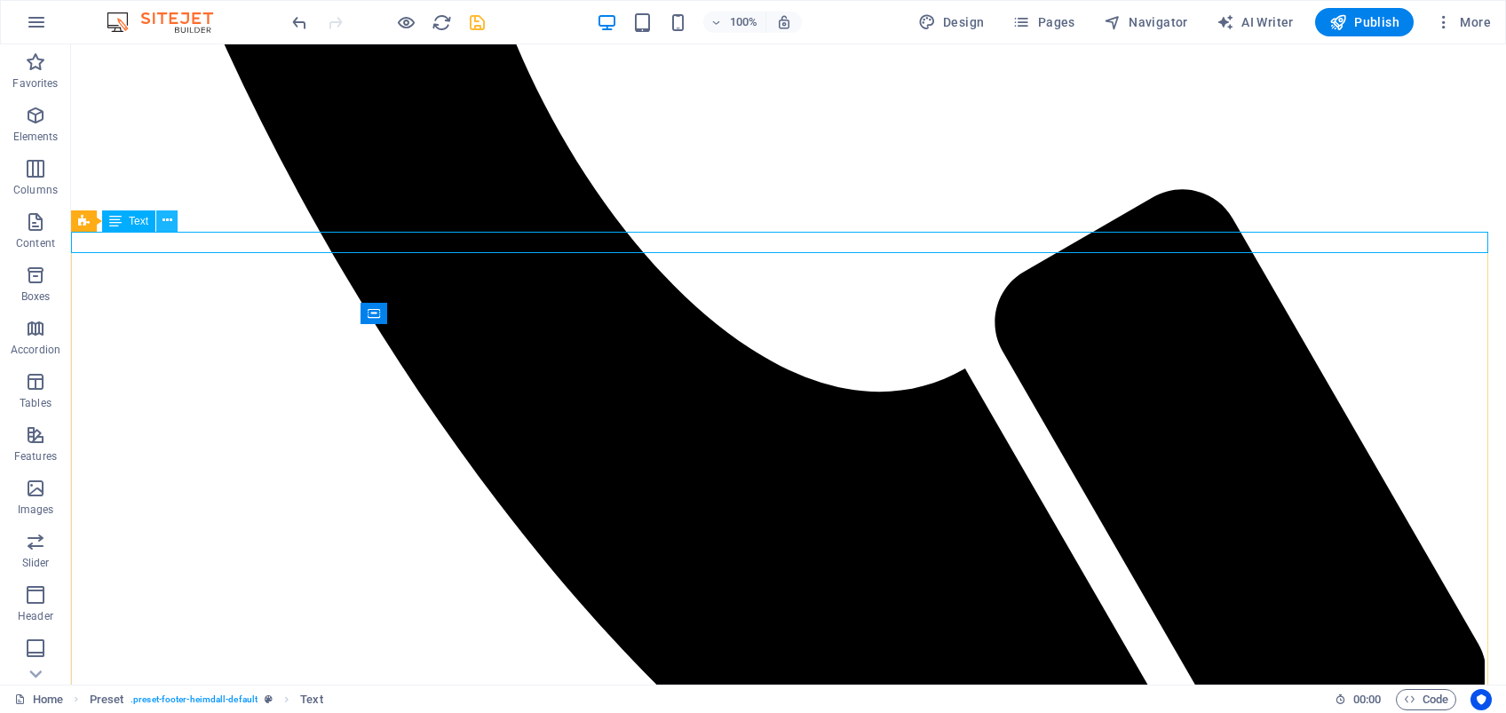
click at [163, 221] on icon at bounding box center [168, 220] width 10 height 19
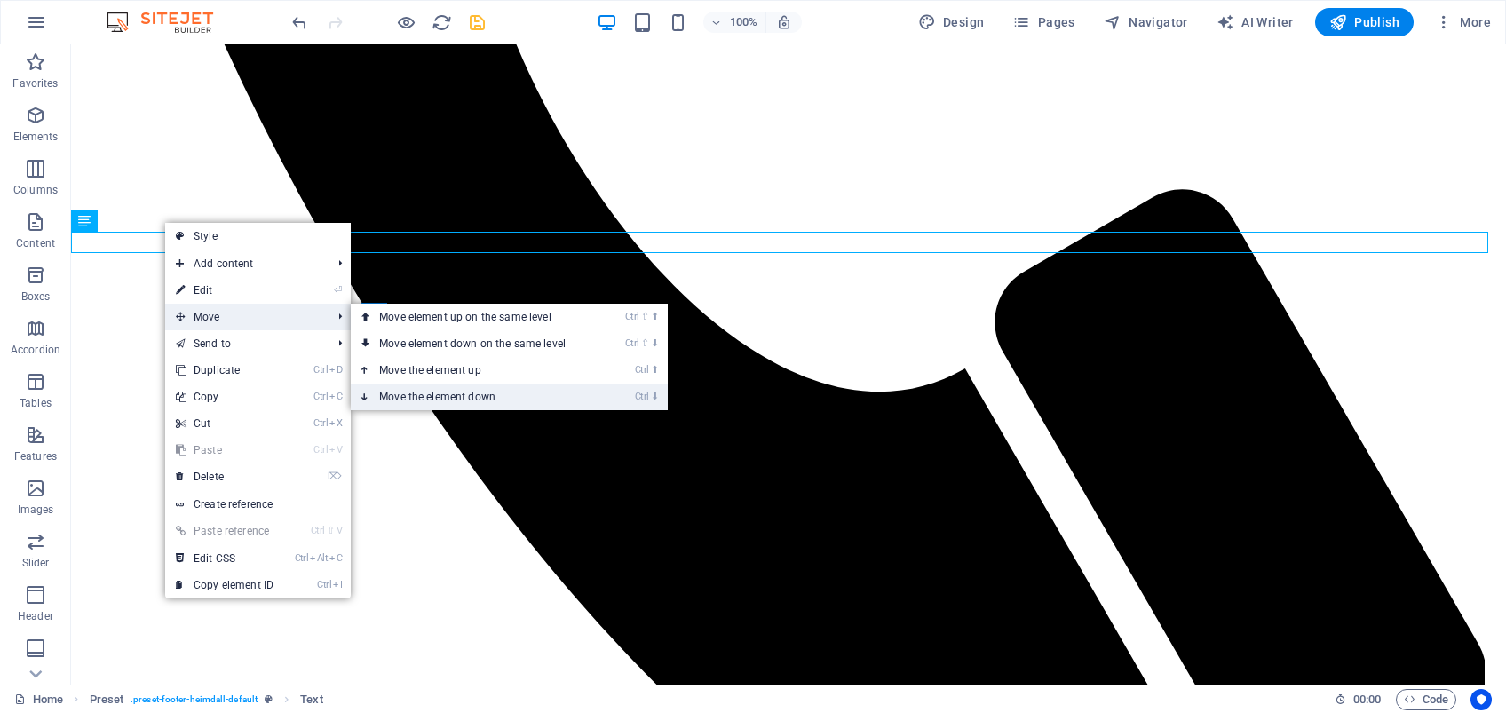
click at [474, 392] on link "Ctrl ⬇ Move the element down" at bounding box center [476, 397] width 250 height 27
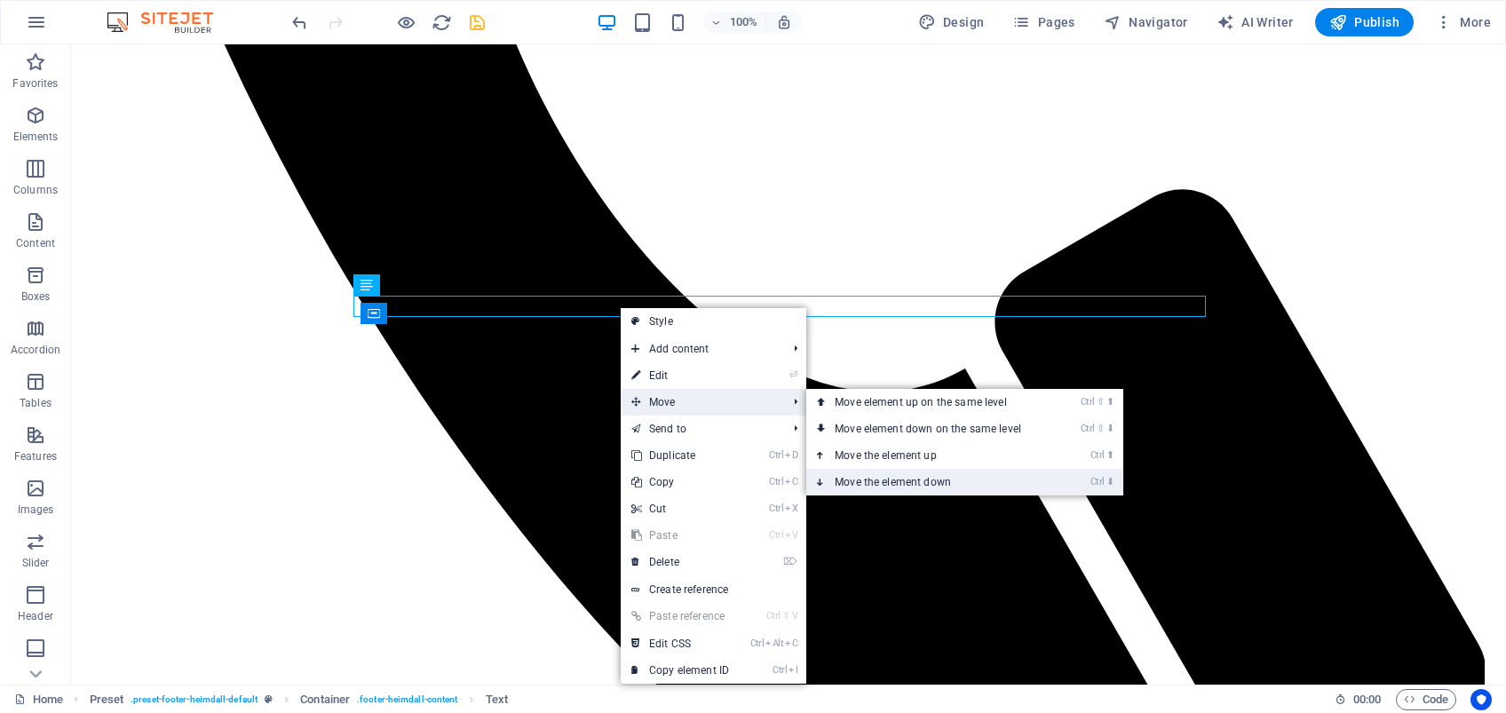
click at [904, 480] on link "Ctrl ⬇ Move the element down" at bounding box center [931, 482] width 250 height 27
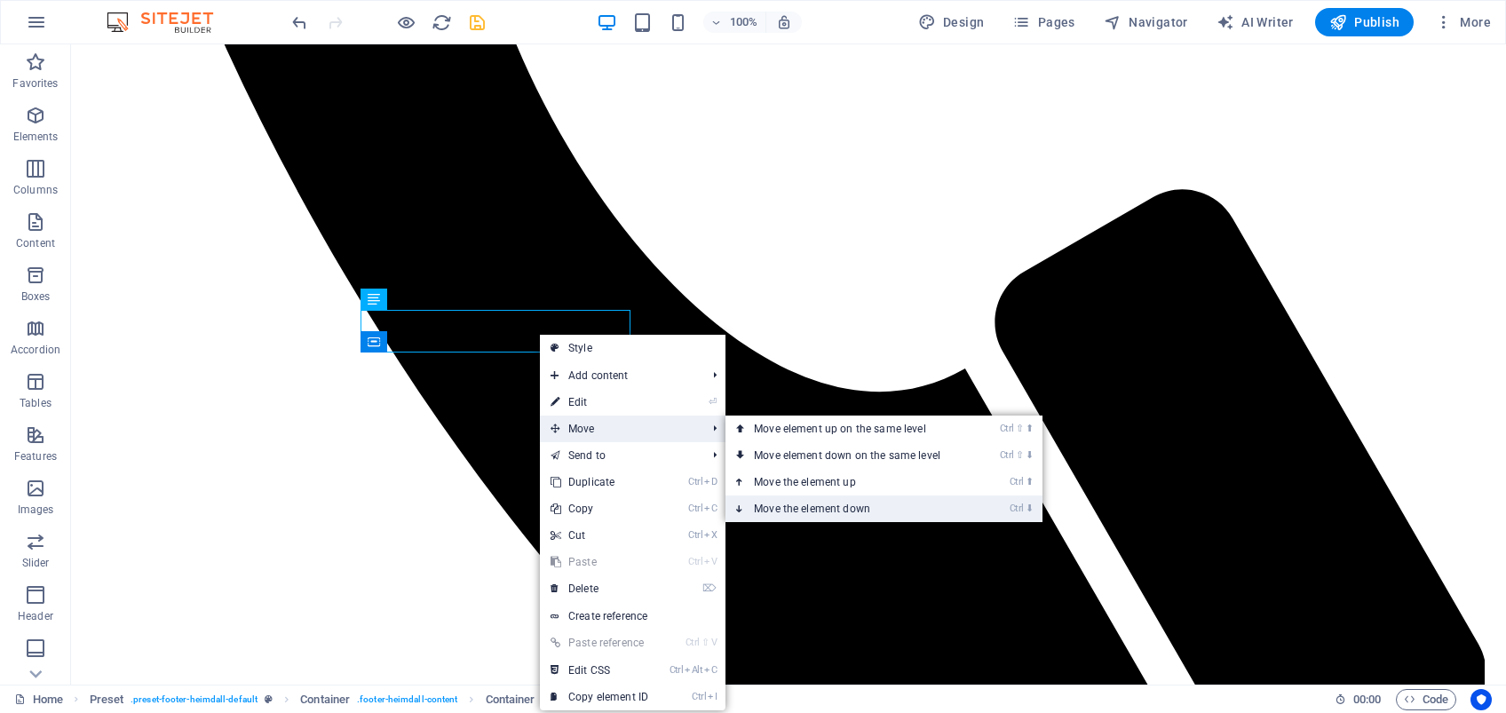
click at [817, 504] on link "Ctrl ⬇ Move the element down" at bounding box center [851, 509] width 250 height 27
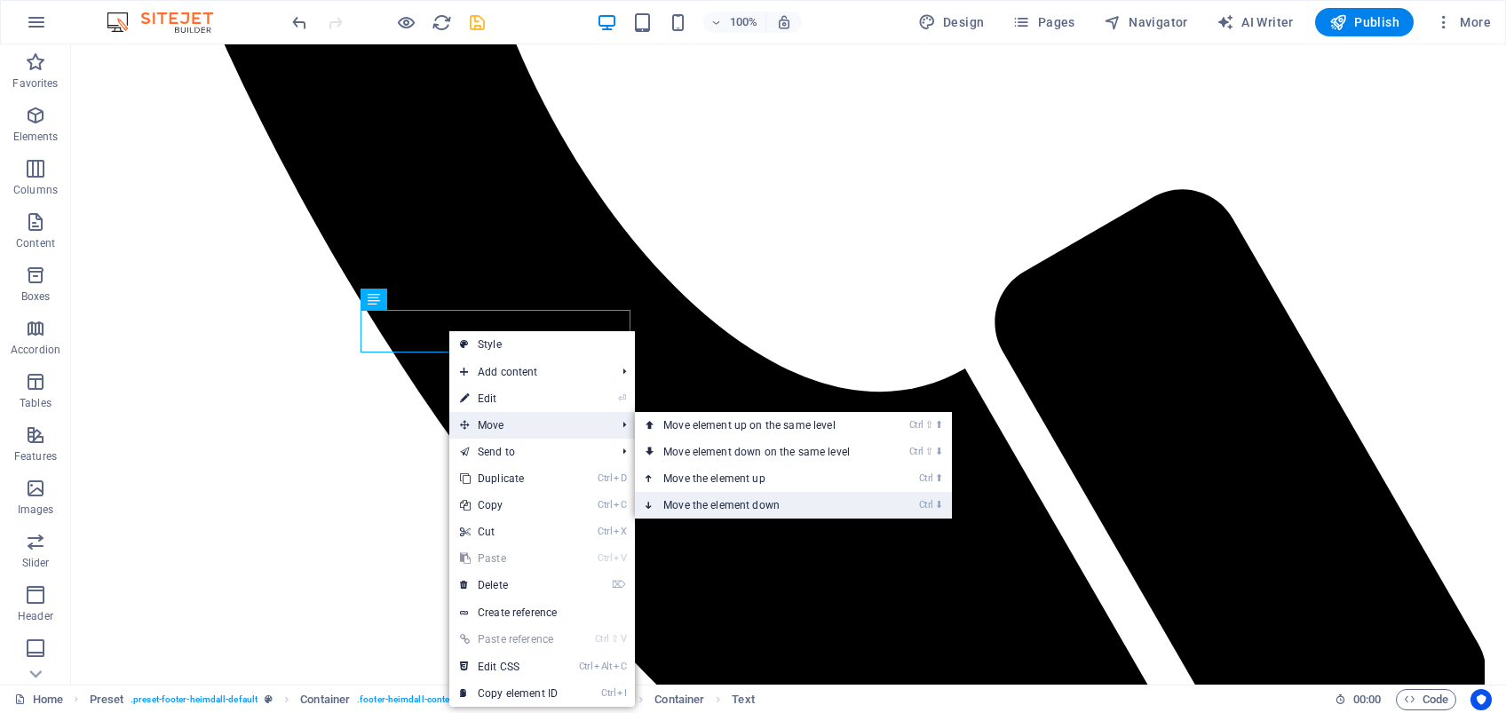
click at [758, 501] on link "Ctrl ⬇ Move the element down" at bounding box center [760, 505] width 250 height 27
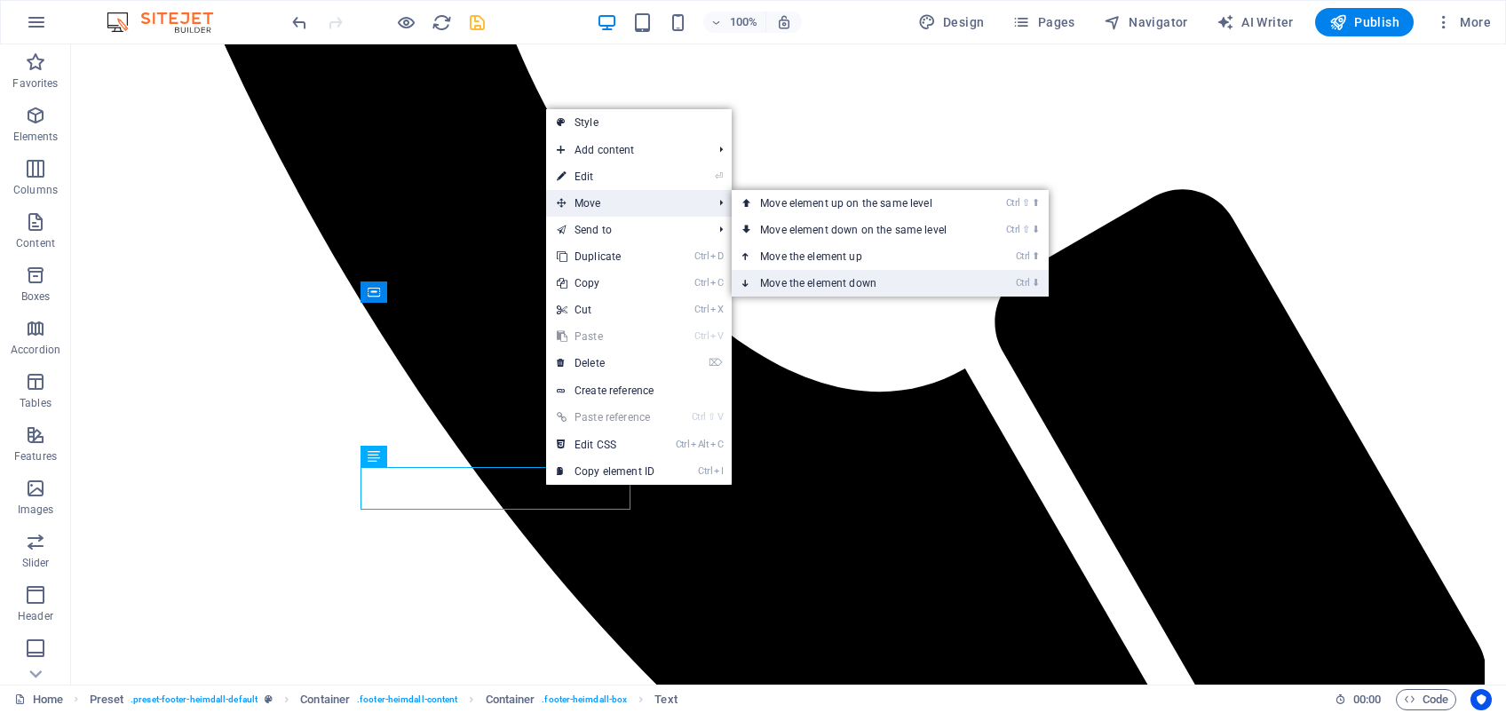
click at [835, 278] on link "Ctrl ⬇ Move the element down" at bounding box center [857, 283] width 250 height 27
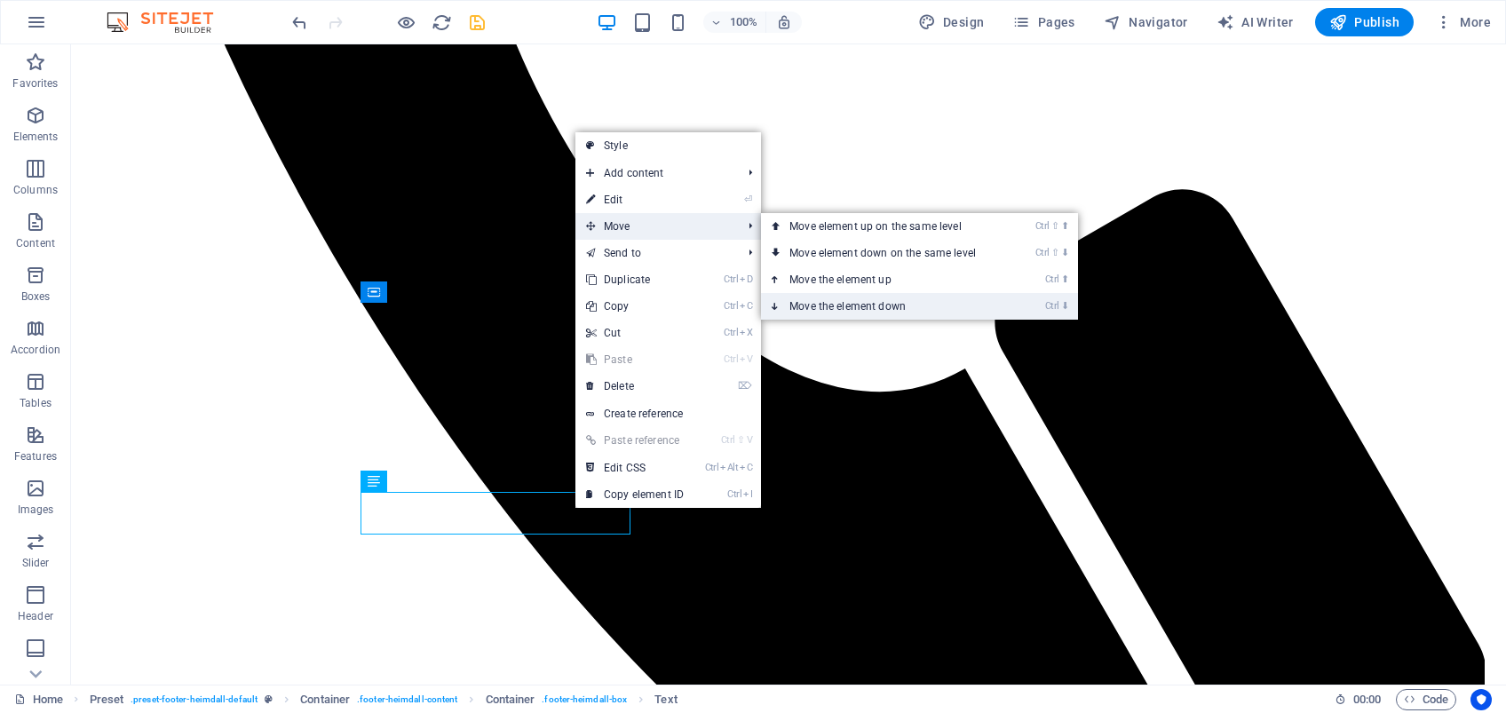
click at [867, 303] on link "Ctrl ⬇ Move the element down" at bounding box center [886, 306] width 250 height 27
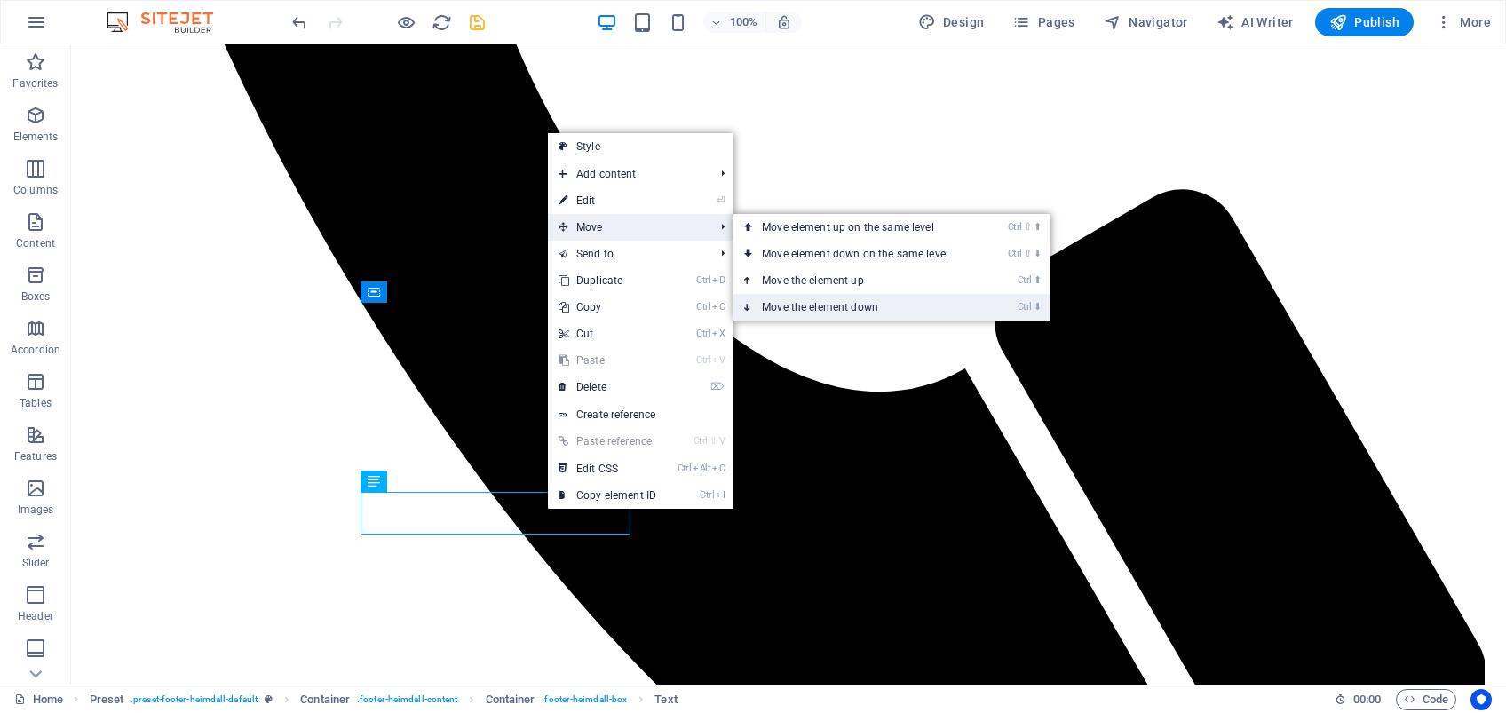
click at [821, 306] on link "Ctrl ⬇ Move the element down" at bounding box center [859, 307] width 250 height 27
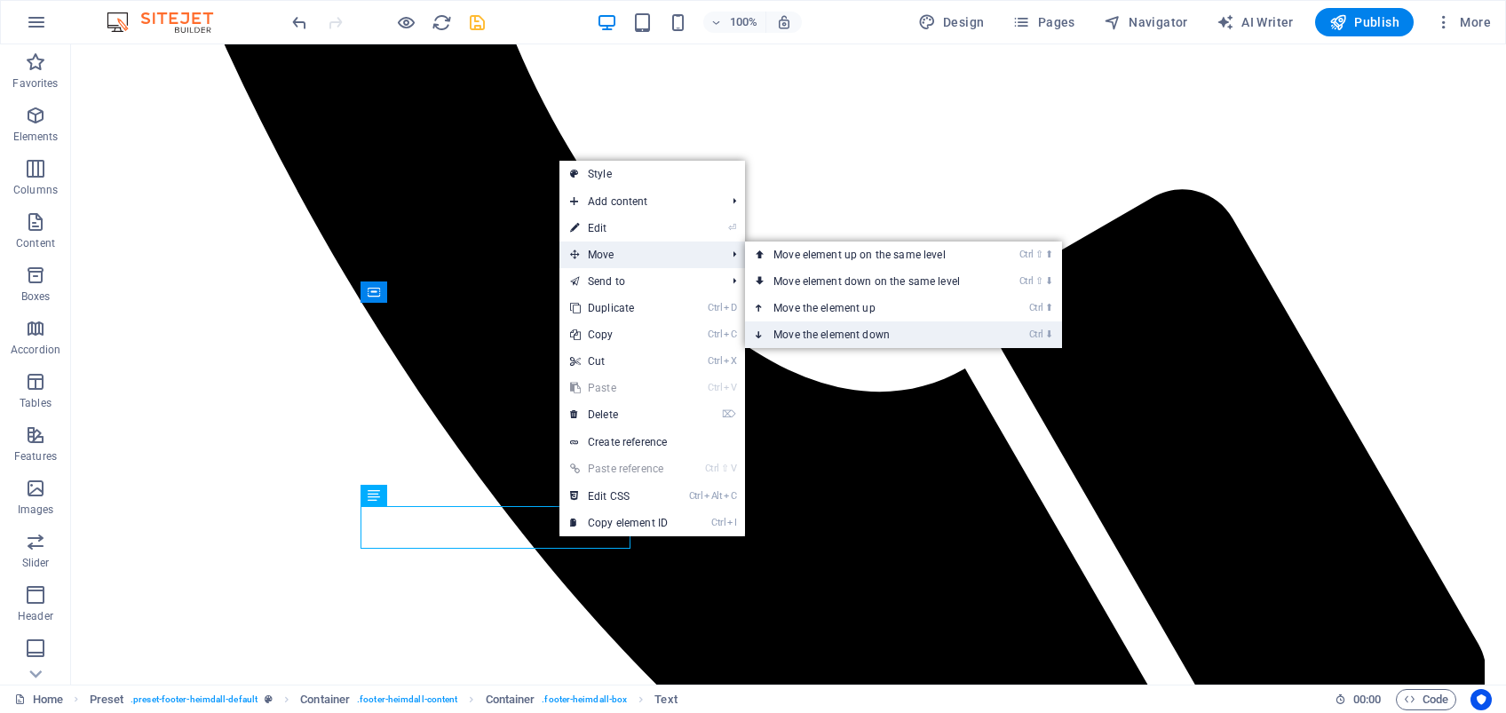
click at [847, 331] on link "Ctrl ⬇ Move the element down" at bounding box center [870, 334] width 250 height 27
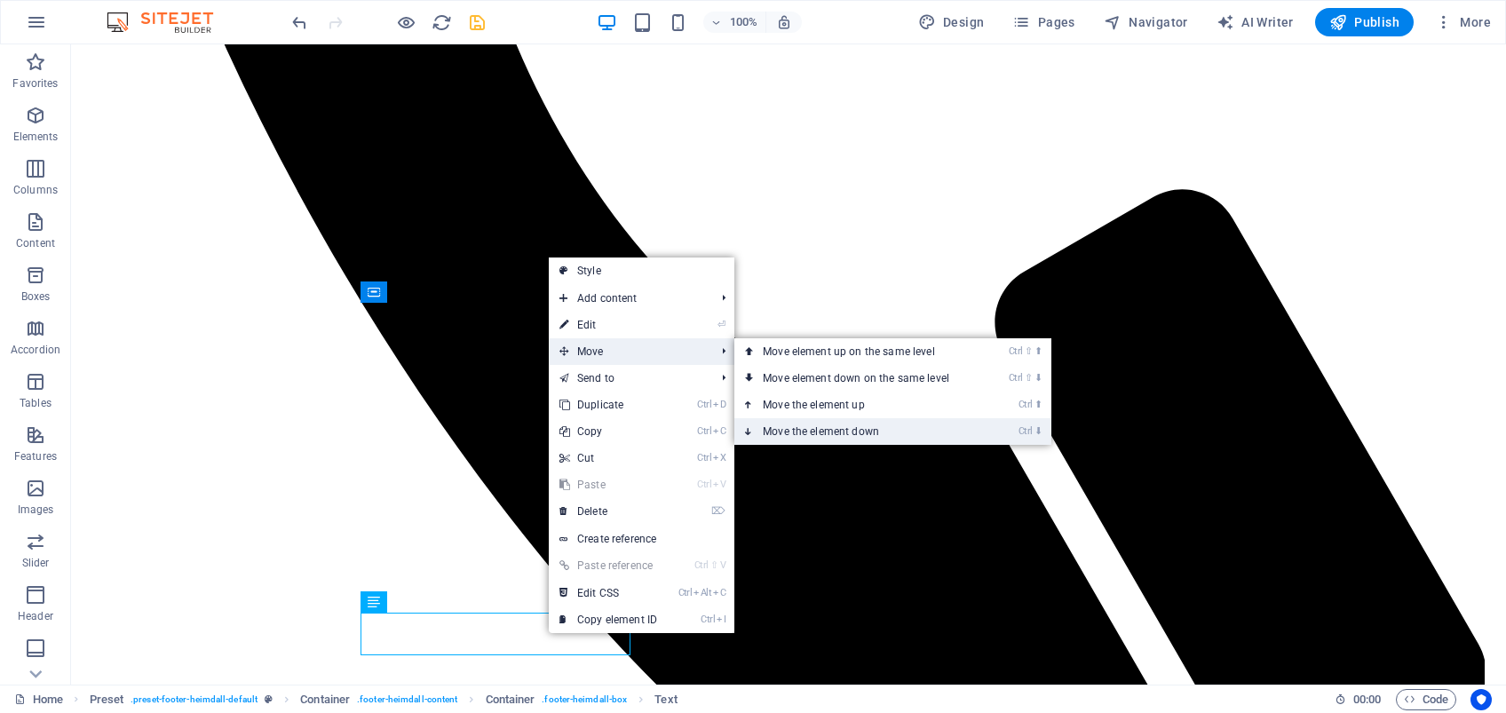
click at [843, 426] on link "Ctrl ⬇ Move the element down" at bounding box center [859, 431] width 250 height 27
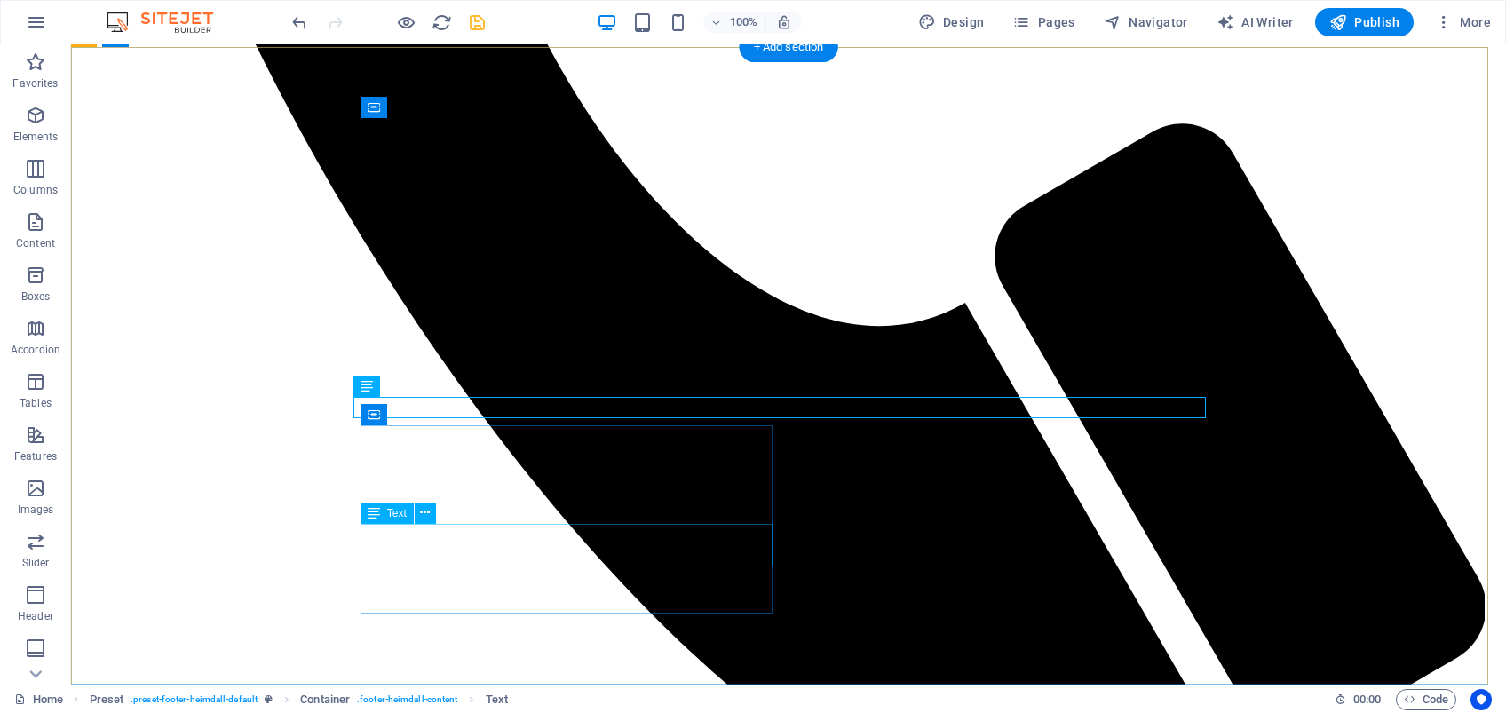
scroll to position [6495, 0]
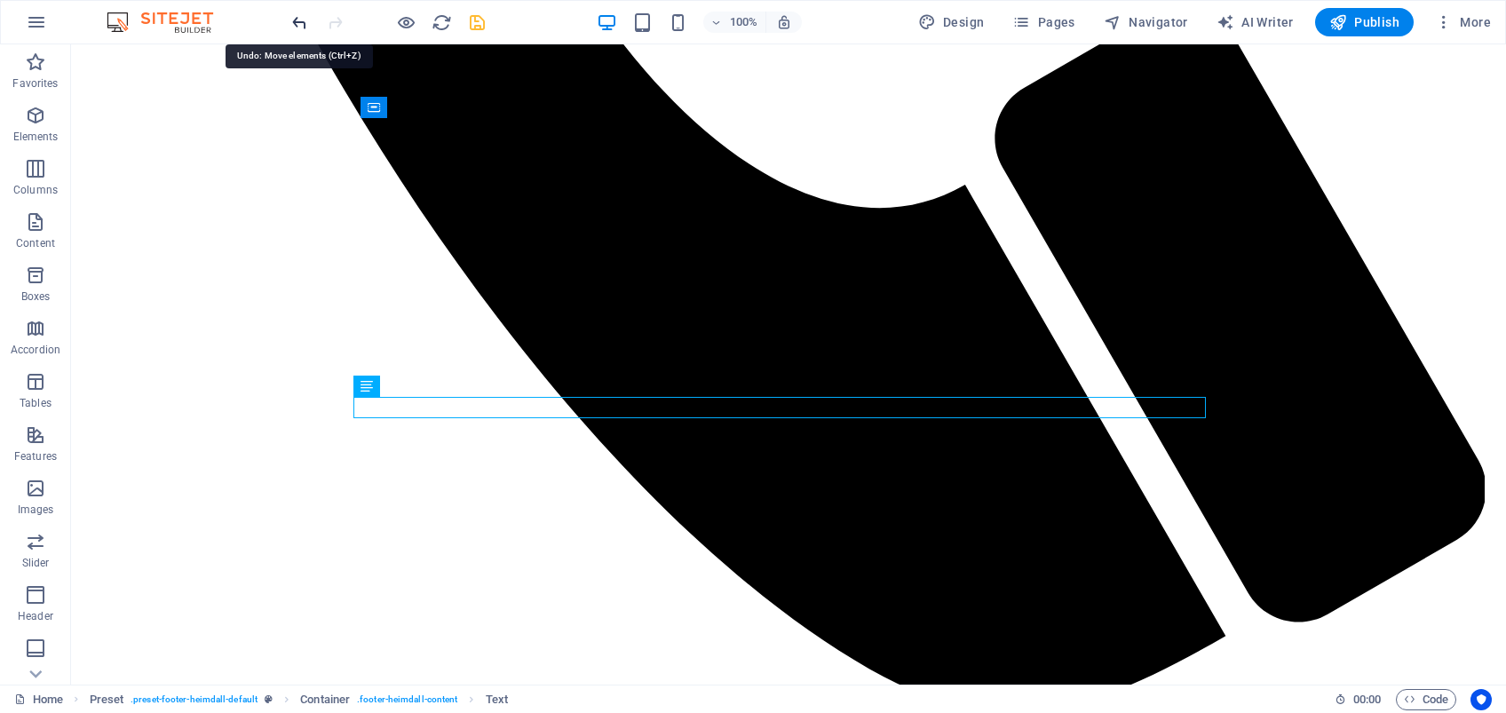
click at [299, 21] on icon "undo" at bounding box center [300, 22] width 20 height 20
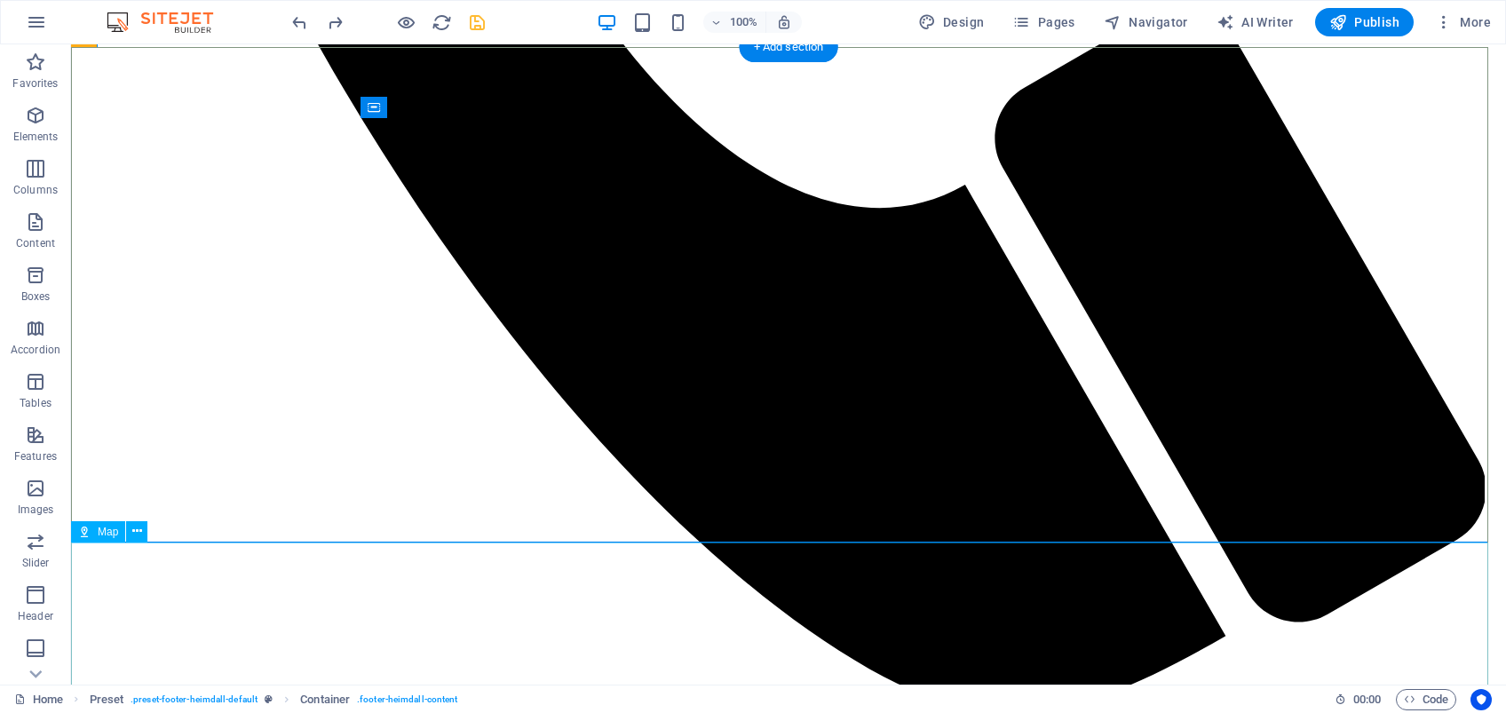
scroll to position [6377, 0]
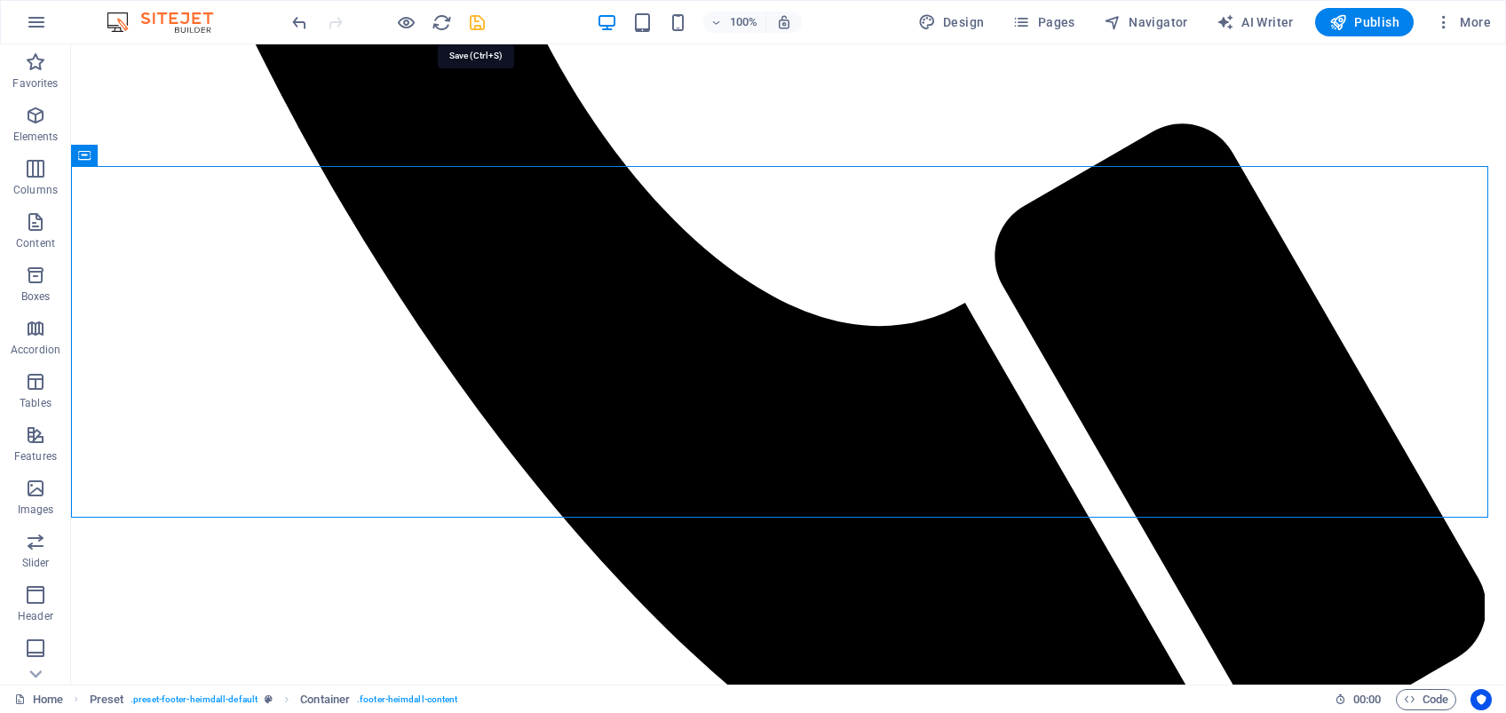
click at [482, 26] on icon "save" at bounding box center [477, 22] width 20 height 20
select select
checkbox input "false"
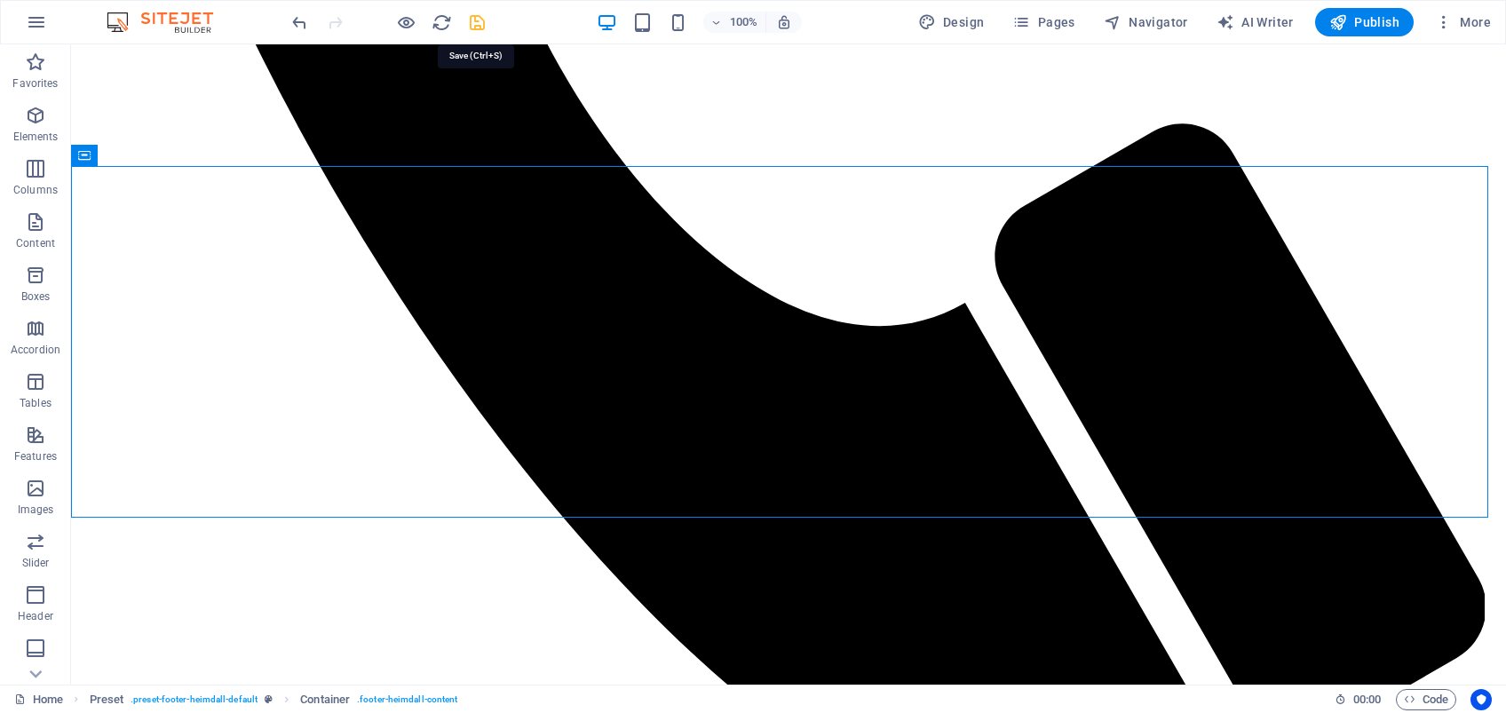
checkbox input "false"
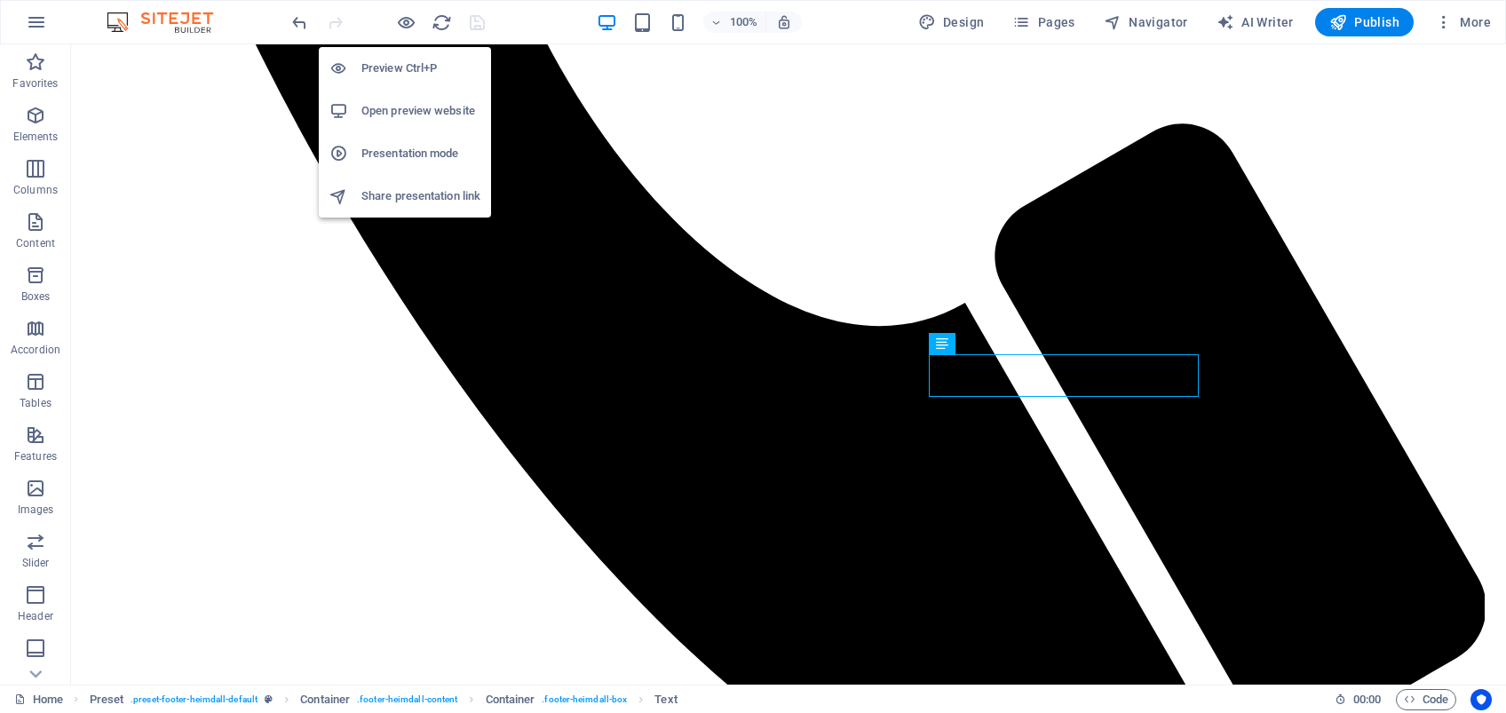
click at [390, 109] on h6 "Open preview website" at bounding box center [420, 110] width 119 height 21
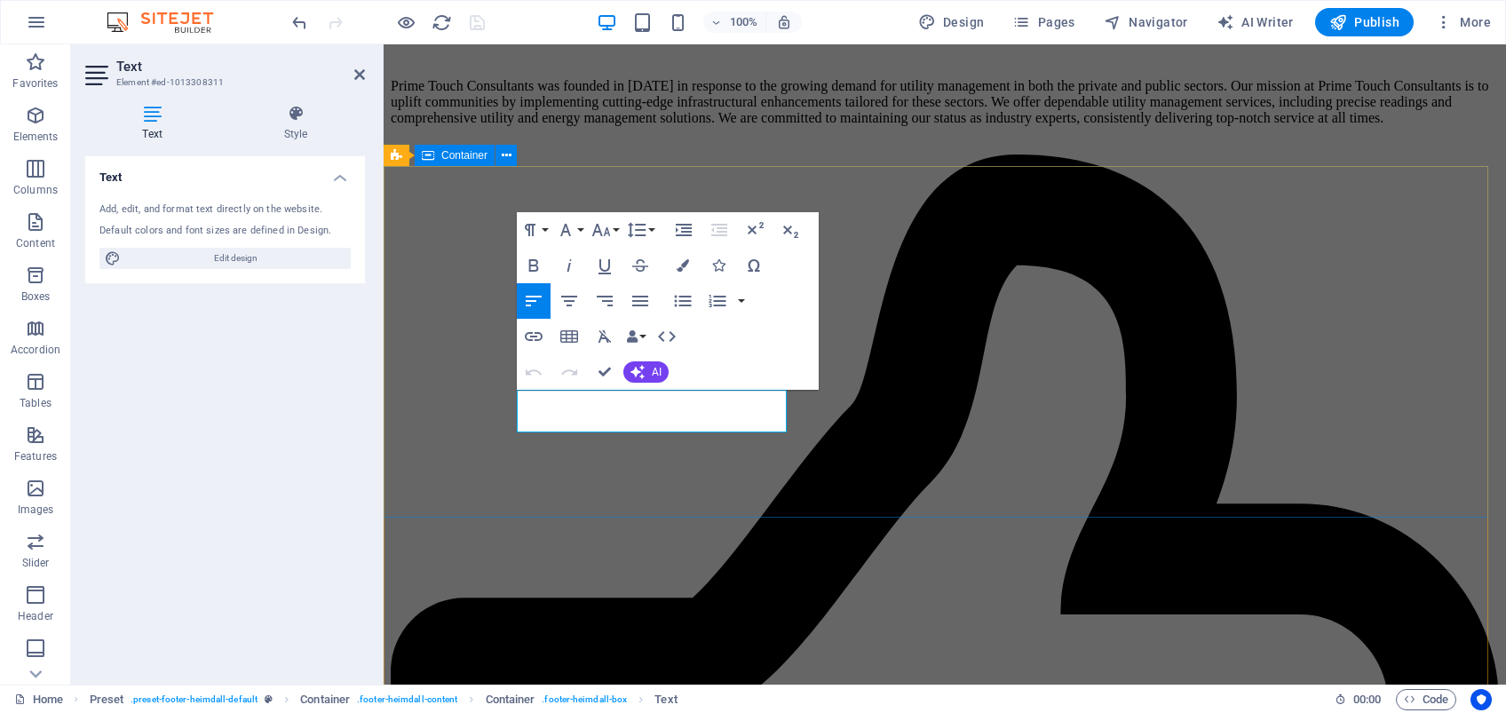
scroll to position [6294, 0]
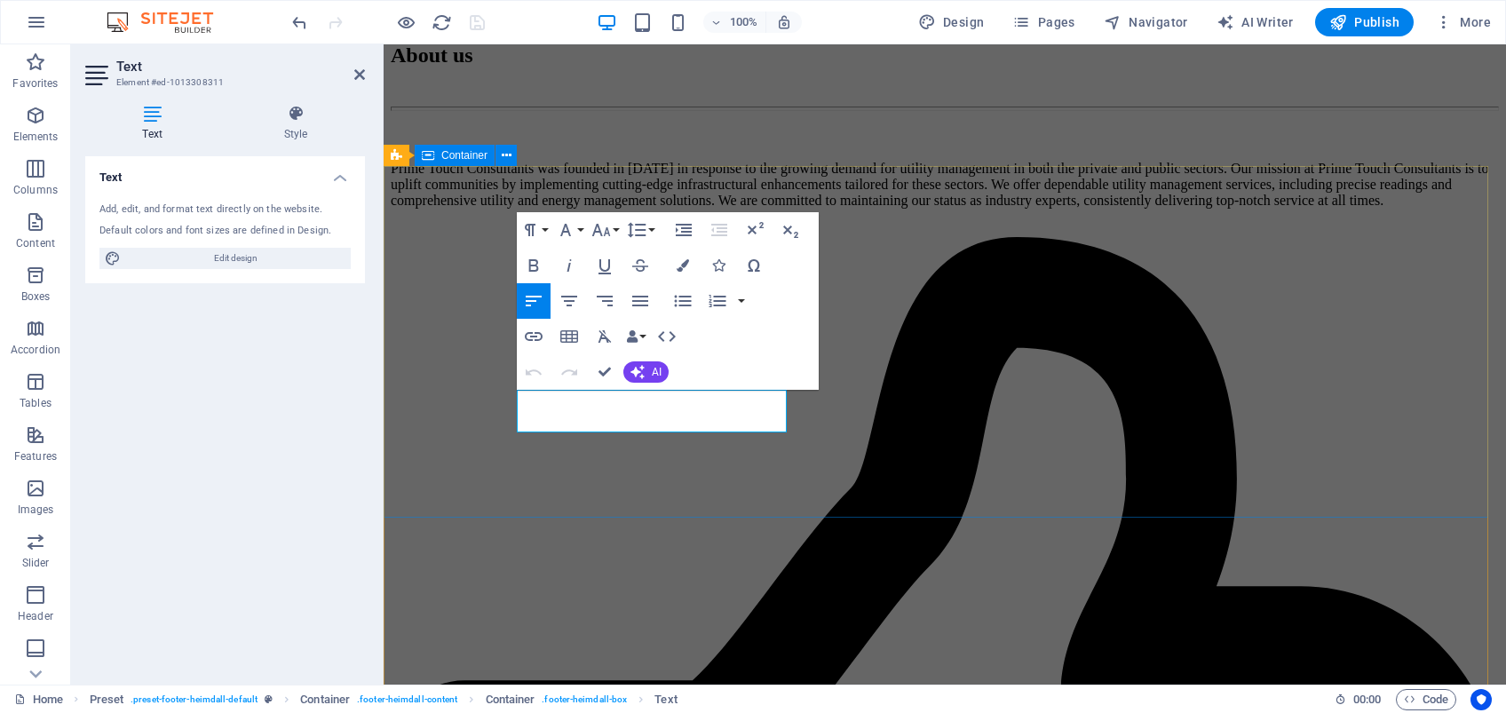
drag, startPoint x: 726, startPoint y: 420, endPoint x: 512, endPoint y: 389, distance: 216.3
click at [580, 235] on button "Font Family" at bounding box center [569, 230] width 34 height 36
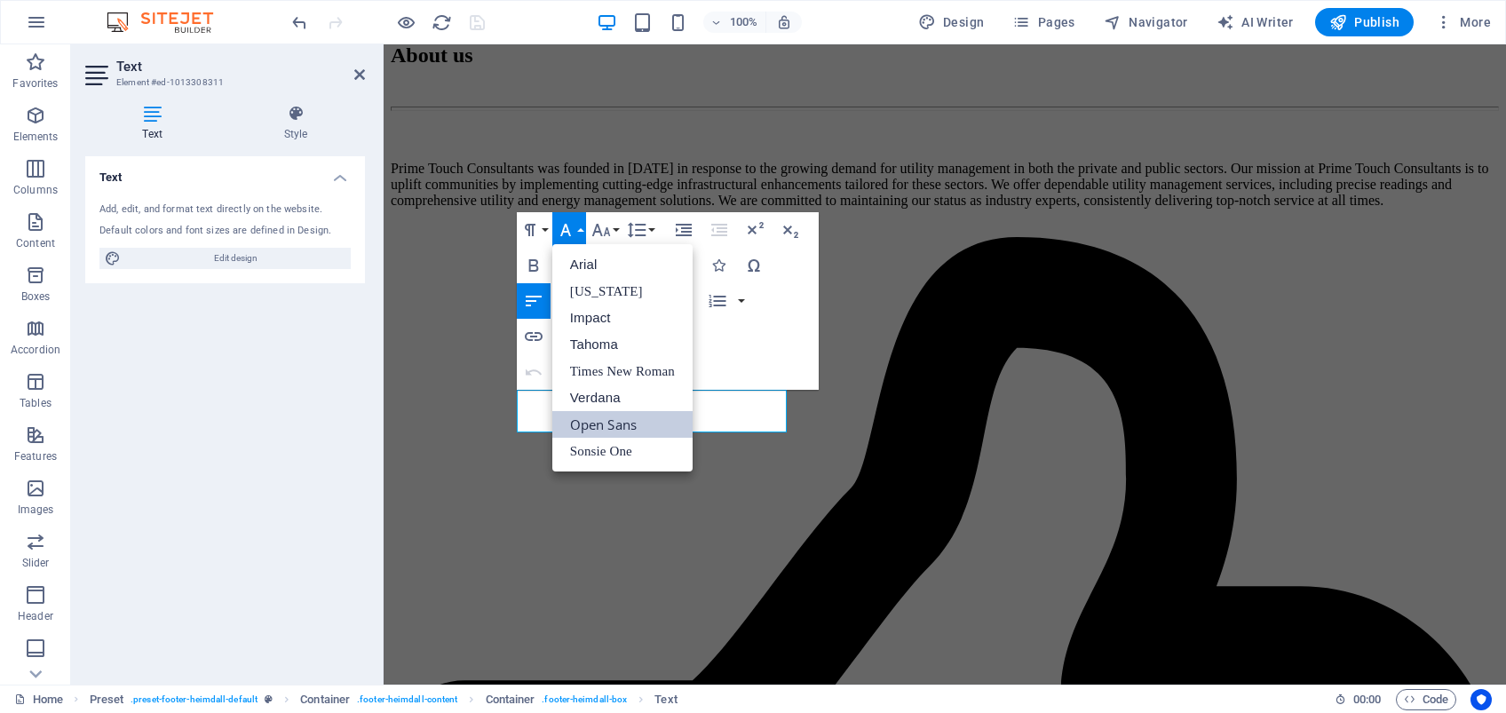
scroll to position [0, 0]
click at [613, 234] on button "Font Size" at bounding box center [605, 230] width 34 height 36
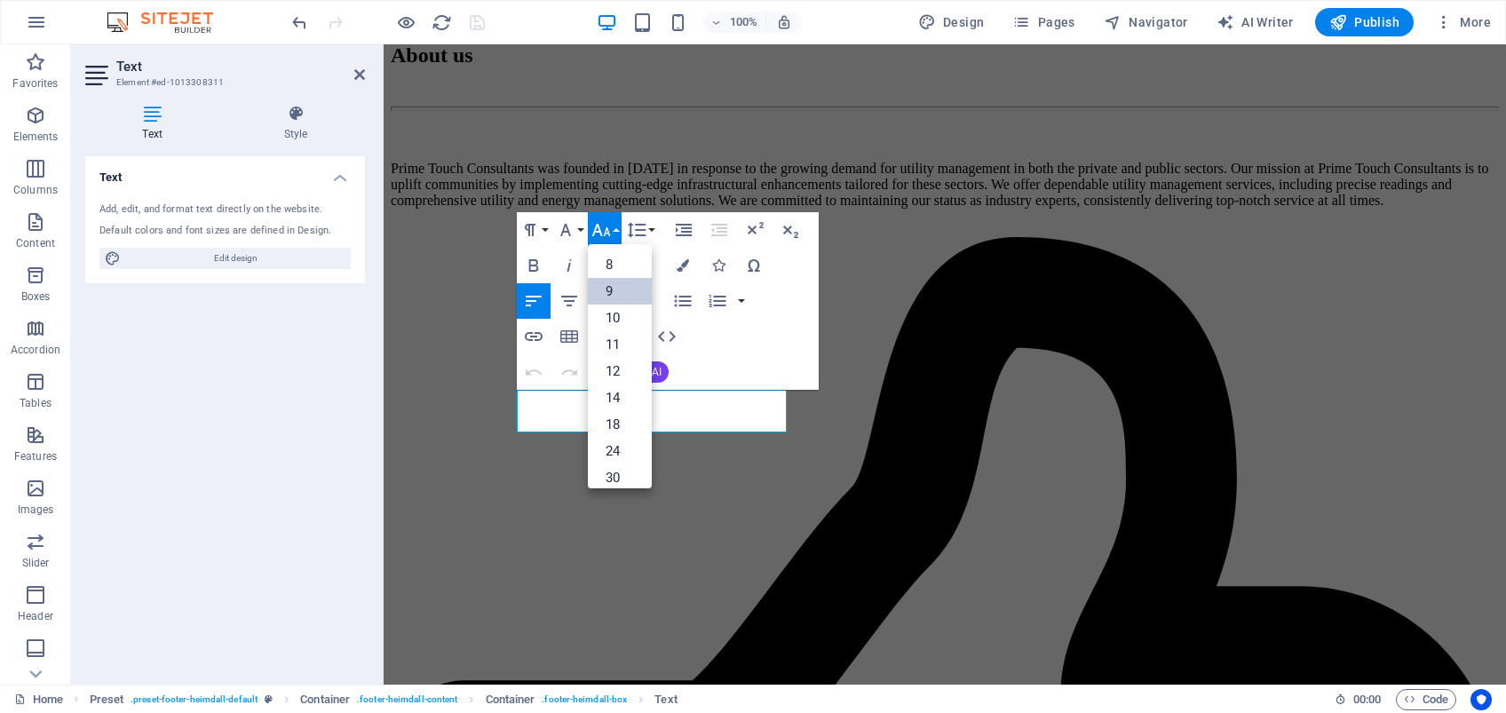
click at [615, 290] on link "9" at bounding box center [620, 291] width 64 height 27
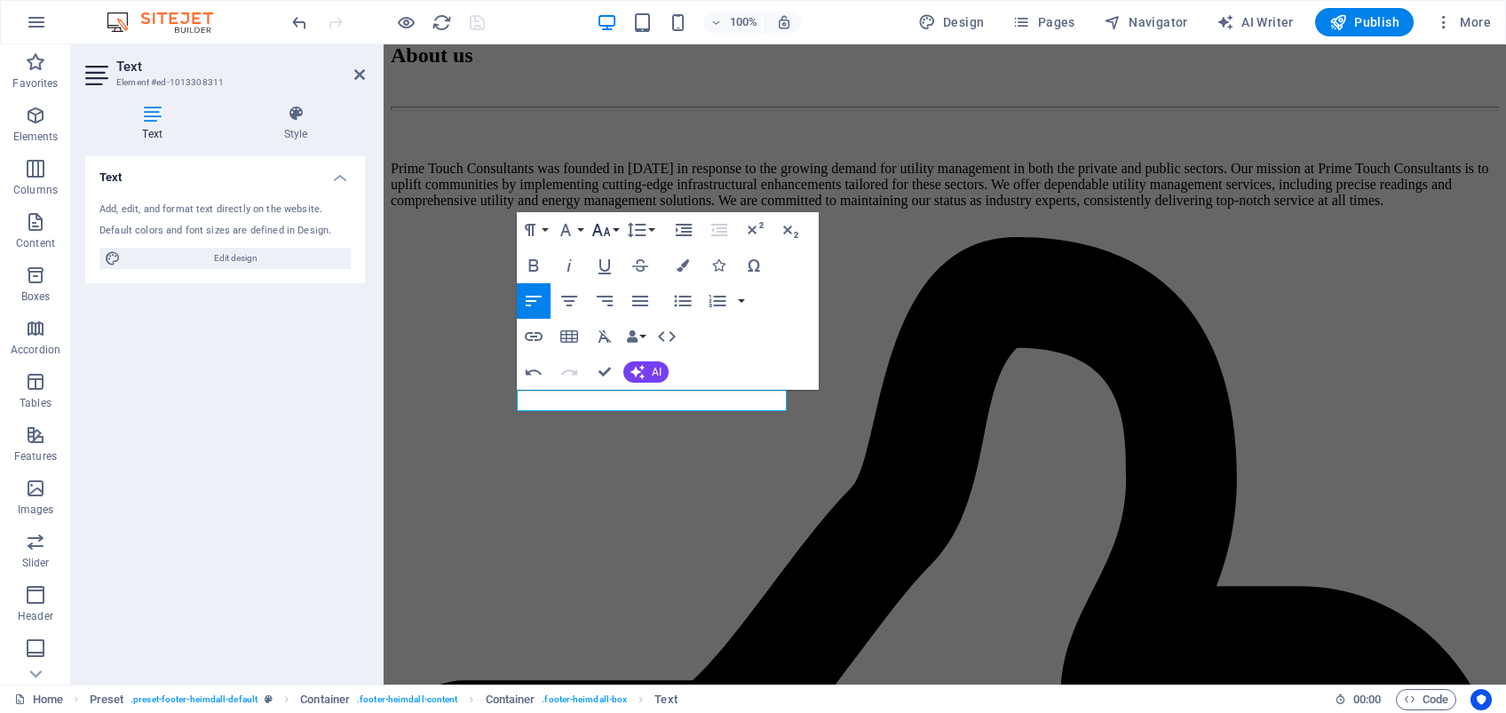
click at [612, 229] on button "Font Size" at bounding box center [605, 230] width 34 height 36
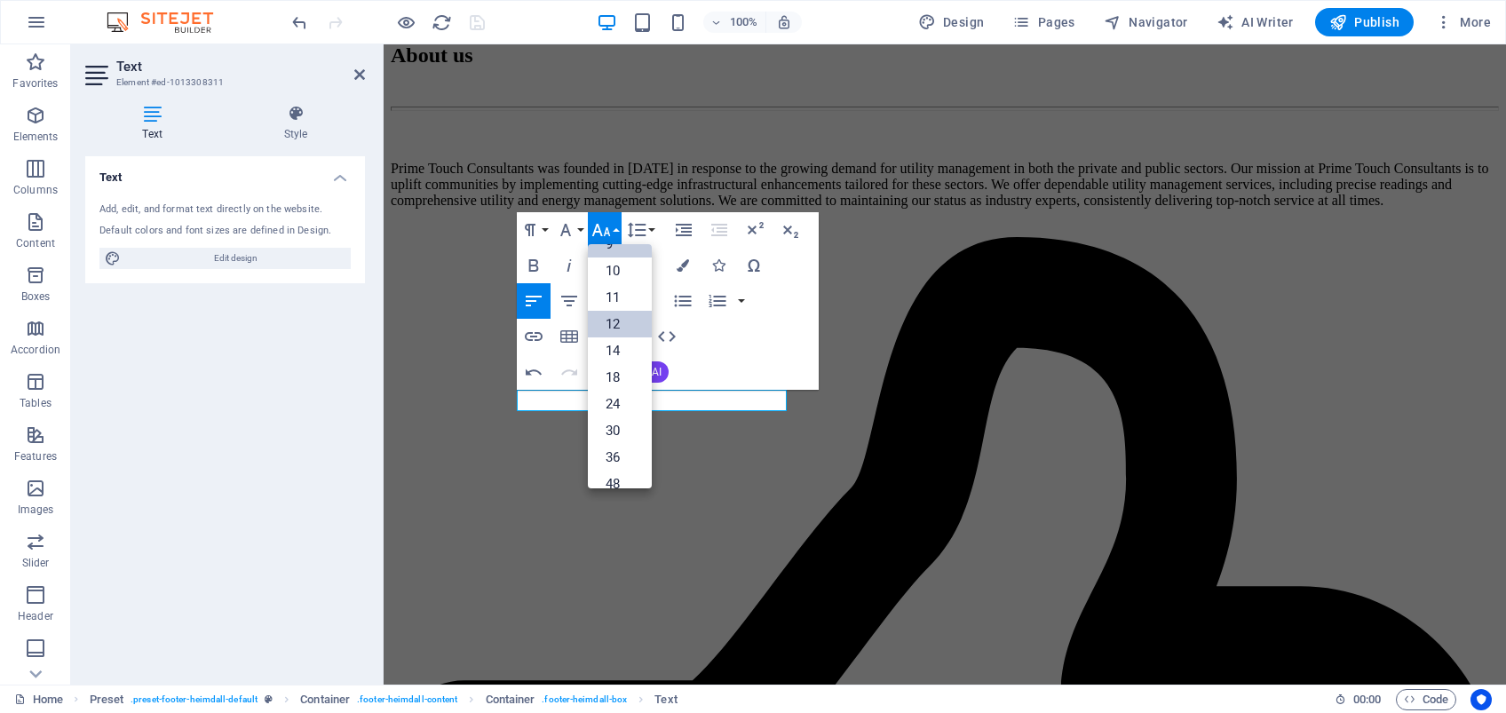
click at [616, 316] on link "12" at bounding box center [620, 324] width 64 height 27
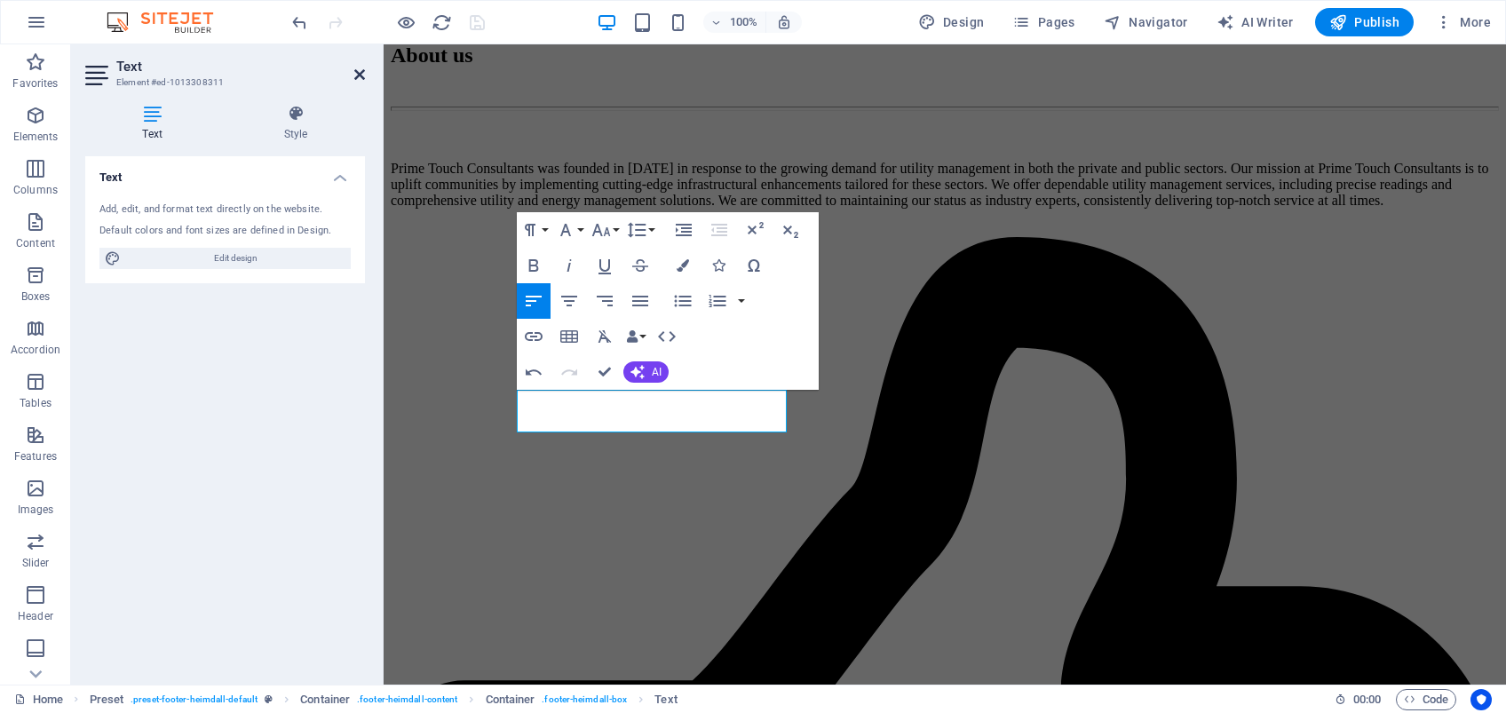
click at [359, 77] on icon at bounding box center [359, 74] width 11 height 14
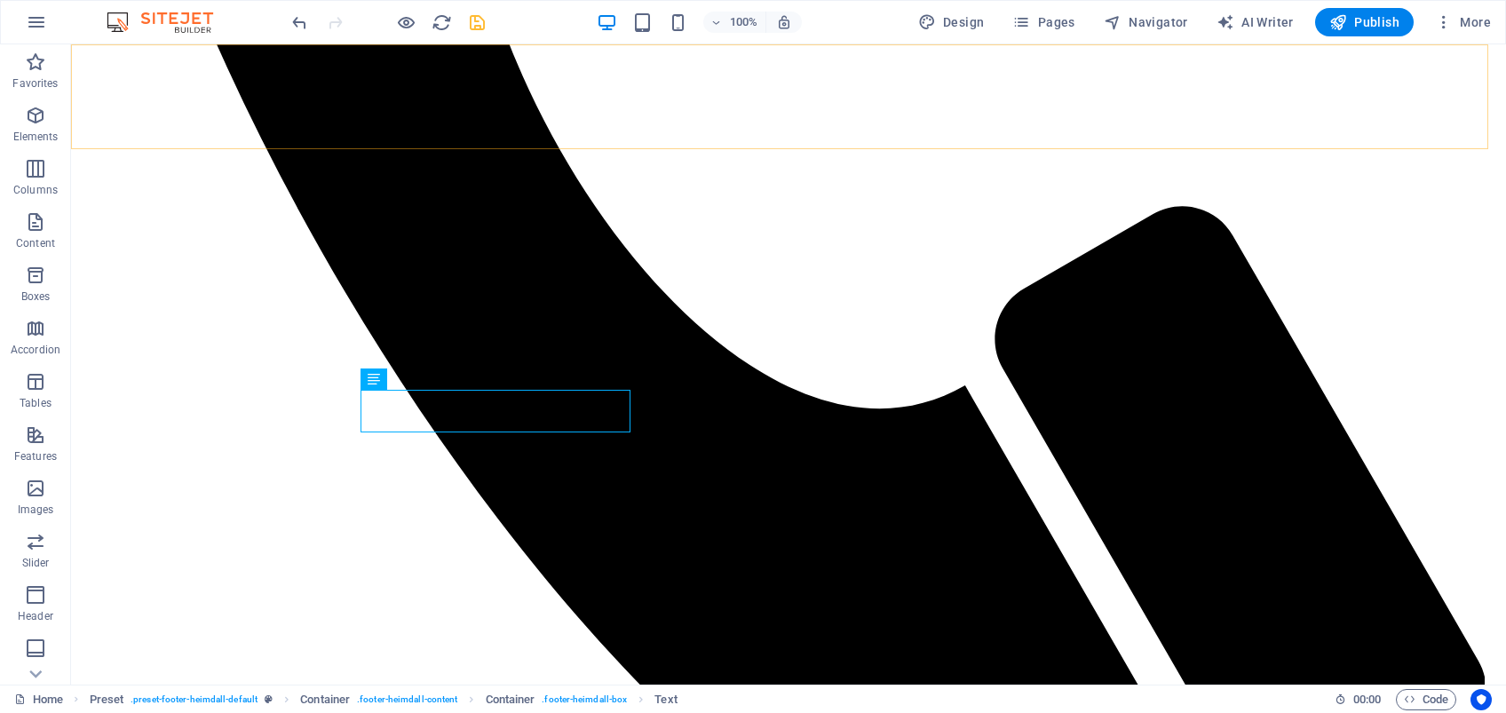
scroll to position [6377, 0]
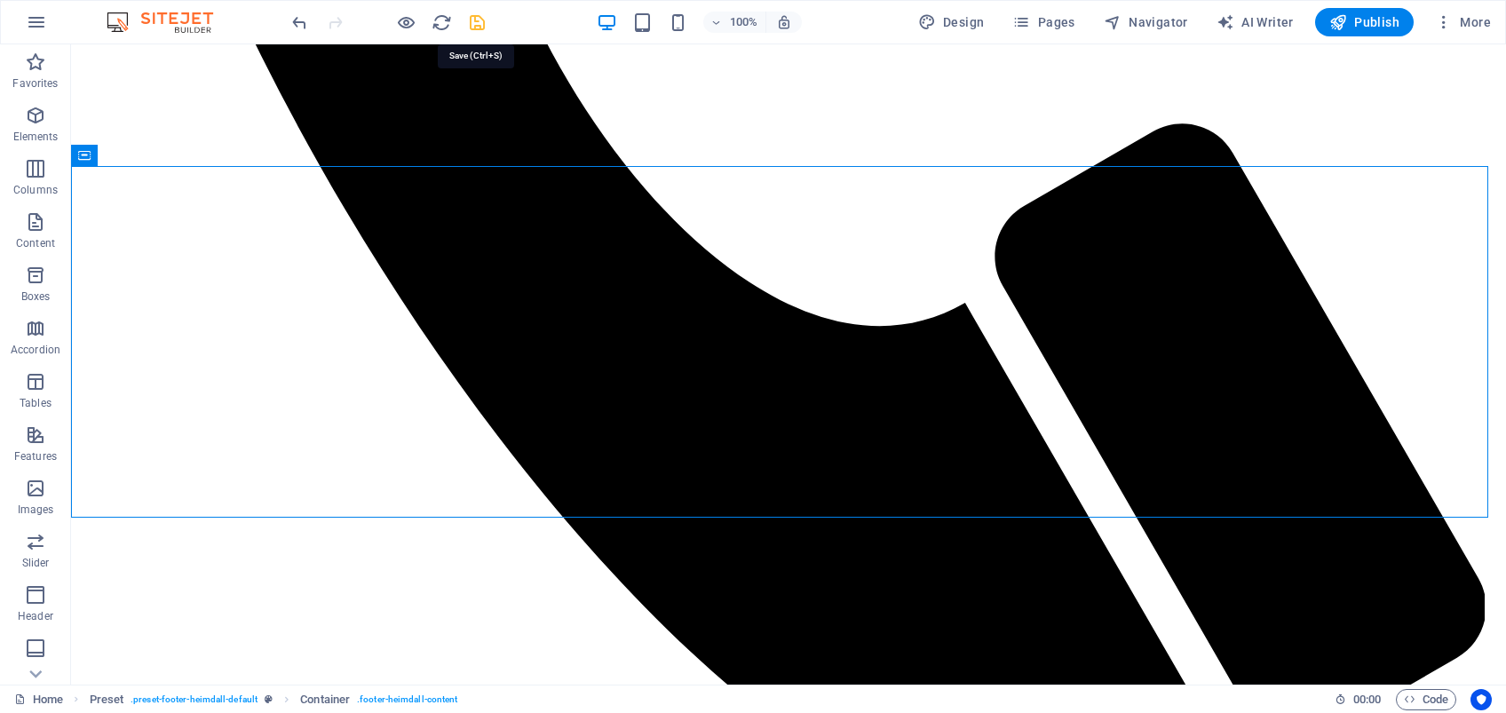
click at [479, 29] on icon "save" at bounding box center [477, 22] width 20 height 20
select select
checkbox input "false"
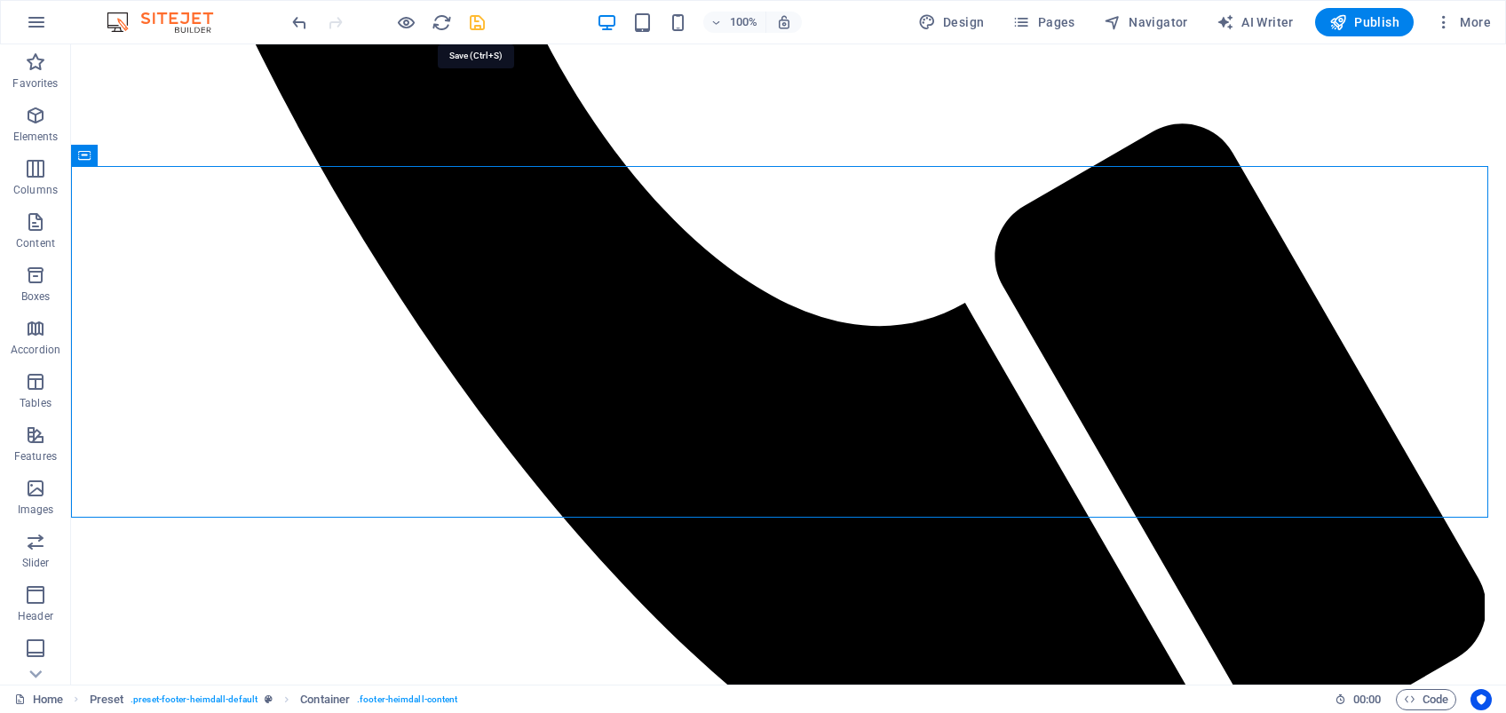
checkbox input "false"
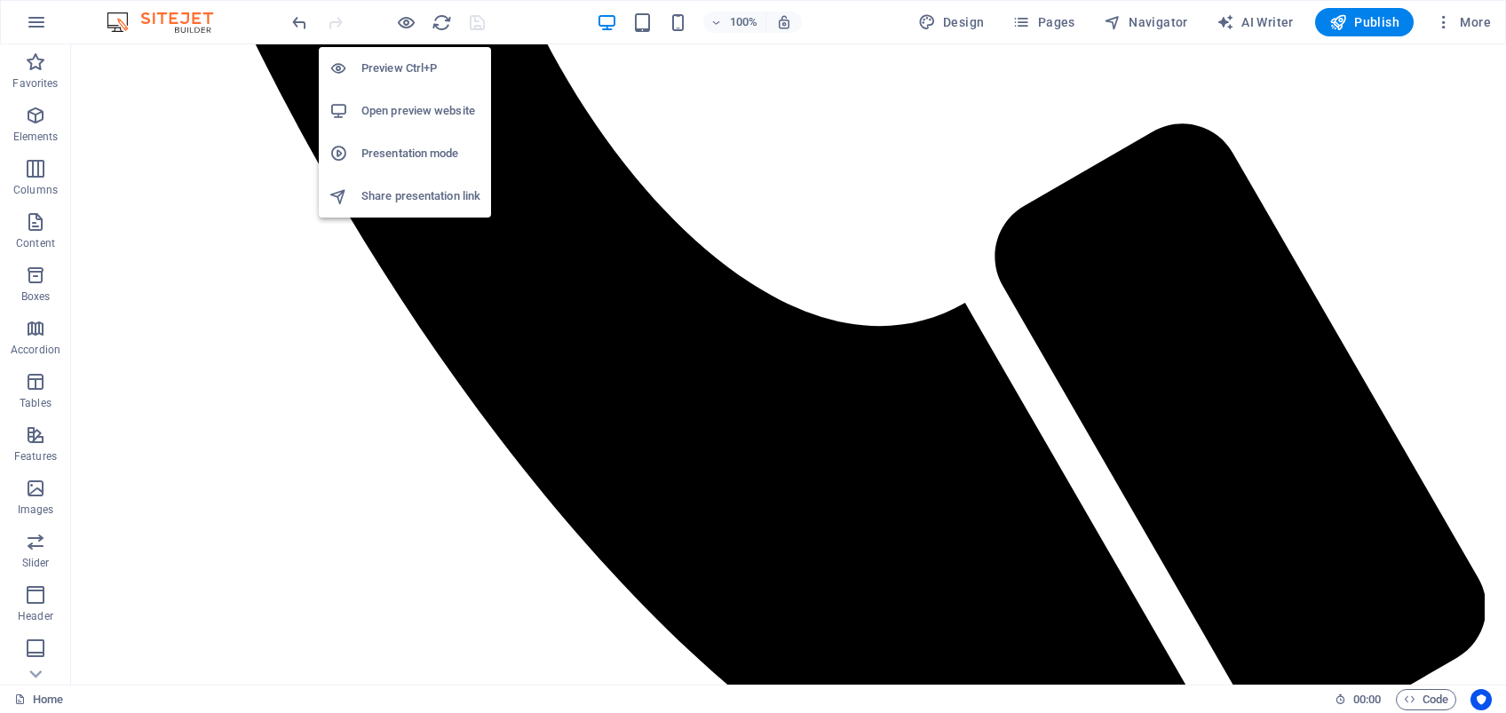
click at [418, 104] on h6 "Open preview website" at bounding box center [420, 110] width 119 height 21
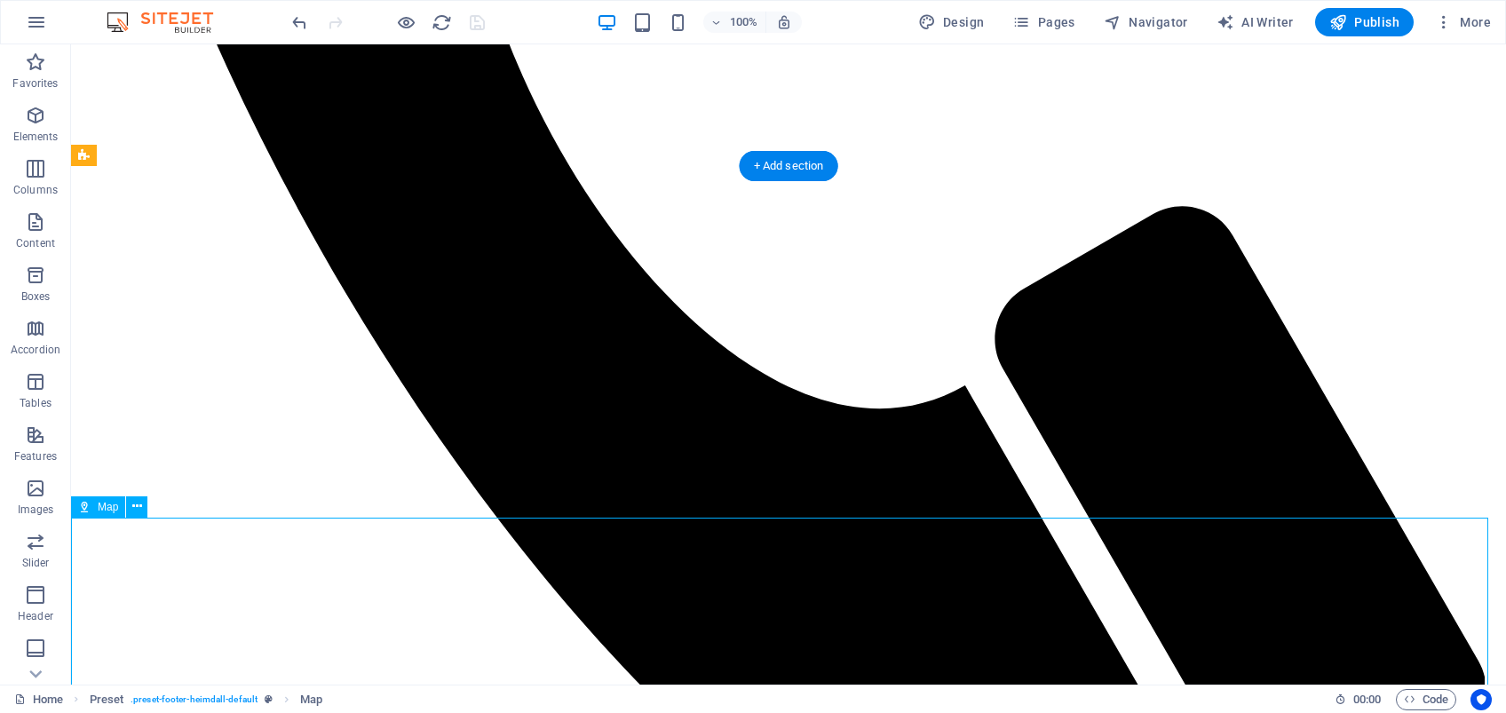
select select "1"
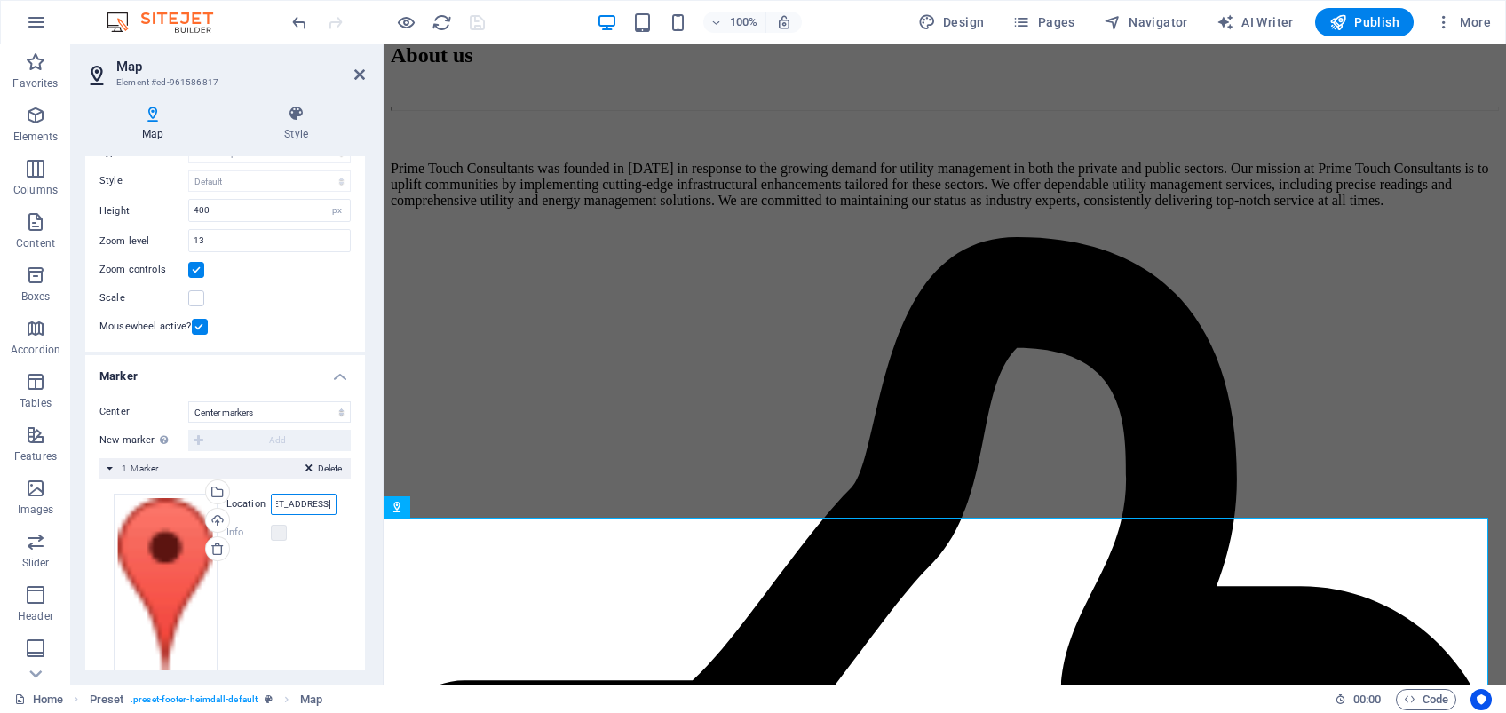
scroll to position [0, 96]
drag, startPoint x: 270, startPoint y: 502, endPoint x: 369, endPoint y: 503, distance: 99.5
click at [369, 503] on div "Map Style Map options Map center [STREET_ADDRESS] [GEOGRAPHIC_DATA] Map is limi…" at bounding box center [225, 388] width 308 height 594
paste input "[GEOGRAPHIC_DATA][STREET_ADDRESS][GEOGRAPHIC_DATA] 2017"
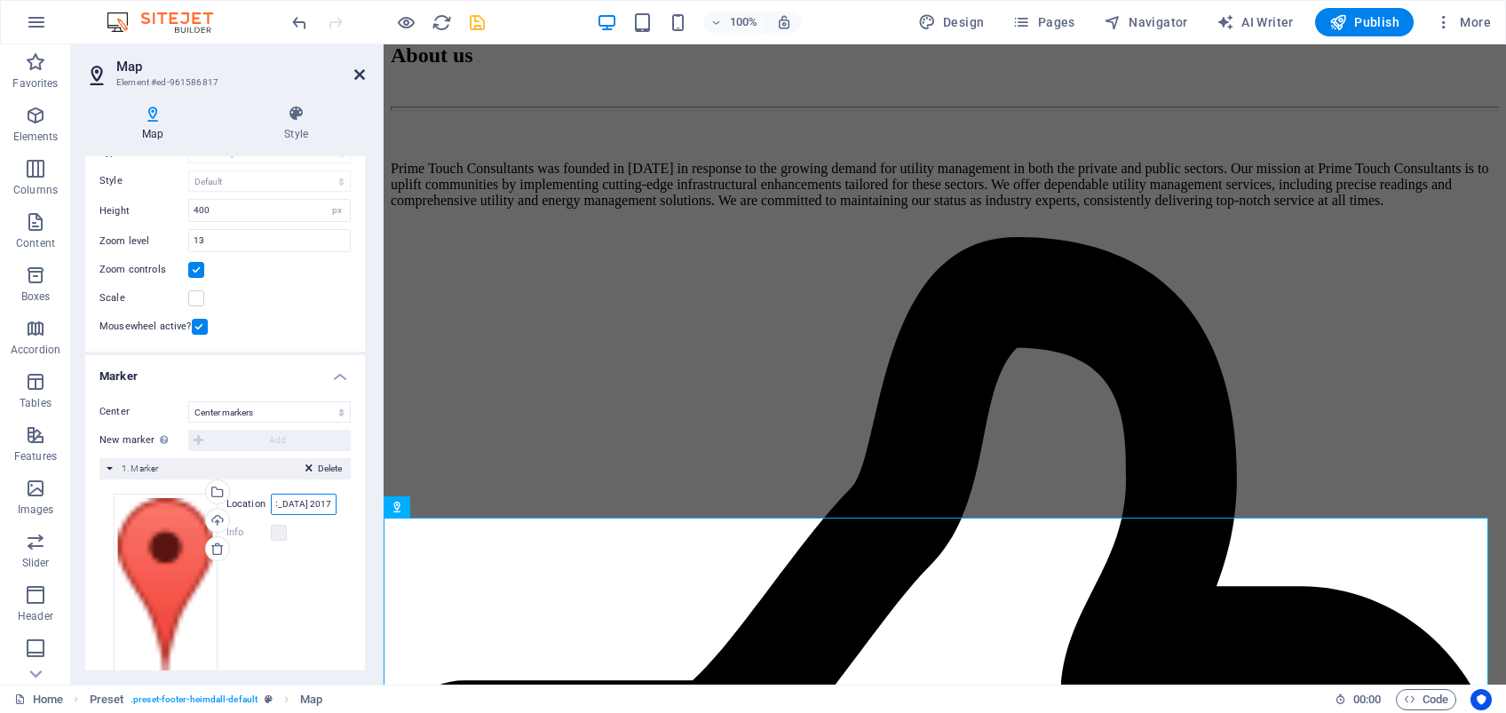
type input "[GEOGRAPHIC_DATA][STREET_ADDRESS][GEOGRAPHIC_DATA] 2017"
click at [362, 75] on icon at bounding box center [359, 74] width 11 height 14
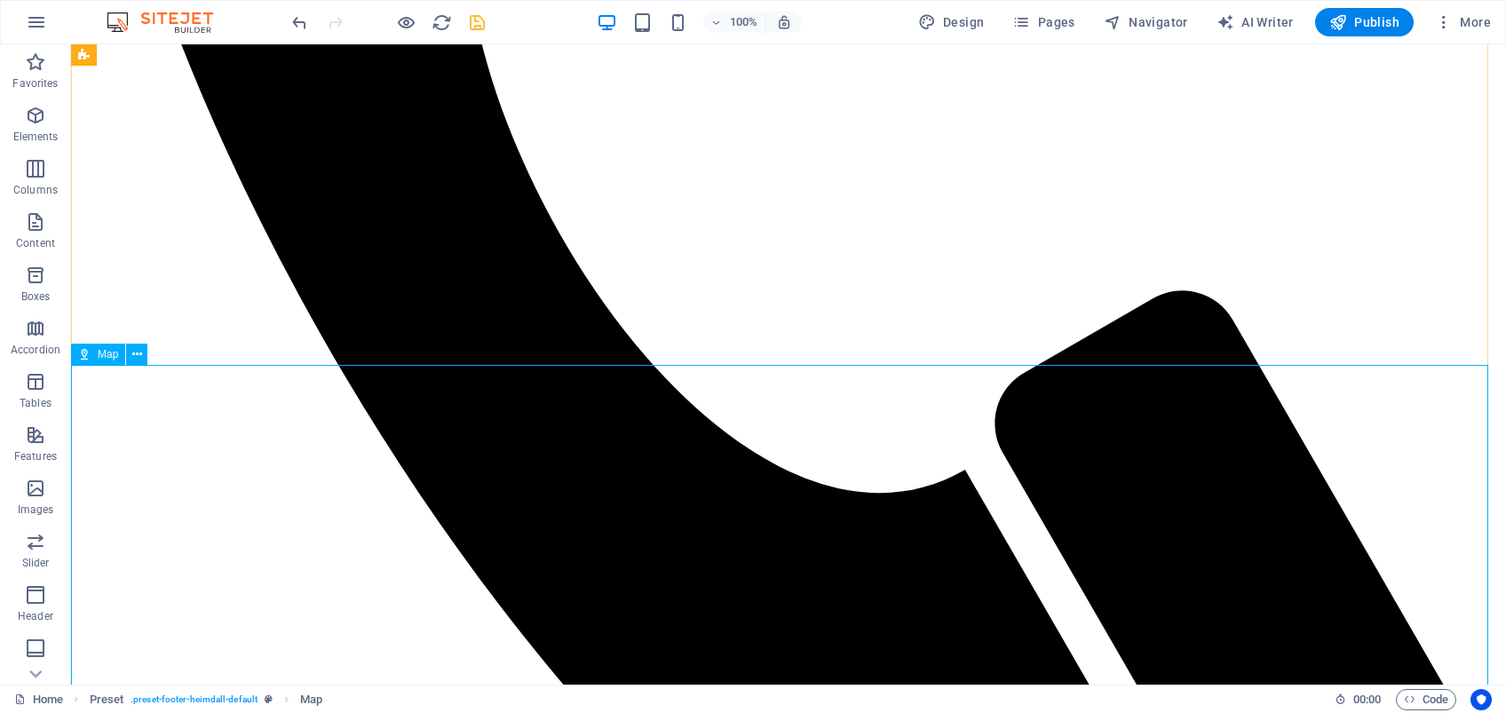
scroll to position [6565, 0]
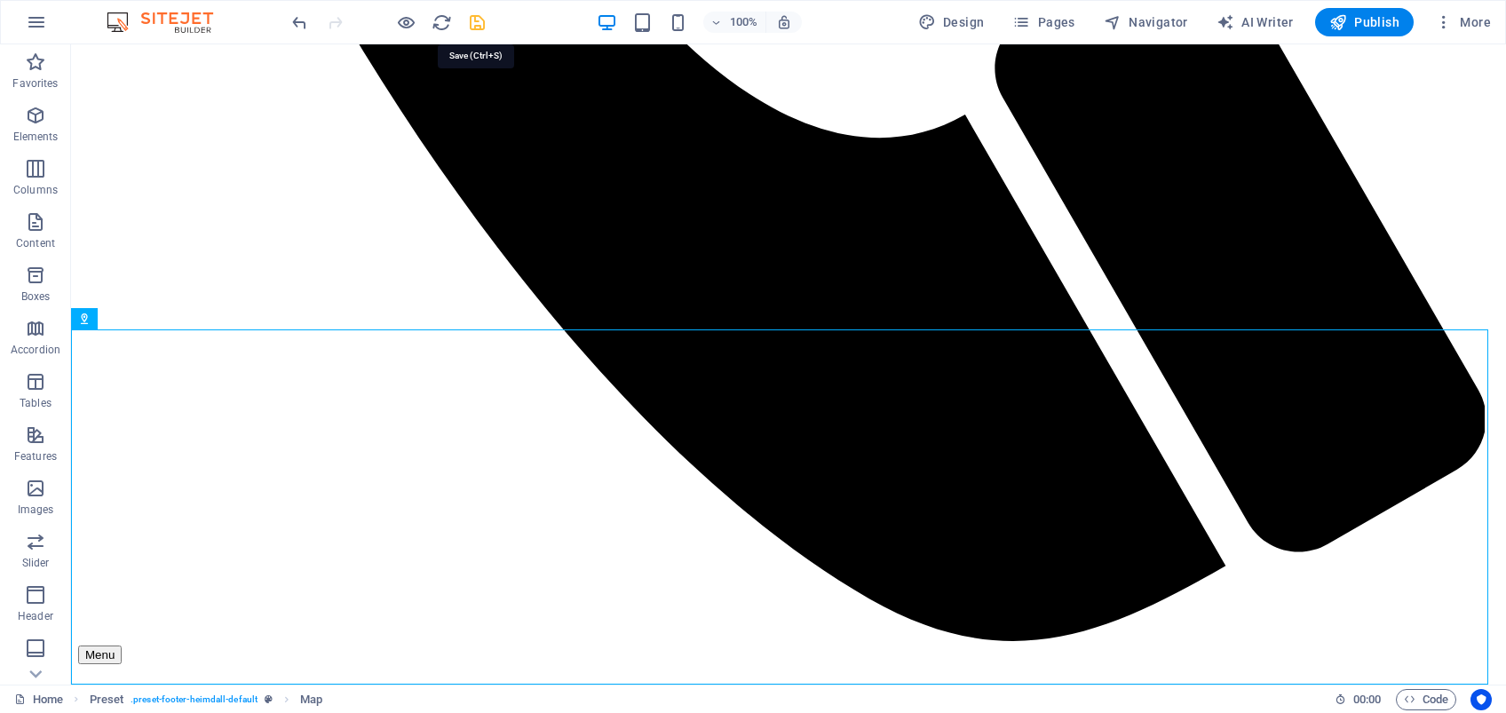
click at [477, 21] on icon "save" at bounding box center [477, 22] width 20 height 20
select select
checkbox input "false"
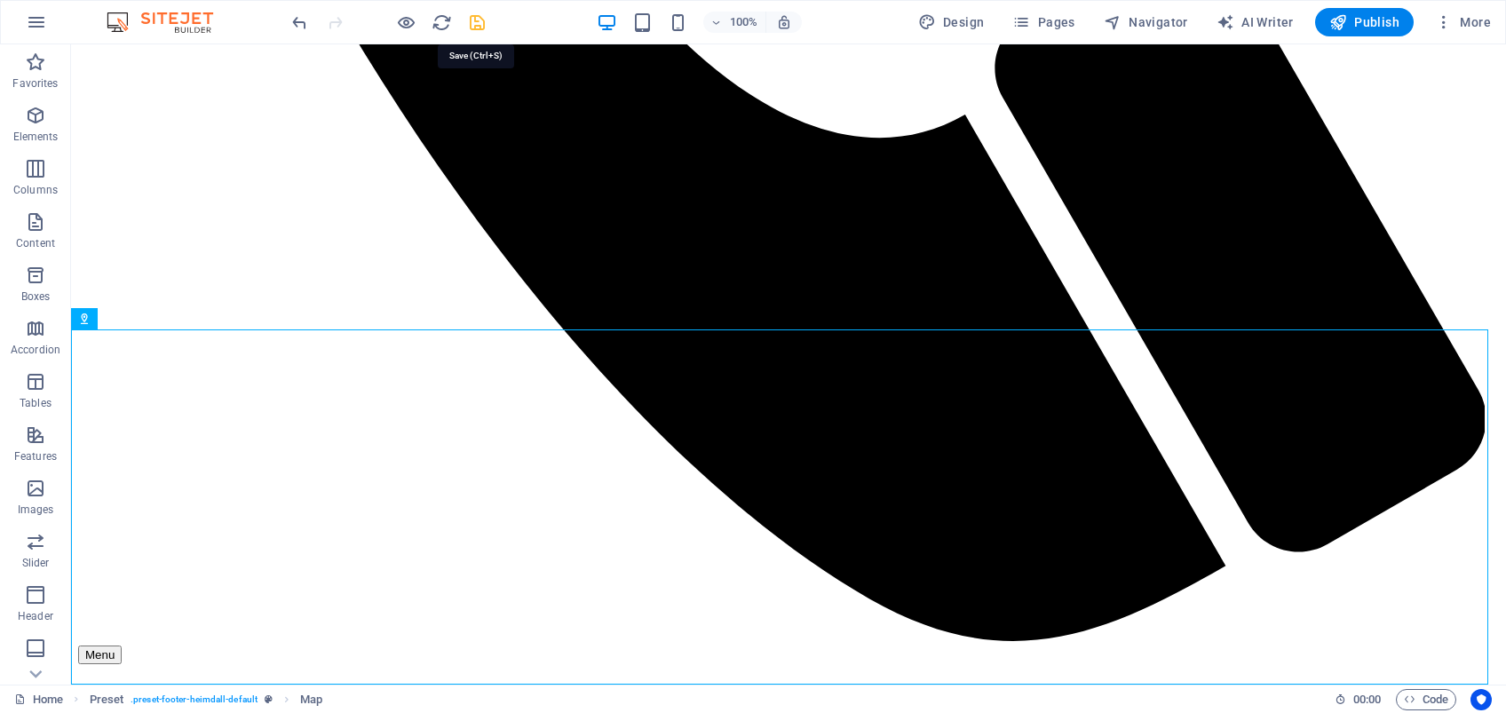
checkbox input "false"
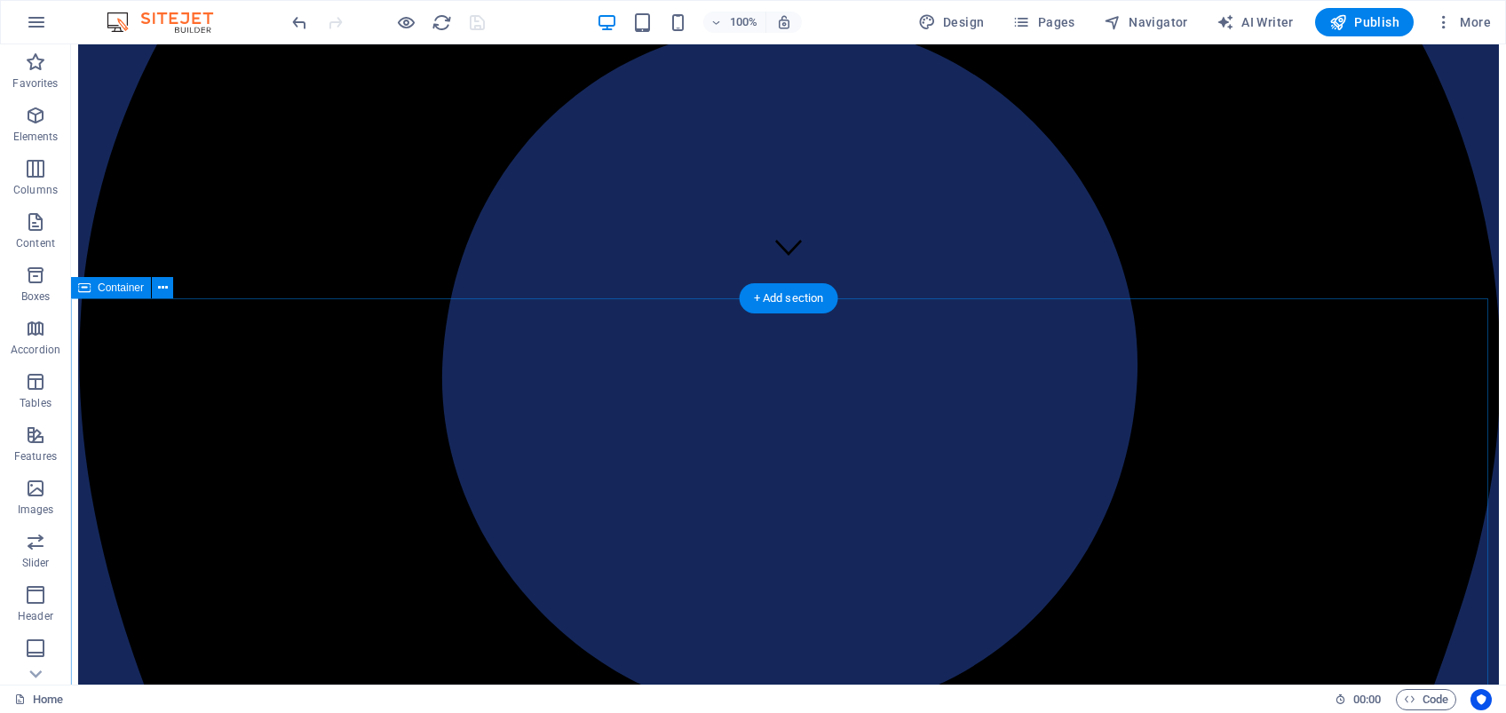
scroll to position [0, 0]
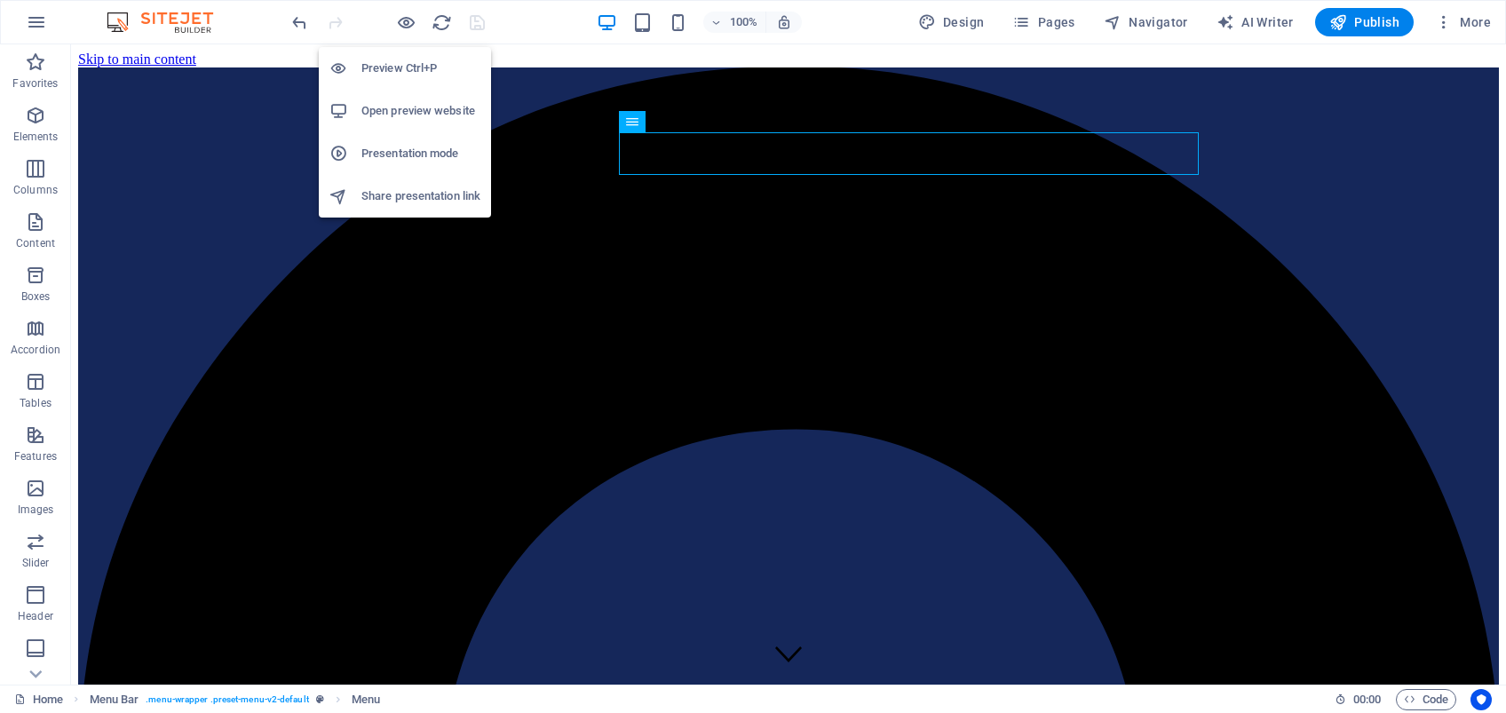
click at [408, 108] on h6 "Open preview website" at bounding box center [420, 110] width 119 height 21
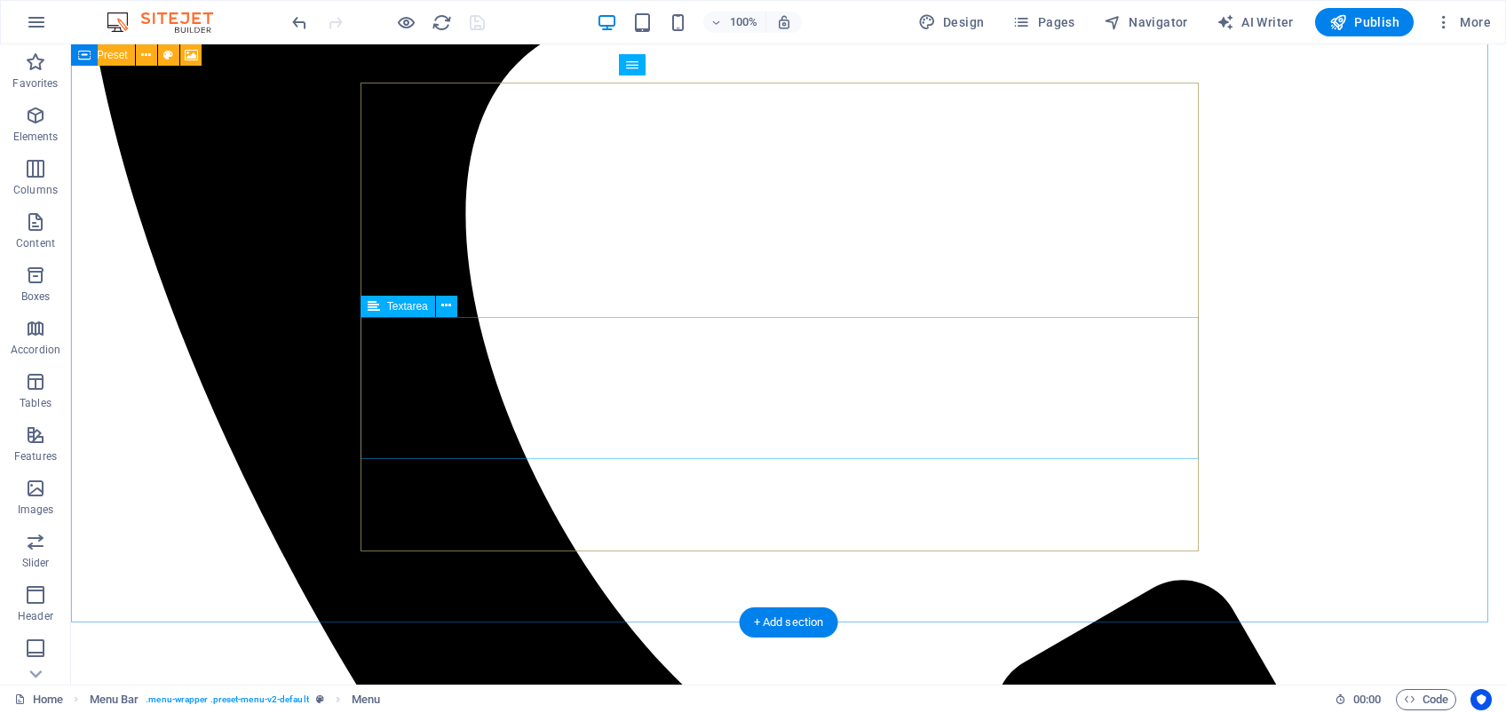
scroll to position [6394, 0]
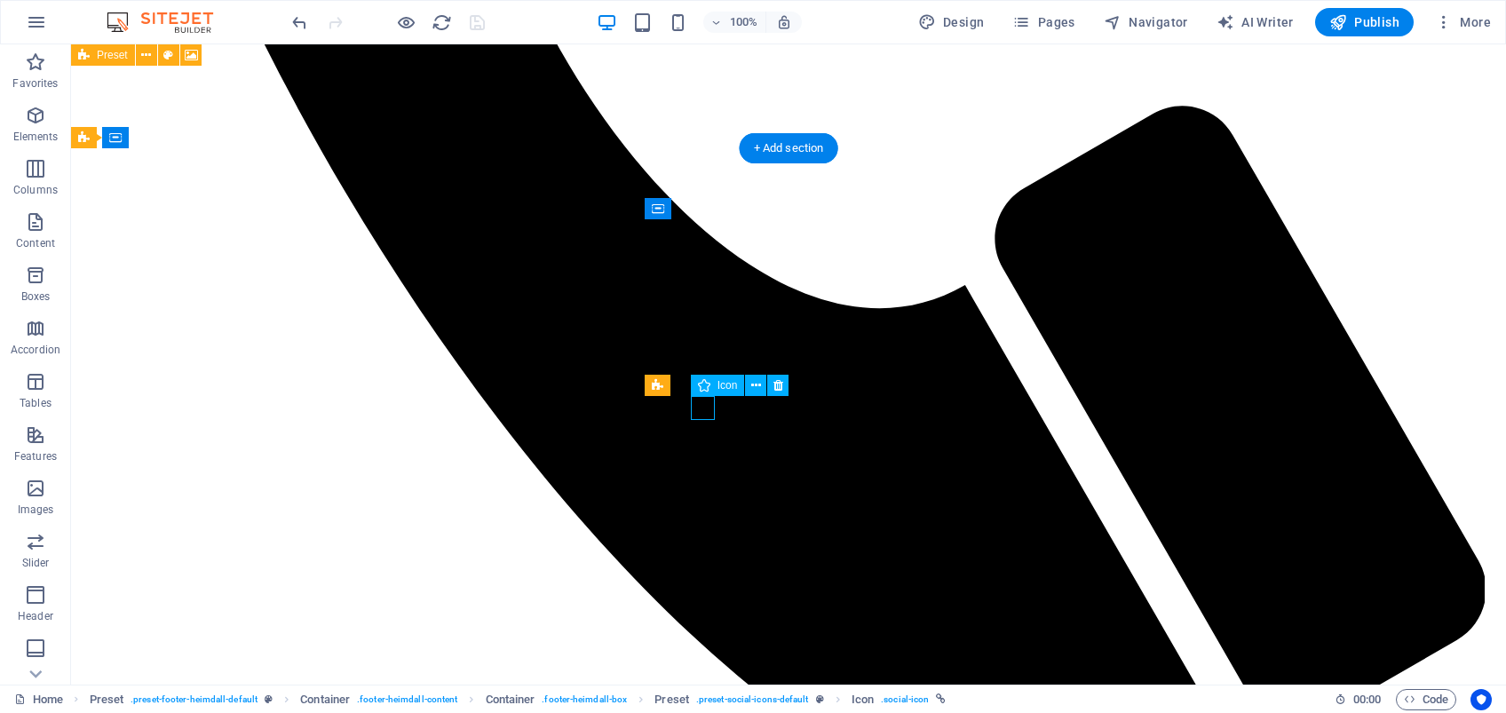
select select "xMidYMid"
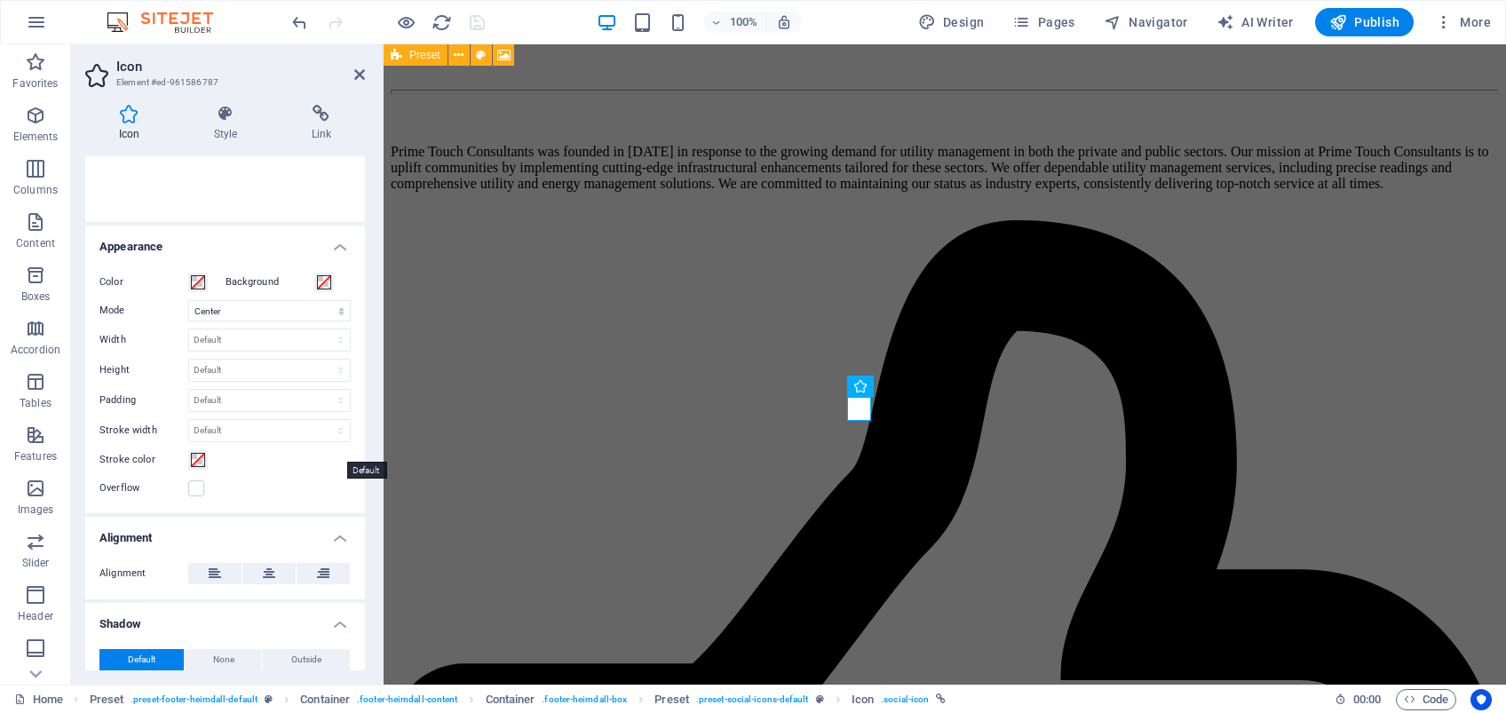
scroll to position [355, 0]
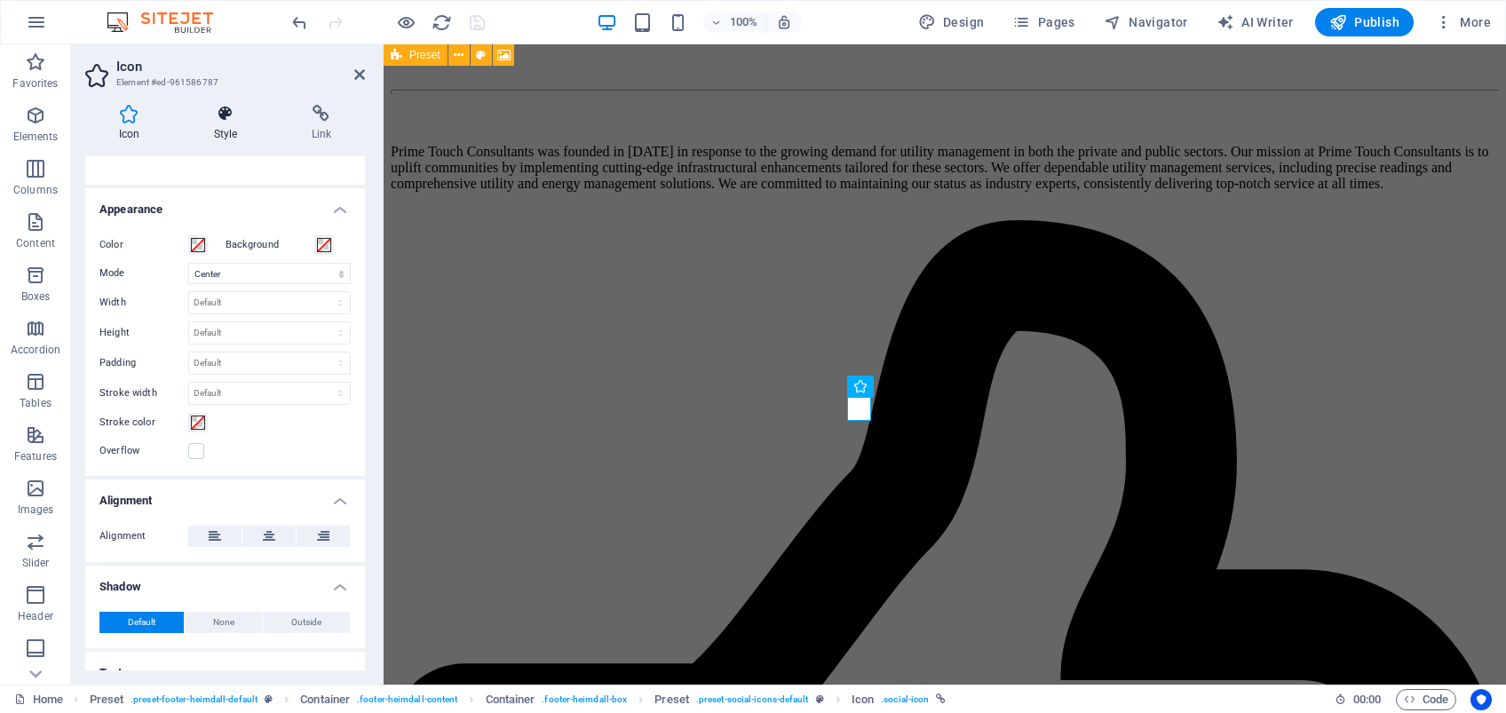
click at [225, 124] on h4 "Style" at bounding box center [229, 123] width 98 height 37
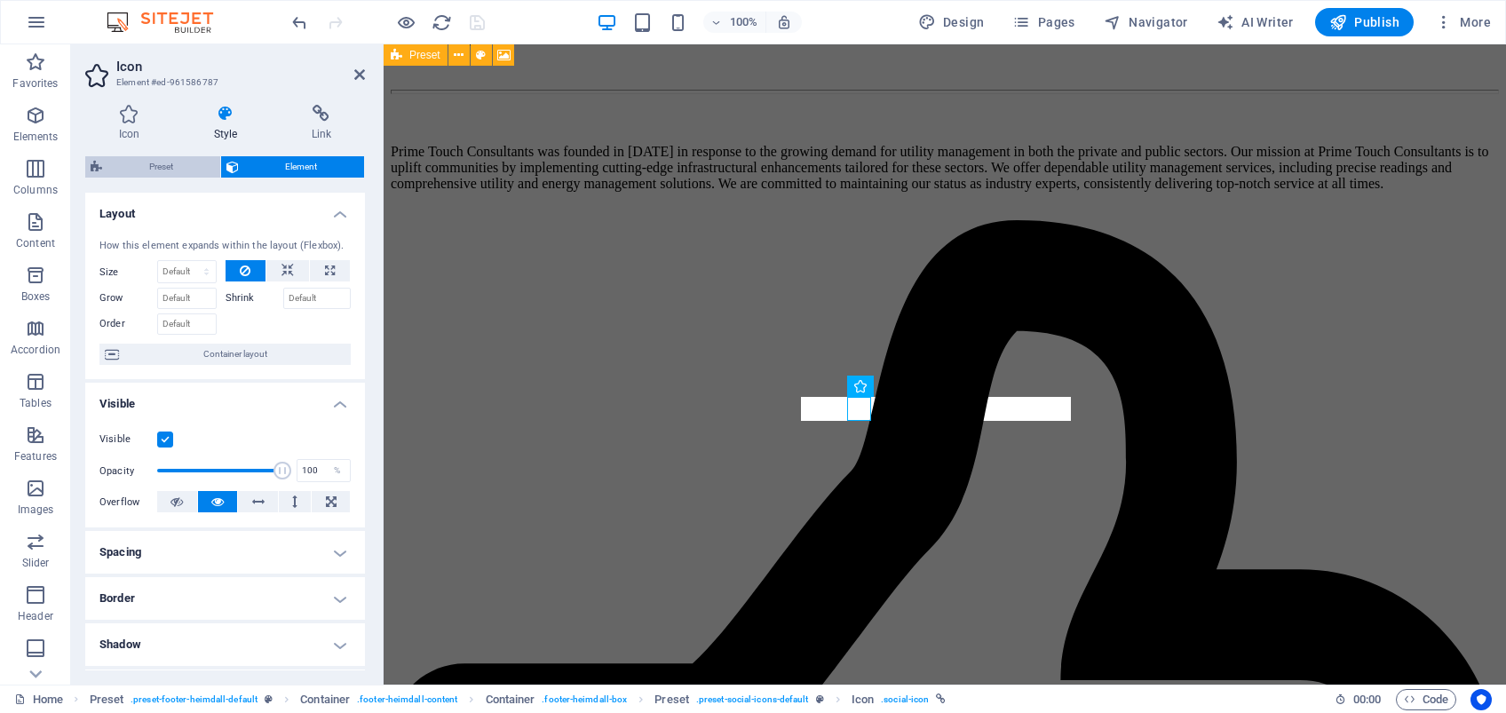
click at [166, 164] on span "Preset" at bounding box center [160, 166] width 107 height 21
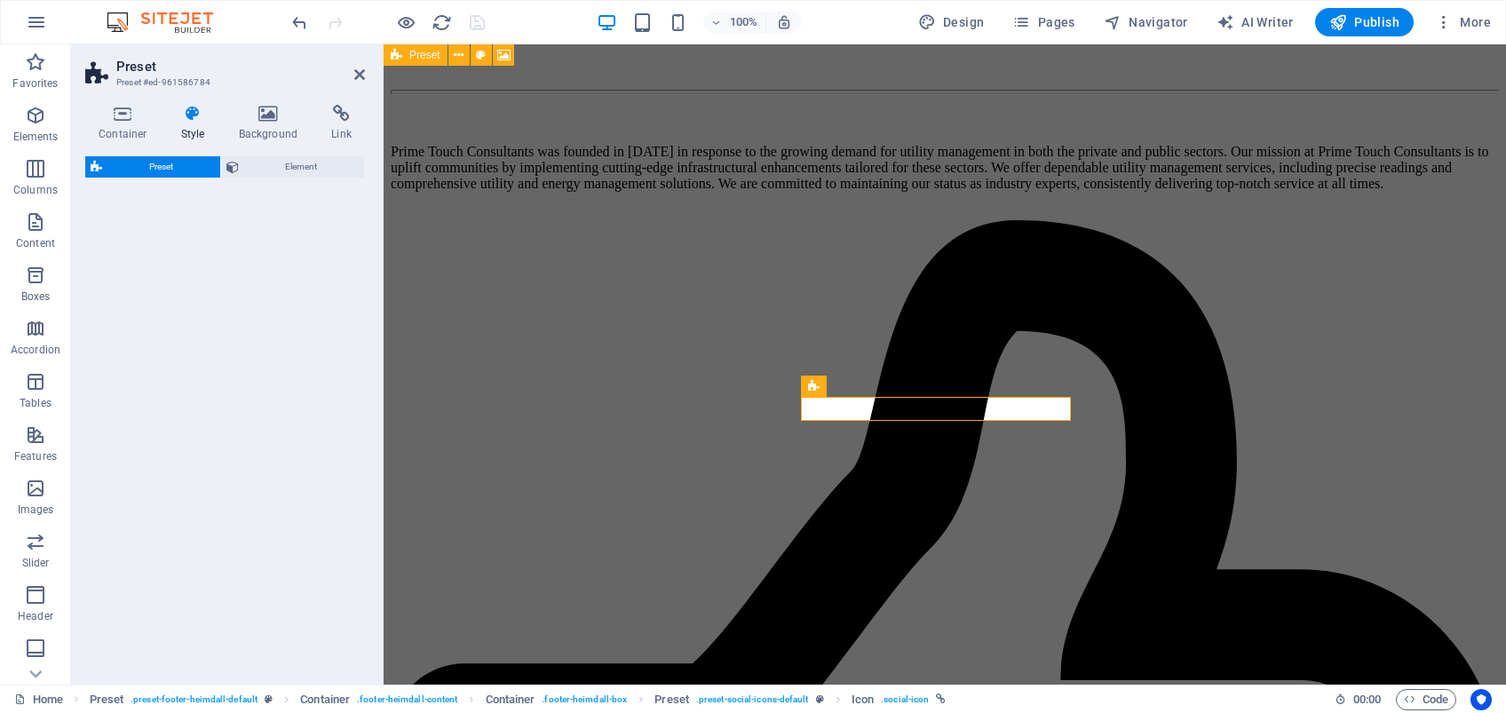
select select "px"
select select "rem"
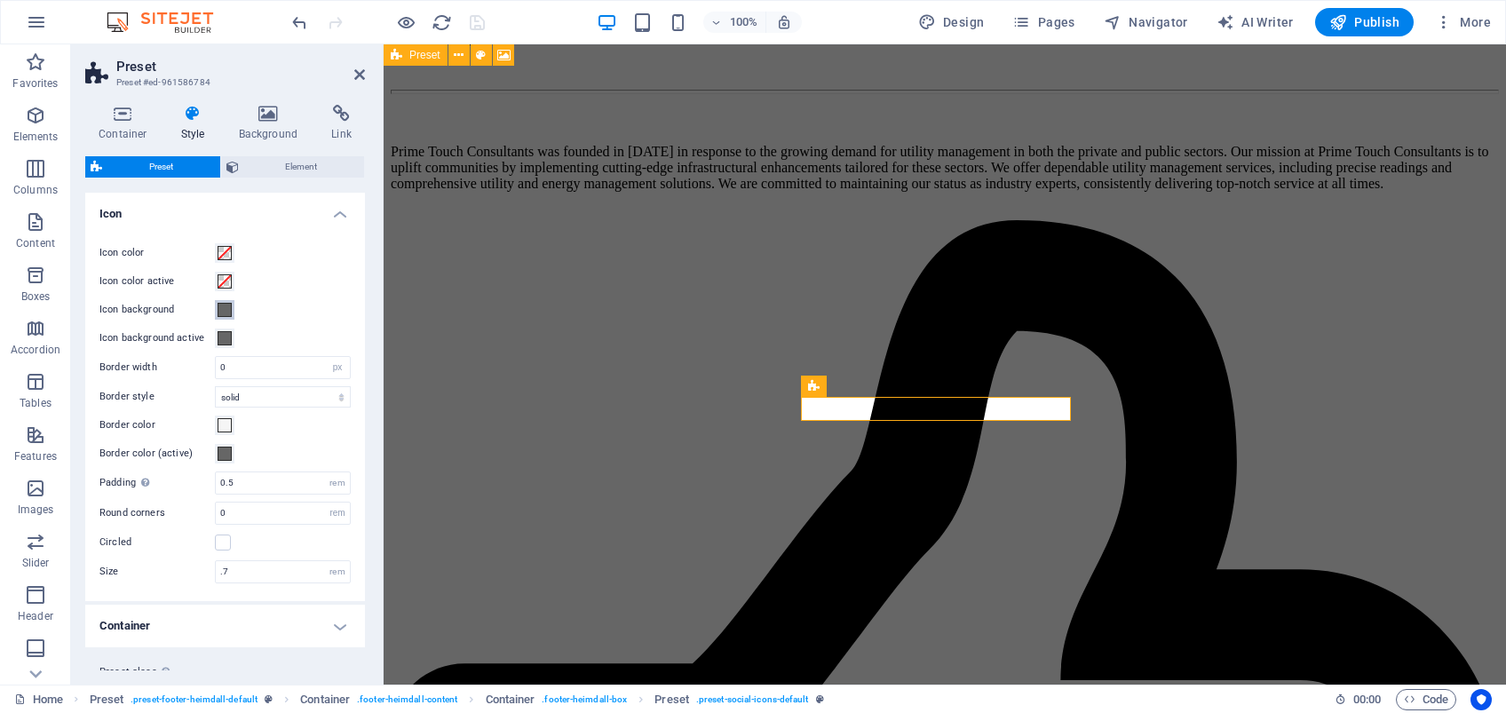
click at [220, 311] on span at bounding box center [225, 310] width 14 height 14
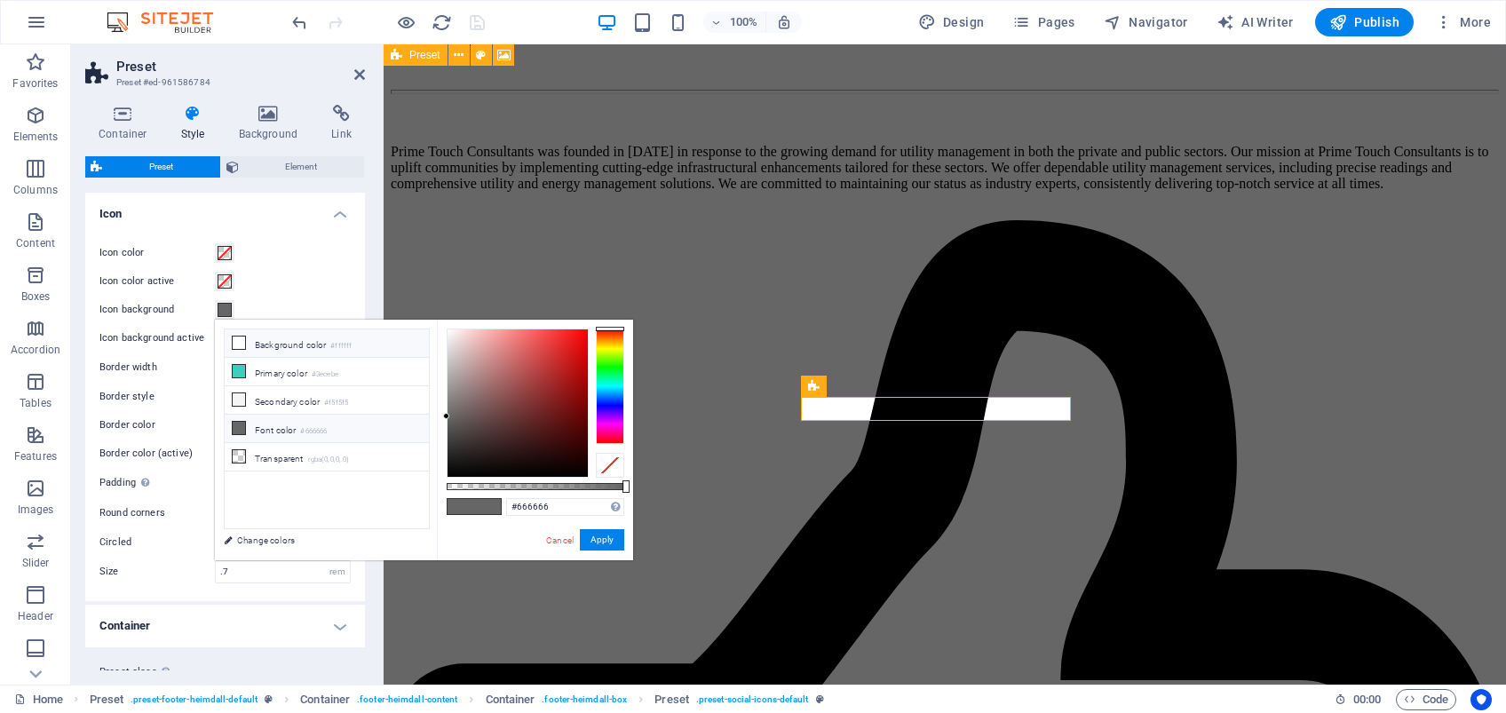
click at [242, 347] on icon at bounding box center [239, 343] width 12 height 12
click at [609, 409] on div at bounding box center [610, 386] width 28 height 115
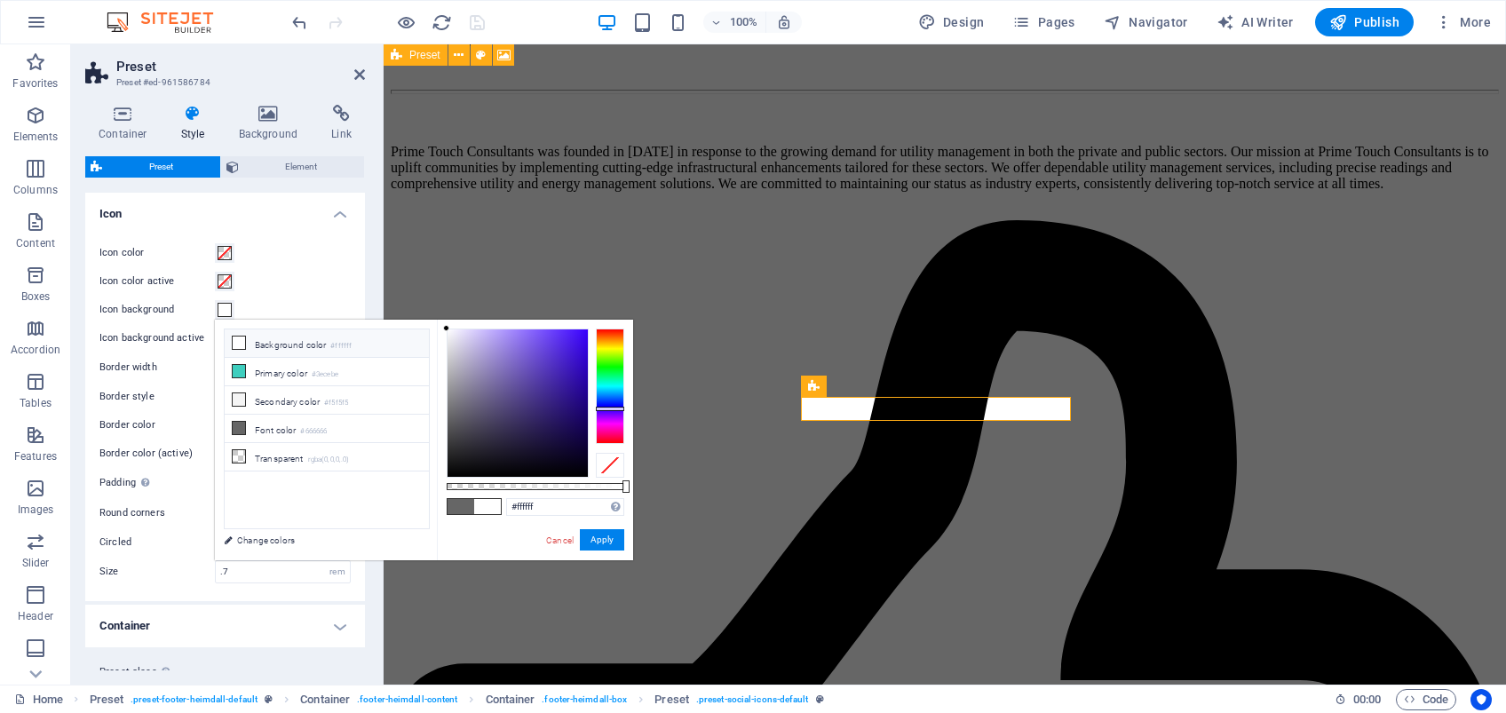
click at [612, 399] on div at bounding box center [610, 386] width 28 height 115
click at [607, 405] on div at bounding box center [610, 386] width 28 height 115
click at [554, 345] on div at bounding box center [518, 402] width 140 height 147
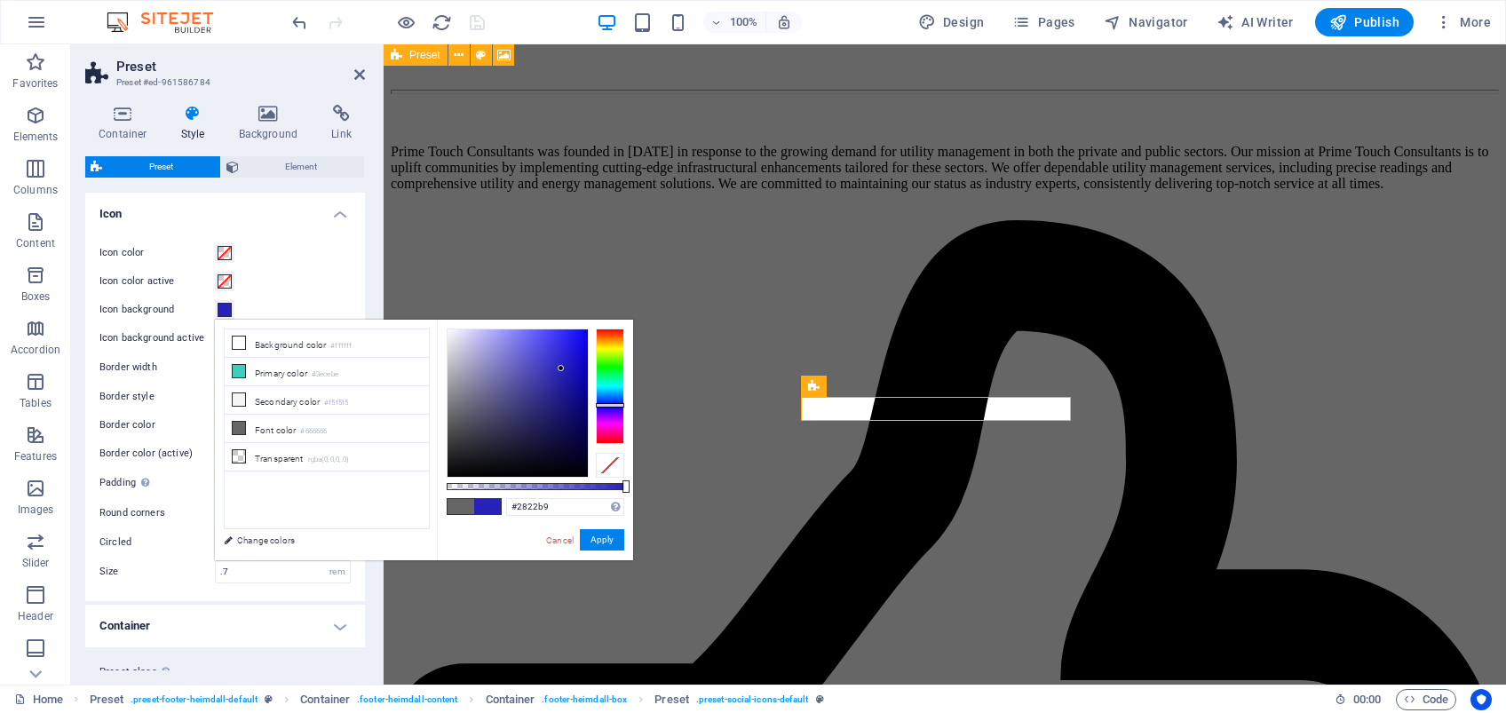
click at [561, 369] on div at bounding box center [518, 402] width 140 height 147
click at [509, 341] on div at bounding box center [518, 402] width 140 height 147
click at [517, 343] on div at bounding box center [518, 402] width 140 height 147
click at [533, 338] on div at bounding box center [518, 402] width 140 height 147
click at [539, 358] on div at bounding box center [518, 402] width 140 height 147
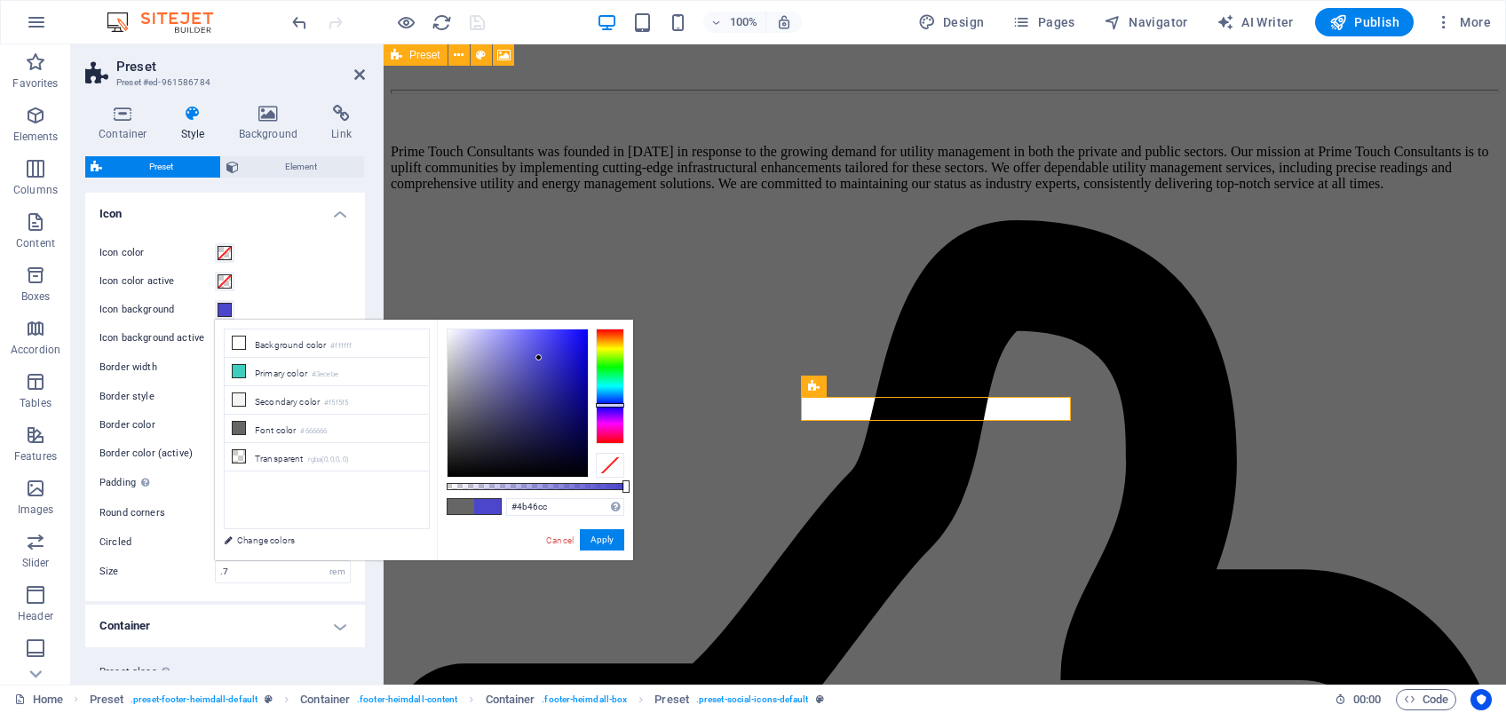
type input "#3f38e9"
click at [553, 341] on div at bounding box center [518, 402] width 140 height 147
drag, startPoint x: 597, startPoint y: 535, endPoint x: 207, endPoint y: 490, distance: 392.4
click at [597, 535] on button "Apply" at bounding box center [602, 539] width 44 height 21
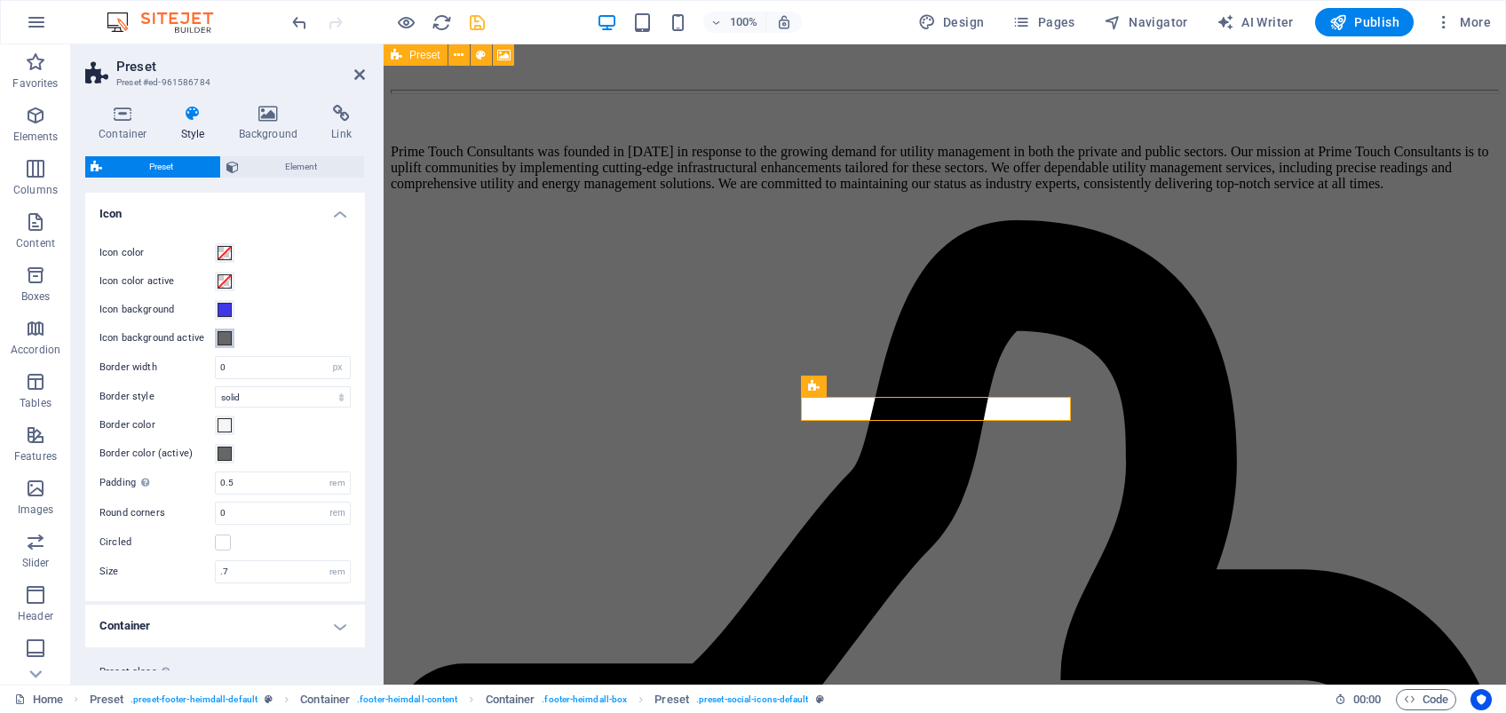
click at [226, 343] on span at bounding box center [225, 338] width 14 height 14
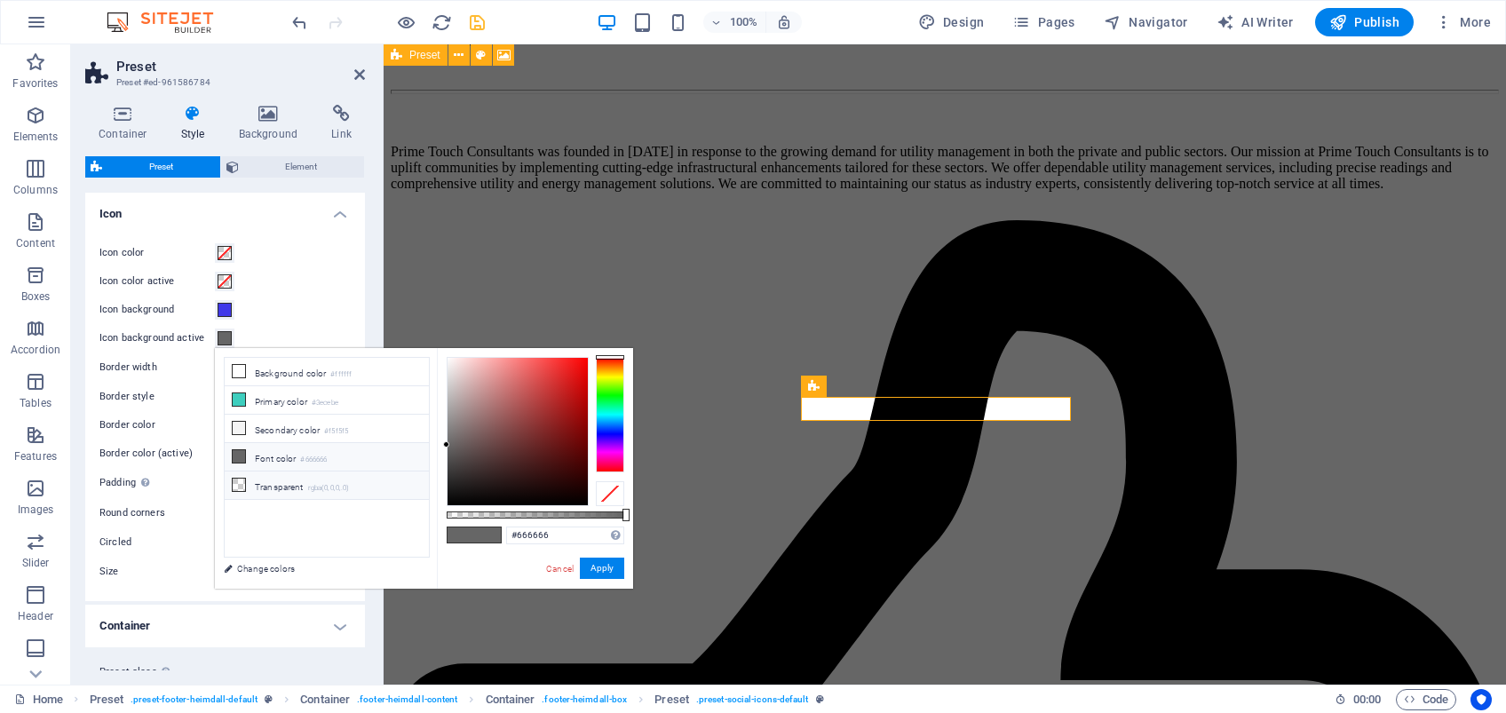
click at [263, 480] on li "Transparent rgba(0,0,0,.0)" at bounding box center [327, 486] width 204 height 28
type input "rgba(0, 0, 0, 0)"
click at [557, 563] on link "Cancel" at bounding box center [559, 568] width 31 height 13
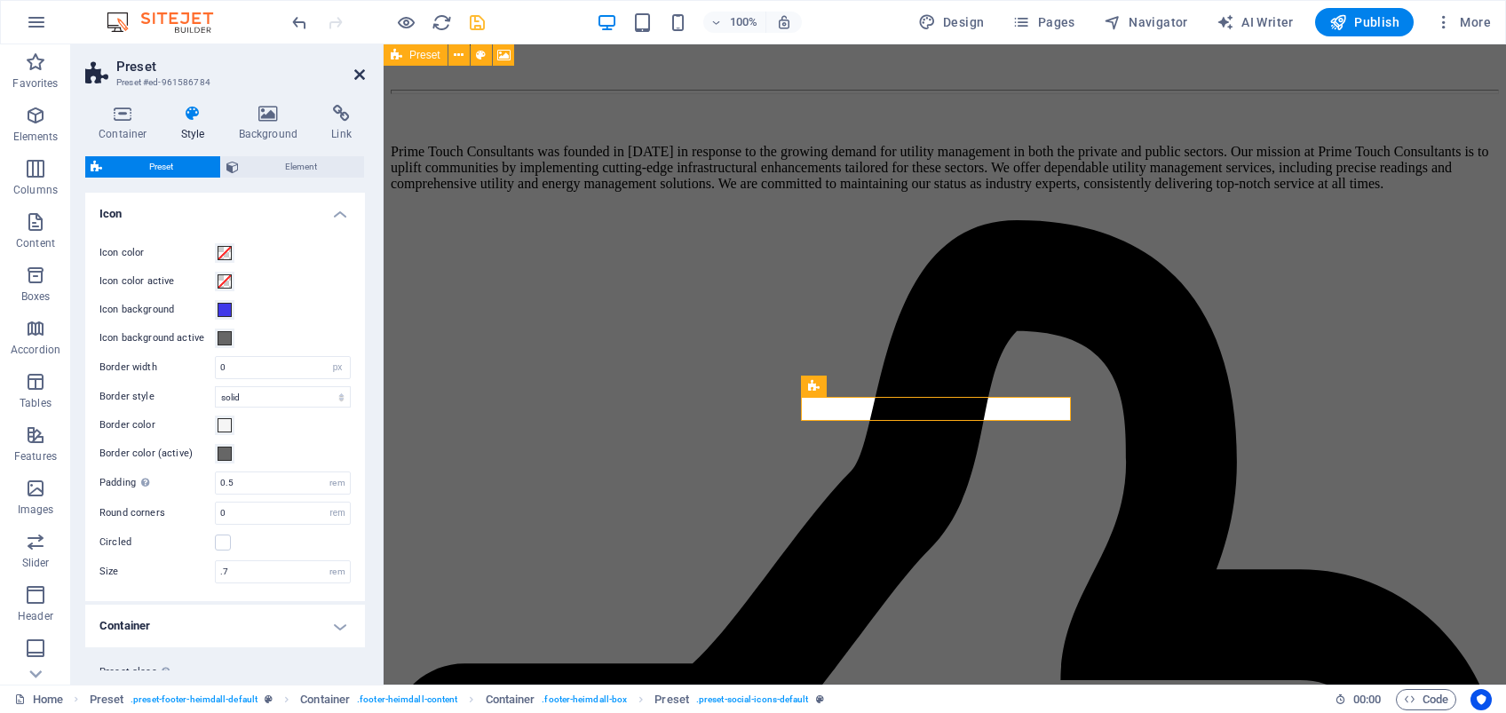
click at [355, 76] on icon at bounding box center [359, 74] width 11 height 14
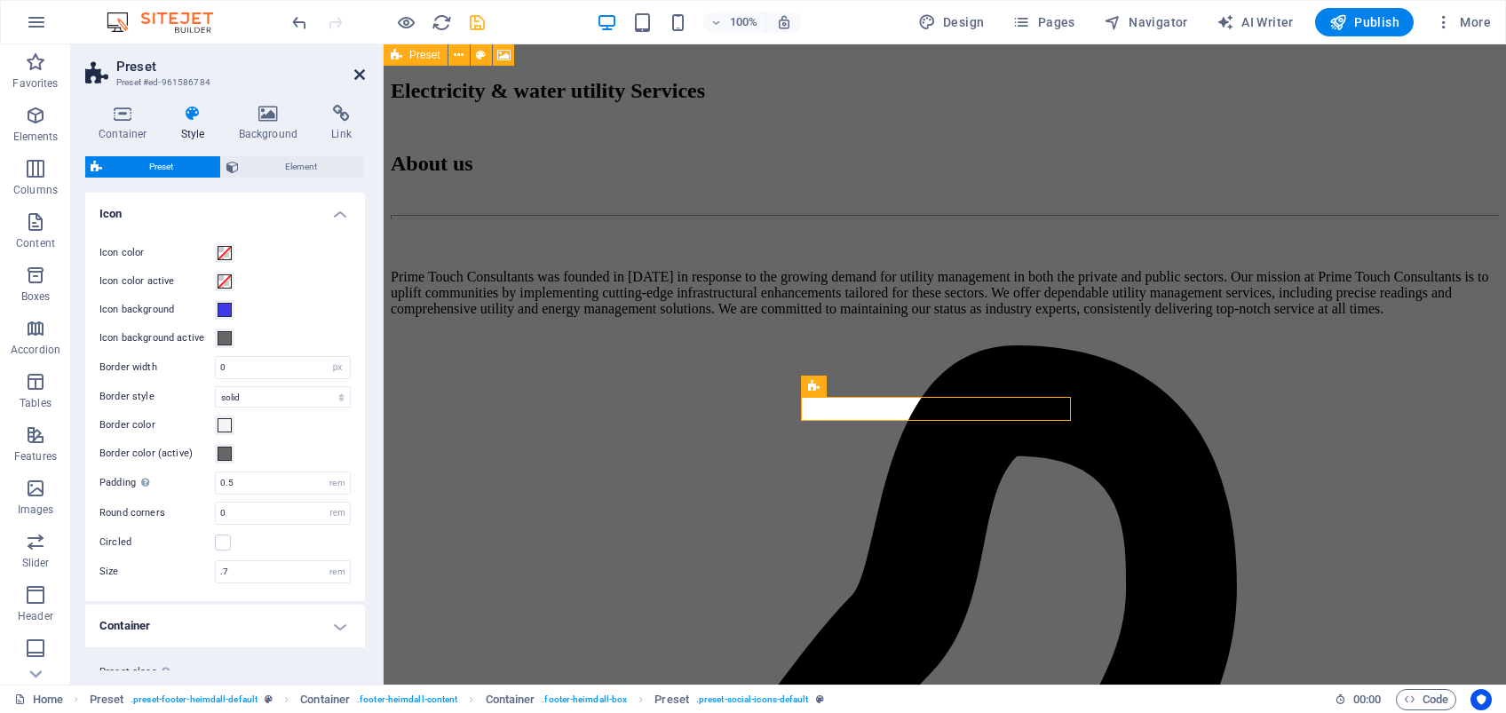
scroll to position [6394, 0]
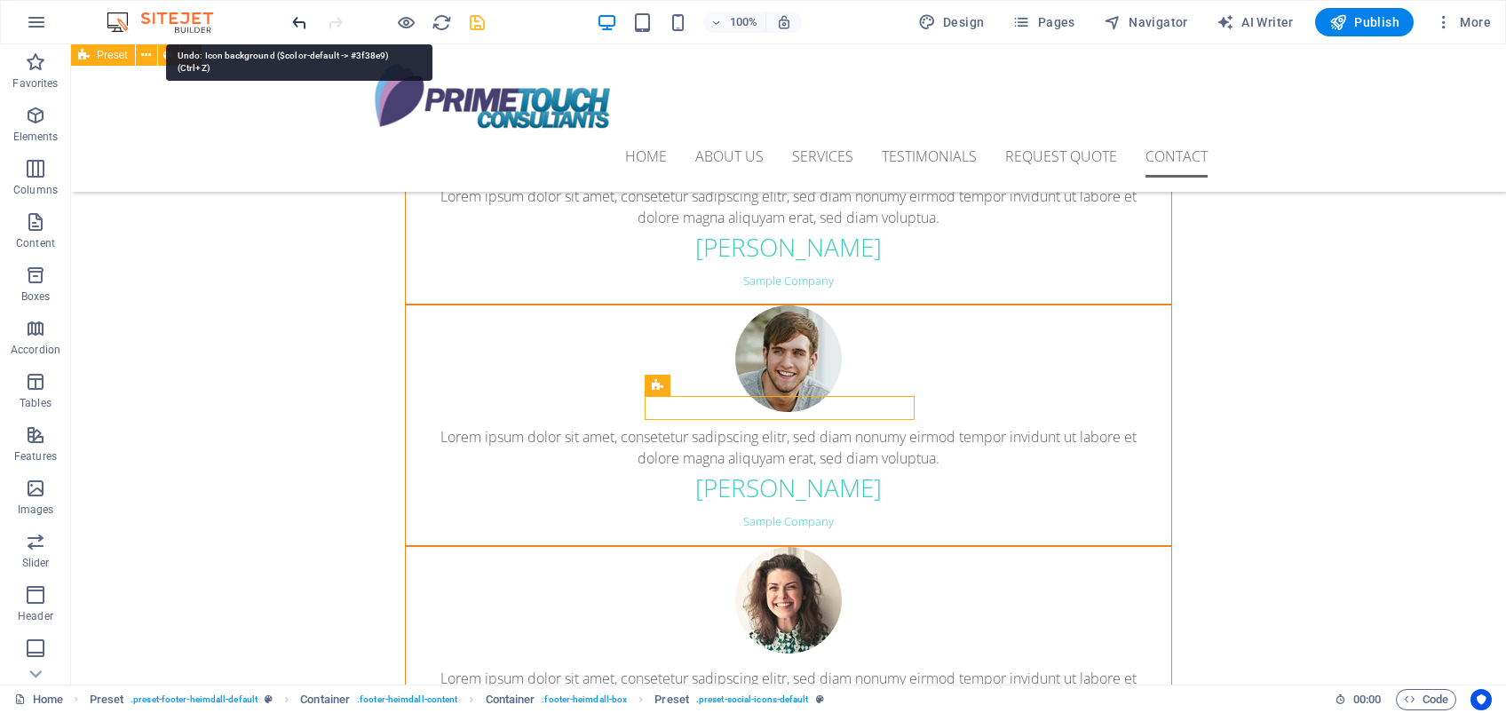
click at [297, 19] on icon "undo" at bounding box center [300, 22] width 20 height 20
click at [328, 21] on icon "redo" at bounding box center [335, 22] width 20 height 20
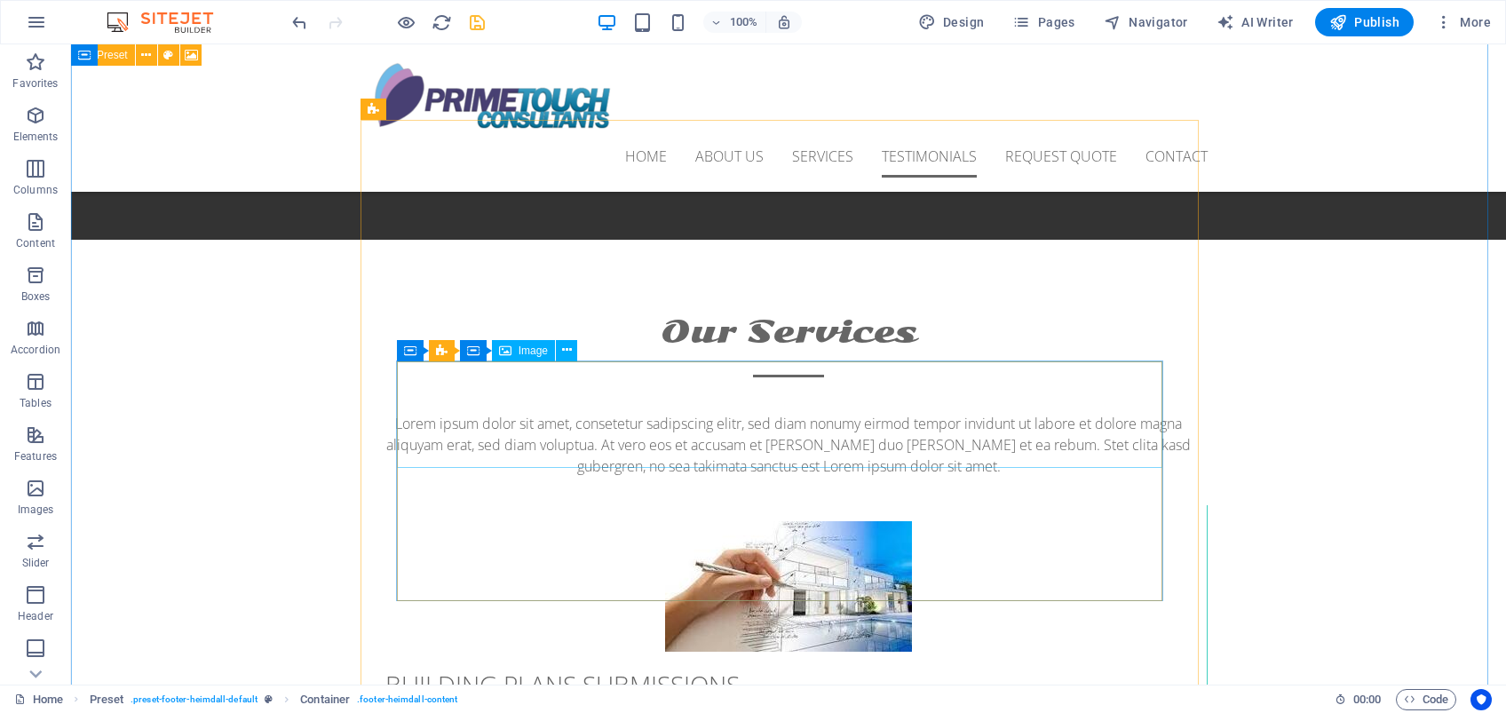
scroll to position [3315, 0]
